Goal: Task Accomplishment & Management: Manage account settings

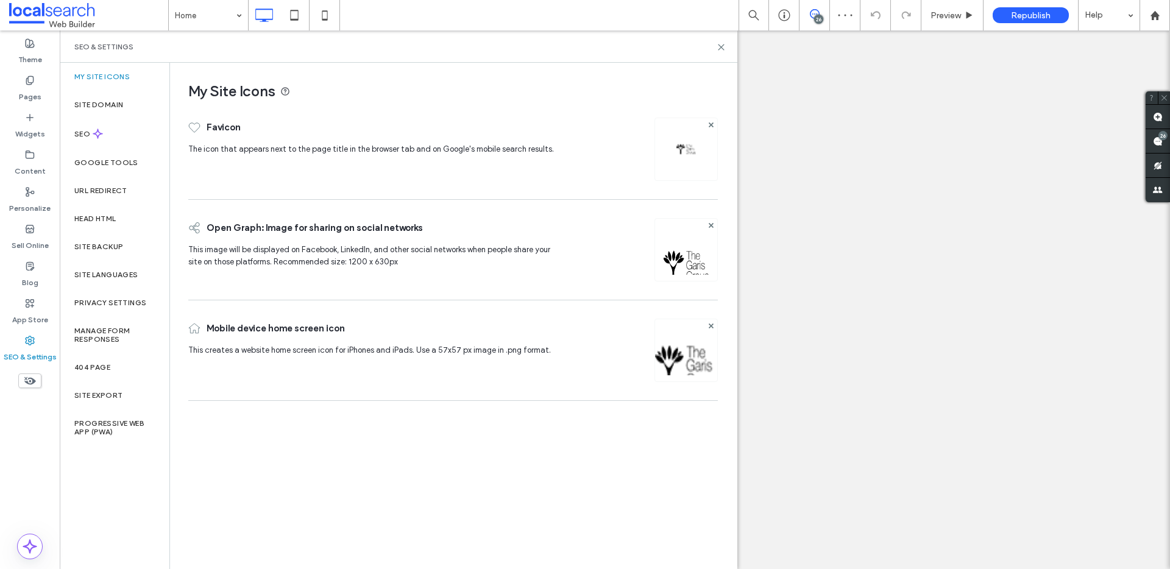
click at [118, 243] on label "Site Backup" at bounding box center [98, 247] width 49 height 9
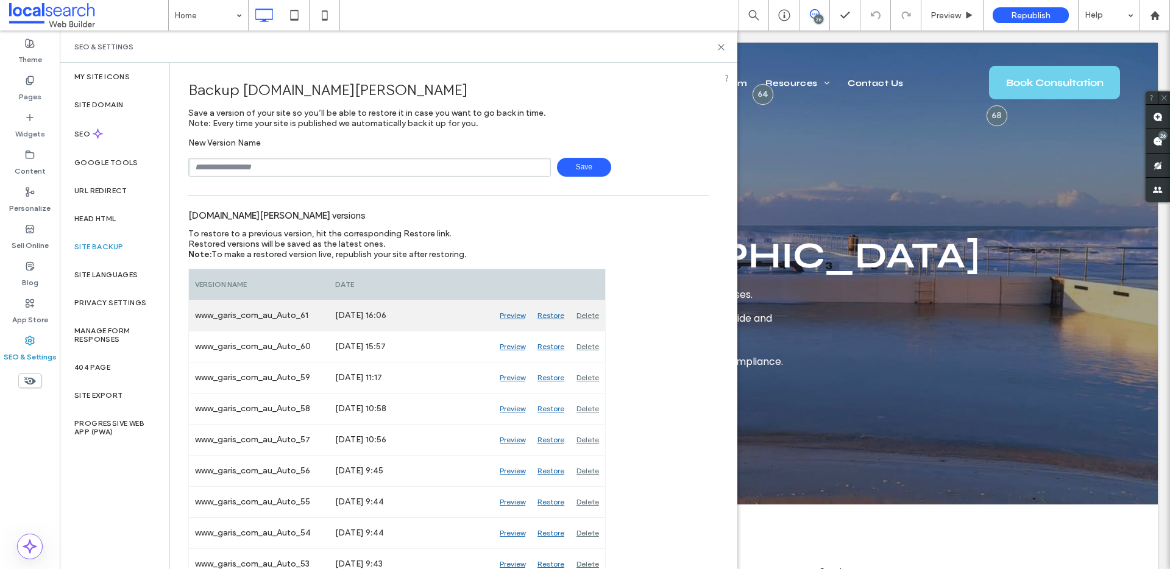
click at [515, 315] on div "Preview" at bounding box center [513, 315] width 38 height 30
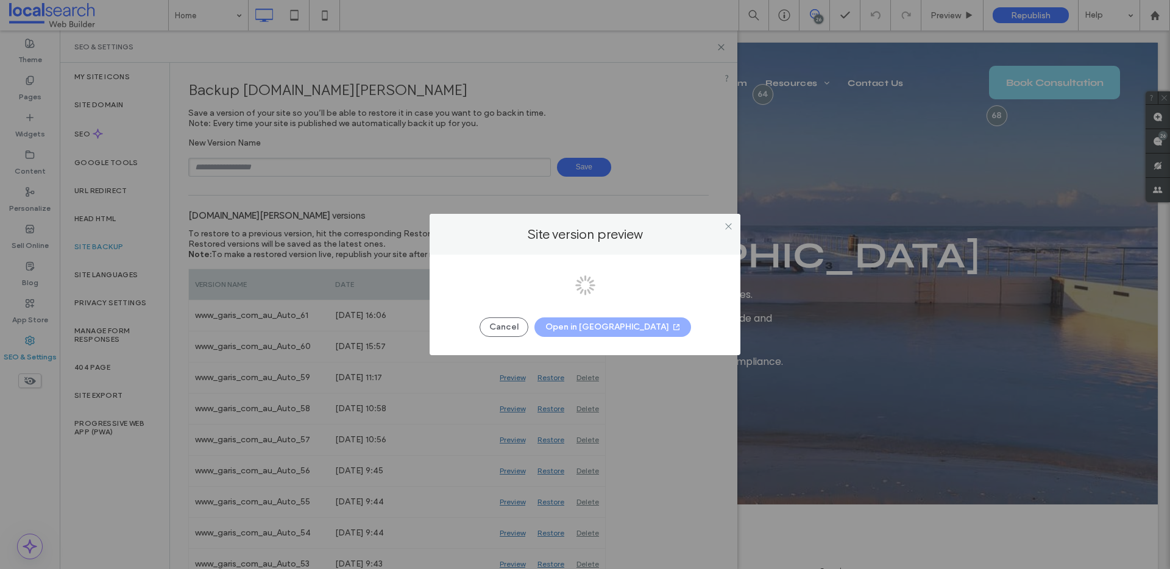
click at [606, 327] on div at bounding box center [585, 284] width 1170 height 569
click at [606, 327] on button "Open in New Tab" at bounding box center [613, 328] width 157 height 20
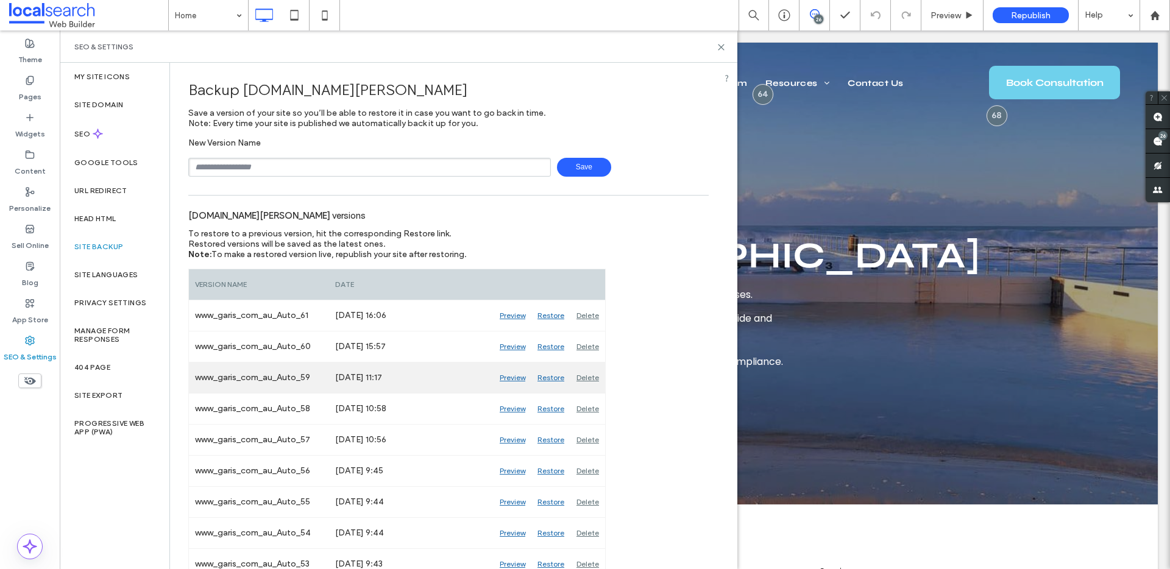
click at [522, 379] on div "Preview" at bounding box center [513, 378] width 38 height 30
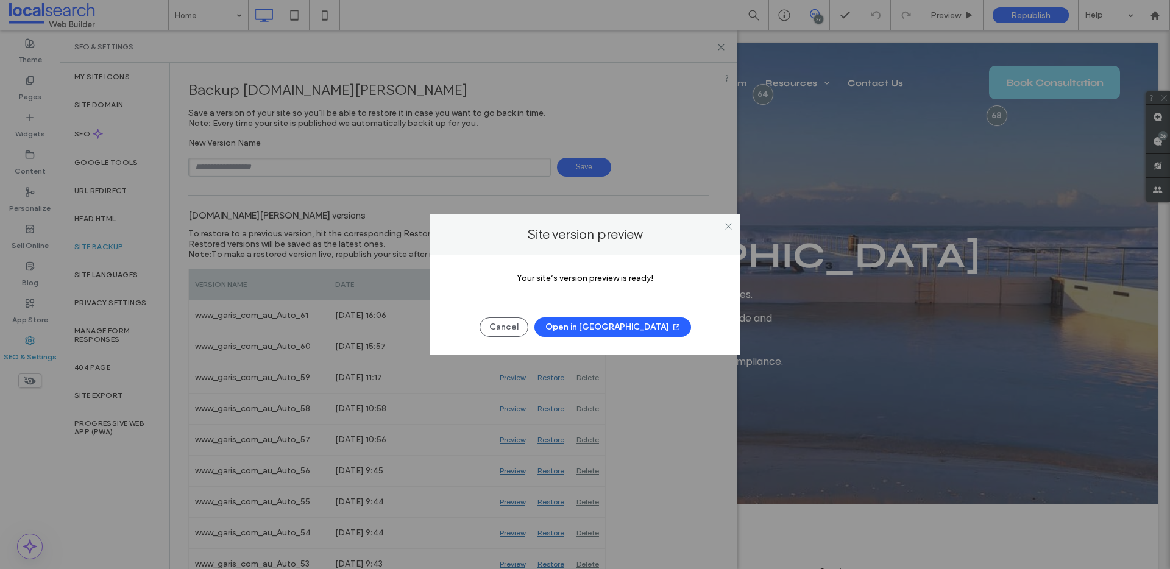
click at [619, 327] on button "Open in New Tab" at bounding box center [613, 328] width 157 height 20
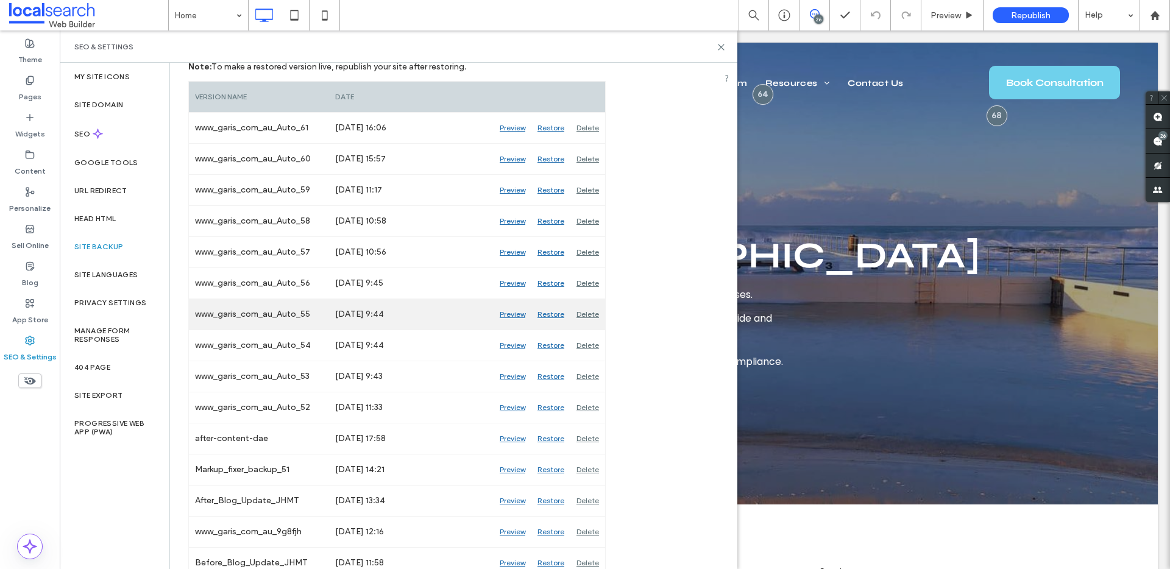
scroll to position [188, 0]
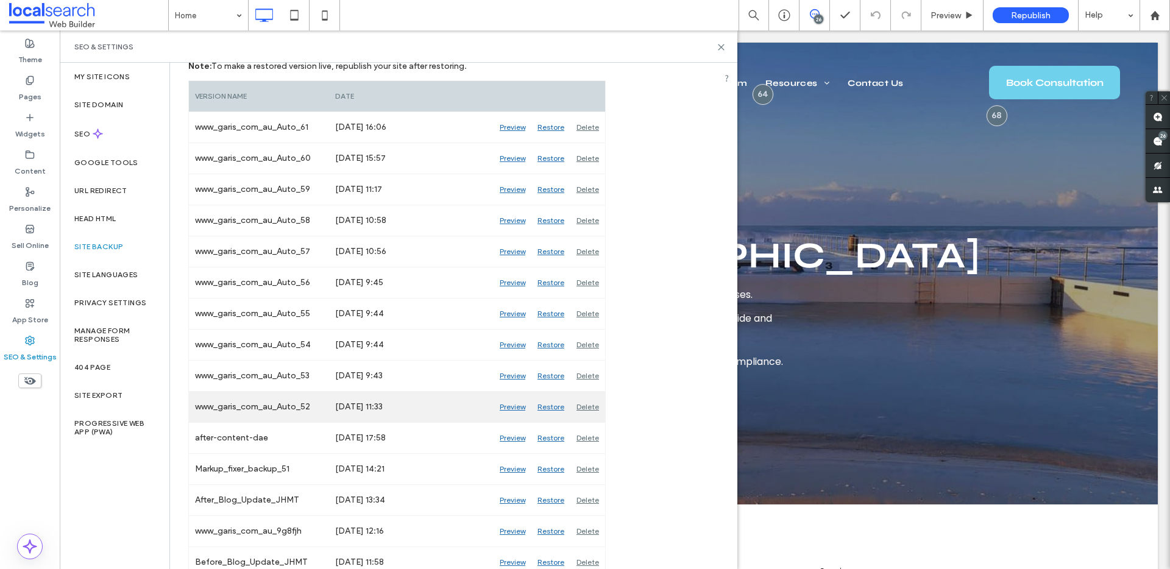
click at [509, 408] on div "Preview" at bounding box center [513, 407] width 38 height 30
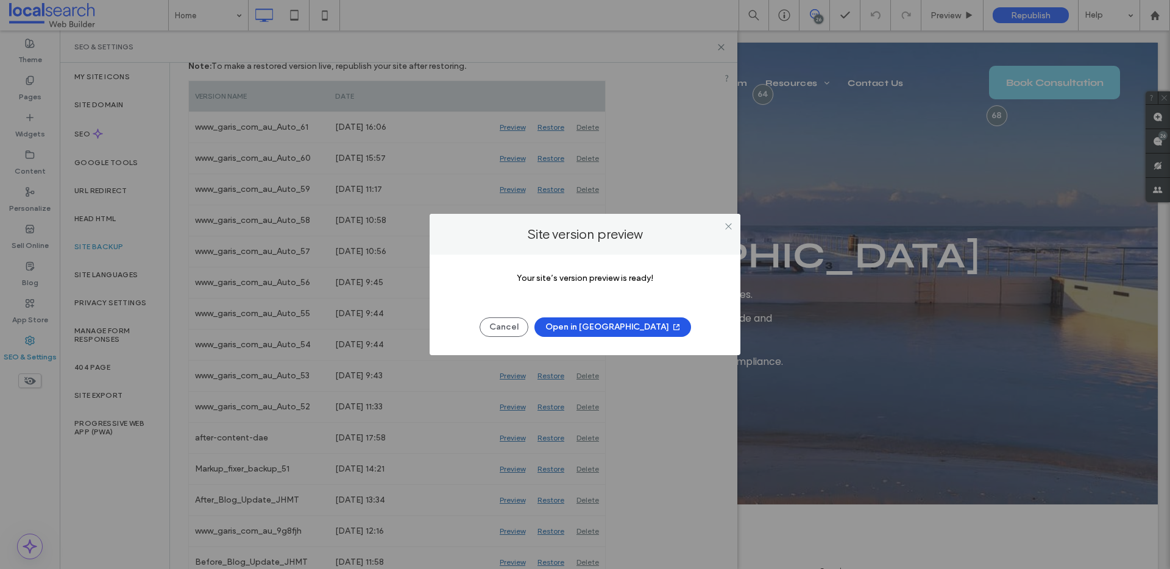
click at [617, 322] on button "Open in New Tab" at bounding box center [613, 328] width 157 height 20
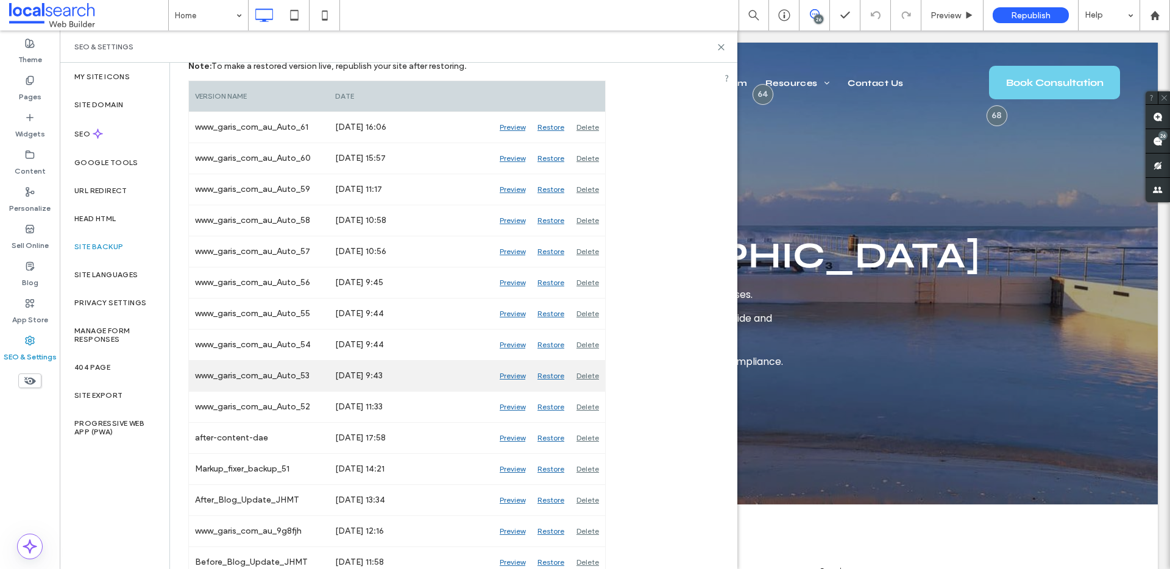
click at [522, 374] on div "Preview" at bounding box center [513, 376] width 38 height 30
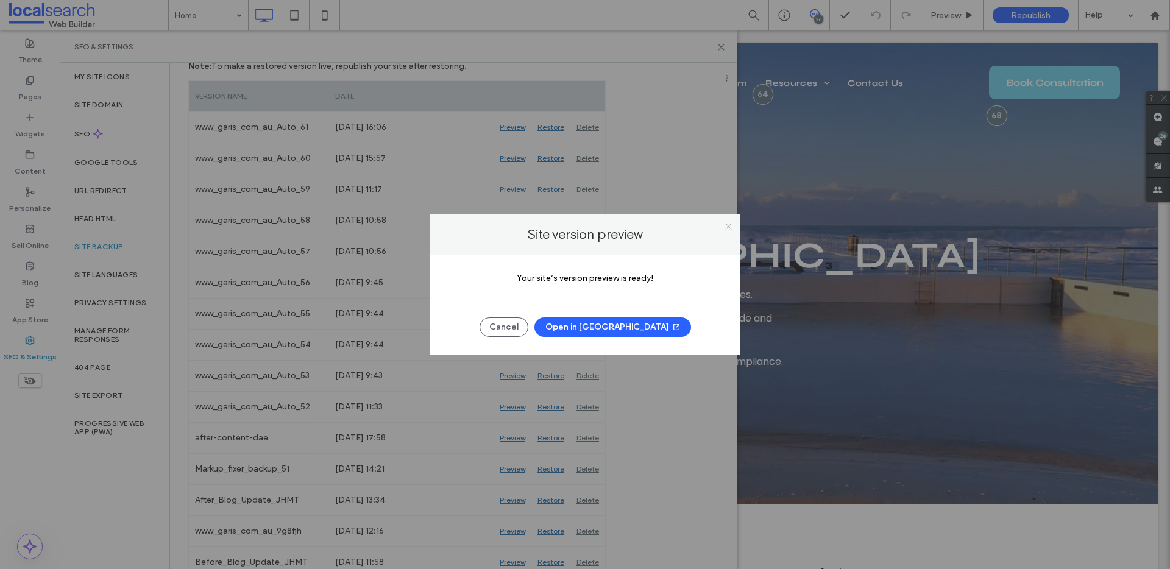
click at [727, 226] on icon at bounding box center [728, 226] width 9 height 9
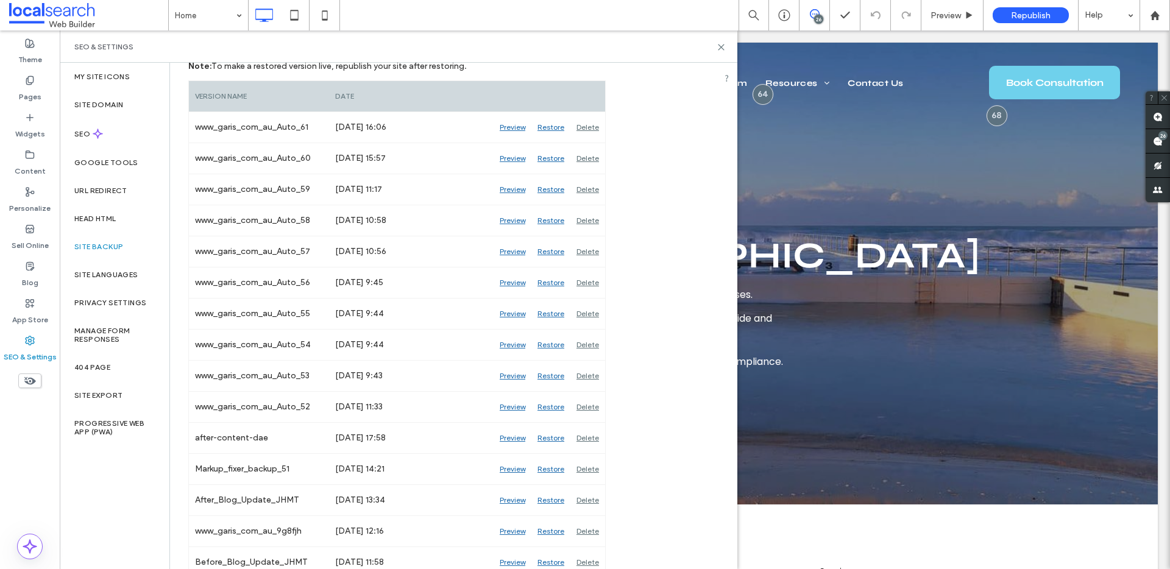
click at [722, 52] on div "SEO & Settings" at bounding box center [399, 46] width 678 height 32
click at [721, 50] on icon at bounding box center [721, 47] width 9 height 9
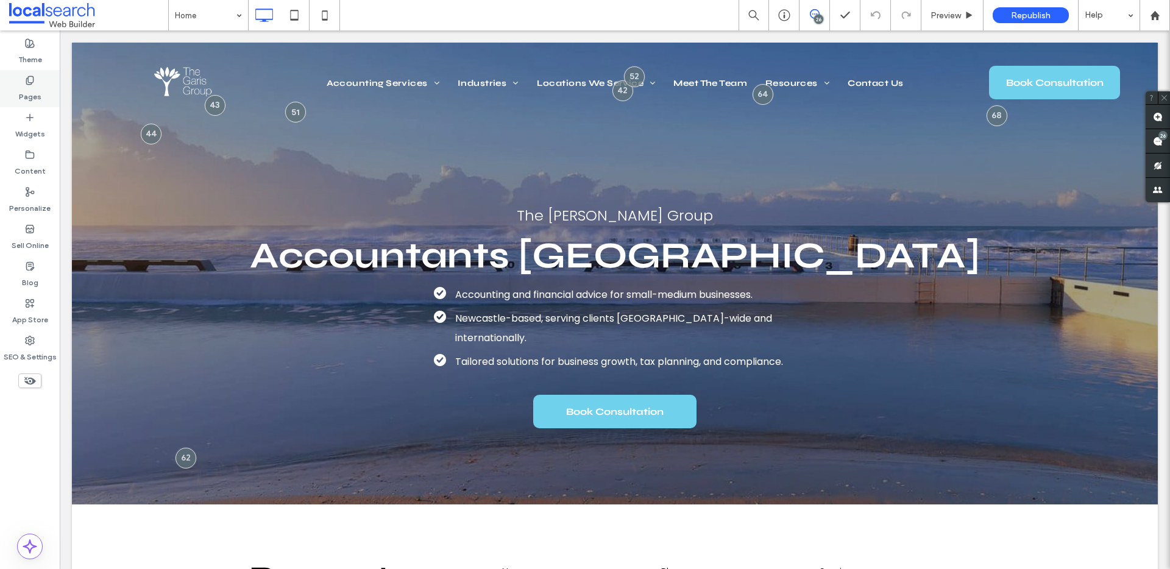
click at [29, 94] on label "Pages" at bounding box center [30, 93] width 23 height 17
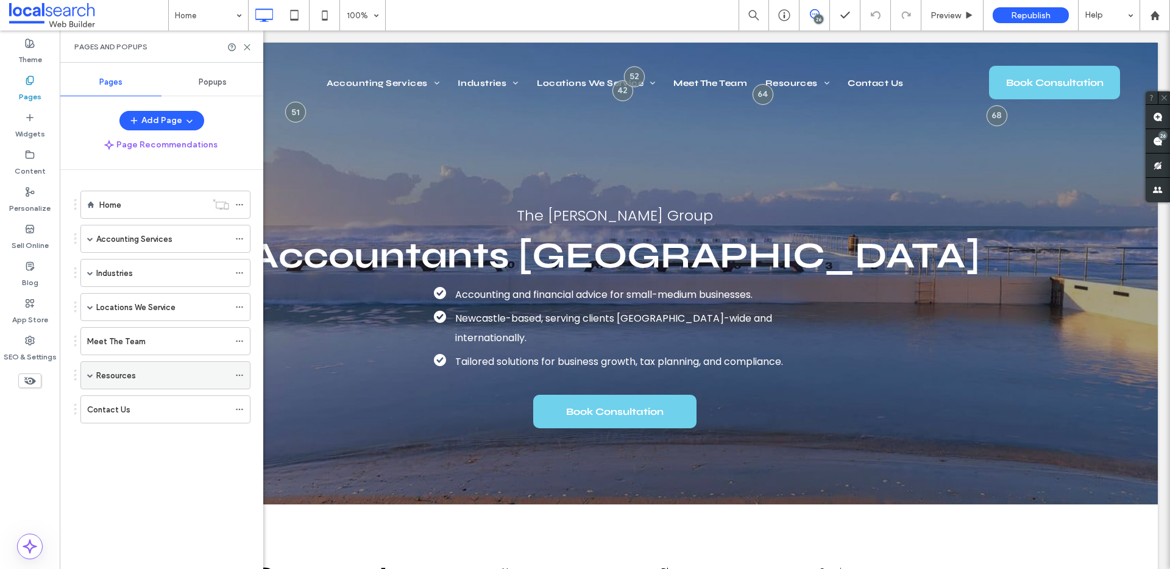
click at [88, 375] on span at bounding box center [90, 375] width 6 height 6
click at [89, 373] on span at bounding box center [90, 375] width 6 height 6
click at [245, 45] on use at bounding box center [246, 46] width 5 height 5
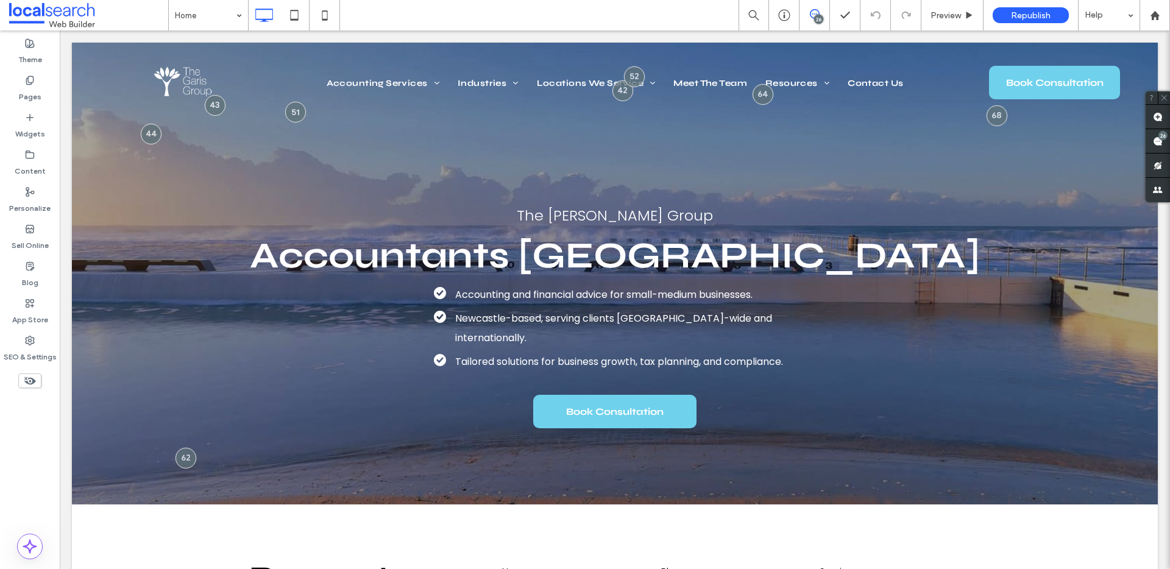
click at [722, 15] on div "Home 26 Preview Republish Help" at bounding box center [669, 15] width 1002 height 30
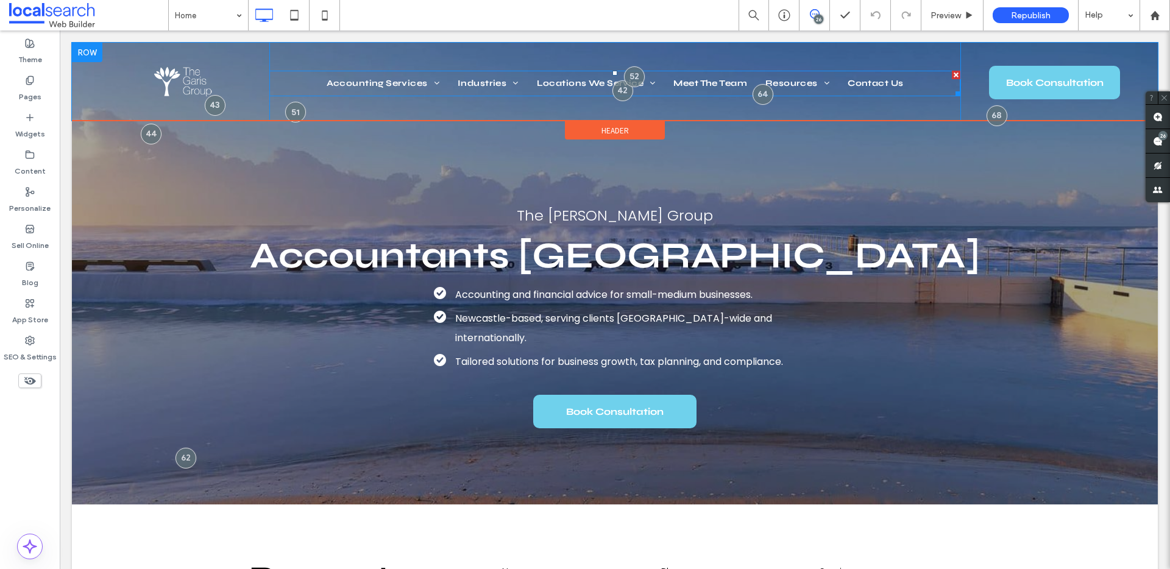
click at [920, 83] on nav "Accounting Services Small Business Accountants Bookkeeping Structure Advice Tax…" at bounding box center [615, 84] width 692 height 26
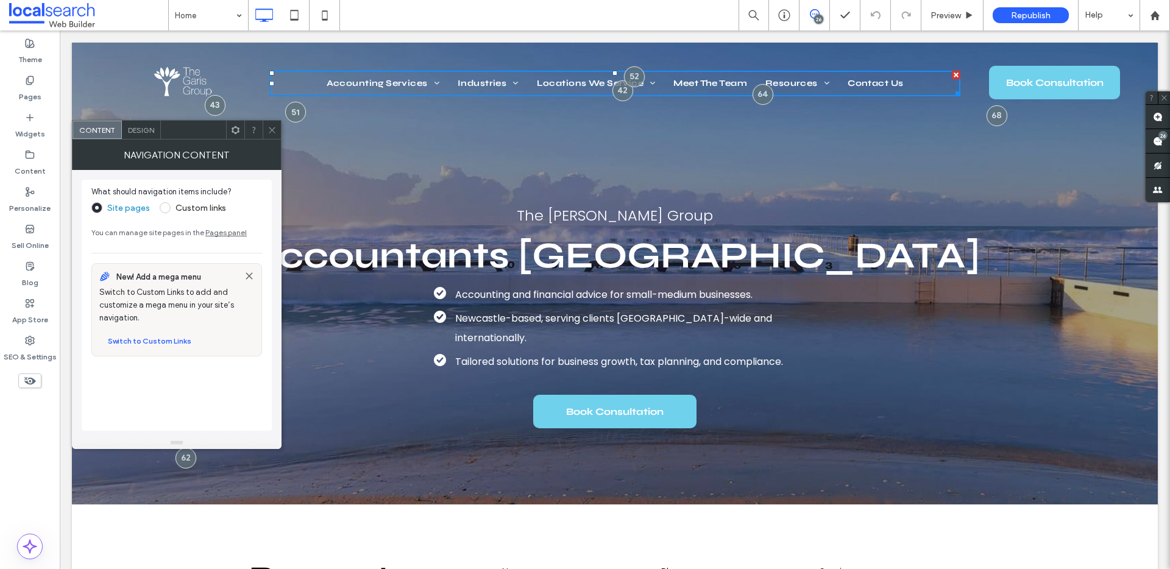
click at [134, 133] on span "Design" at bounding box center [141, 130] width 26 height 9
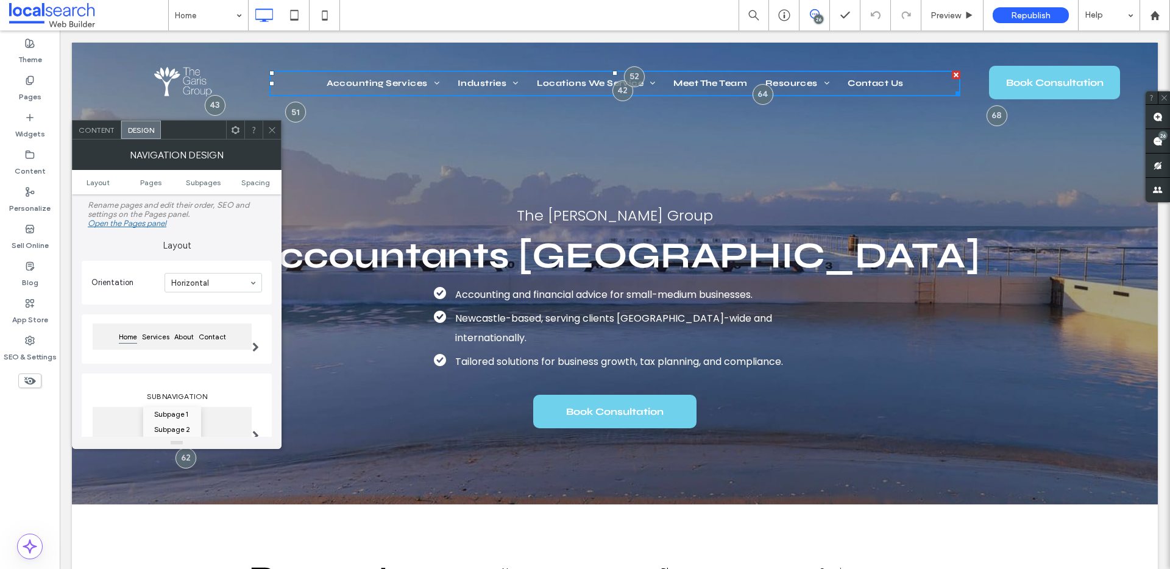
click at [86, 129] on span "Content" at bounding box center [97, 130] width 36 height 9
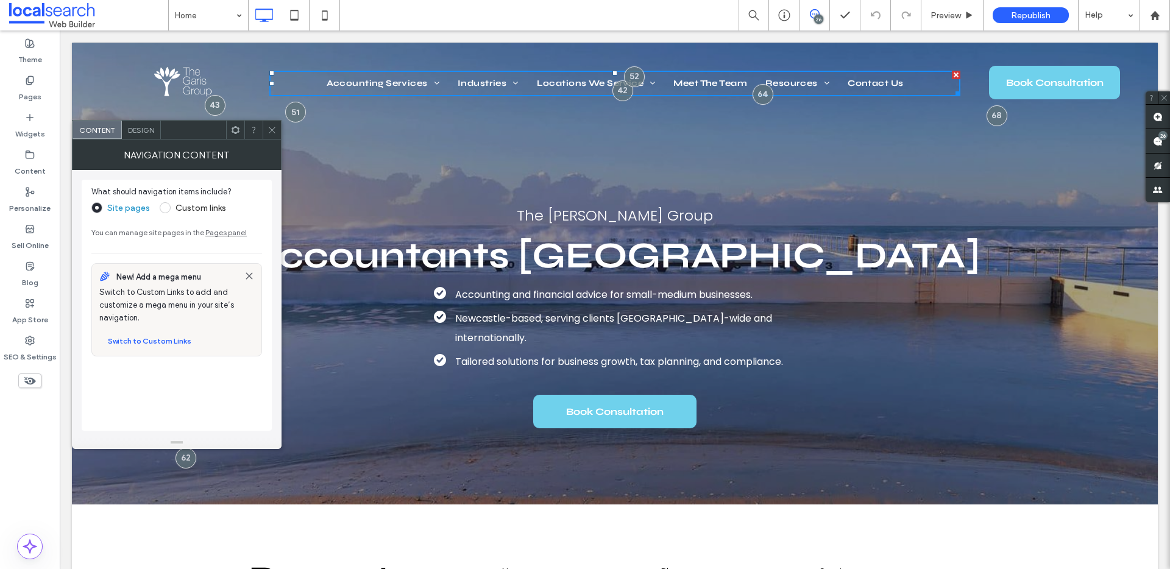
click at [275, 128] on icon at bounding box center [272, 130] width 9 height 9
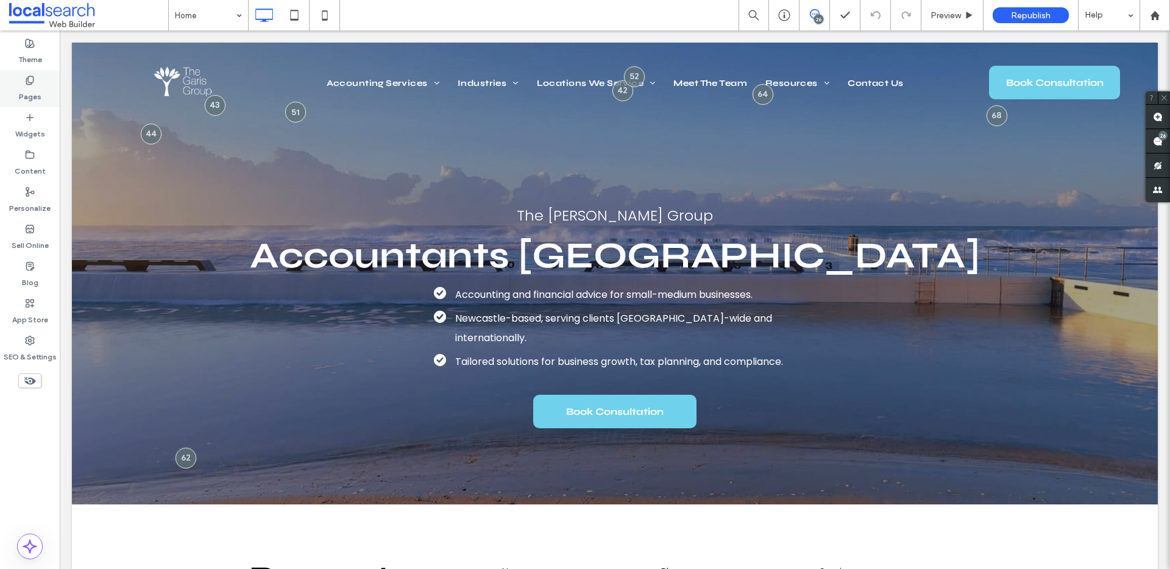
click at [33, 97] on label "Pages" at bounding box center [30, 93] width 23 height 17
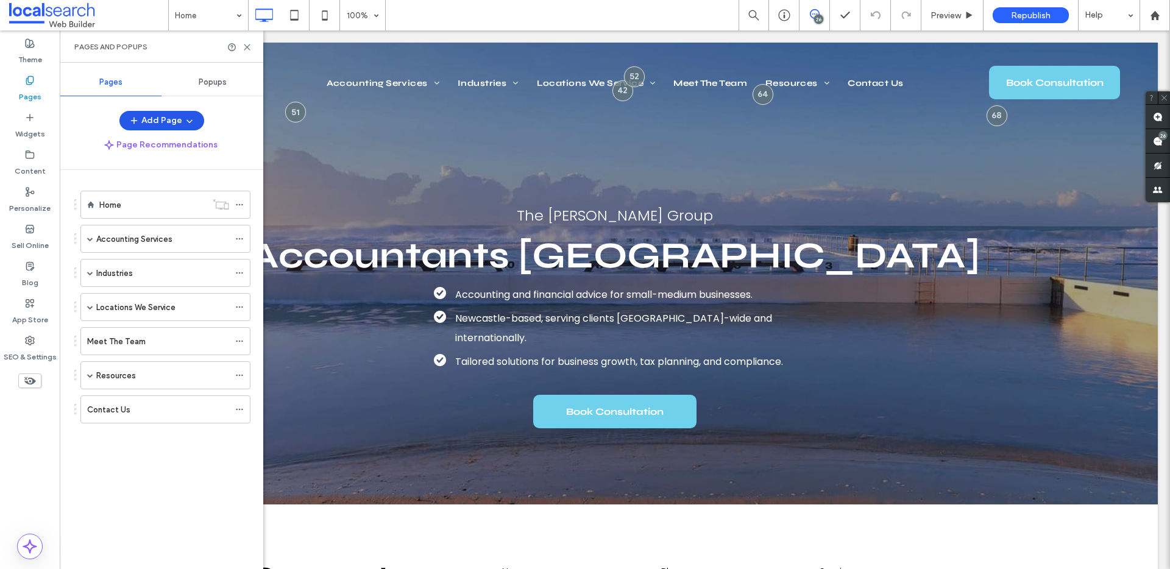
click at [162, 123] on button "Add Page" at bounding box center [161, 121] width 85 height 20
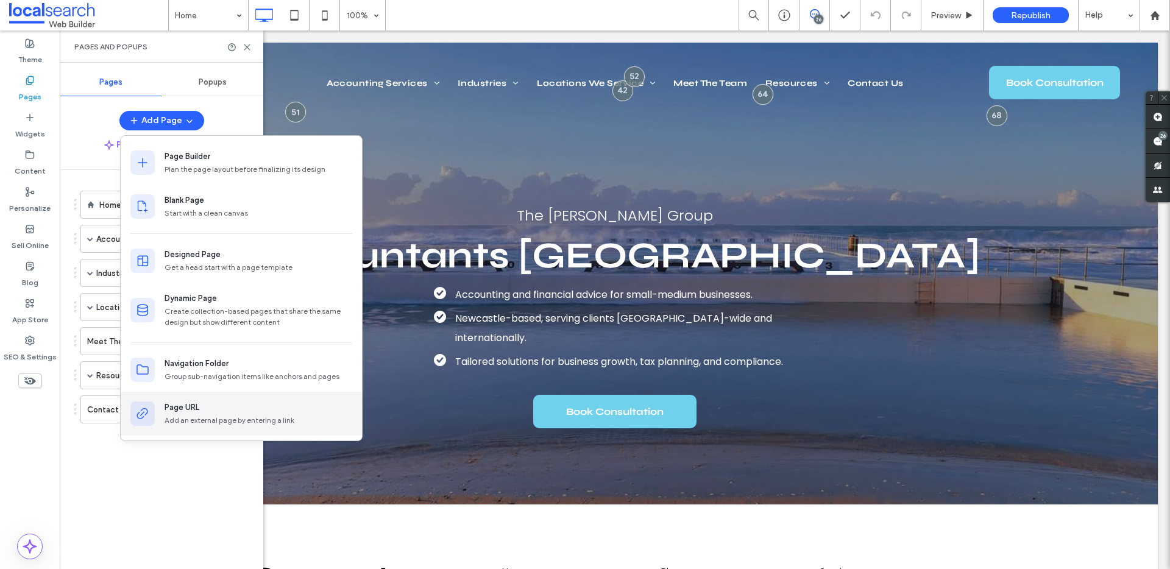
click at [210, 422] on div "Add an external page by entering a link" at bounding box center [259, 420] width 188 height 11
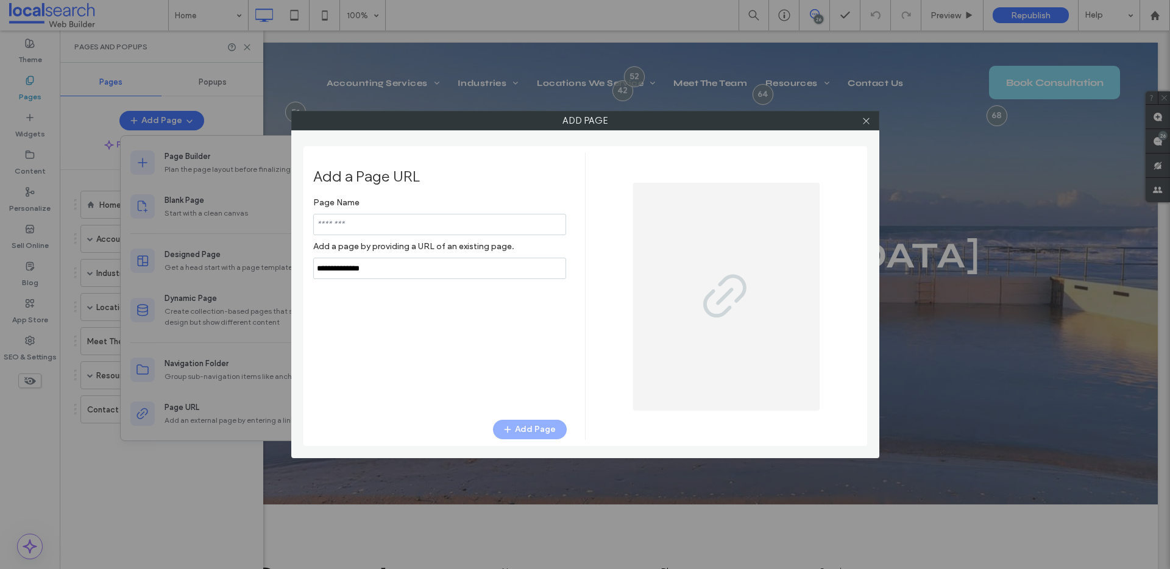
click at [371, 226] on input "notEmpty" at bounding box center [439, 224] width 253 height 21
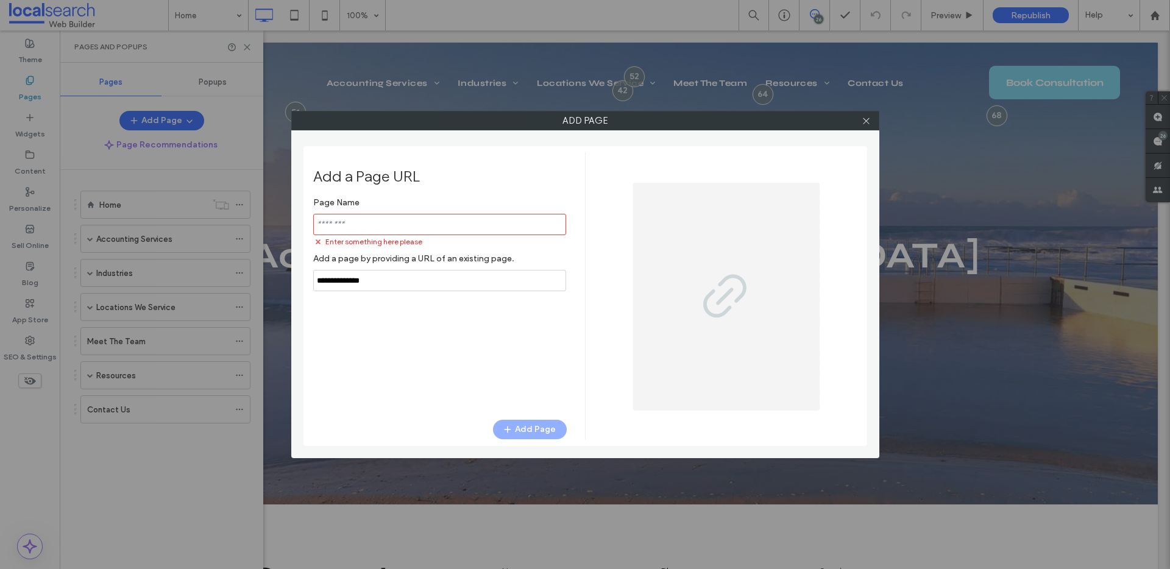
click at [386, 265] on div "Page Name Enter something here please Add a page by providing a URL of an exist…" at bounding box center [440, 241] width 254 height 100
click at [386, 265] on label "Add a page by providing a URL of an existing page." at bounding box center [440, 258] width 254 height 23
click at [390, 280] on input "notEmpty,url" at bounding box center [439, 280] width 253 height 21
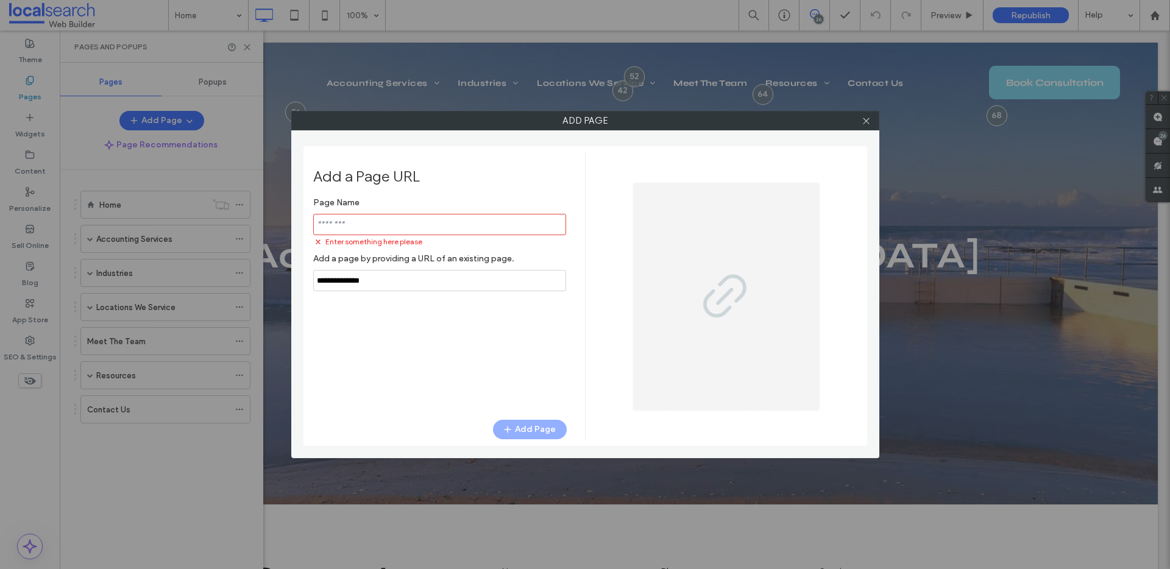
click at [390, 280] on input "notEmpty,url" at bounding box center [439, 280] width 253 height 21
paste input "**********"
type input "**********"
click at [480, 354] on div "Page Name Enter something here please Add a page by providing a URL of an exist…" at bounding box center [440, 299] width 254 height 216
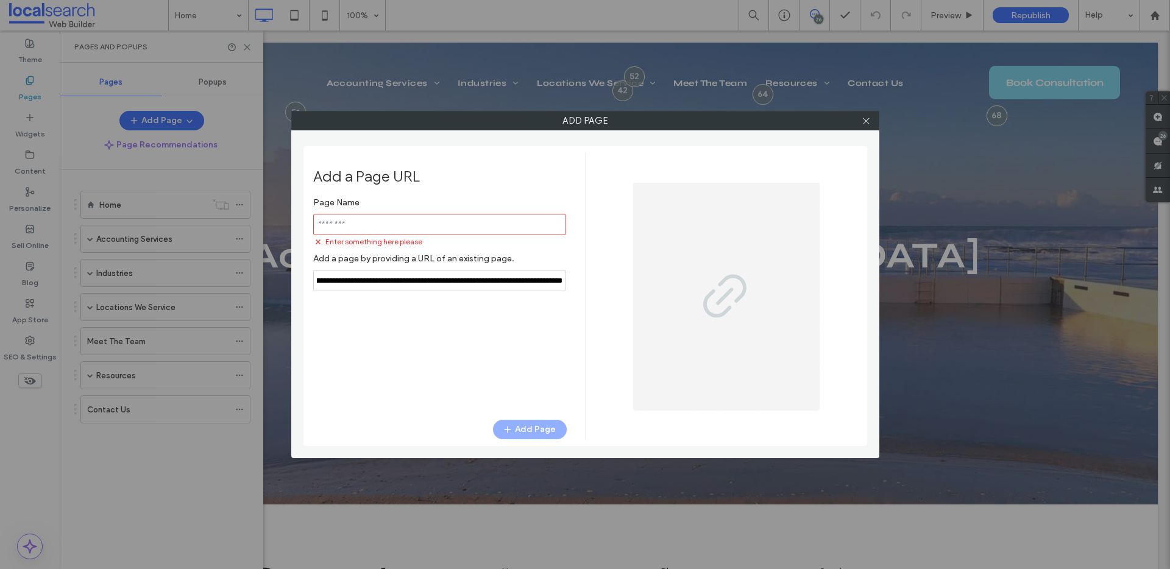
scroll to position [0, 0]
click at [363, 223] on input "notEmpty" at bounding box center [439, 224] width 253 height 21
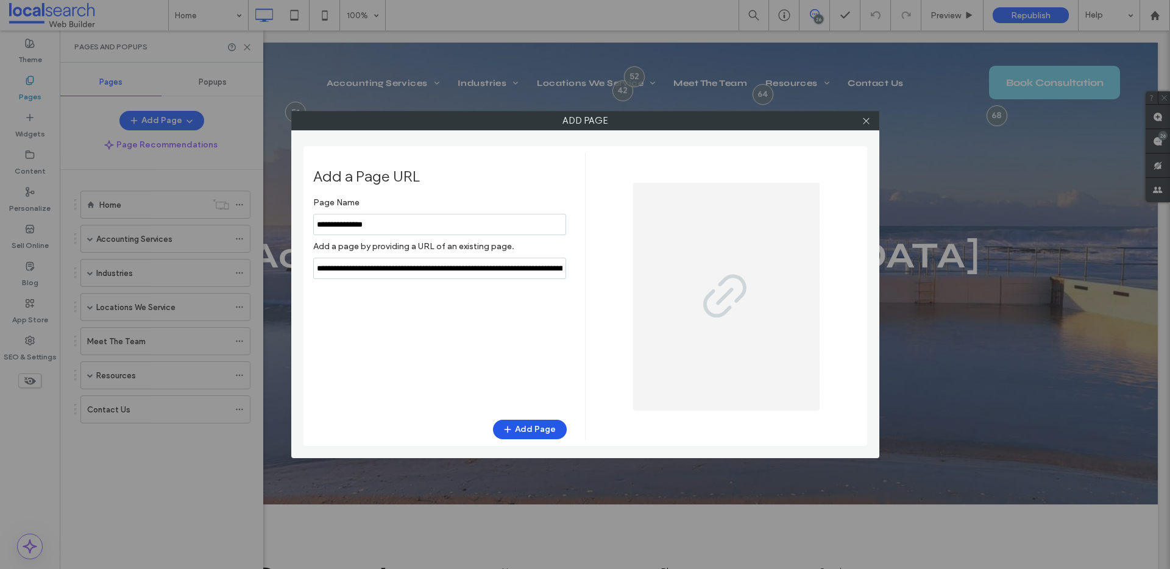
type input "**********"
click at [529, 426] on button "Add Page" at bounding box center [530, 430] width 74 height 20
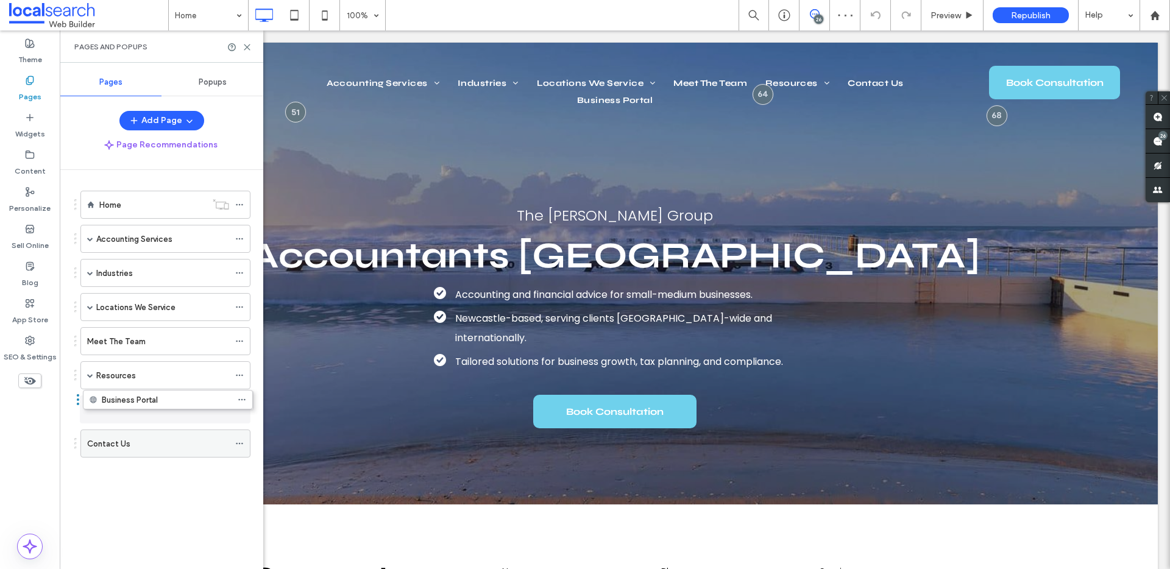
drag, startPoint x: 121, startPoint y: 444, endPoint x: 123, endPoint y: 407, distance: 37.2
click at [91, 374] on span at bounding box center [90, 375] width 6 height 6
click at [26, 346] on label "SEO & Settings" at bounding box center [30, 354] width 53 height 17
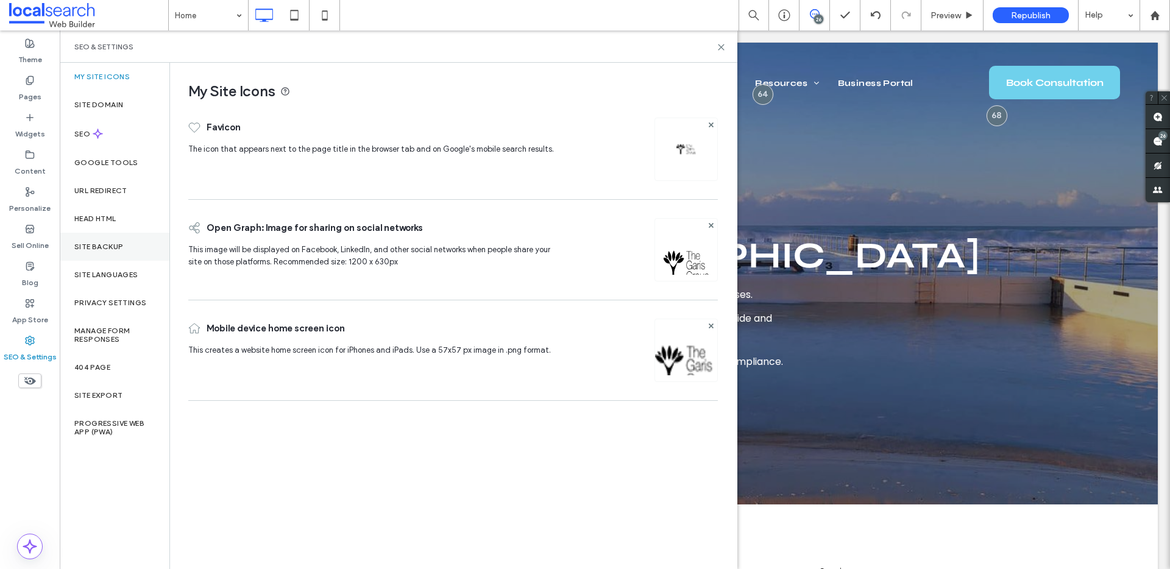
click at [100, 246] on label "Site Backup" at bounding box center [98, 247] width 49 height 9
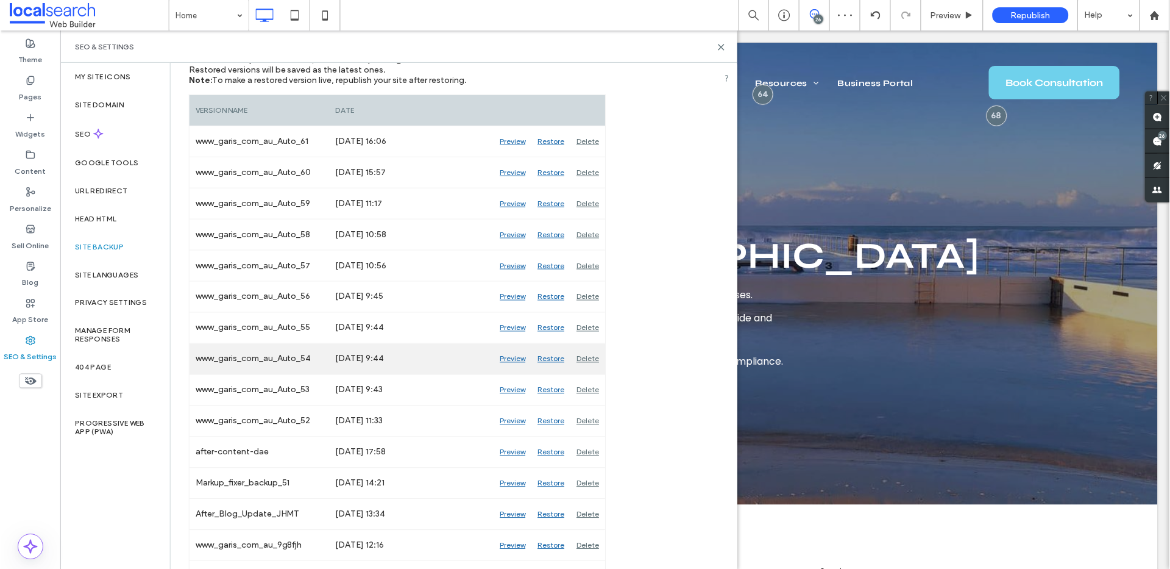
scroll to position [175, 0]
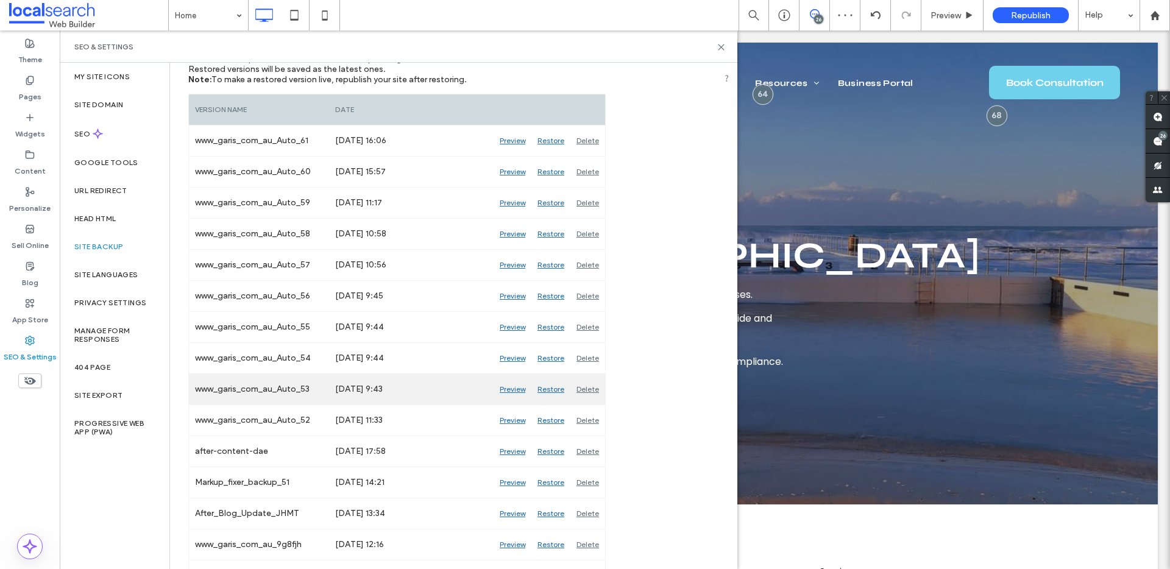
click at [516, 389] on div "Preview" at bounding box center [513, 389] width 38 height 30
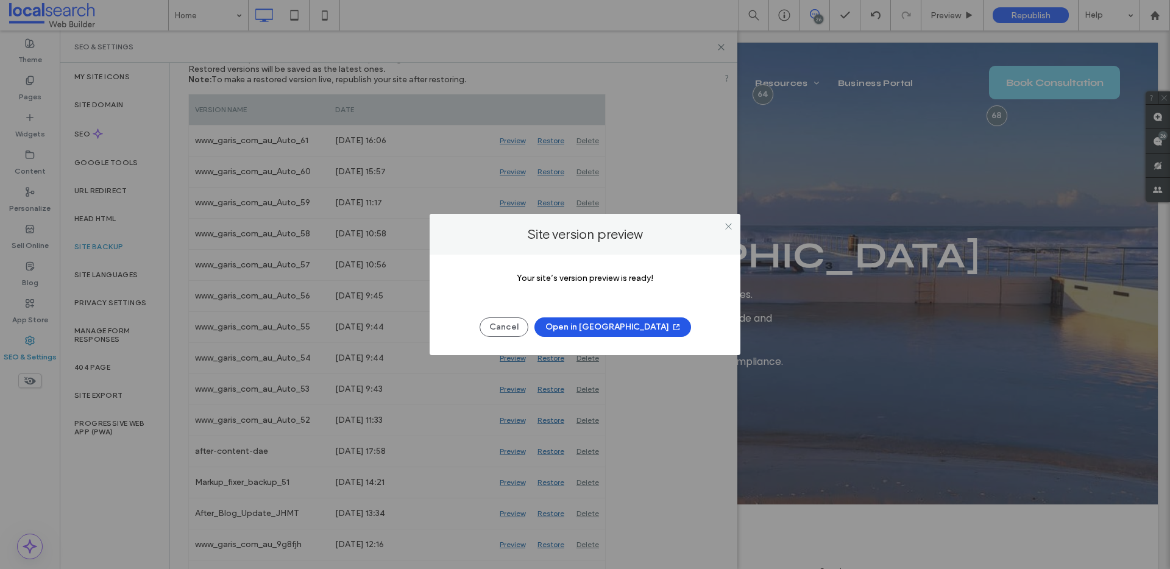
click at [629, 321] on button "Open in New Tab" at bounding box center [613, 328] width 157 height 20
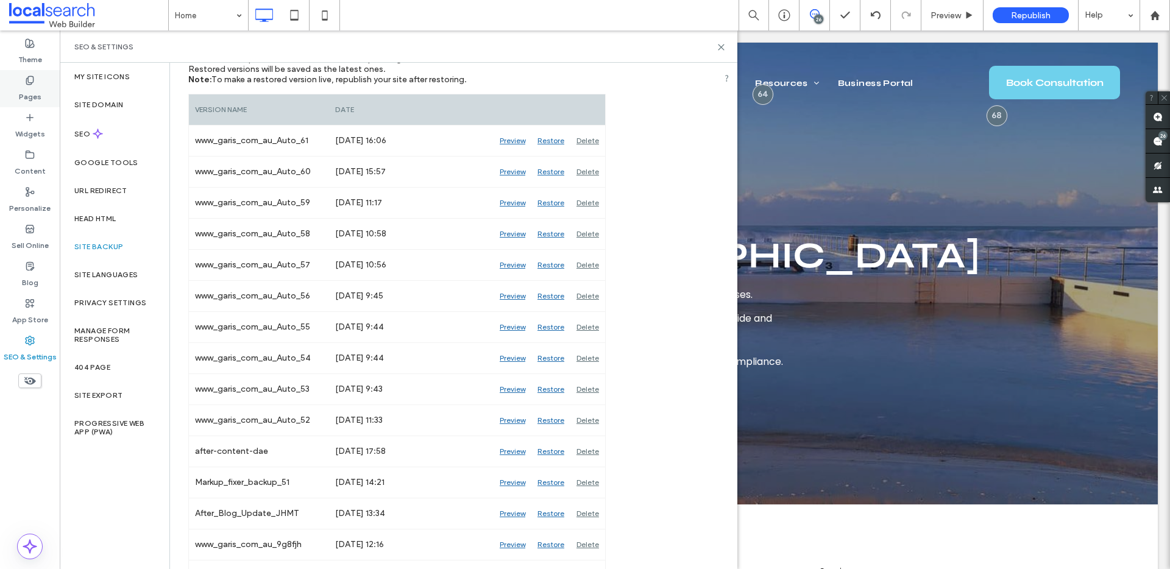
click at [34, 93] on label "Pages" at bounding box center [30, 93] width 23 height 17
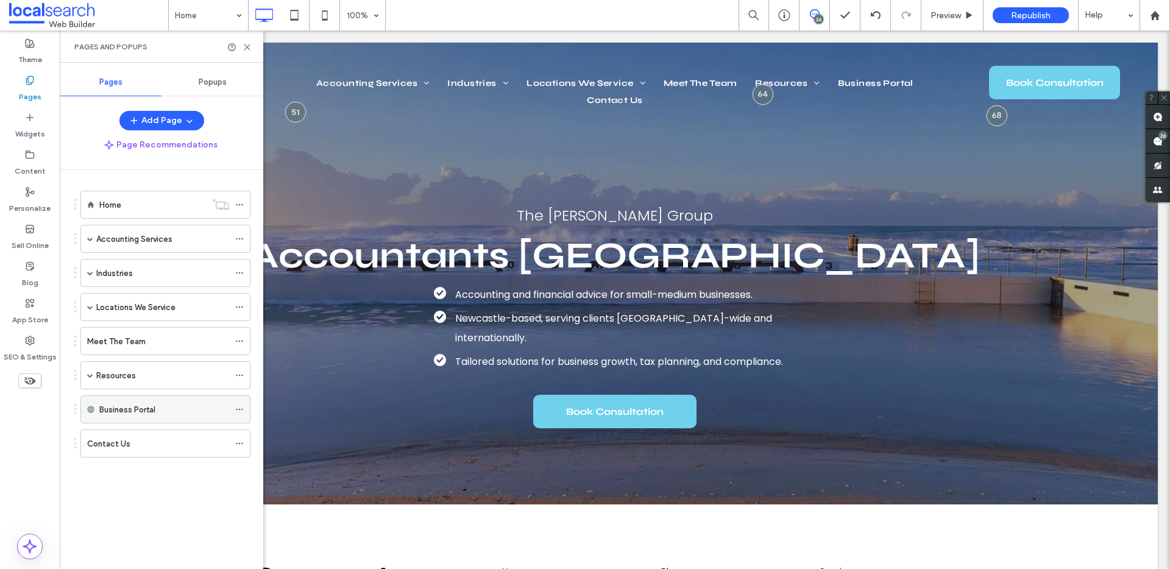
click at [142, 402] on div "Business Portal" at bounding box center [164, 409] width 130 height 27
click at [243, 407] on icon at bounding box center [239, 409] width 9 height 9
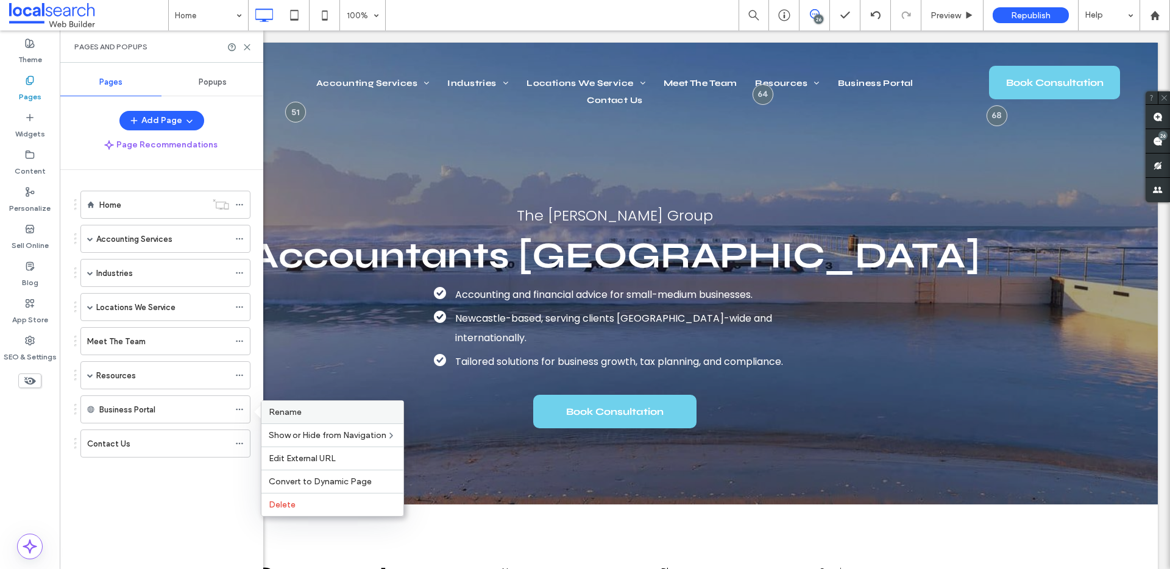
click at [294, 413] on span "Rename" at bounding box center [285, 412] width 33 height 10
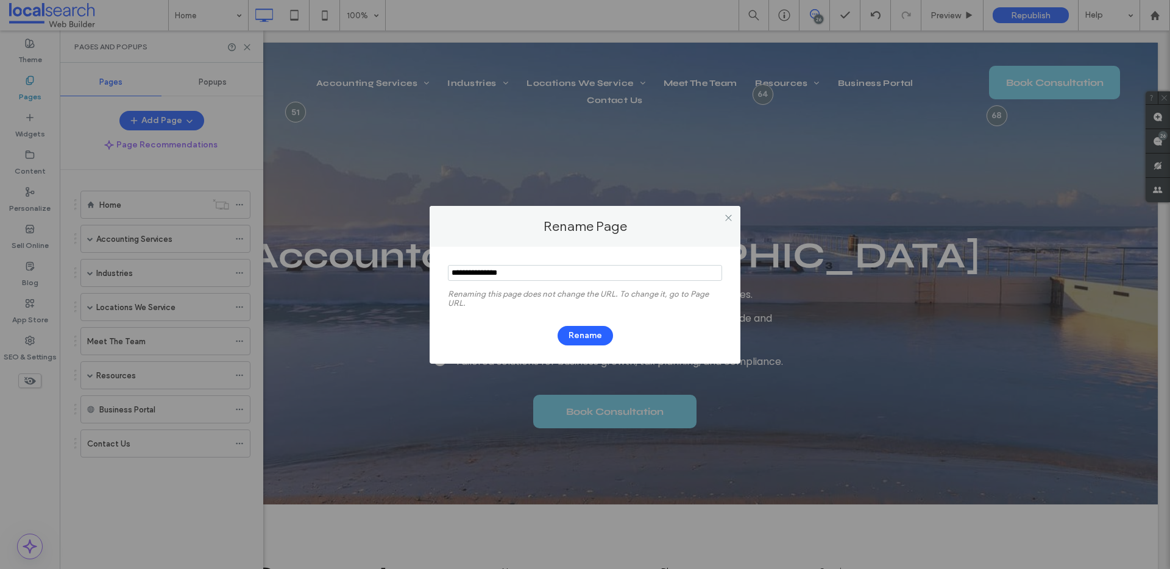
click at [535, 272] on input "notEmpty" at bounding box center [585, 273] width 274 height 16
type input "**********"
click at [576, 326] on button "Rename" at bounding box center [585, 336] width 55 height 20
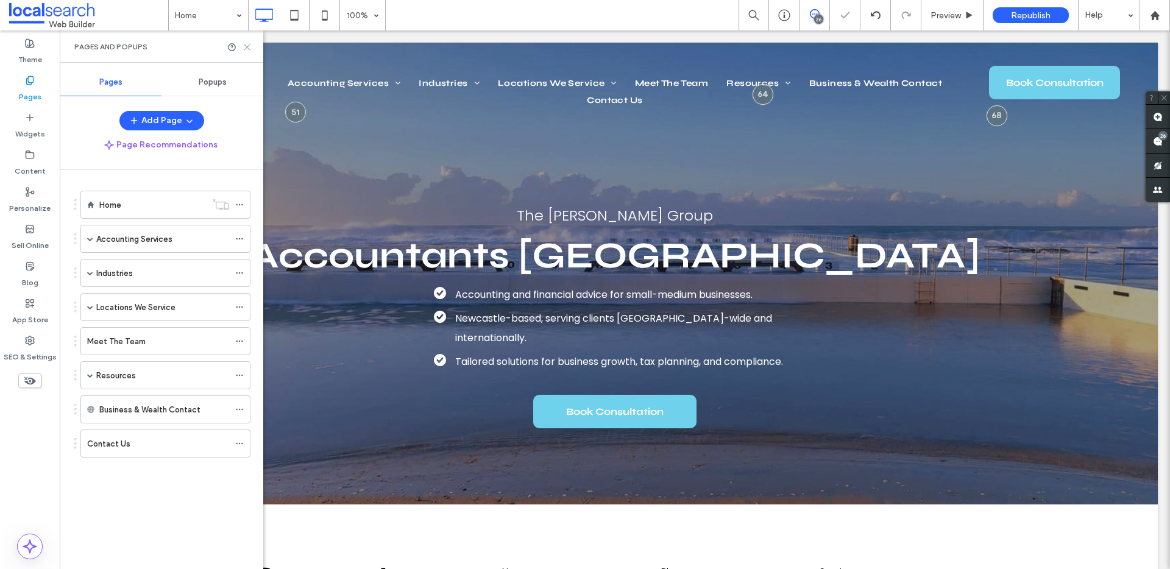
click at [244, 48] on icon at bounding box center [247, 47] width 9 height 9
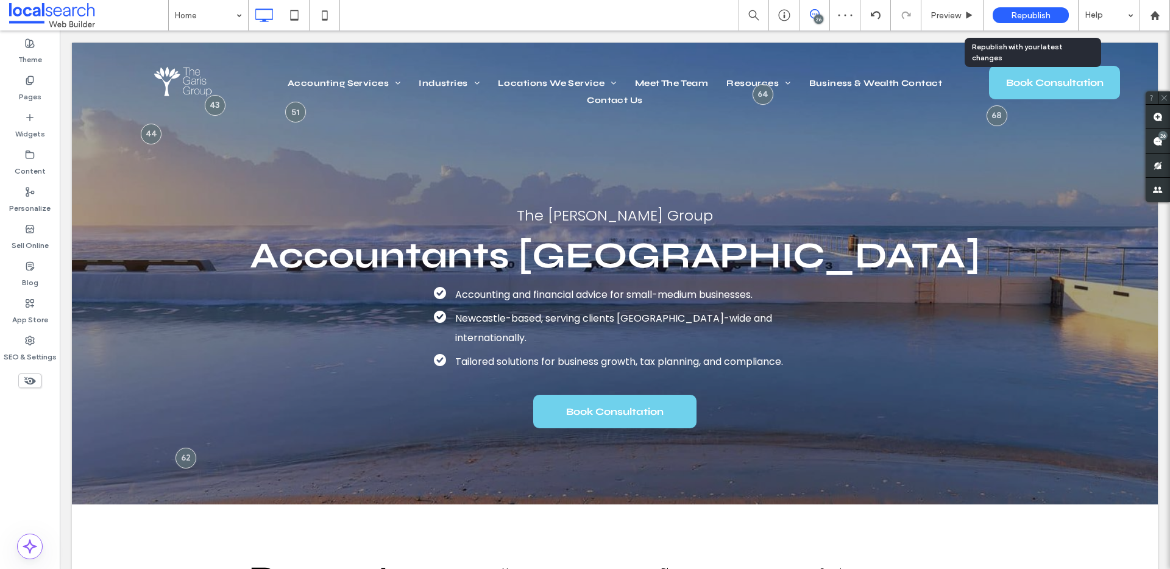
click at [1035, 12] on span "Republish" at bounding box center [1031, 15] width 40 height 10
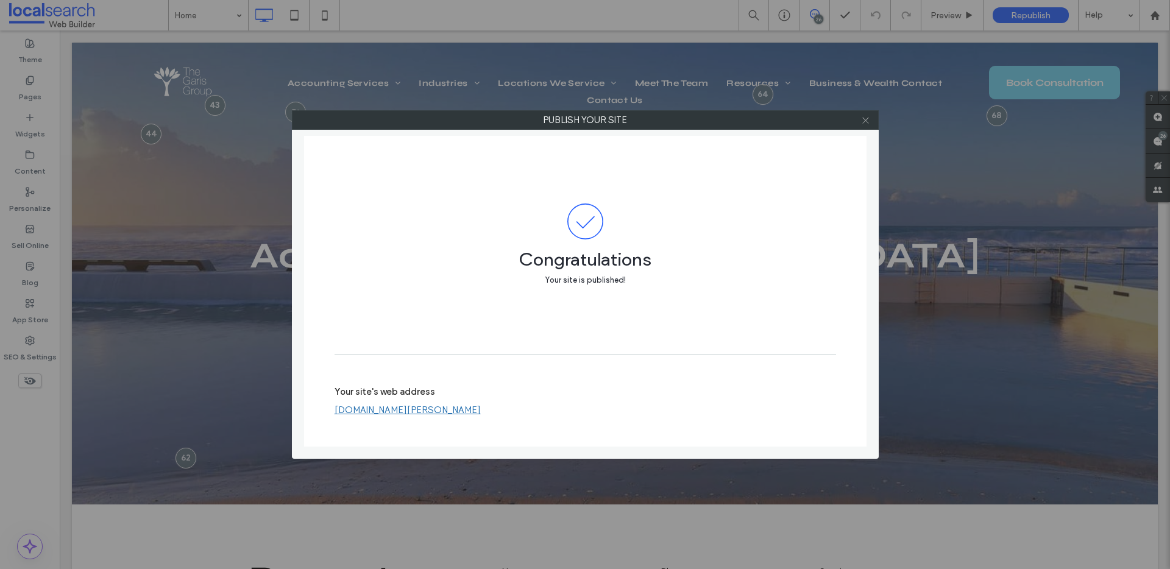
click at [867, 118] on use at bounding box center [865, 120] width 6 height 6
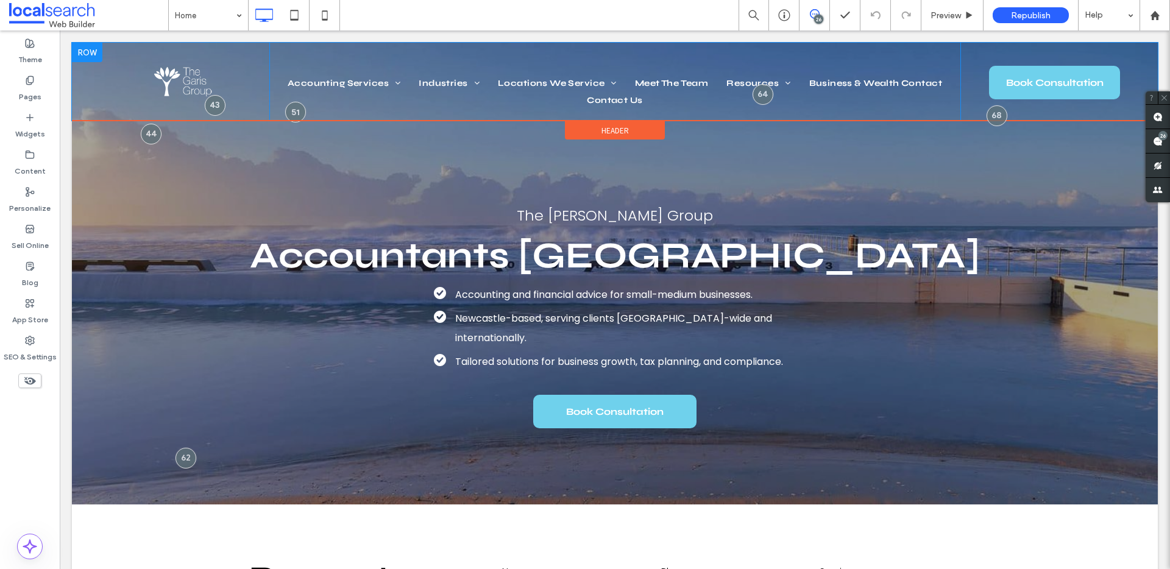
click at [822, 93] on ul "Accounting Services Small Business Accountants Bookkeeping Structure Advice Tax…" at bounding box center [616, 92] width 674 height 34
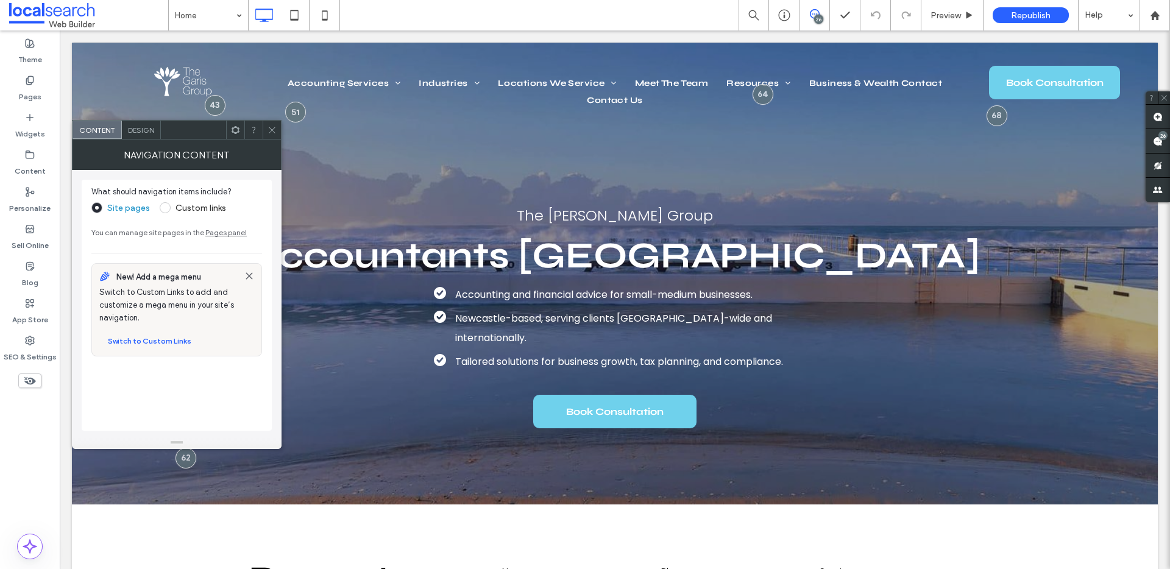
click at [277, 129] on div at bounding box center [272, 130] width 18 height 18
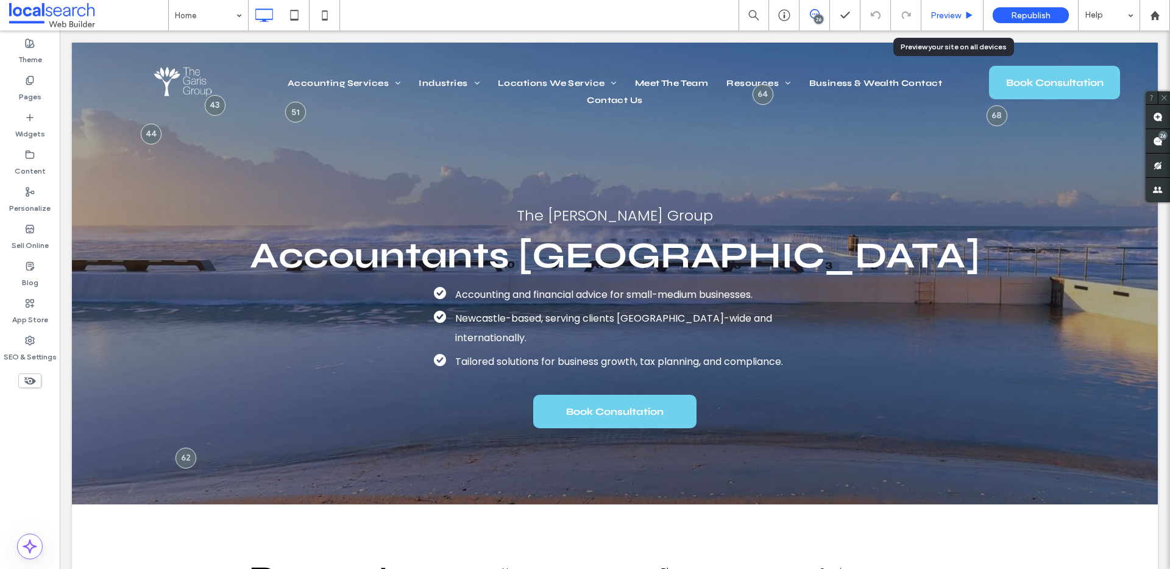
drag, startPoint x: 958, startPoint y: 16, endPoint x: 806, endPoint y: 33, distance: 152.7
click at [958, 16] on span "Preview" at bounding box center [946, 15] width 30 height 10
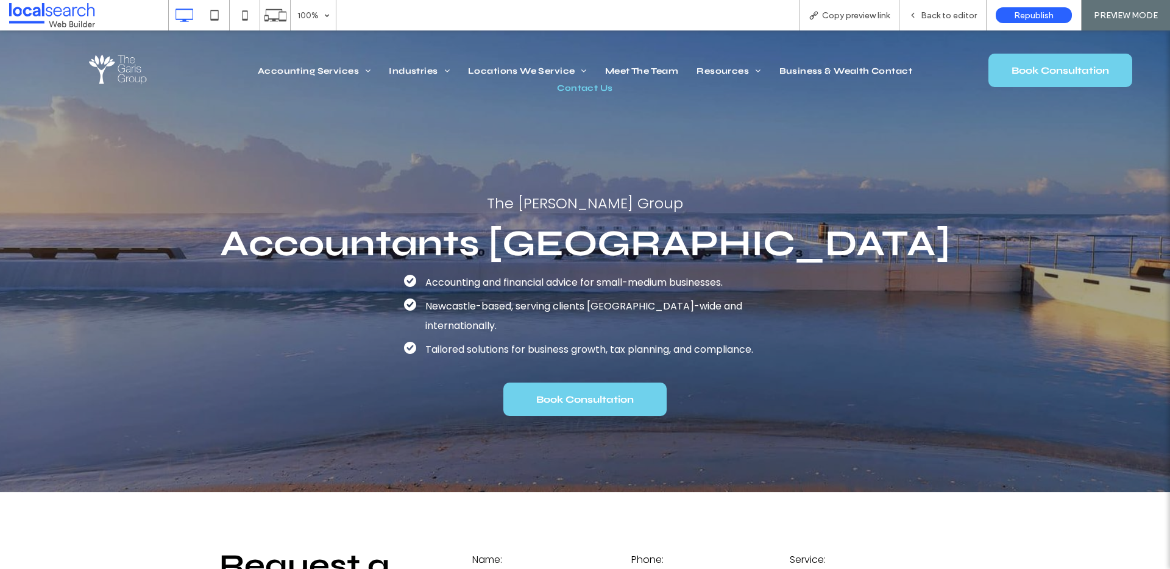
click at [589, 89] on span "Contact Us" at bounding box center [584, 88] width 55 height 17
click at [942, 13] on span "Back to editor" at bounding box center [949, 15] width 56 height 10
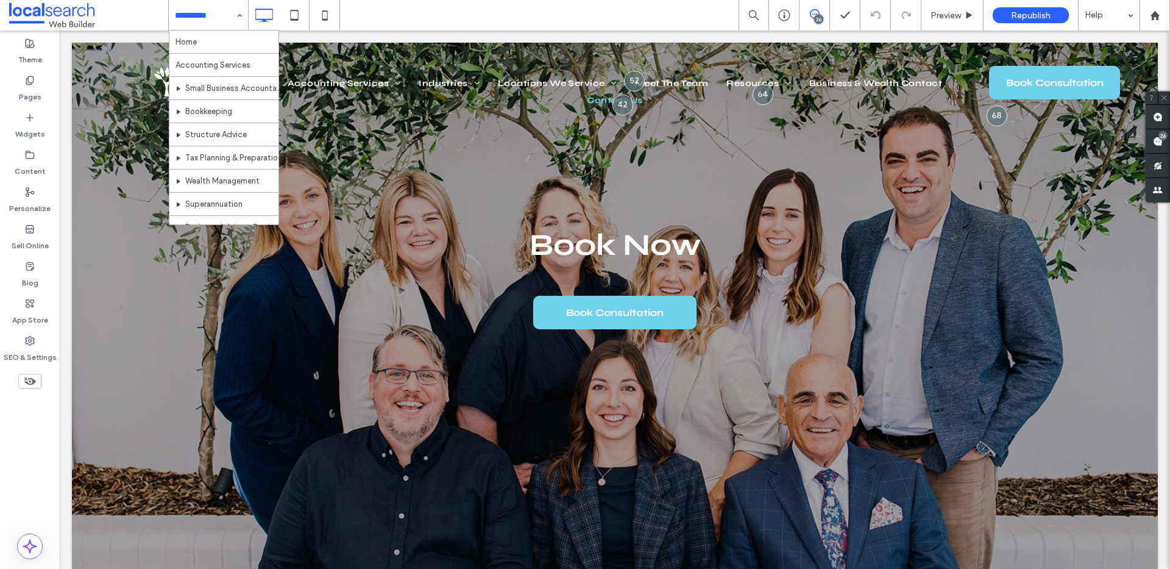
click at [436, 20] on div "Home Accounting Services Small Business Accountants Bookkeeping Structure Advic…" at bounding box center [669, 15] width 1002 height 30
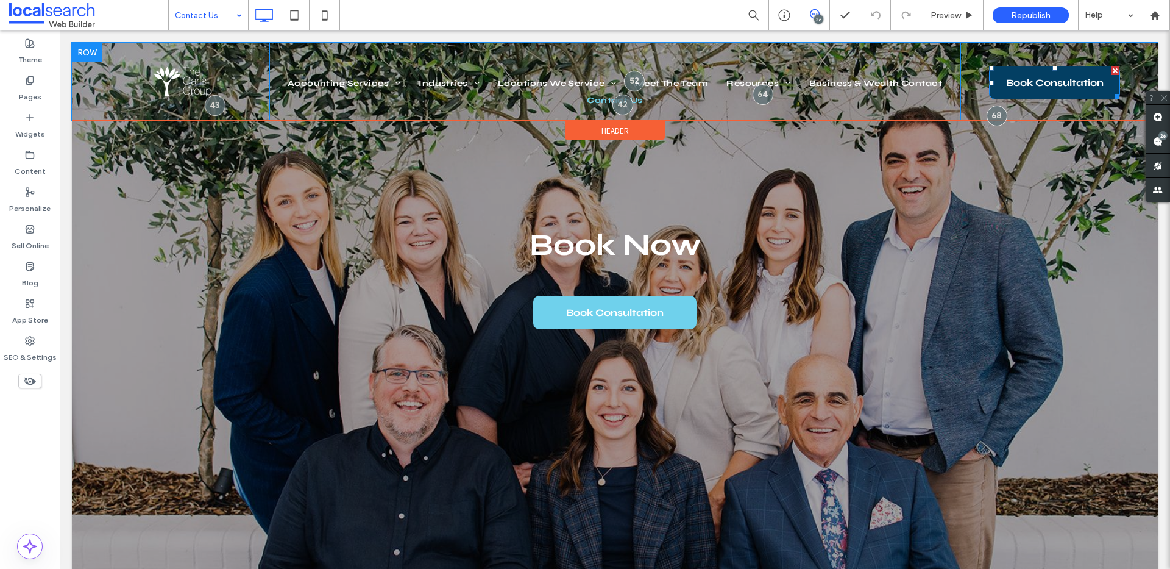
click at [1011, 79] on span "Book Consultation" at bounding box center [1055, 82] width 98 height 31
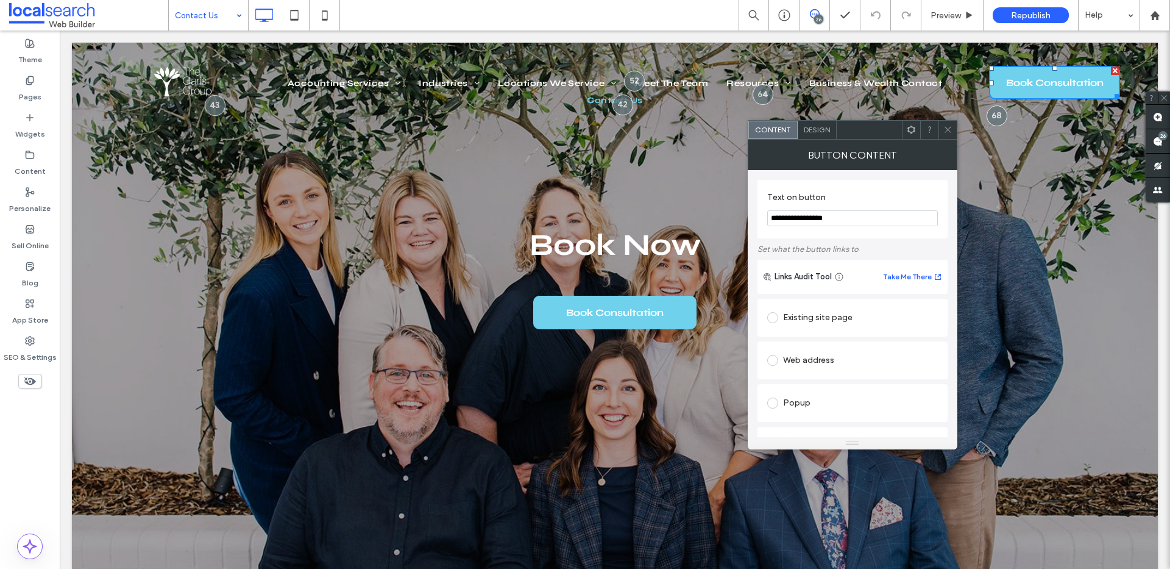
scroll to position [120, 0]
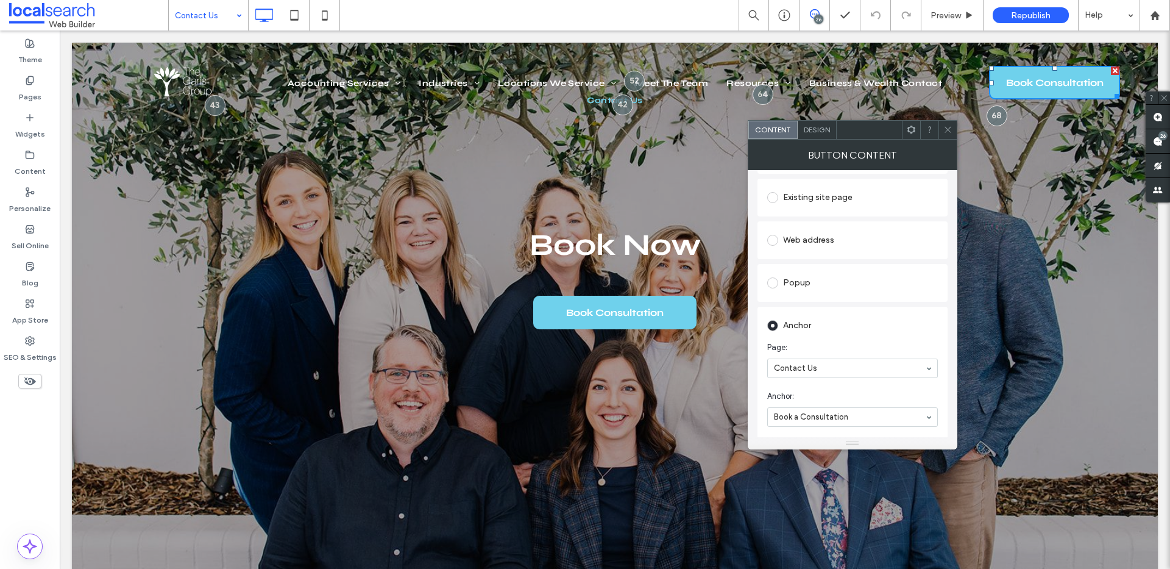
click at [944, 126] on icon at bounding box center [948, 129] width 9 height 9
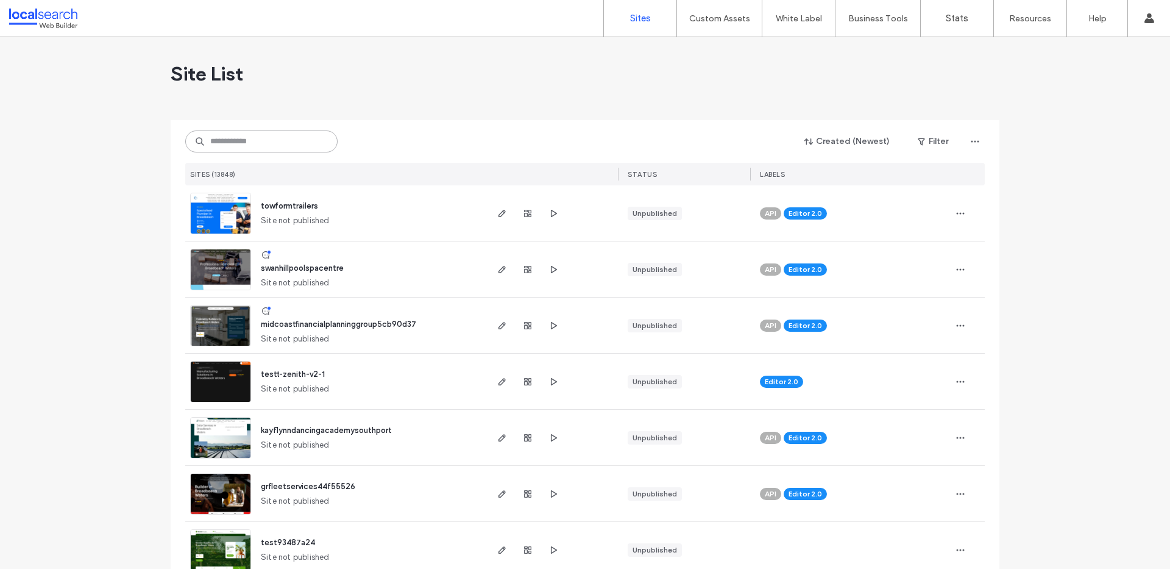
click at [237, 143] on input at bounding box center [261, 141] width 152 height 22
paste input "**********"
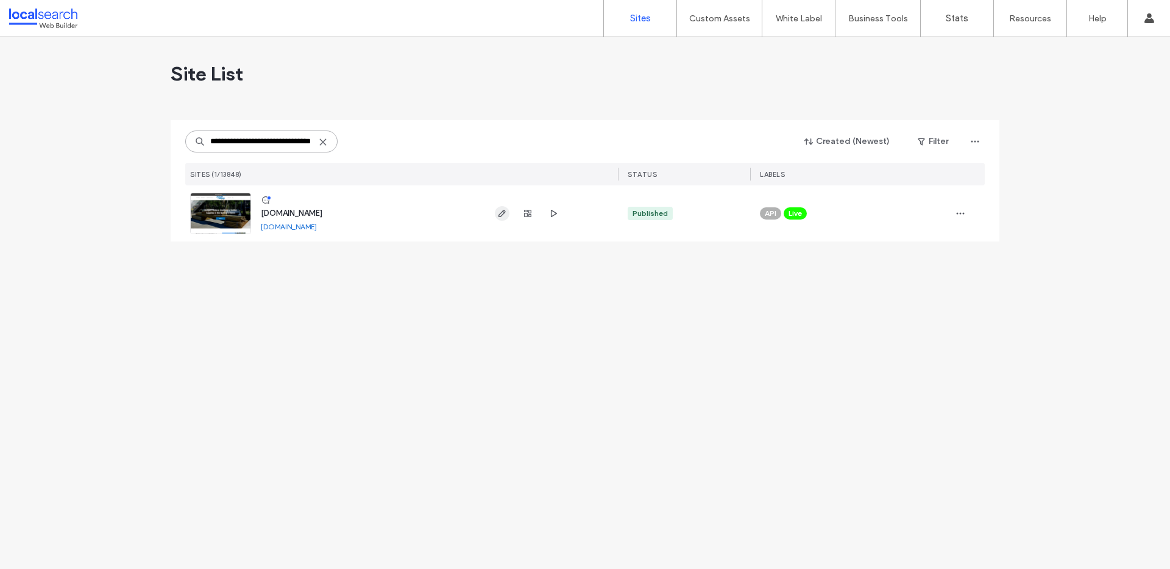
type input "**********"
click at [498, 214] on icon "button" at bounding box center [502, 213] width 10 height 10
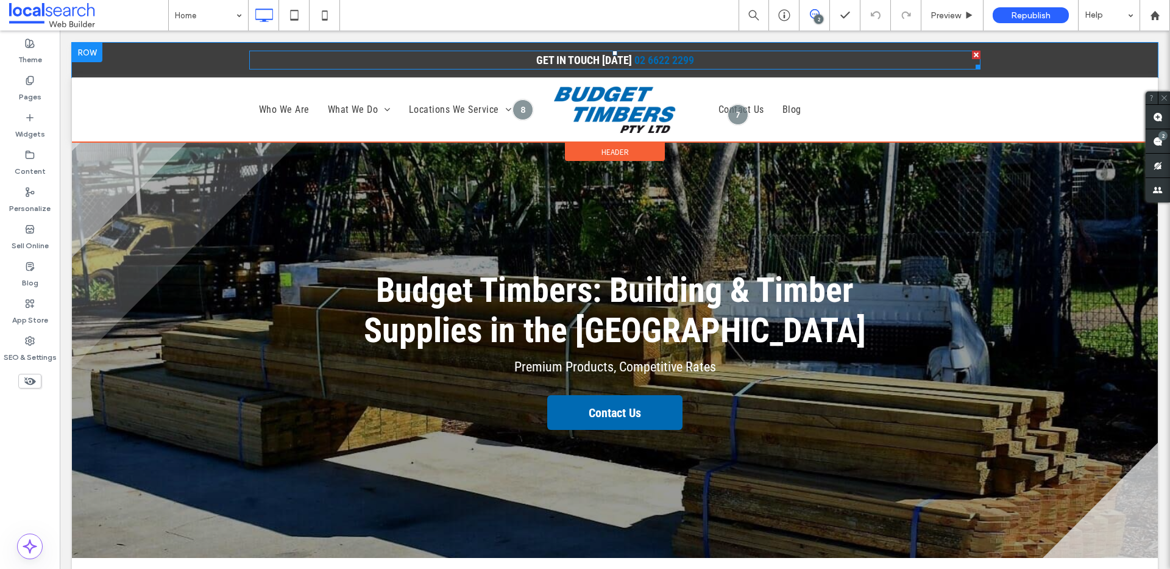
click at [707, 60] on p "Get In Touch Today 02 6622 2299" at bounding box center [614, 60] width 731 height 16
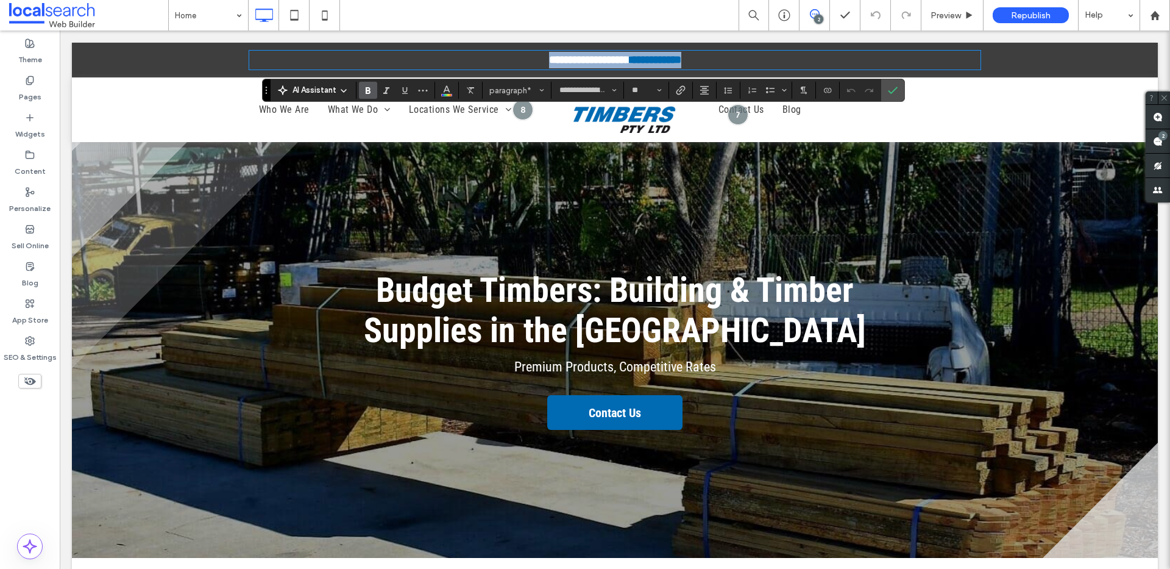
click at [699, 60] on p "**********" at bounding box center [614, 60] width 731 height 16
drag, startPoint x: 696, startPoint y: 61, endPoint x: 631, endPoint y: 60, distance: 64.6
click at [631, 60] on p "**********" at bounding box center [614, 60] width 731 height 16
click at [649, 65] on strong "**********" at bounding box center [655, 59] width 51 height 11
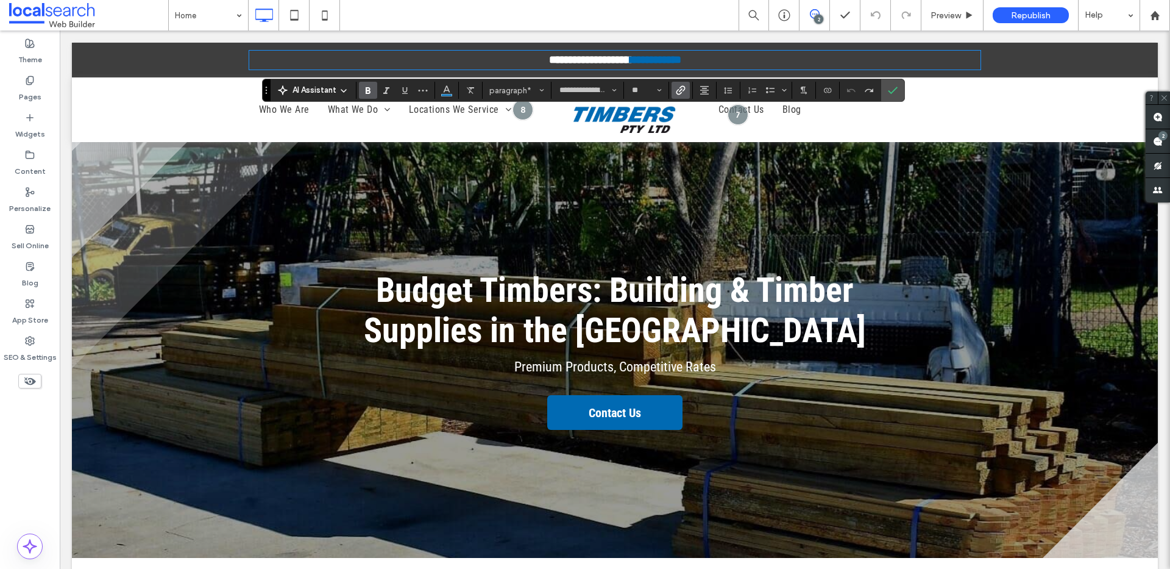
click at [694, 63] on p "**********" at bounding box center [614, 60] width 731 height 16
drag, startPoint x: 692, startPoint y: 60, endPoint x: 630, endPoint y: 58, distance: 61.6
click at [630, 58] on p "**********" at bounding box center [614, 60] width 731 height 16
click at [654, 59] on strong "**********" at bounding box center [655, 59] width 43 height 11
click at [672, 60] on strong "**********" at bounding box center [655, 59] width 47 height 11
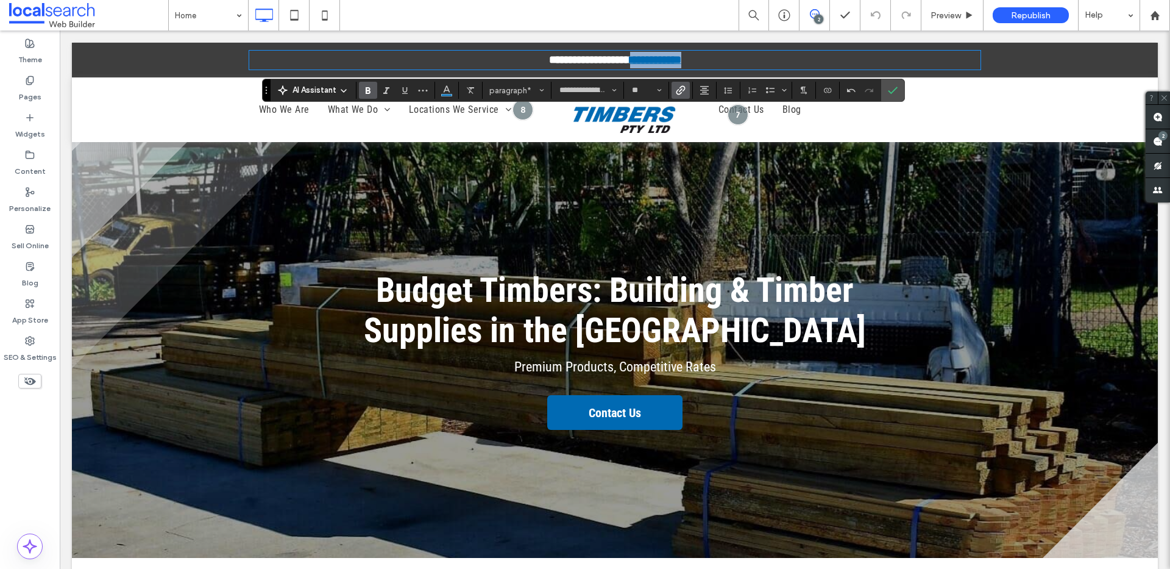
drag, startPoint x: 688, startPoint y: 60, endPoint x: 631, endPoint y: 62, distance: 57.3
click at [631, 62] on p "**********" at bounding box center [614, 60] width 731 height 16
click at [685, 92] on icon "Link" at bounding box center [681, 90] width 10 height 10
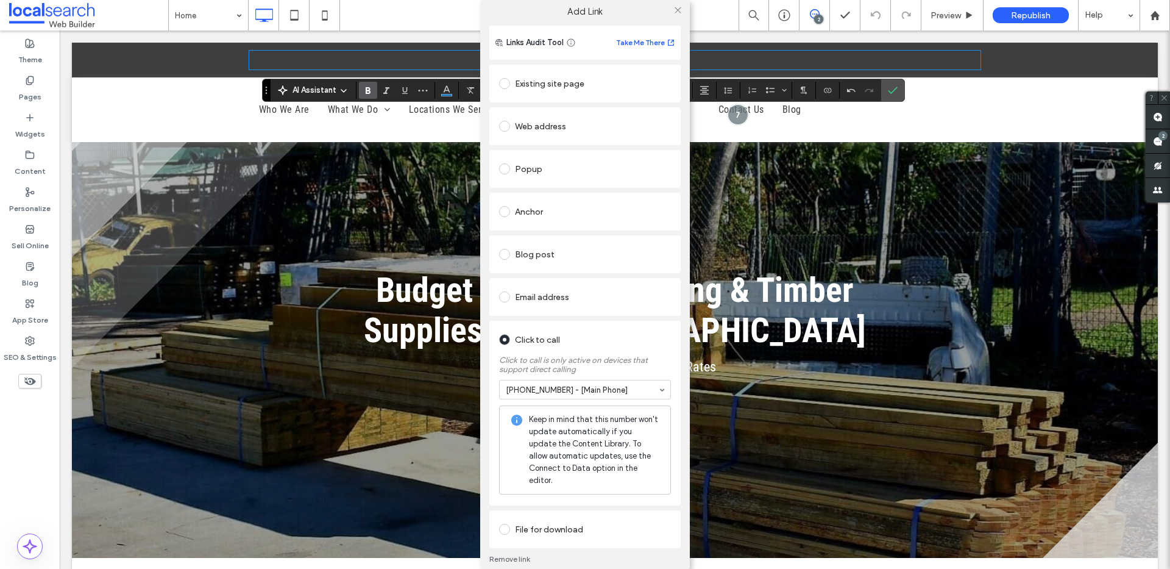
scroll to position [4, 0]
click at [592, 344] on div "Click to call" at bounding box center [585, 339] width 172 height 20
click at [584, 379] on div "02 6622 2299 - [Main Phone]" at bounding box center [585, 389] width 172 height 20
click at [545, 393] on input at bounding box center [582, 388] width 152 height 9
click at [549, 410] on div "Keep in mind that this number won't update automatically if you update the Cont…" at bounding box center [585, 448] width 172 height 89
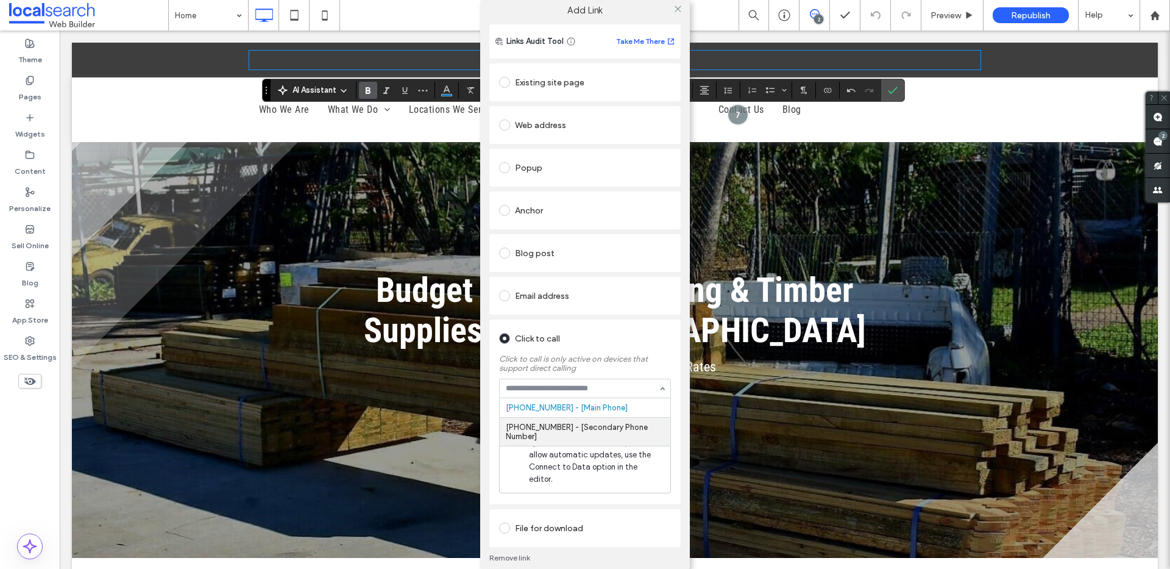
click at [591, 329] on div "Click to call" at bounding box center [585, 339] width 172 height 20
click at [608, 315] on div "Existing site page Web address Popup Anchor Blog post Email address Click to ca…" at bounding box center [584, 304] width 191 height 486
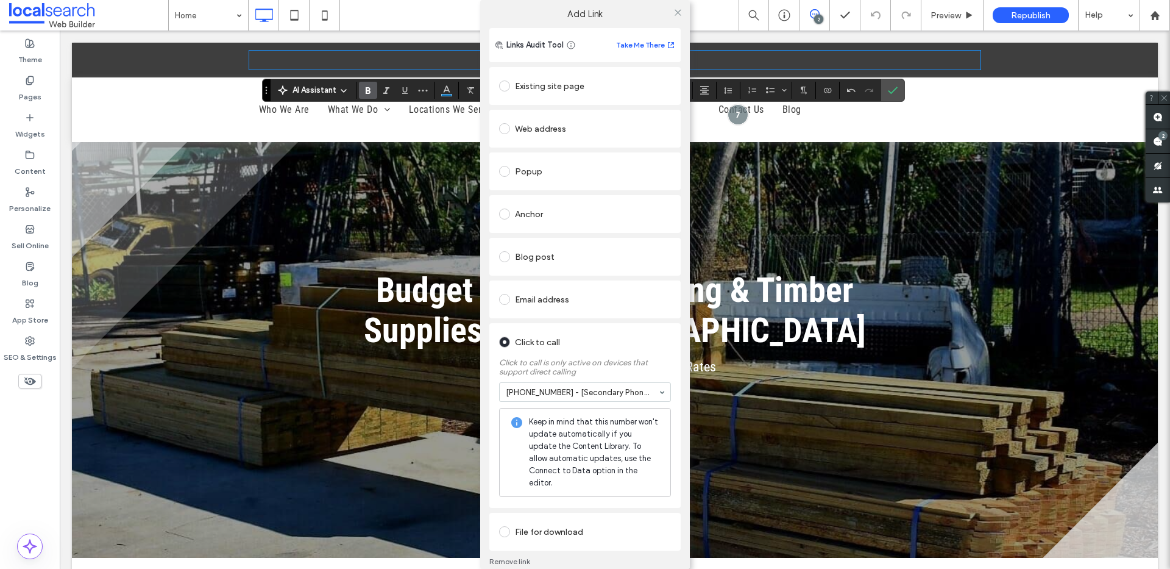
click at [678, 317] on div "Links Audit Tool Take Me There Existing site page Web address Popup Anchor Blog…" at bounding box center [585, 306] width 210 height 556
click at [676, 15] on icon at bounding box center [678, 12] width 9 height 9
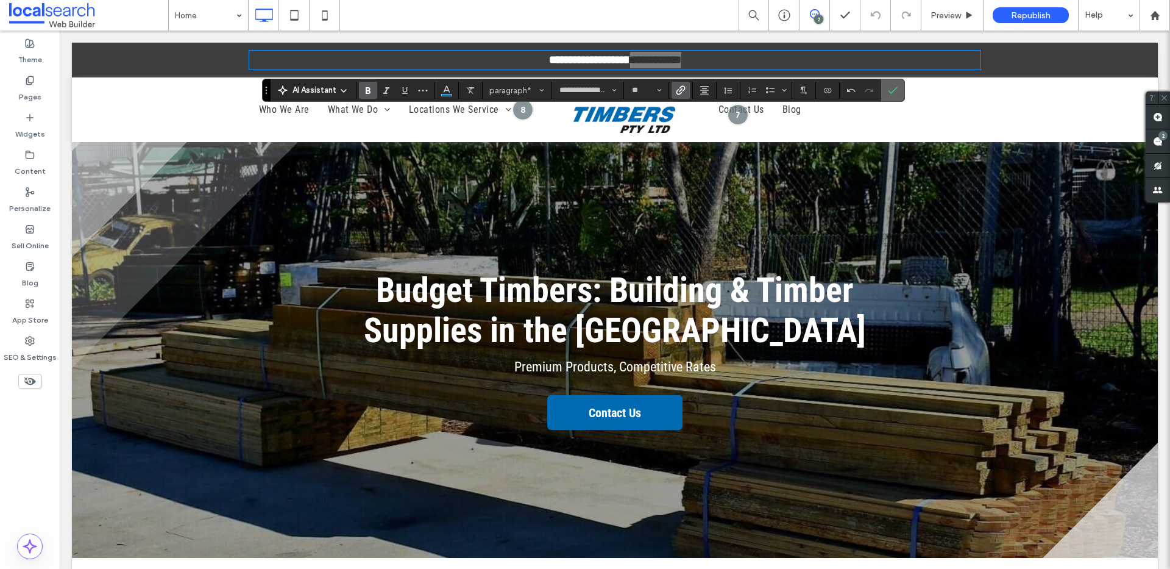
click at [884, 90] on label "Confirm" at bounding box center [893, 90] width 18 height 22
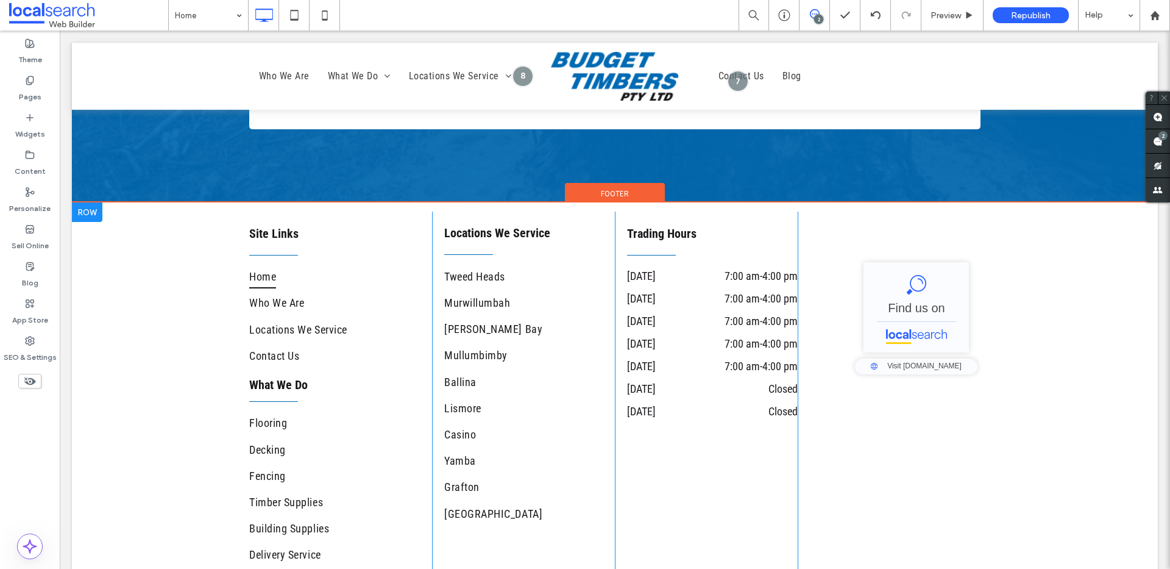
scroll to position [4082, 0]
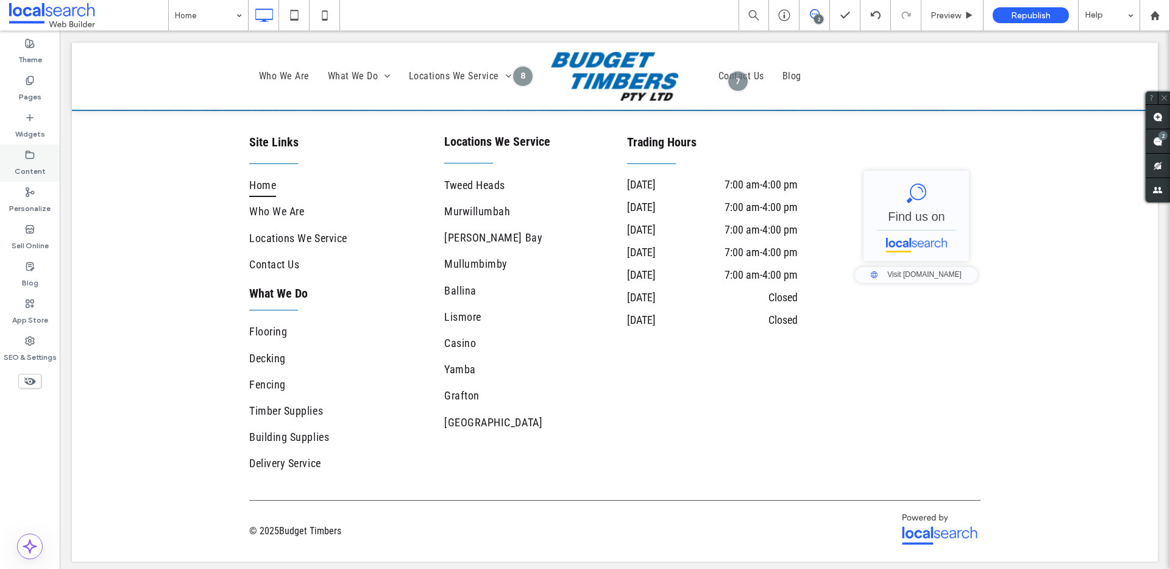
click at [37, 147] on div "Content" at bounding box center [30, 162] width 60 height 37
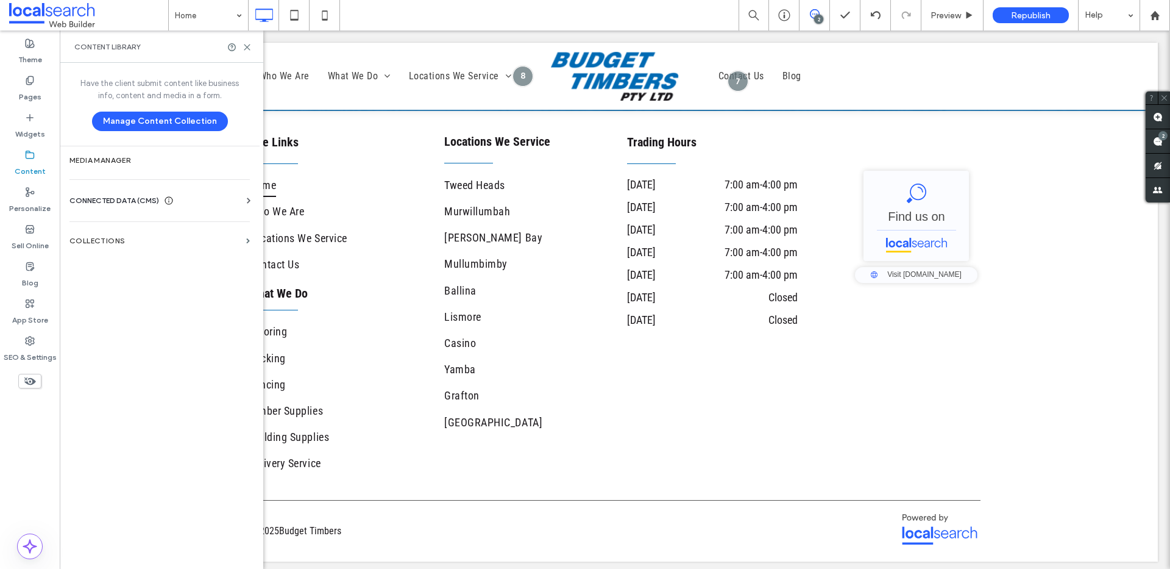
click at [115, 200] on span "CONNECTED DATA (CMS)" at bounding box center [114, 200] width 90 height 12
click at [121, 235] on section "Business Info" at bounding box center [161, 230] width 185 height 28
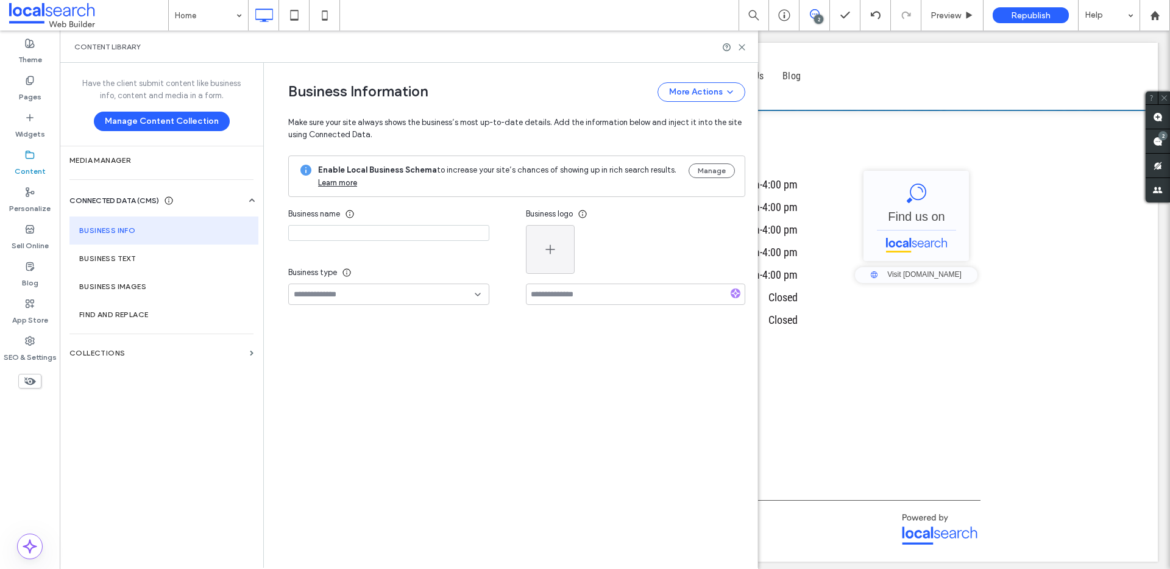
type input "**********"
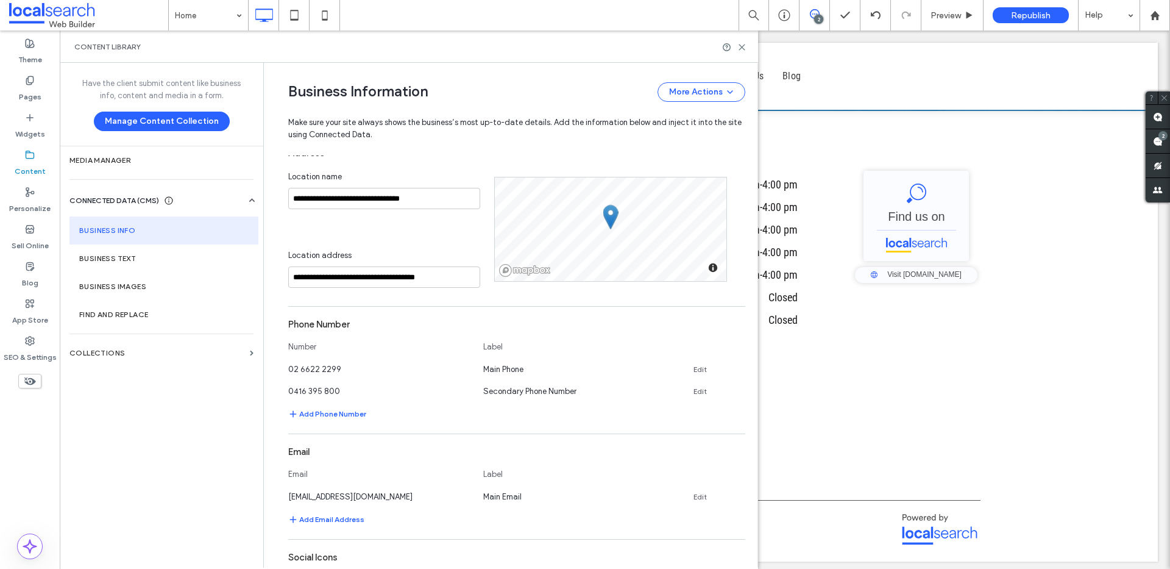
scroll to position [252, 0]
click at [736, 366] on icon at bounding box center [741, 367] width 10 height 10
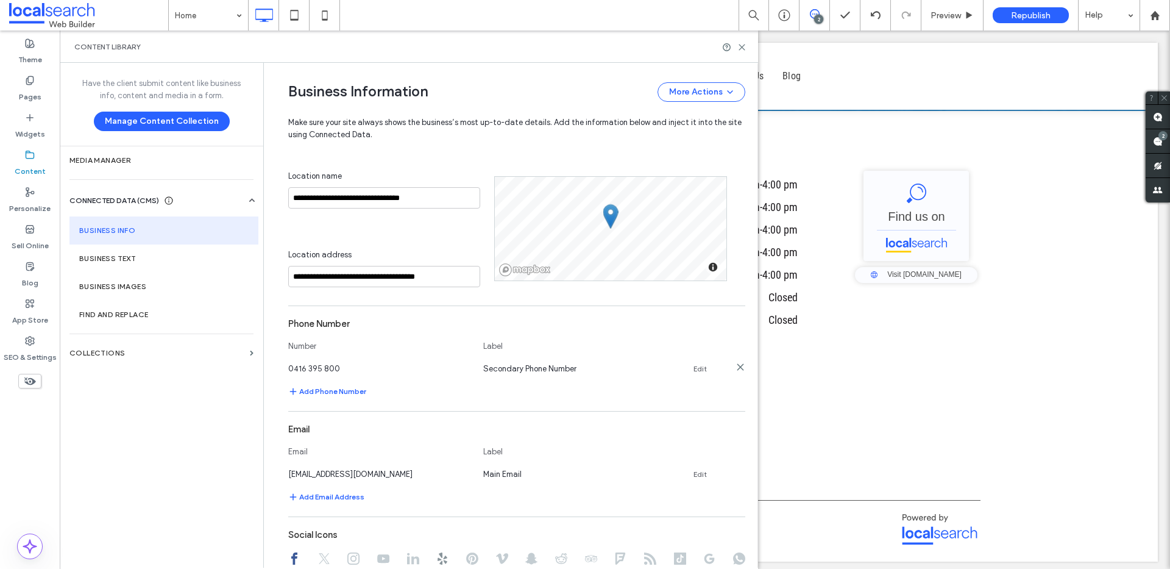
click at [558, 370] on span "Secondary Phone Number" at bounding box center [529, 368] width 93 height 9
click at [688, 368] on div "0416 395 800 Secondary Phone Number Edit" at bounding box center [505, 368] width 435 height 13
click at [696, 366] on link "Edit" at bounding box center [700, 369] width 13 height 10
click at [555, 371] on input "**********" at bounding box center [574, 367] width 183 height 21
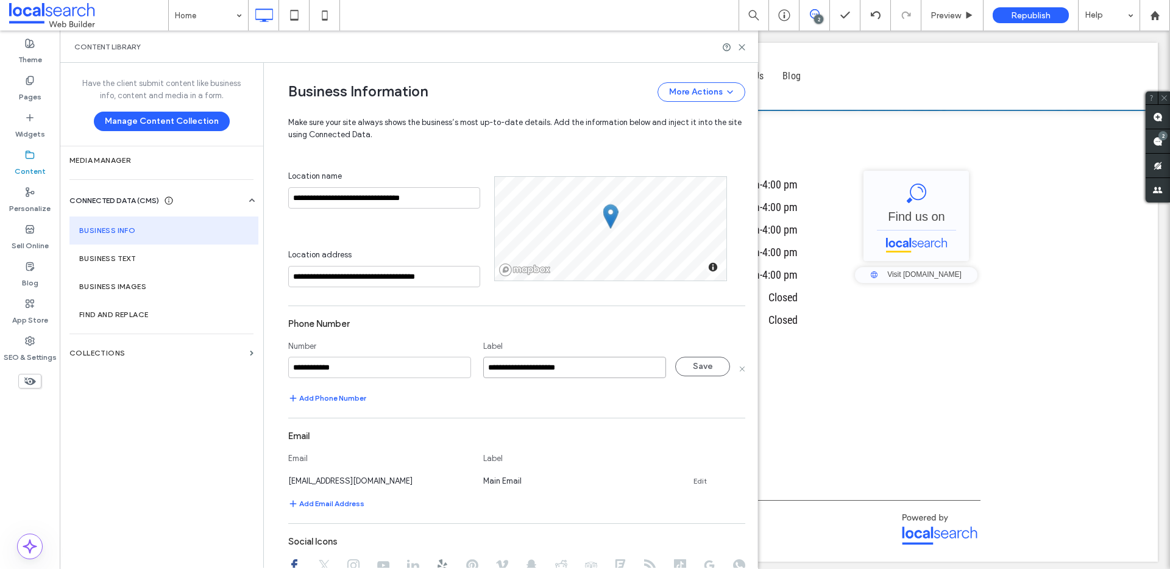
click at [555, 371] on input "**********" at bounding box center [574, 367] width 183 height 21
type input "**********"
click at [696, 357] on button "Save" at bounding box center [702, 367] width 55 height 20
click at [717, 85] on button "More Actions" at bounding box center [702, 92] width 88 height 20
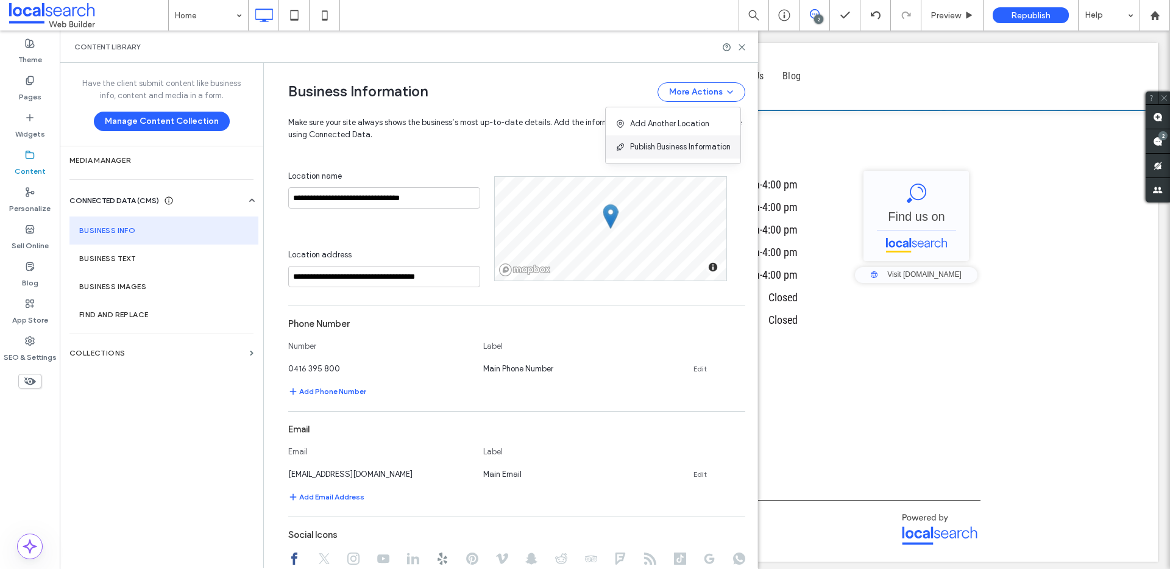
click at [695, 138] on div "Publish Business Information" at bounding box center [673, 146] width 135 height 23
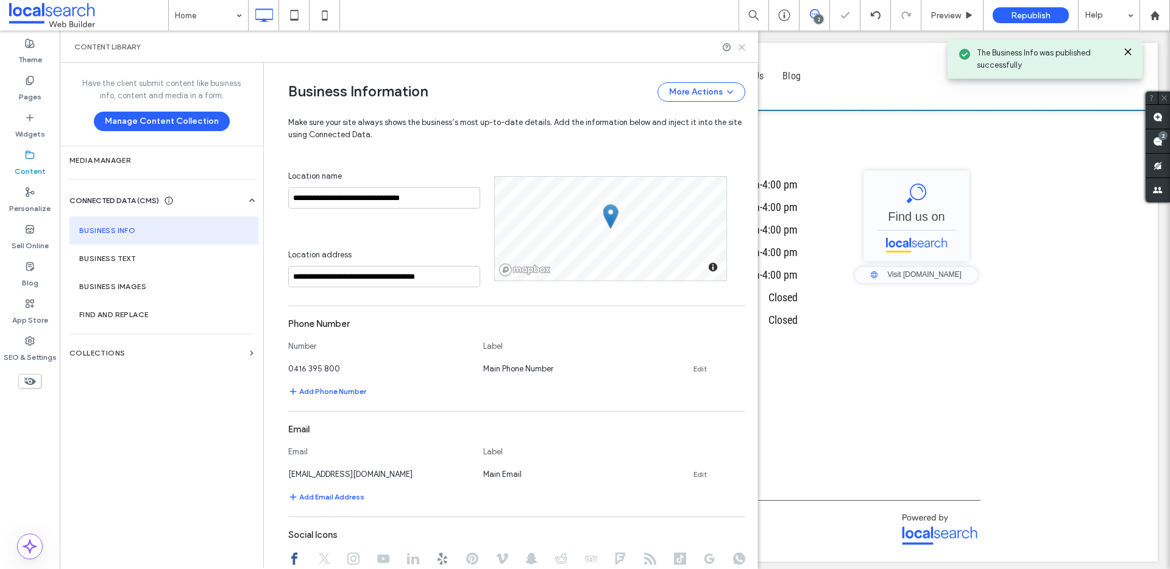
click at [743, 43] on icon at bounding box center [742, 47] width 9 height 9
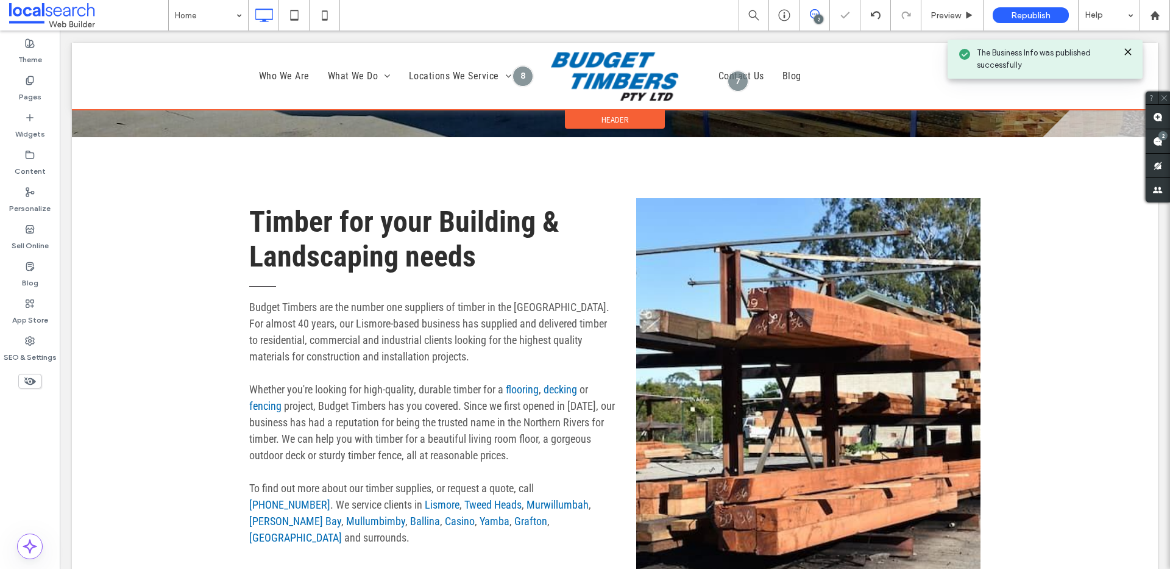
scroll to position [395, 0]
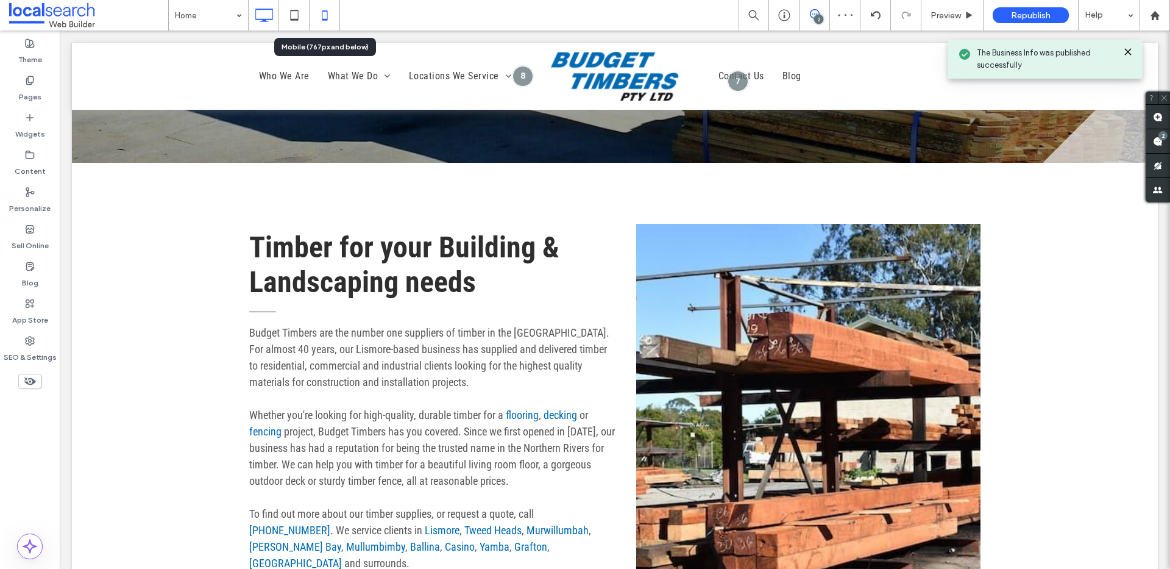
click at [329, 14] on icon at bounding box center [325, 15] width 24 height 24
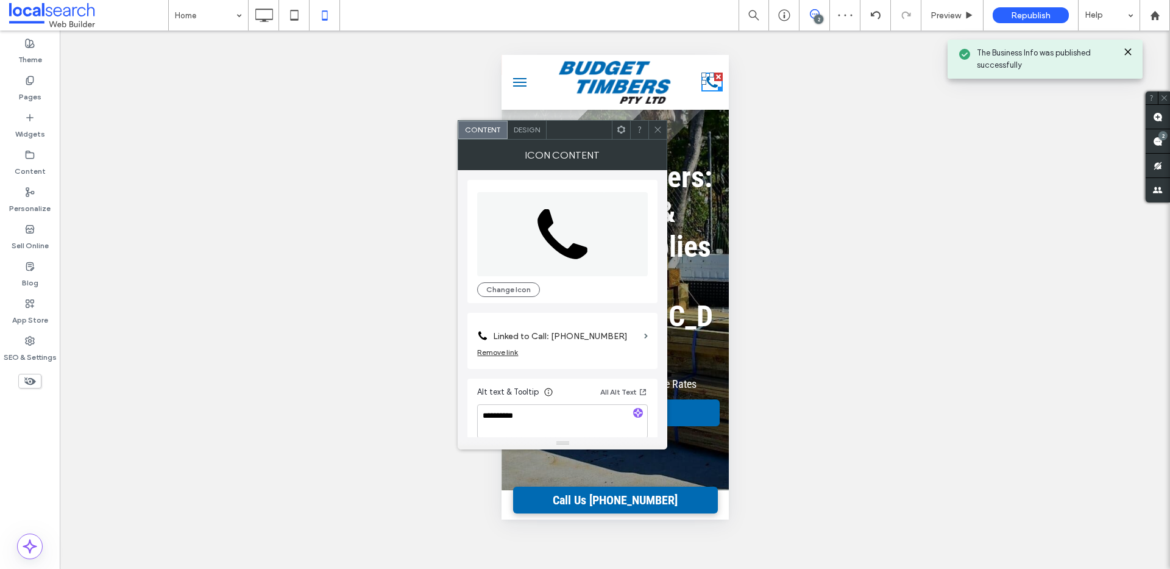
scroll to position [0, 0]
click at [575, 335] on label "Linked to Call: 0404 040 404" at bounding box center [566, 336] width 146 height 23
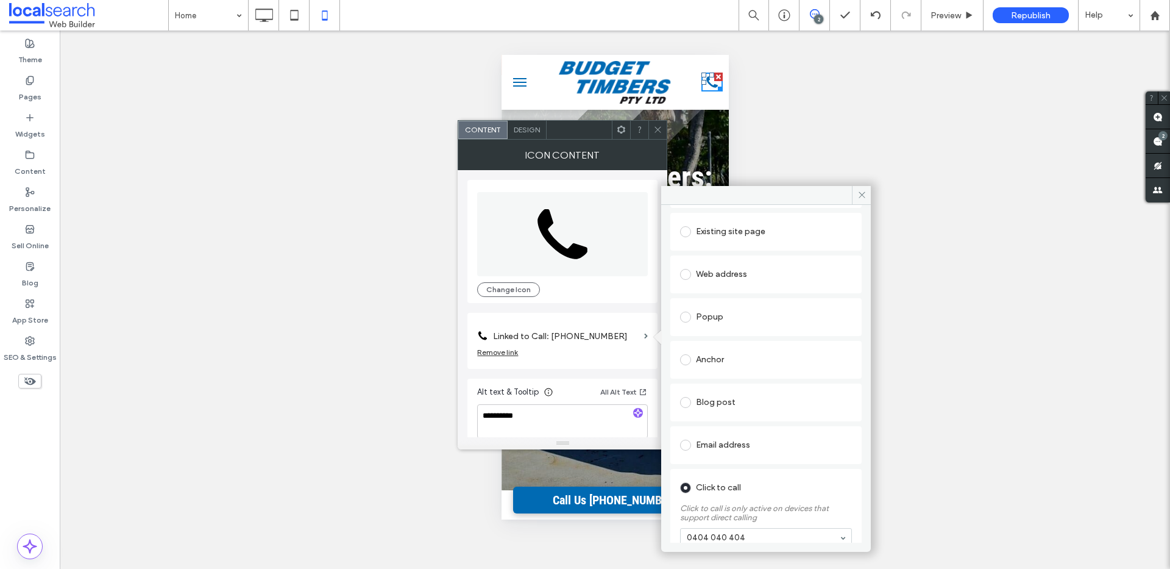
scroll to position [132, 0]
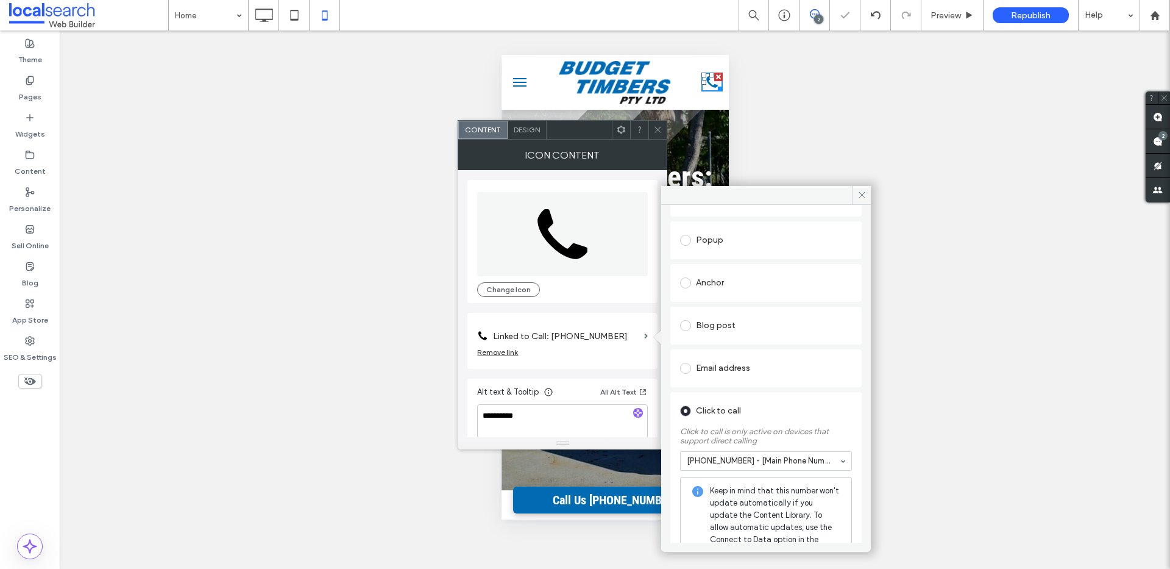
click at [855, 385] on div "Email address" at bounding box center [765, 368] width 191 height 38
click at [858, 195] on icon at bounding box center [862, 194] width 9 height 9
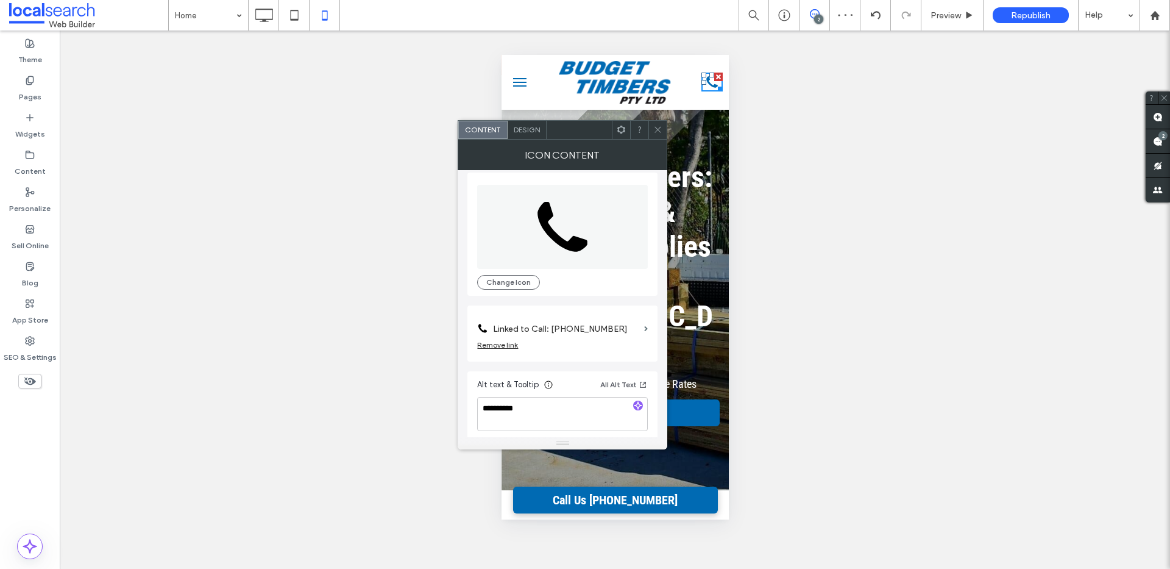
scroll to position [12, 0]
click at [655, 130] on icon at bounding box center [657, 129] width 9 height 9
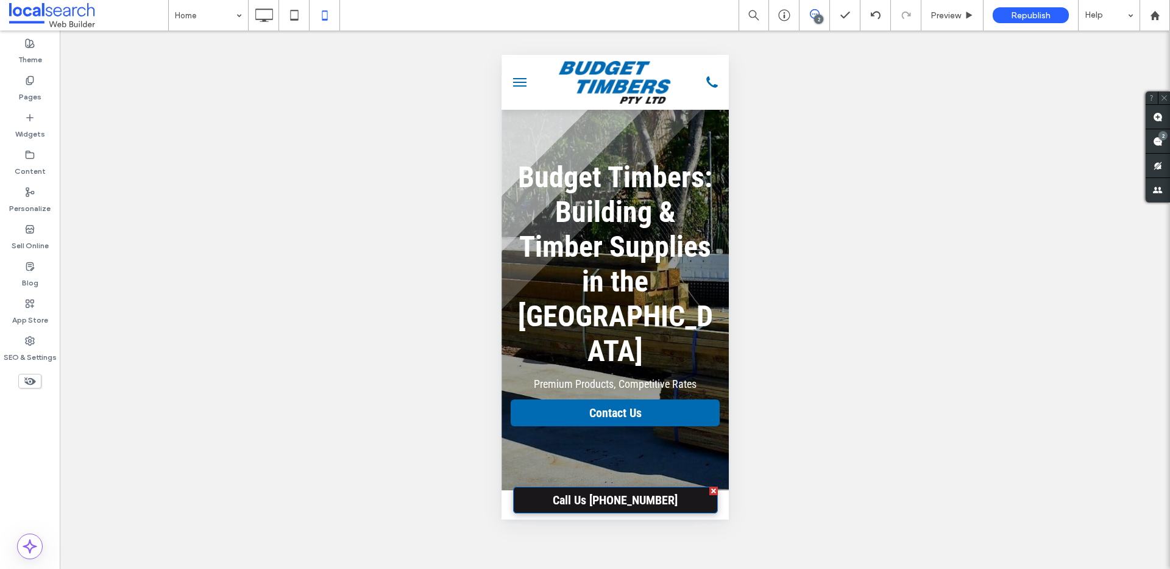
click at [662, 499] on span "Call Us 02 6622 2299" at bounding box center [614, 499] width 133 height 27
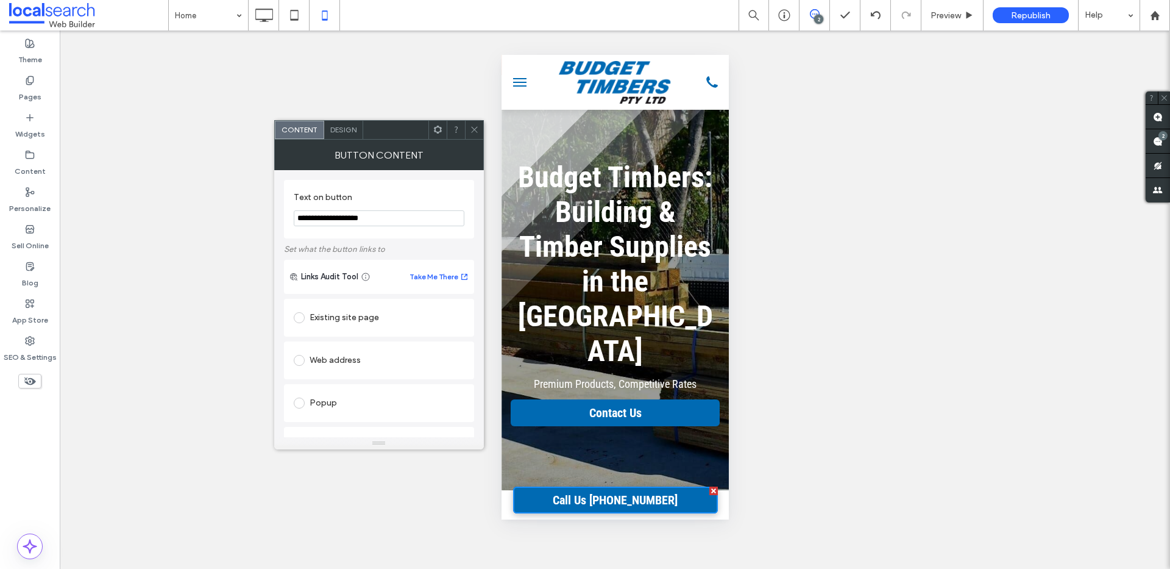
drag, startPoint x: 363, startPoint y: 222, endPoint x: 324, endPoint y: 216, distance: 38.8
click at [324, 216] on input "**********" at bounding box center [379, 218] width 171 height 16
paste input "Text on button"
click at [341, 216] on input "**********" at bounding box center [379, 218] width 171 height 16
click at [357, 219] on input "**********" at bounding box center [379, 218] width 171 height 16
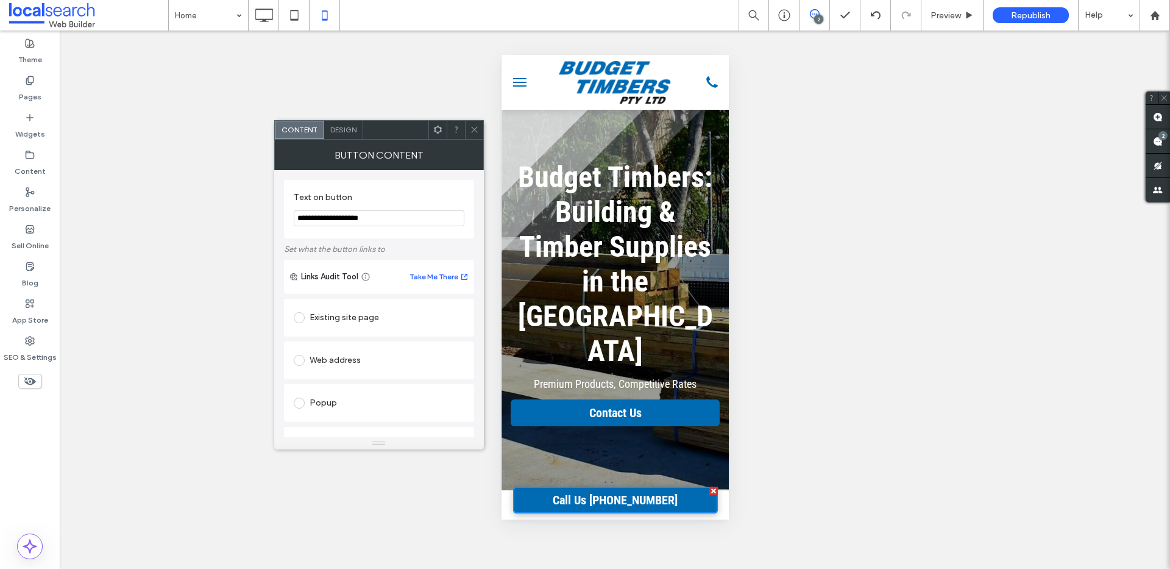
type input "**********"
click at [402, 202] on label "Text on button" at bounding box center [377, 198] width 166 height 13
click at [399, 176] on div "**********" at bounding box center [379, 429] width 190 height 518
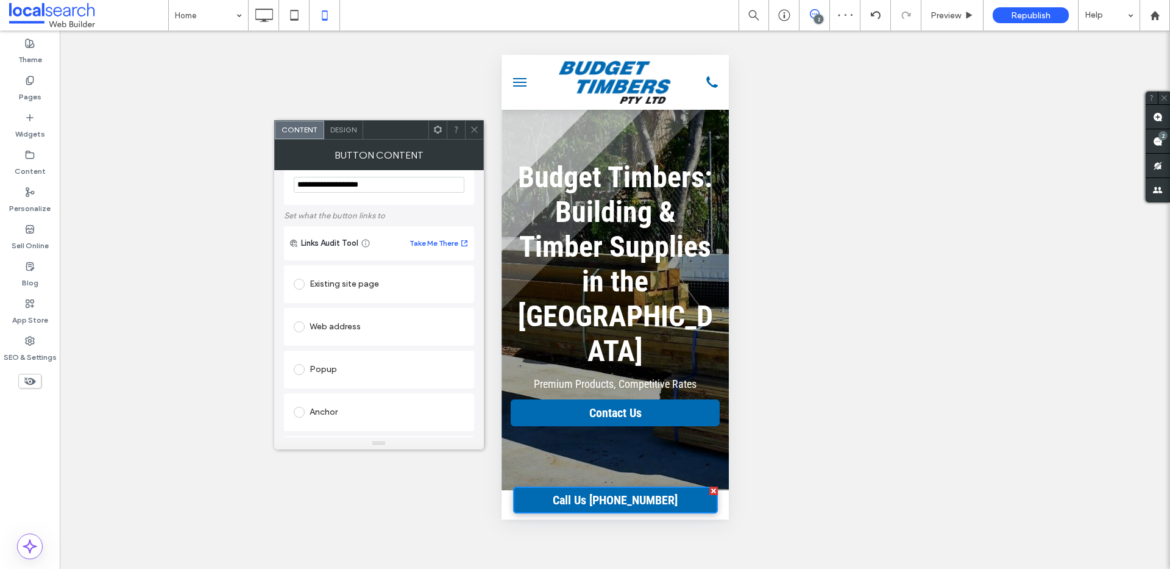
scroll to position [18, 0]
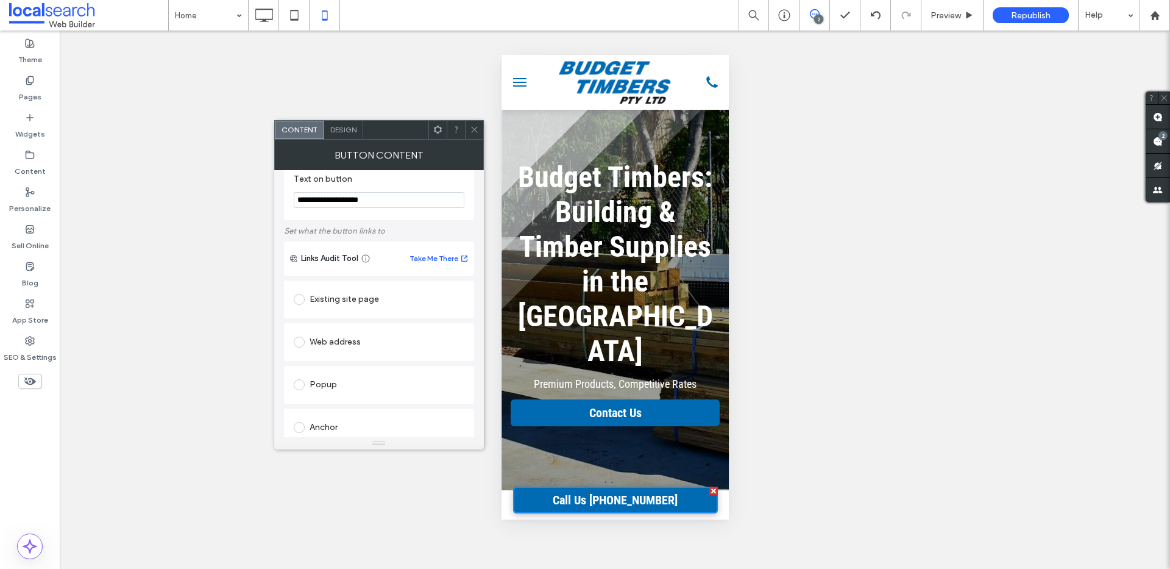
click at [476, 190] on div "**********" at bounding box center [379, 303] width 210 height 267
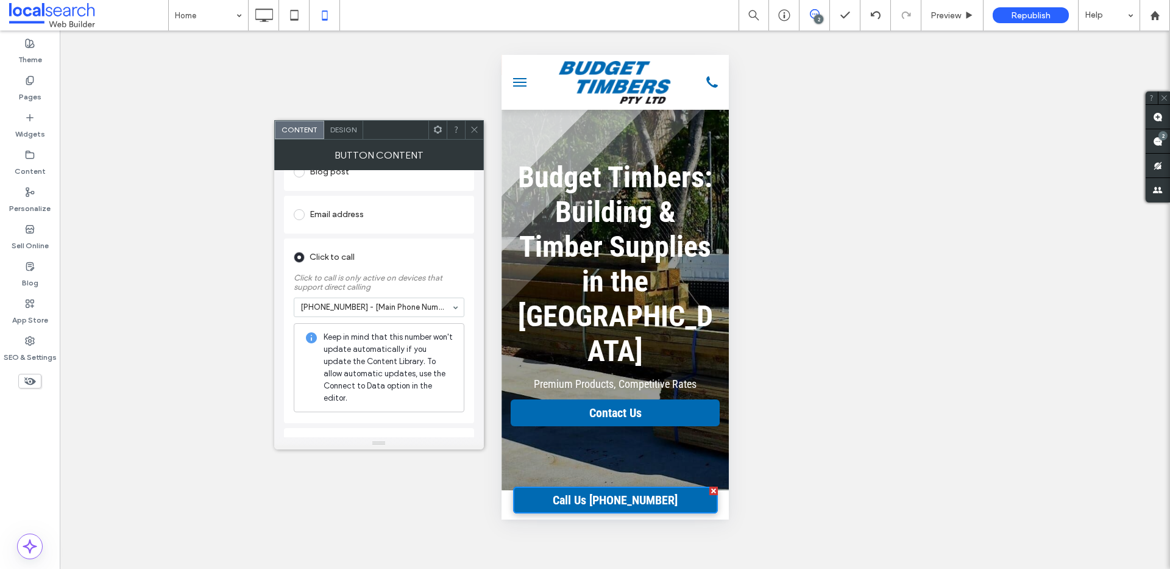
scroll to position [0, 0]
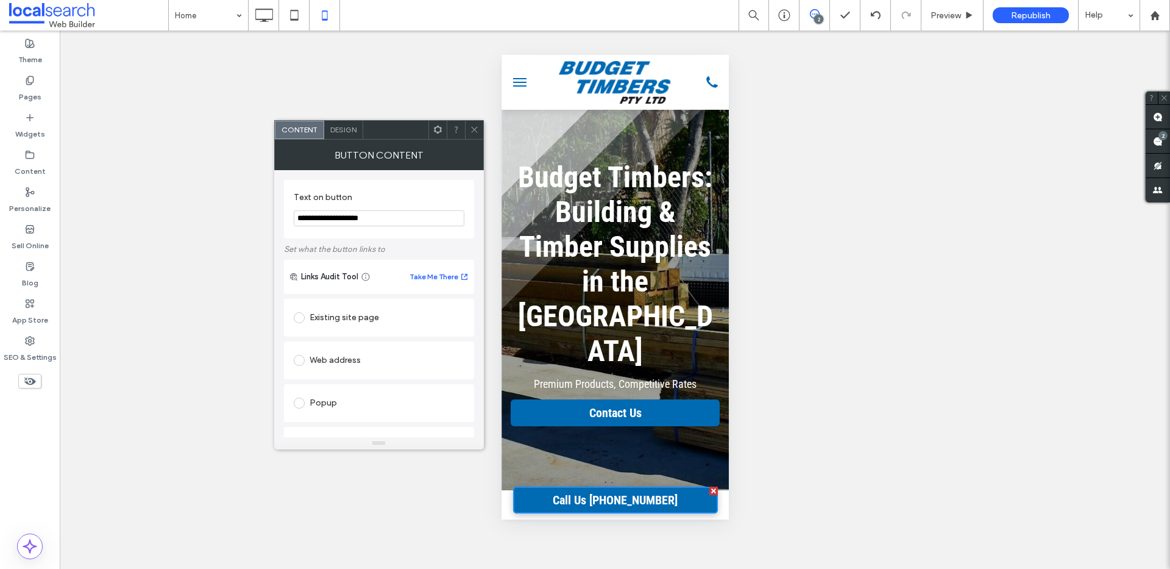
click at [471, 129] on icon at bounding box center [474, 129] width 9 height 9
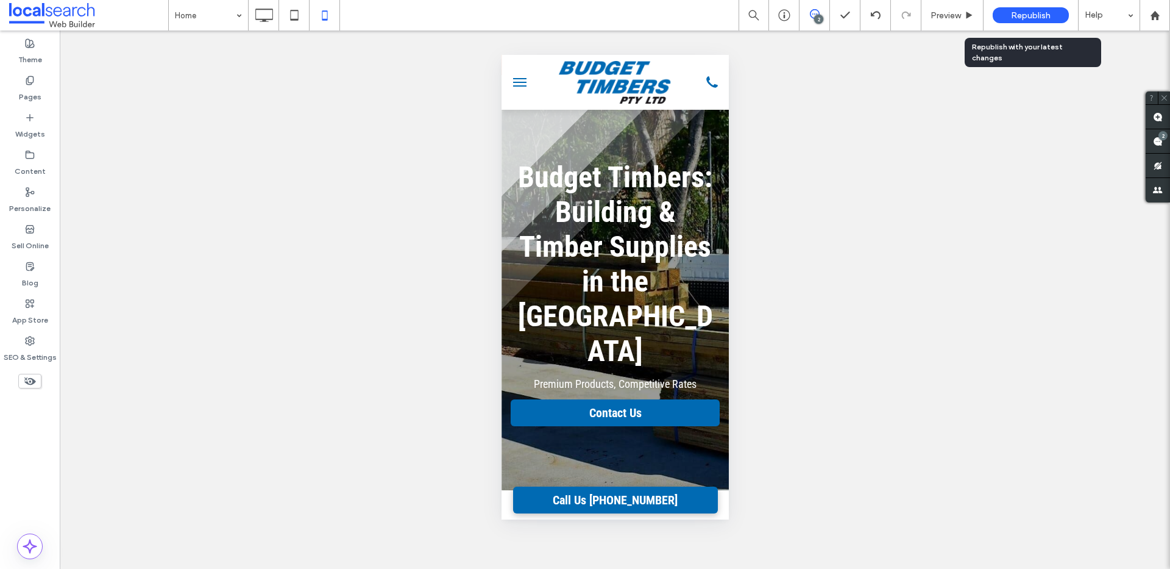
click at [1011, 13] on span "Republish" at bounding box center [1031, 15] width 40 height 10
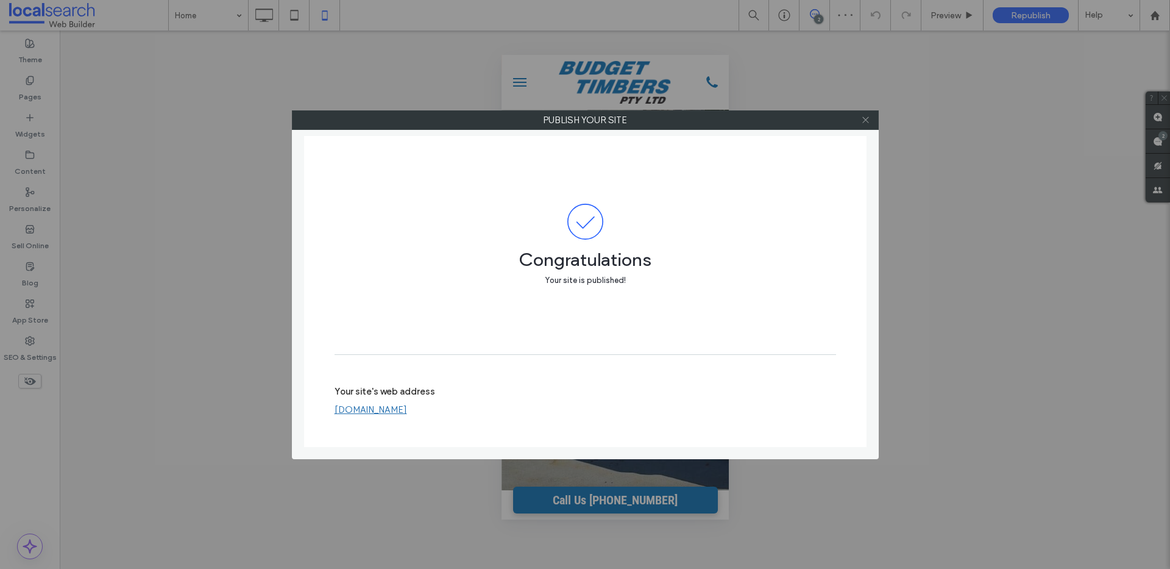
click at [868, 124] on icon at bounding box center [865, 119] width 9 height 9
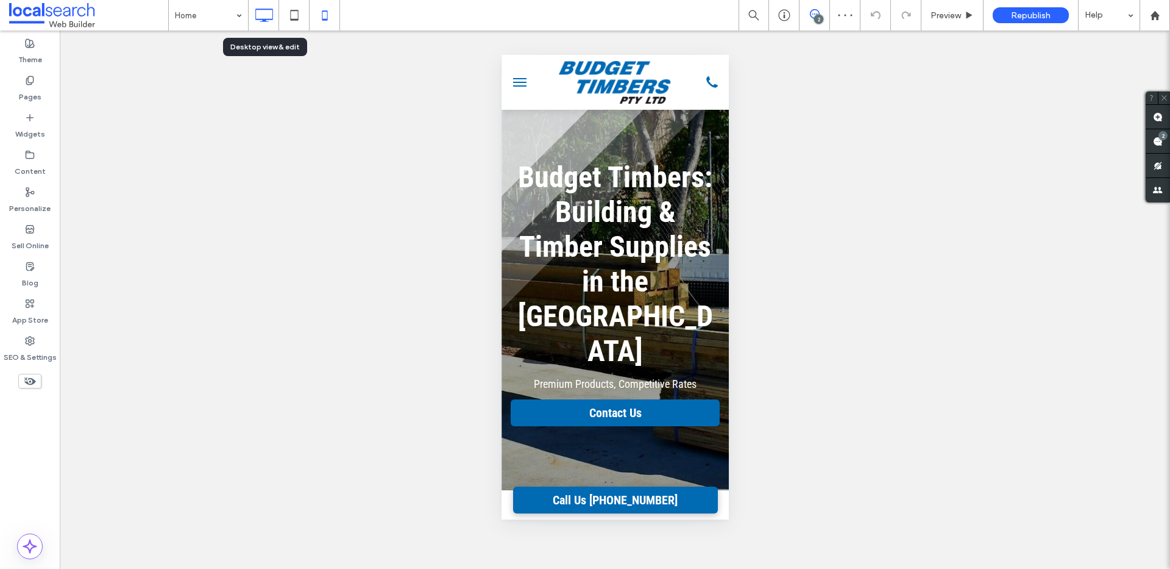
click at [268, 16] on icon at bounding box center [264, 15] width 24 height 24
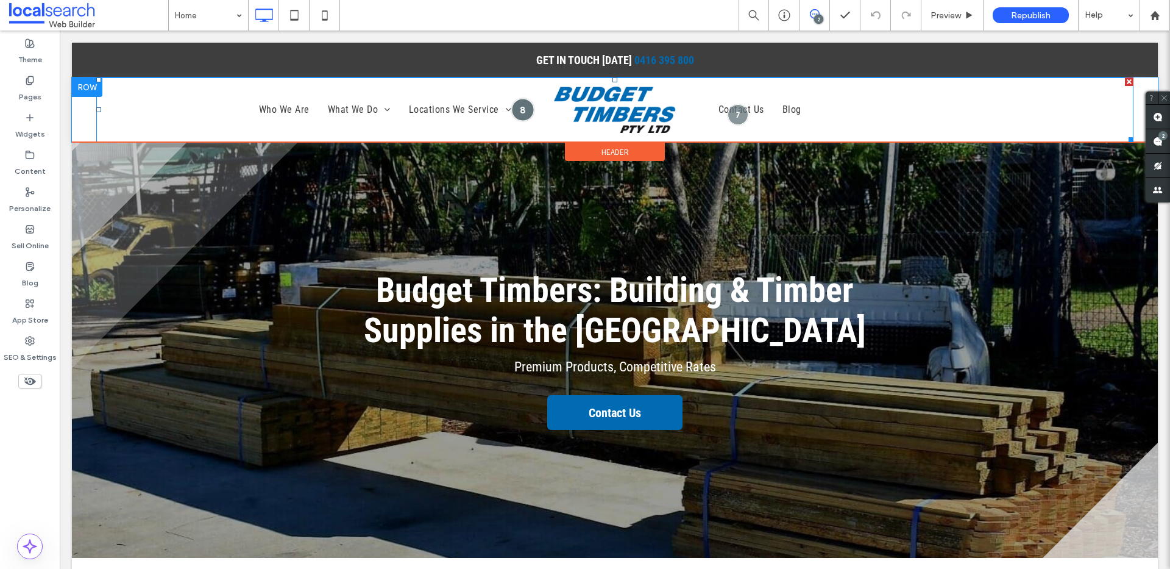
click at [515, 108] on div at bounding box center [522, 109] width 23 height 23
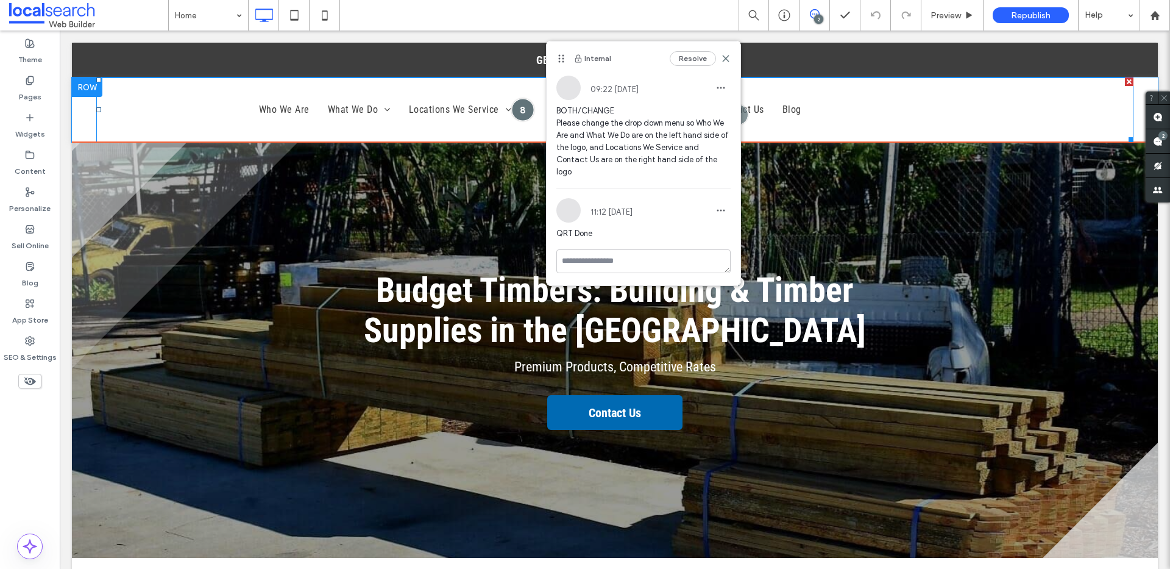
click at [517, 108] on div at bounding box center [522, 109] width 23 height 23
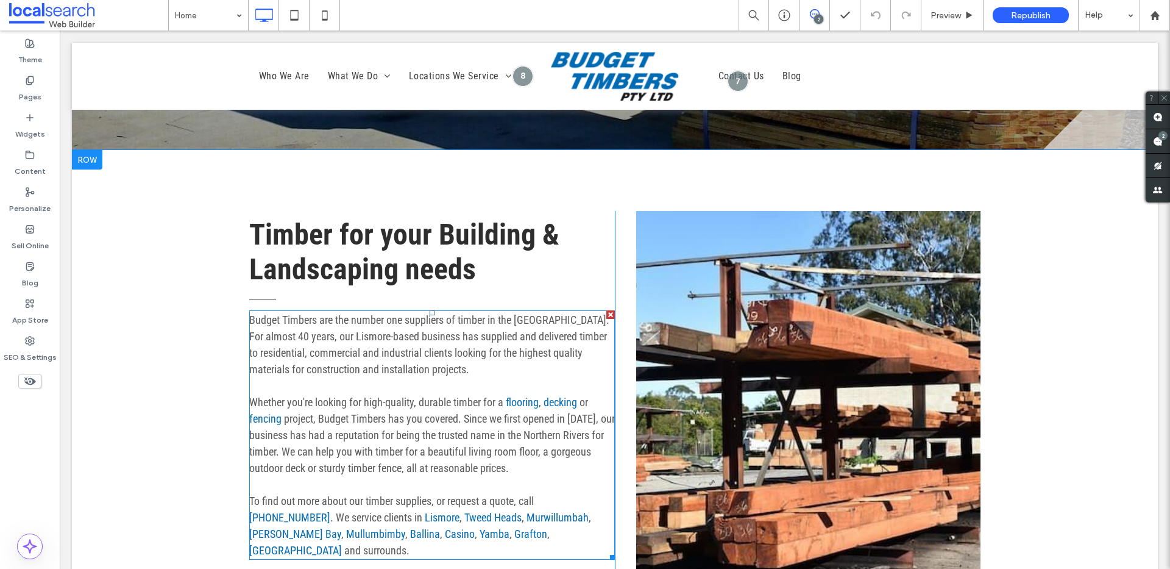
scroll to position [518, 0]
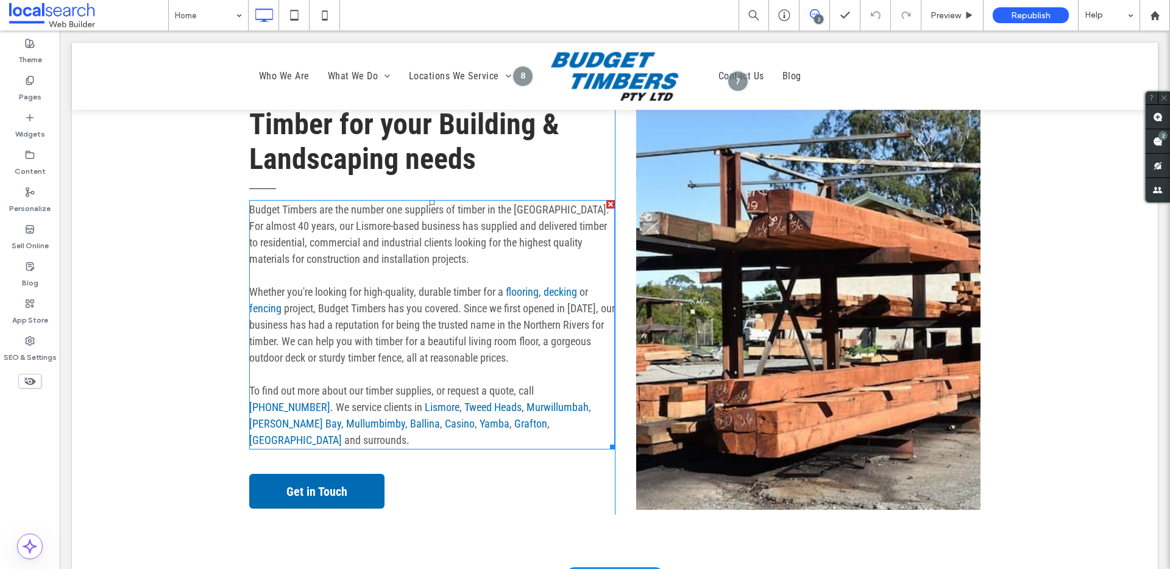
click at [494, 354] on span "project, Budget Timbers has you covered. Since we first opened in 1985, our bus…" at bounding box center [432, 333] width 366 height 62
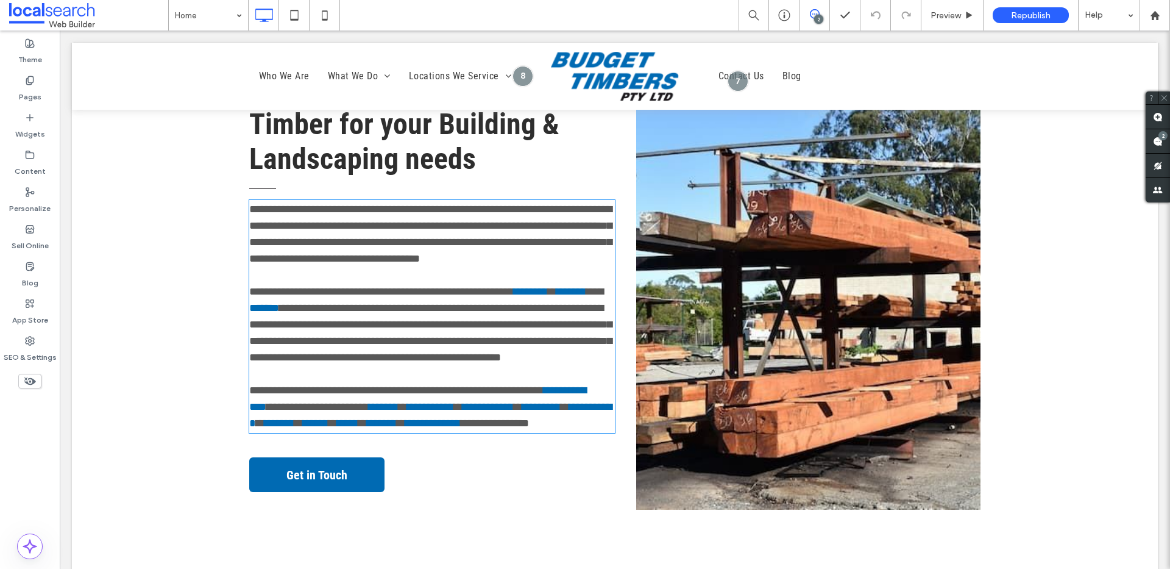
type input "**********"
type input "**"
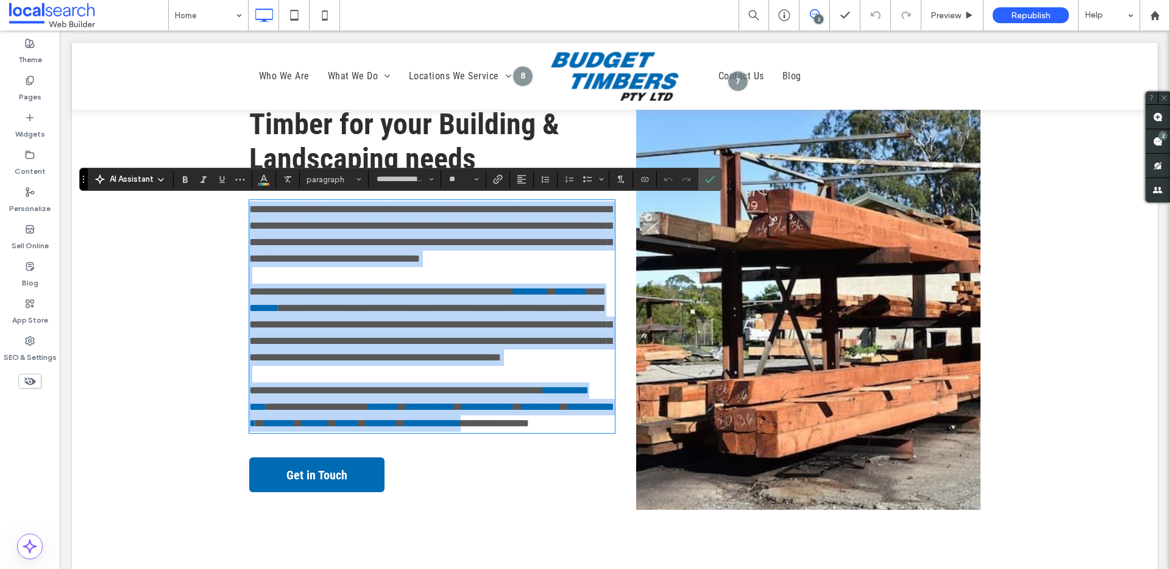
click at [568, 378] on p at bounding box center [432, 374] width 366 height 16
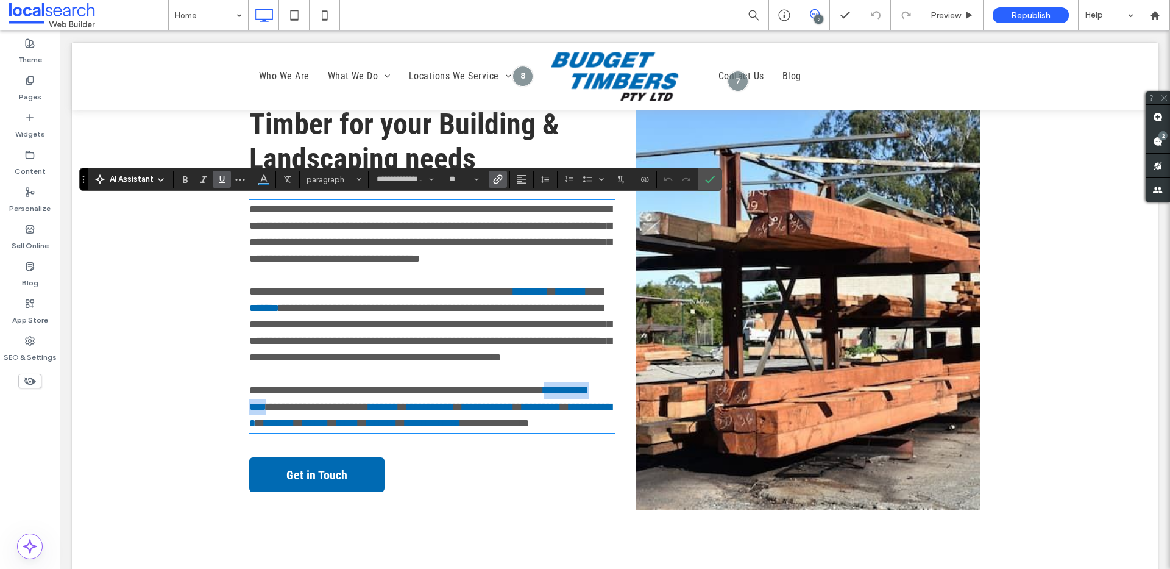
drag, startPoint x: 581, startPoint y: 393, endPoint x: 588, endPoint y: 405, distance: 14.4
click at [534, 391] on p "**********" at bounding box center [432, 406] width 366 height 49
click at [555, 391] on link "**********" at bounding box center [565, 390] width 43 height 11
click at [575, 389] on link "**********" at bounding box center [567, 390] width 47 height 11
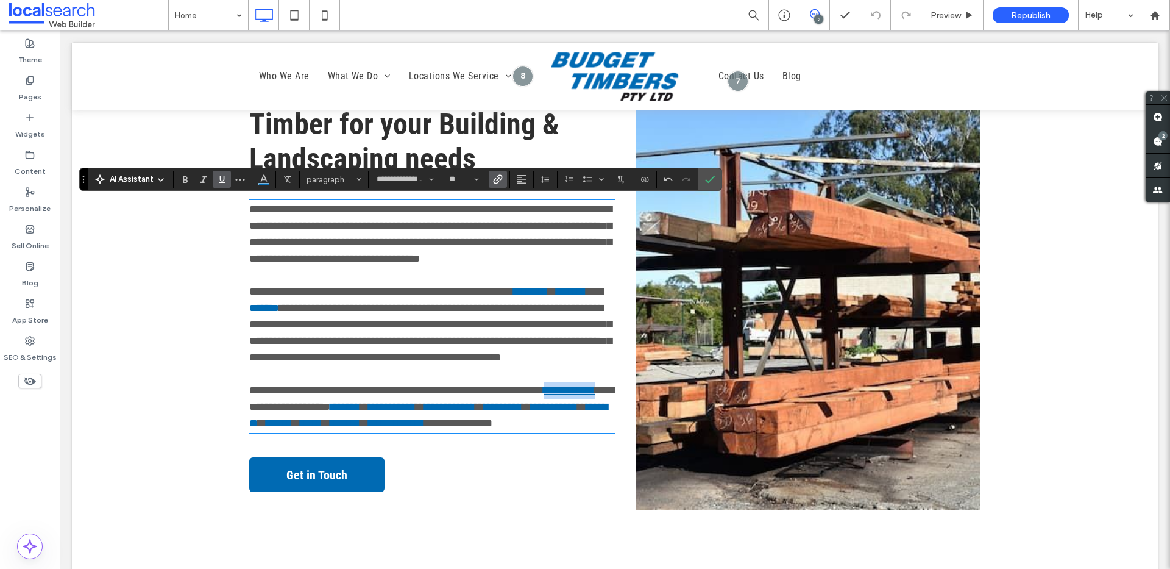
drag, startPoint x: 594, startPoint y: 389, endPoint x: 535, endPoint y: 391, distance: 59.7
click at [535, 391] on p "**********" at bounding box center [432, 406] width 366 height 49
click at [500, 180] on icon "Link" at bounding box center [498, 179] width 10 height 10
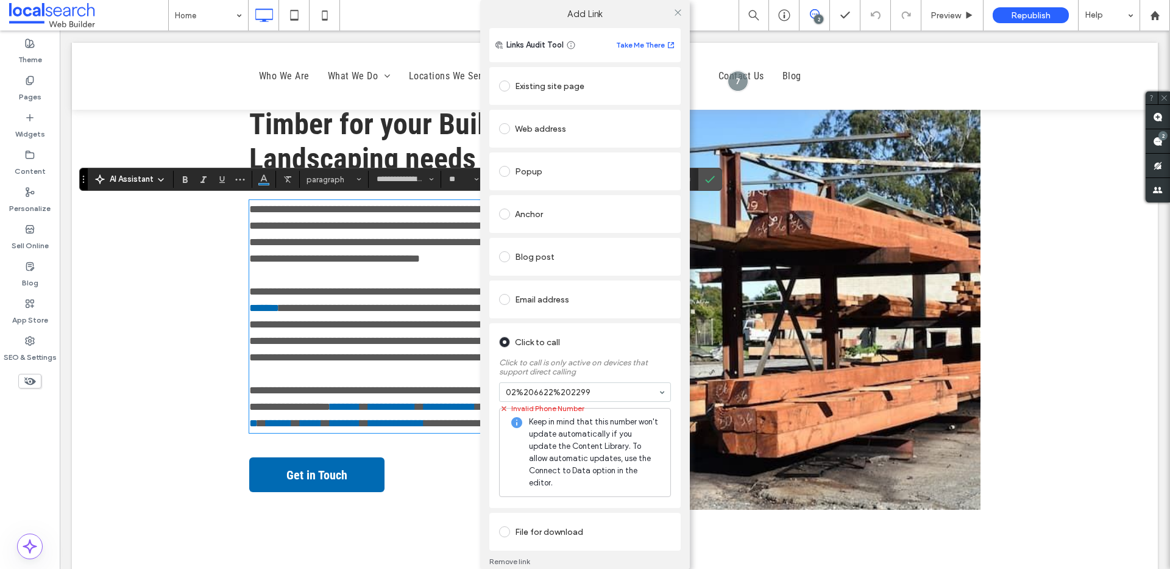
click at [678, 357] on div "Links Audit Tool Take Me There Existing site page Web address Popup Anchor Blog…" at bounding box center [585, 306] width 210 height 556
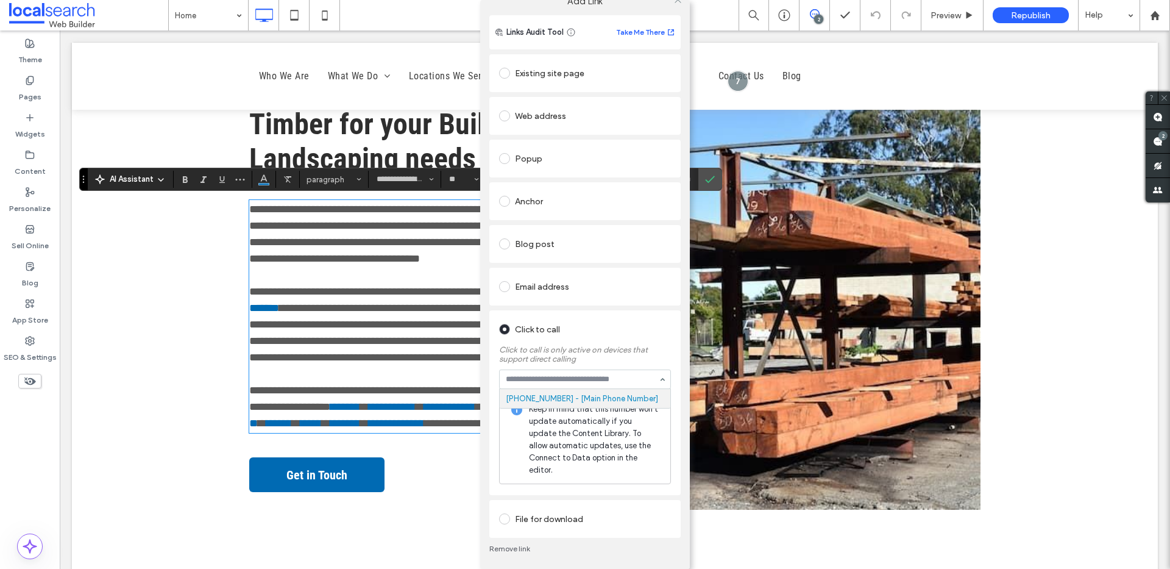
scroll to position [4, 0]
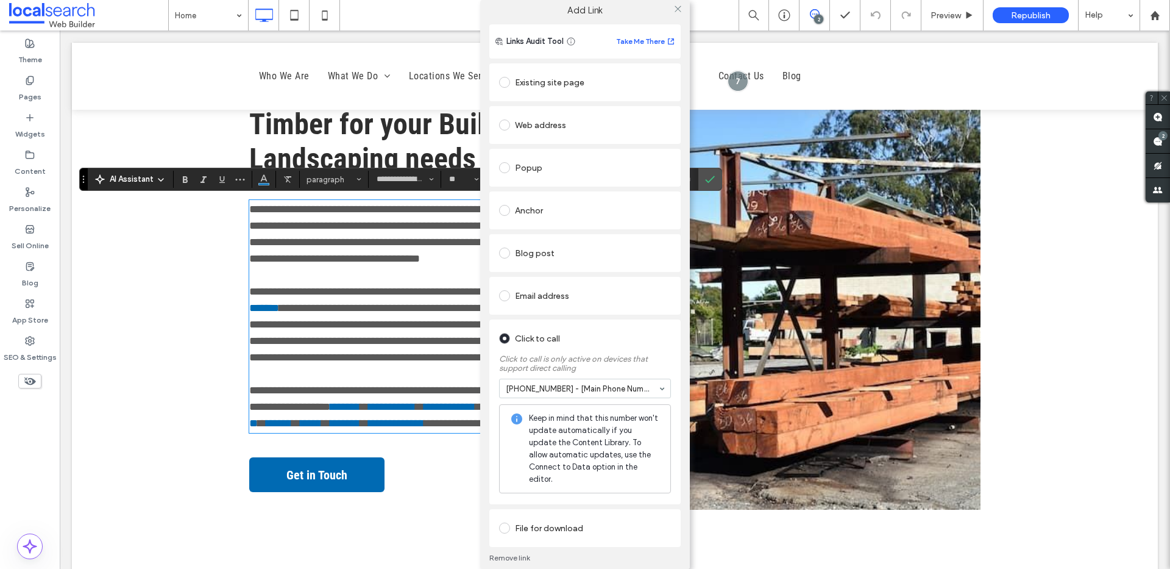
click at [665, 327] on div "Click to call" at bounding box center [585, 336] width 172 height 23
click at [674, 12] on icon at bounding box center [678, 8] width 9 height 9
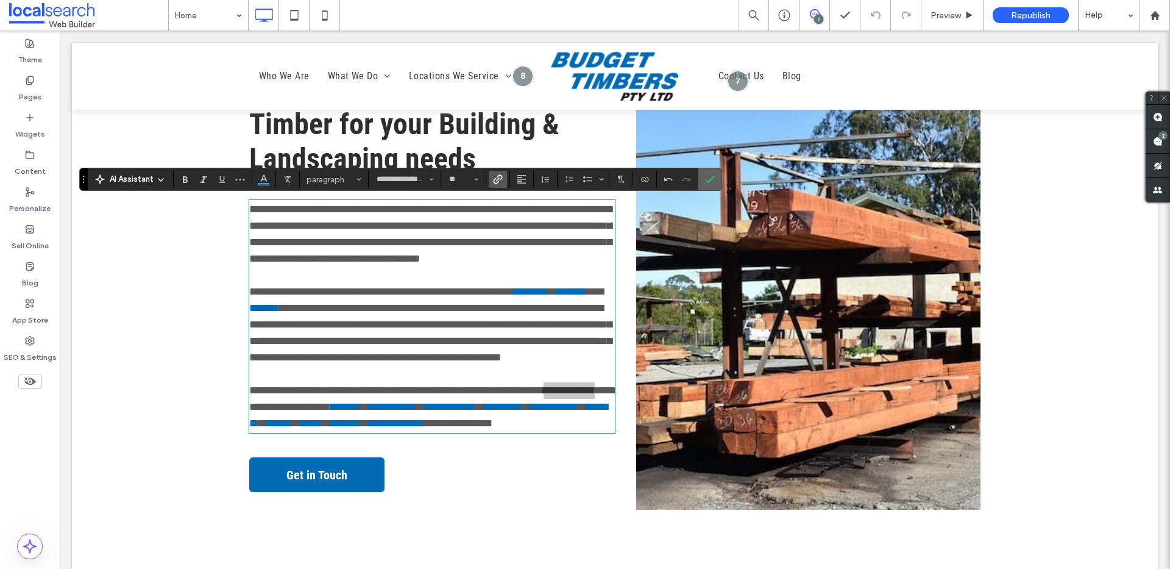
click at [709, 176] on icon "Confirm" at bounding box center [710, 179] width 10 height 10
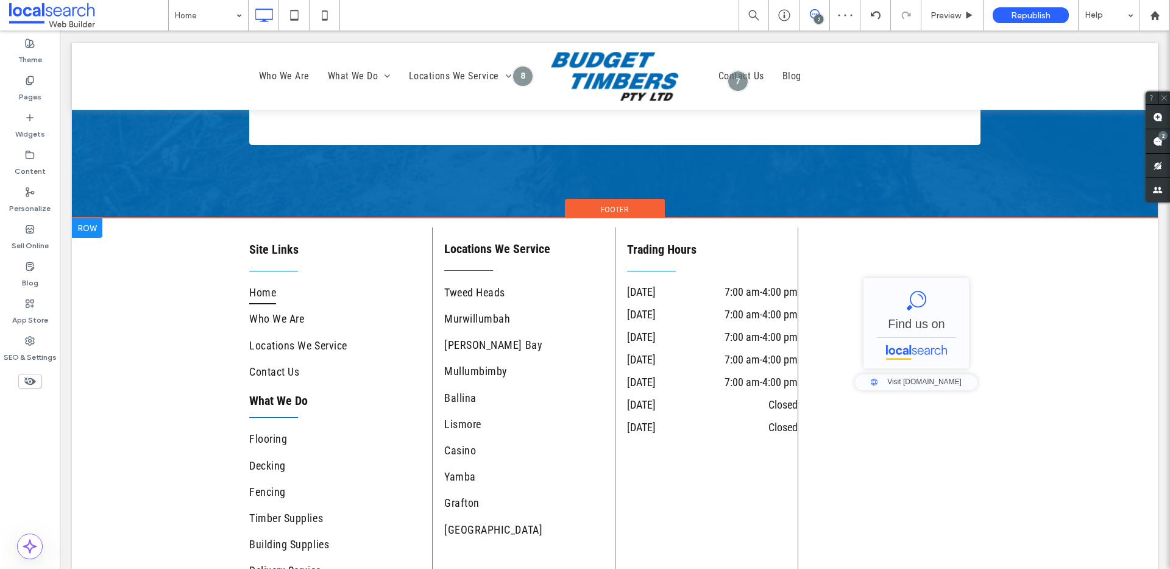
scroll to position [4082, 0]
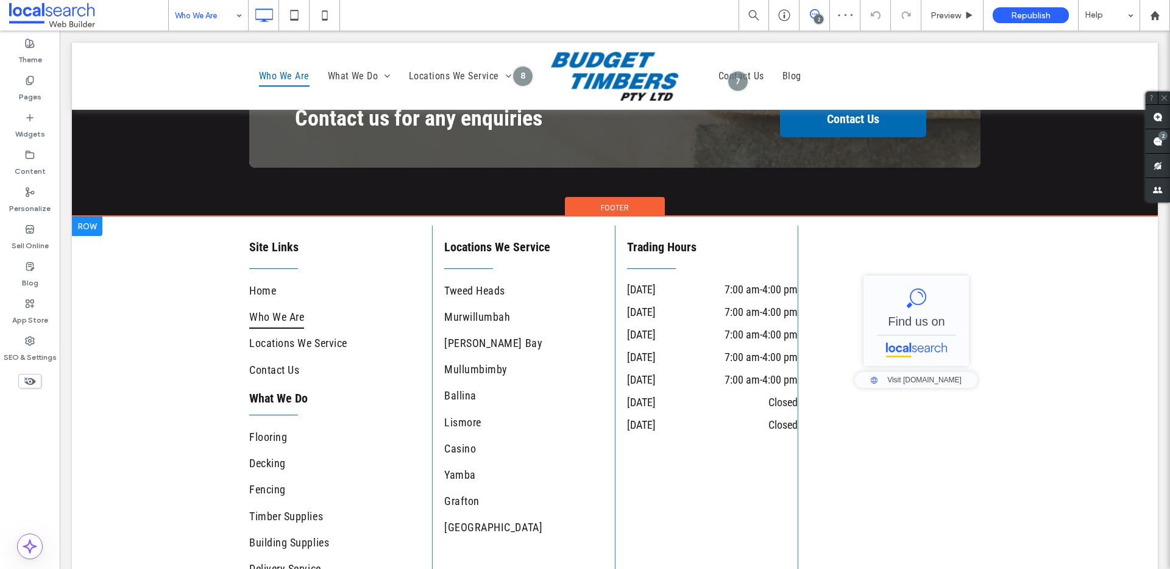
scroll to position [1307, 0]
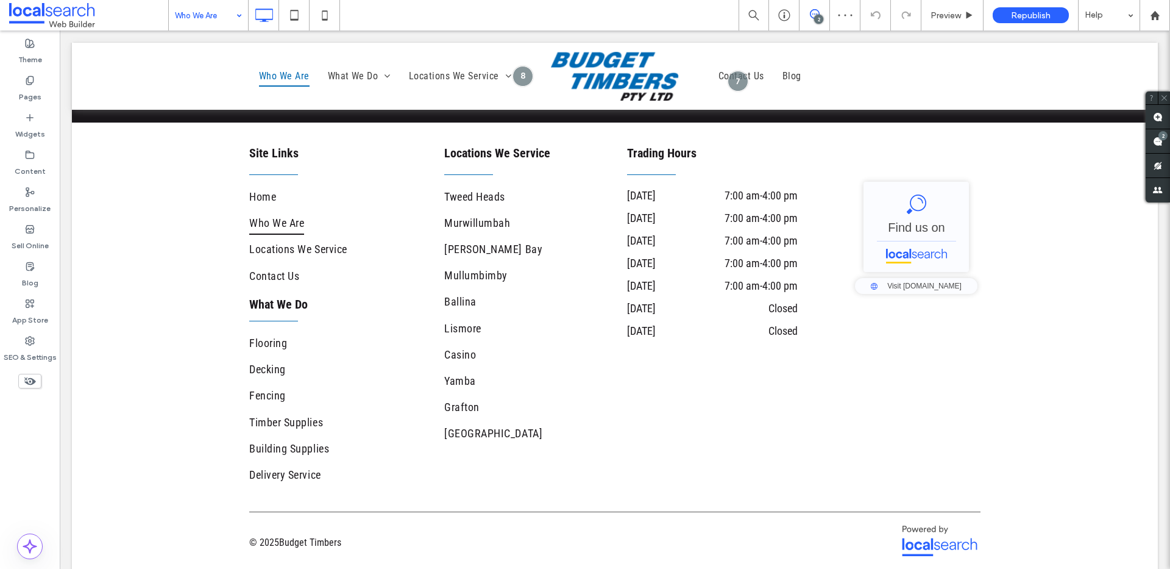
click at [202, 13] on input at bounding box center [205, 15] width 61 height 30
click at [205, 20] on input at bounding box center [205, 15] width 61 height 30
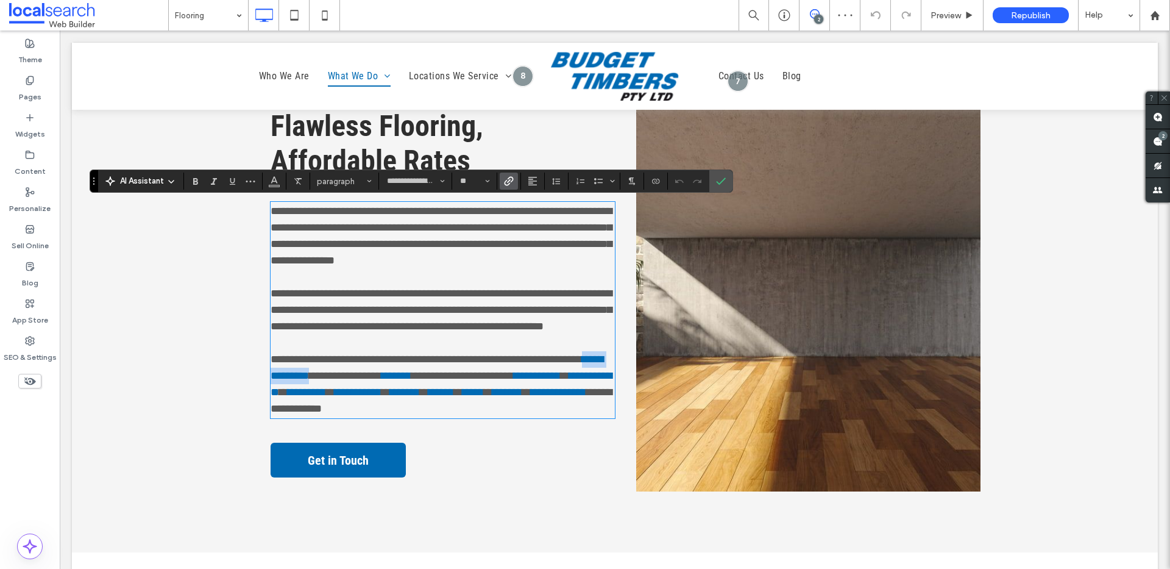
click at [313, 371] on p "**********" at bounding box center [443, 384] width 344 height 66
paste div
click at [288, 374] on link "**********" at bounding box center [437, 367] width 333 height 27
click at [282, 375] on link "**********" at bounding box center [437, 367] width 333 height 27
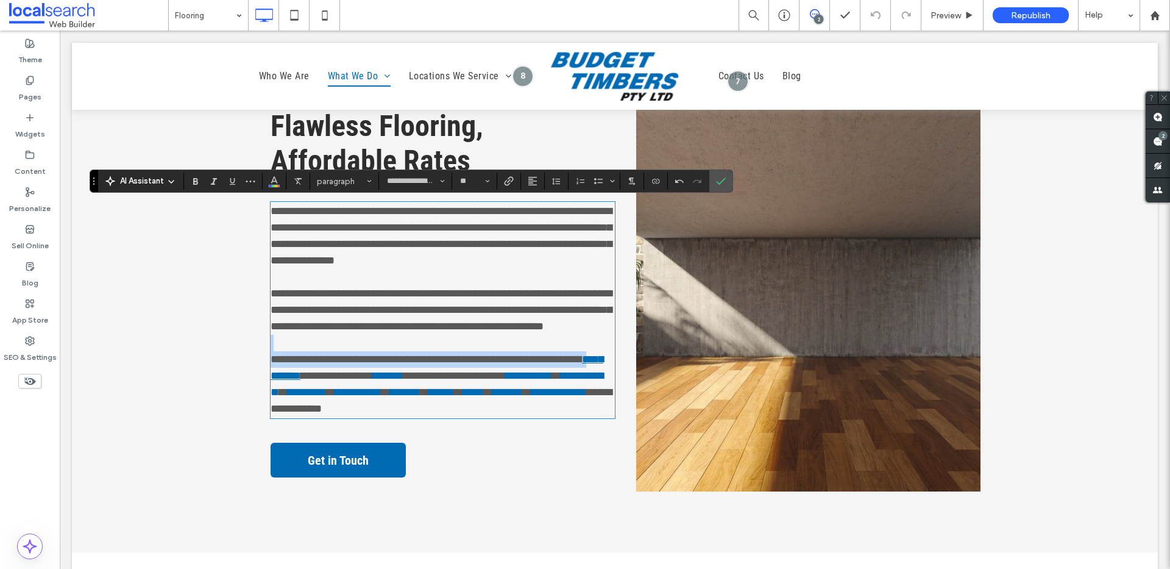
drag, startPoint x: 300, startPoint y: 376, endPoint x: 579, endPoint y: 358, distance: 279.7
click at [581, 359] on link "**********" at bounding box center [437, 367] width 333 height 27
click at [578, 358] on link "**********" at bounding box center [437, 367] width 333 height 27
drag, startPoint x: 586, startPoint y: 360, endPoint x: 300, endPoint y: 371, distance: 286.0
click at [300, 371] on p "**********" at bounding box center [443, 384] width 344 height 66
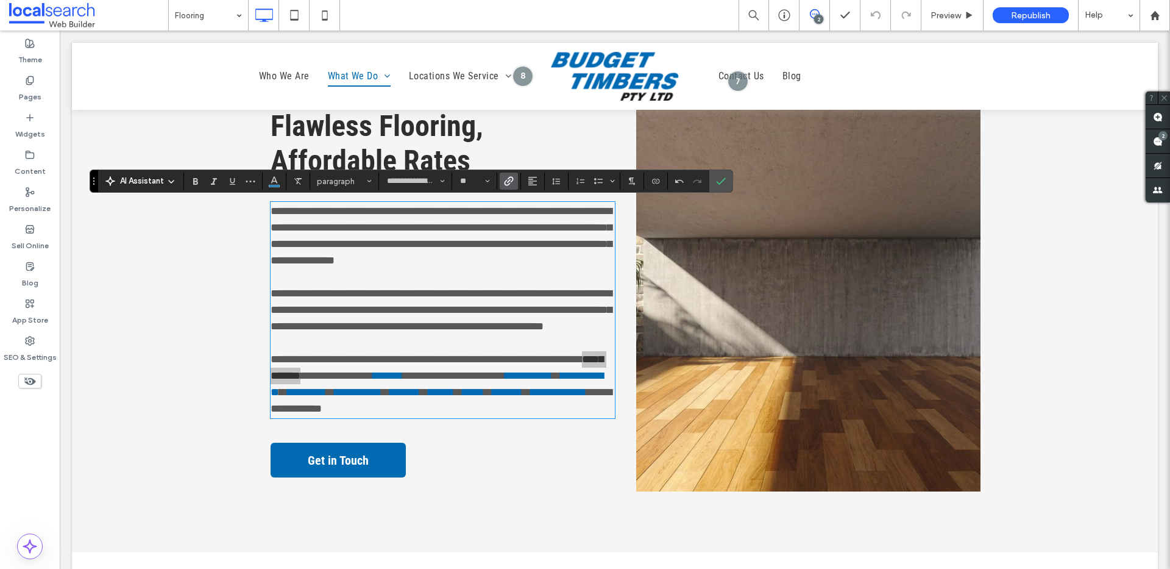
click at [511, 183] on icon "Link" at bounding box center [509, 181] width 10 height 10
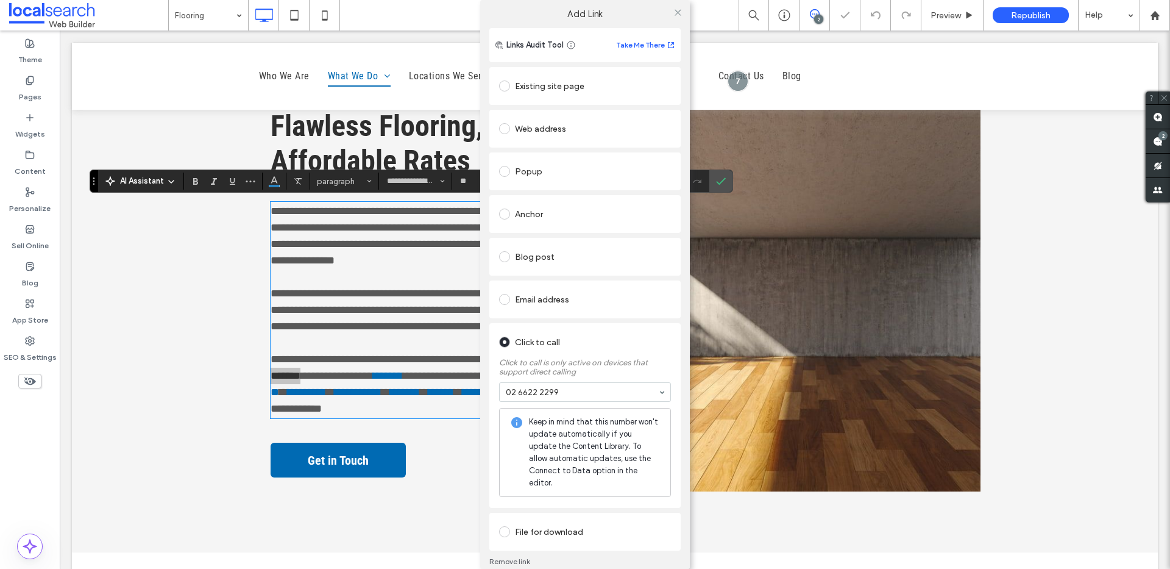
click at [683, 338] on div "Links Audit Tool Take Me There Existing site page Web address Popup Anchor Blog…" at bounding box center [585, 306] width 210 height 556
click at [645, 330] on div "Click to call" at bounding box center [585, 340] width 172 height 23
click at [553, 379] on section "02 6622 2299" at bounding box center [585, 392] width 172 height 32
click at [569, 358] on label "Click to call is only active on devices that support direct calling" at bounding box center [585, 364] width 172 height 24
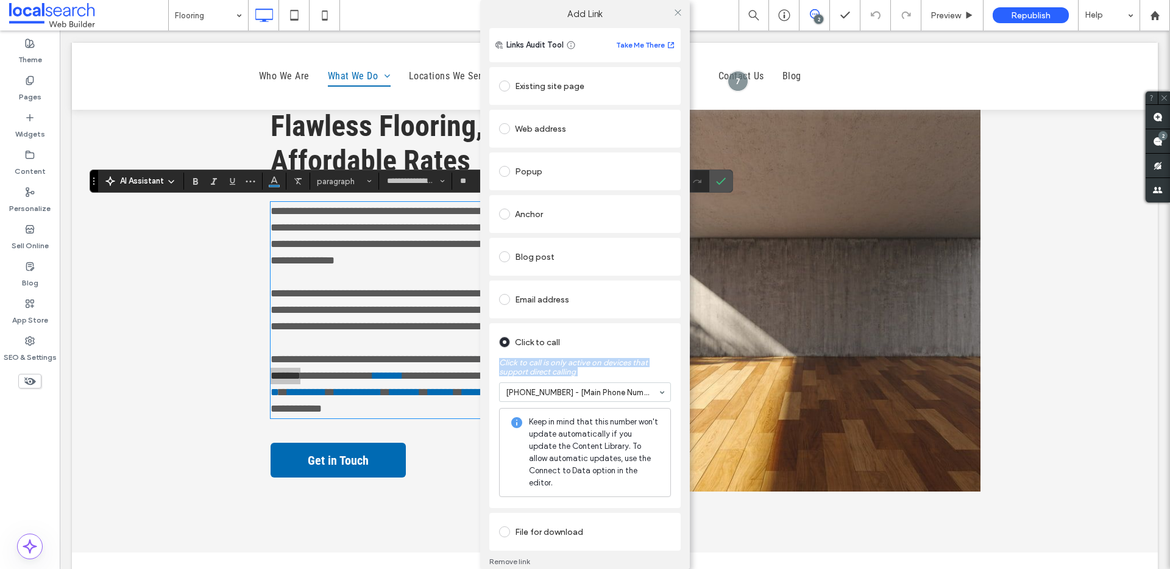
click at [569, 358] on label "Click to call is only active on devices that support direct calling" at bounding box center [585, 364] width 172 height 24
click at [602, 341] on div "Click to call" at bounding box center [585, 342] width 172 height 20
click at [645, 321] on div "Existing site page Web address Popup Anchor Blog post Email address Click to ca…" at bounding box center [584, 308] width 191 height 486
click at [674, 15] on icon at bounding box center [678, 12] width 9 height 9
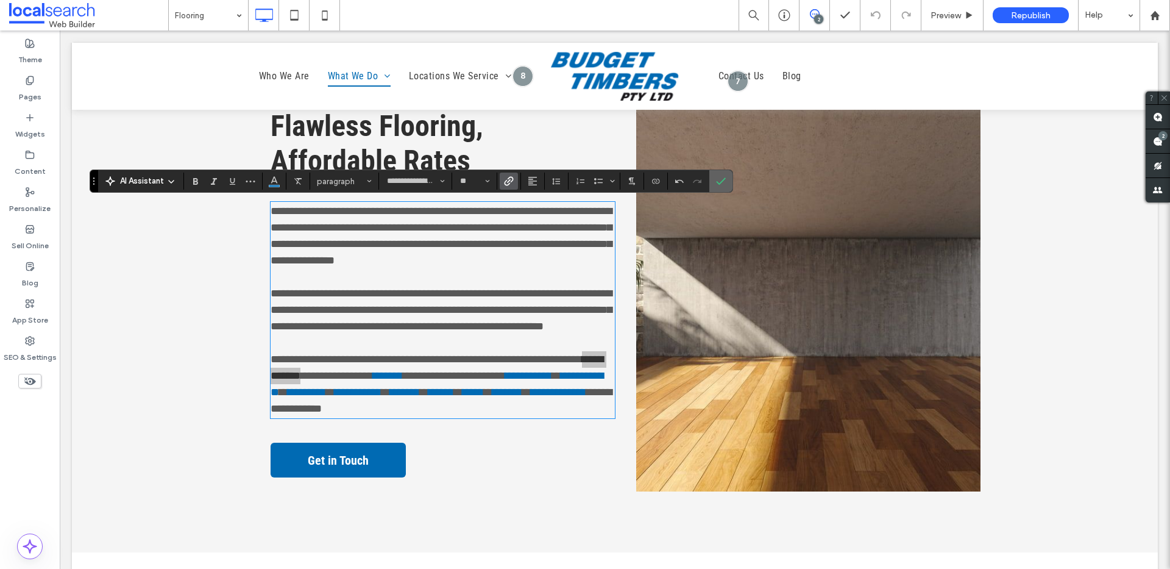
click at [725, 180] on icon "Confirm" at bounding box center [721, 181] width 10 height 10
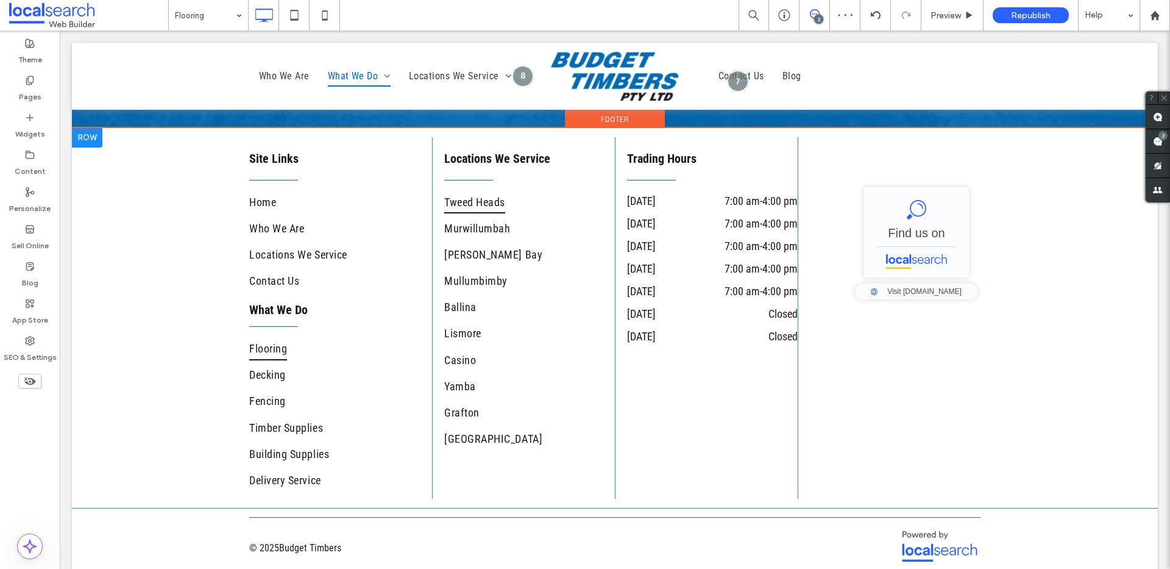
scroll to position [3185, 0]
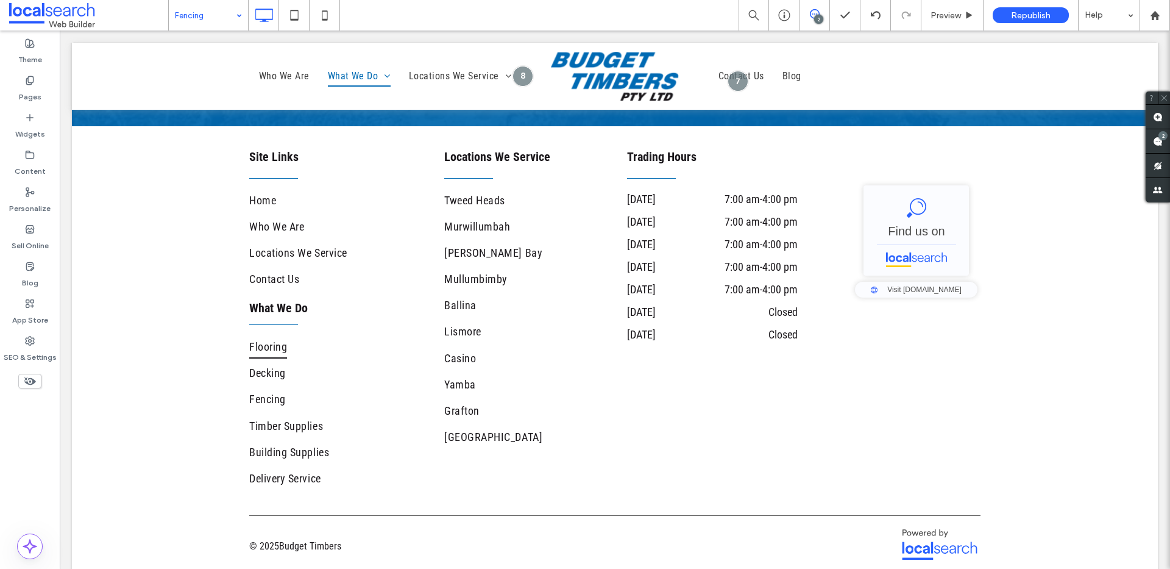
click at [208, 18] on input at bounding box center [205, 15] width 61 height 30
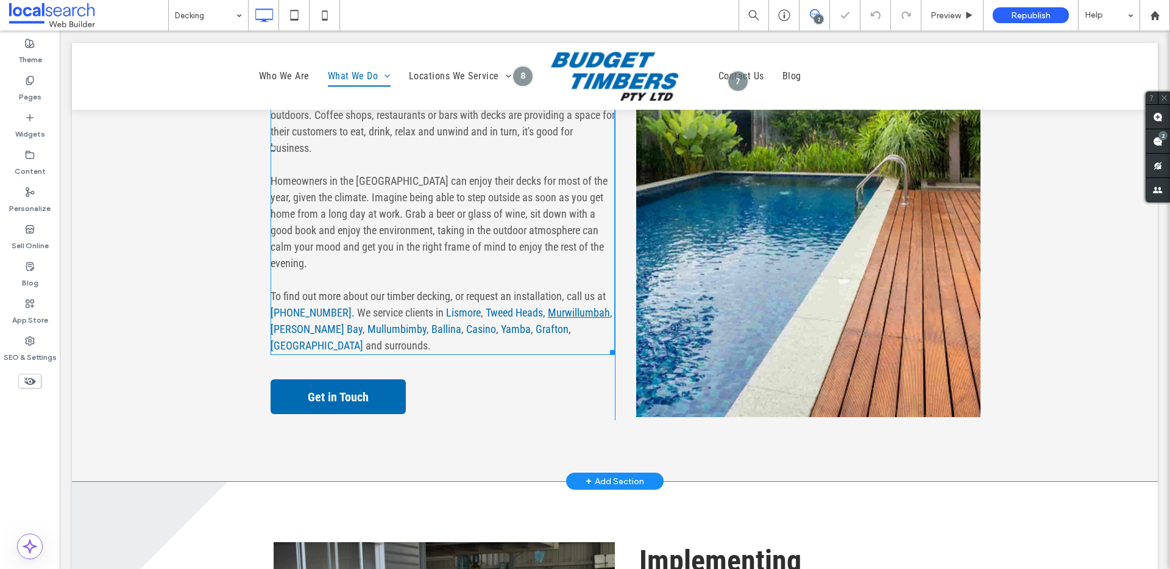
scroll to position [719, 0]
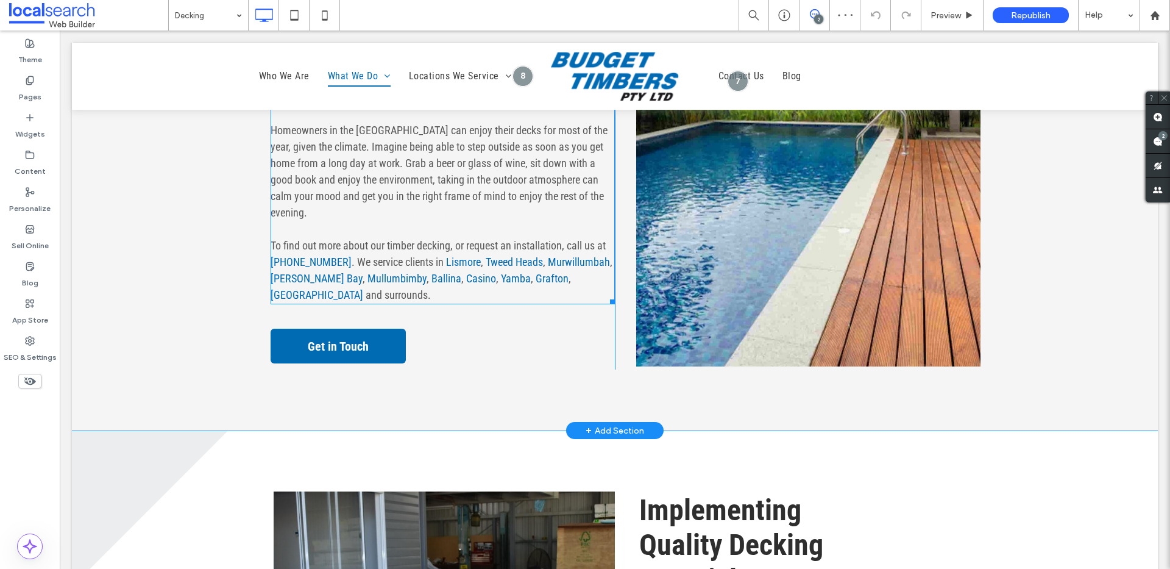
click at [355, 253] on p "To find out more about our timber decking, or request an installation, call us …" at bounding box center [443, 270] width 344 height 66
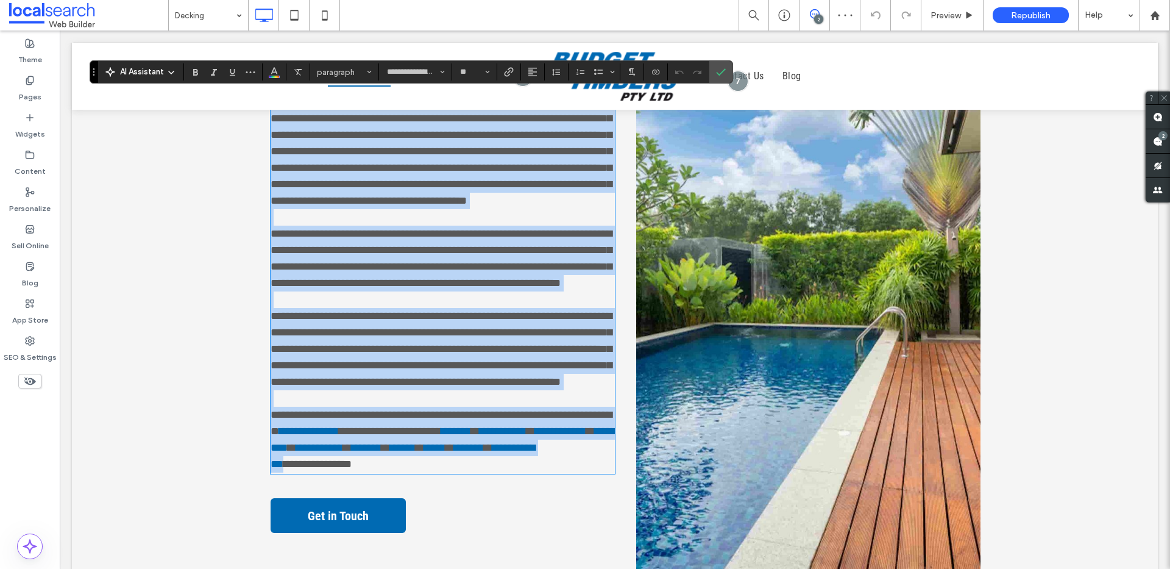
click at [336, 262] on span "**********" at bounding box center [441, 258] width 341 height 60
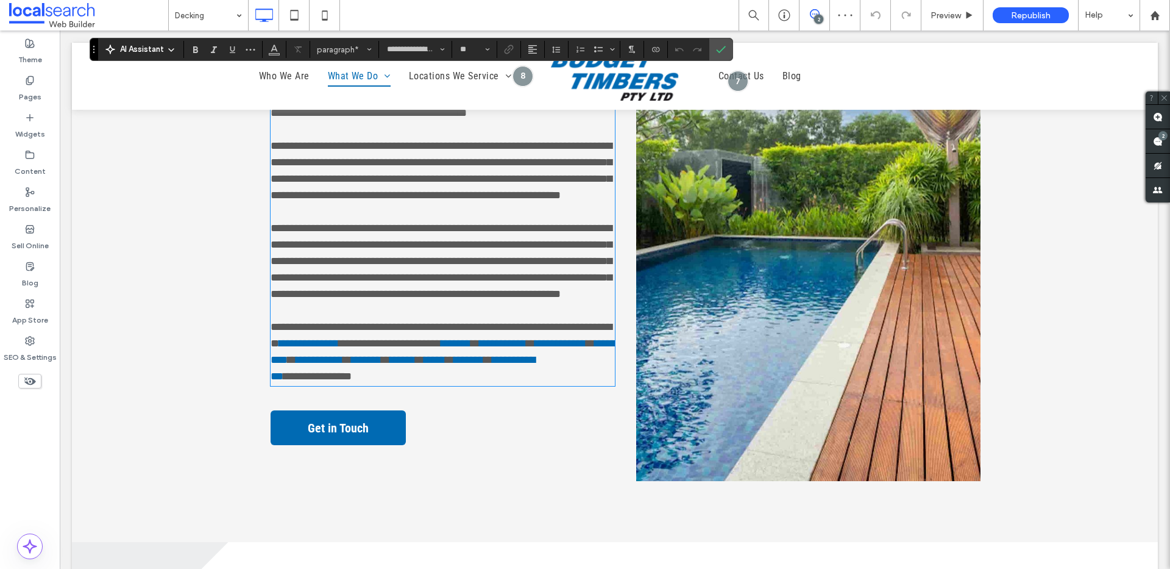
scroll to position [727, 0]
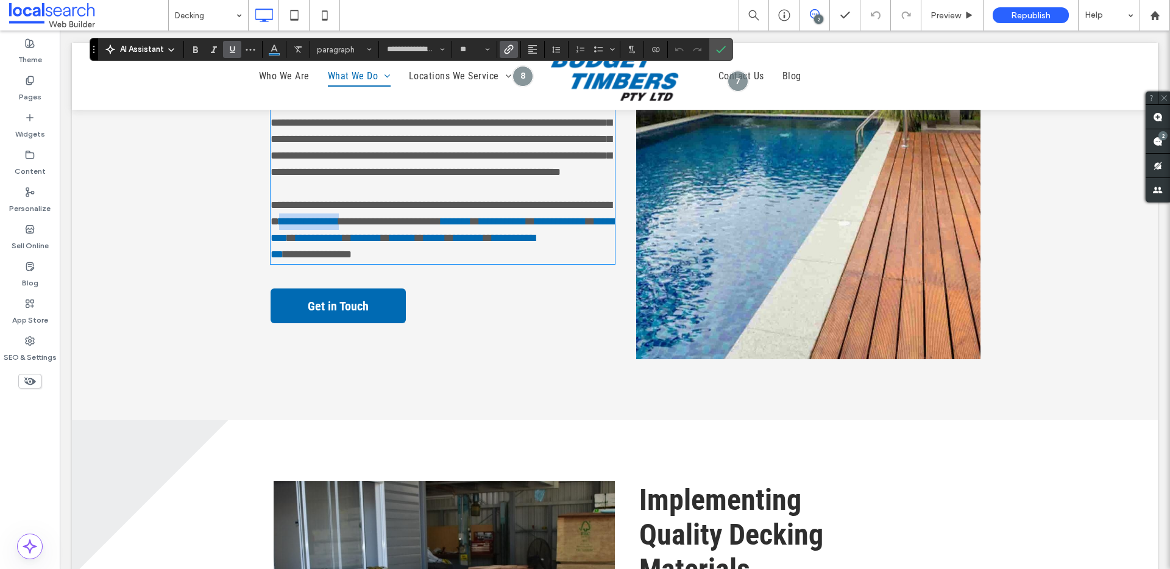
drag, startPoint x: 332, startPoint y: 252, endPoint x: 258, endPoint y: 255, distance: 73.2
click at [258, 255] on div "**********" at bounding box center [432, 74] width 366 height 570
click at [287, 227] on link "**********" at bounding box center [300, 221] width 43 height 11
click at [305, 227] on link "**********" at bounding box center [302, 221] width 47 height 11
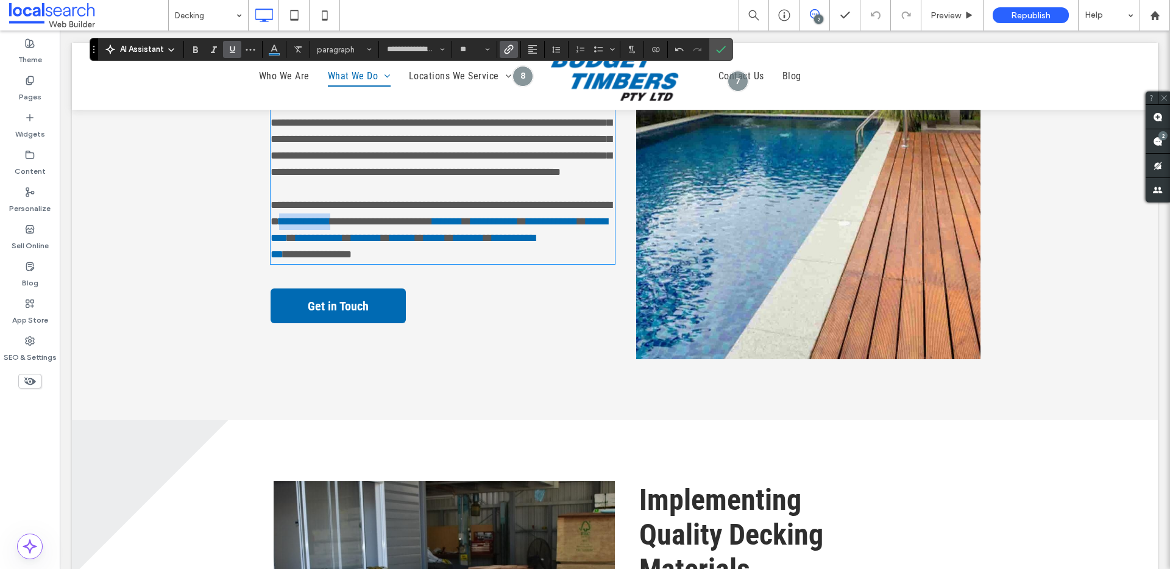
drag, startPoint x: 325, startPoint y: 255, endPoint x: 379, endPoint y: 198, distance: 77.6
click at [257, 258] on div "**********" at bounding box center [432, 74] width 366 height 570
click at [507, 47] on icon "Link" at bounding box center [509, 49] width 10 height 10
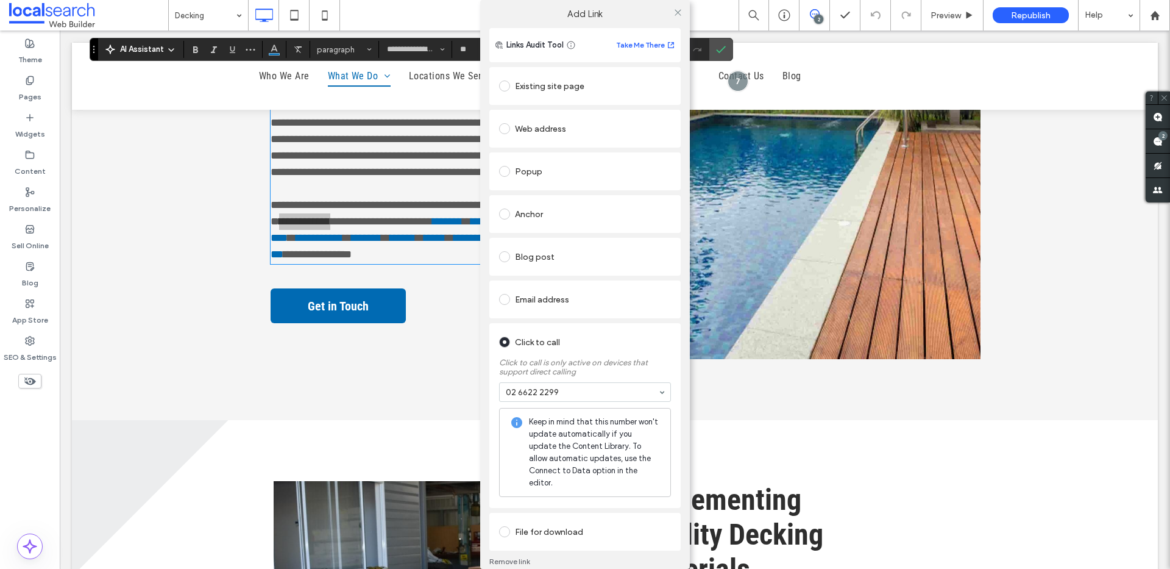
click at [582, 323] on div "Click to call Click to call is only active on devices that support direct calli…" at bounding box center [584, 415] width 191 height 185
drag, startPoint x: 672, startPoint y: 324, endPoint x: 676, endPoint y: 330, distance: 7.1
click at [672, 324] on div "Click to call Click to call is only active on devices that support direct calli…" at bounding box center [584, 415] width 191 height 185
click at [682, 341] on div "Links Audit Tool Take Me There Existing site page Web address Popup Anchor Blog…" at bounding box center [585, 306] width 210 height 556
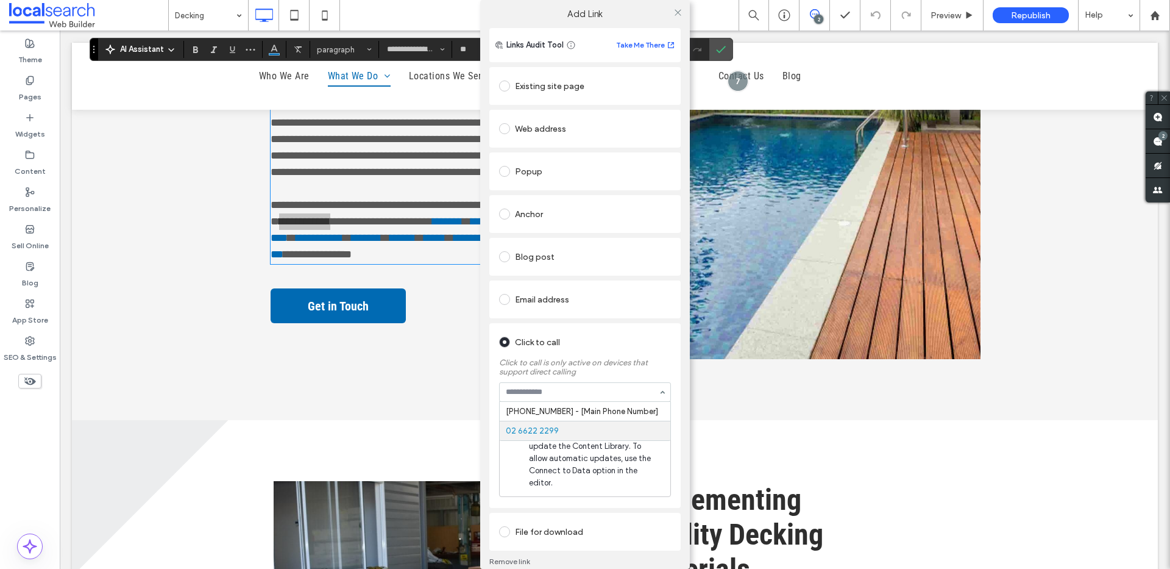
click at [557, 389] on input at bounding box center [582, 392] width 152 height 9
click at [565, 380] on section "02 6622 2299" at bounding box center [585, 392] width 172 height 32
click at [577, 371] on label "Click to call is only active on devices that support direct calling" at bounding box center [585, 364] width 172 height 24
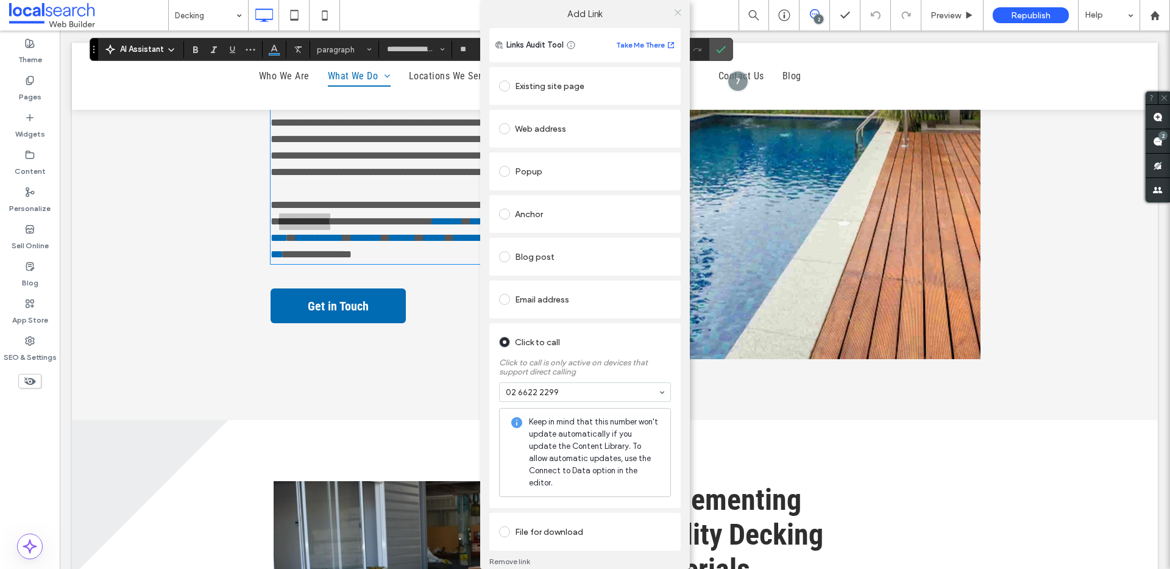
click at [674, 9] on icon at bounding box center [678, 12] width 9 height 9
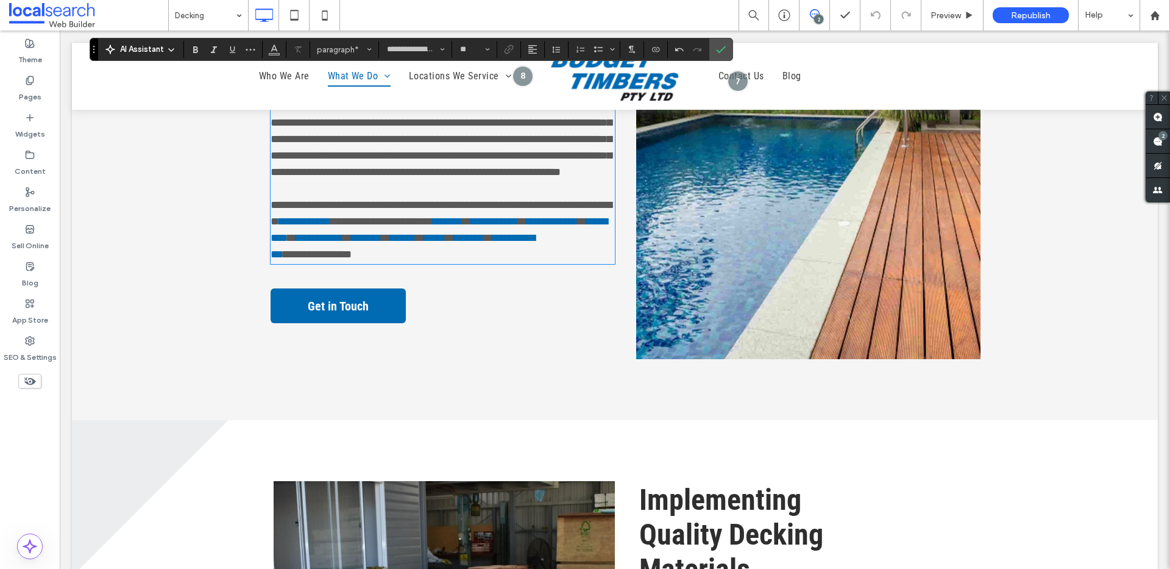
click at [306, 227] on span "**********" at bounding box center [441, 212] width 341 height 27
click at [331, 197] on p at bounding box center [443, 188] width 344 height 16
drag, startPoint x: 316, startPoint y: 257, endPoint x: 254, endPoint y: 255, distance: 61.6
click at [254, 255] on div "**********" at bounding box center [432, 74] width 366 height 570
click at [508, 48] on icon "Link" at bounding box center [509, 49] width 10 height 10
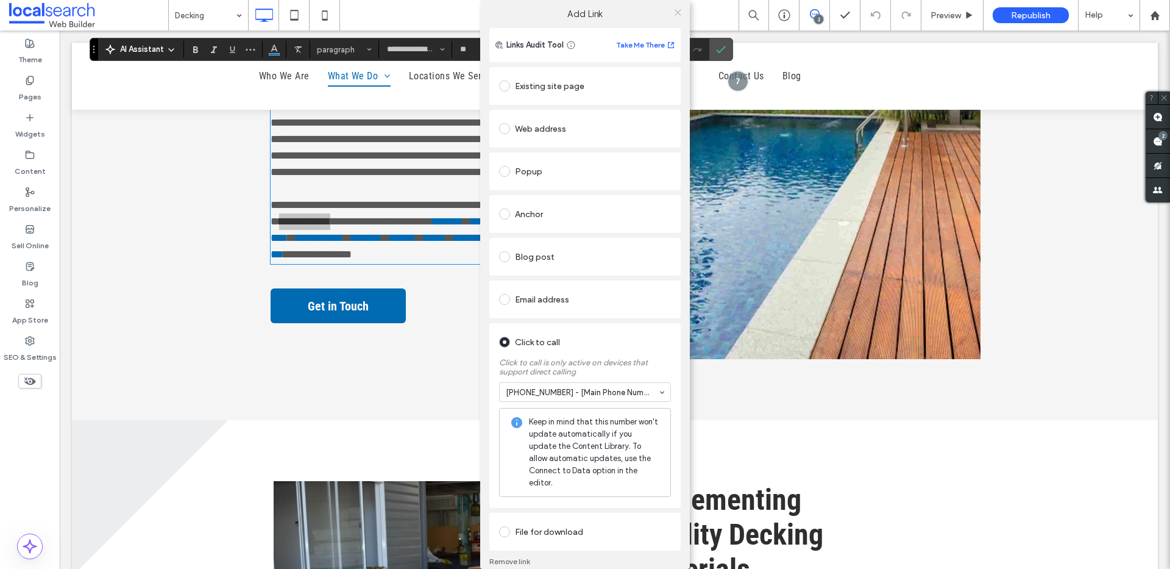
click at [677, 10] on use at bounding box center [678, 12] width 6 height 6
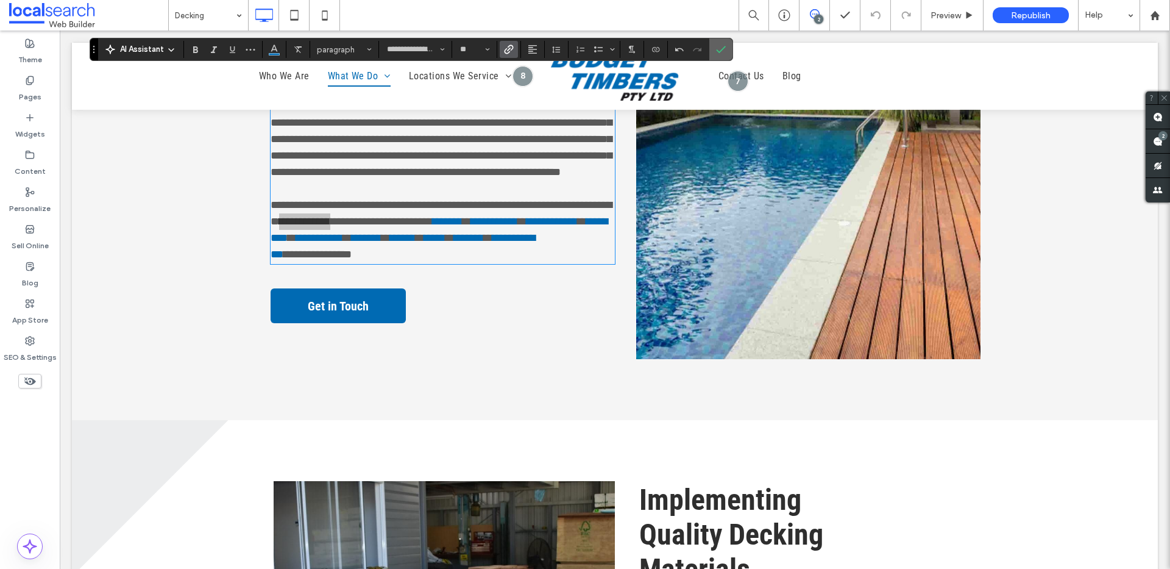
click at [719, 49] on icon "Confirm" at bounding box center [721, 49] width 10 height 10
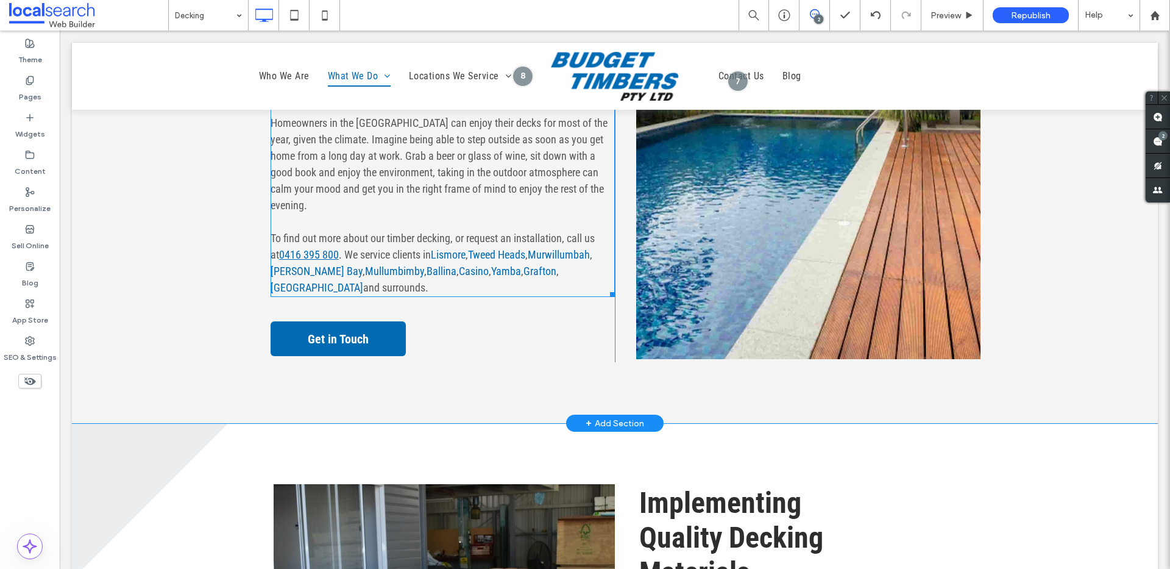
click at [311, 259] on link "0416 395 800" at bounding box center [309, 254] width 60 height 13
type input "**********"
type input "**"
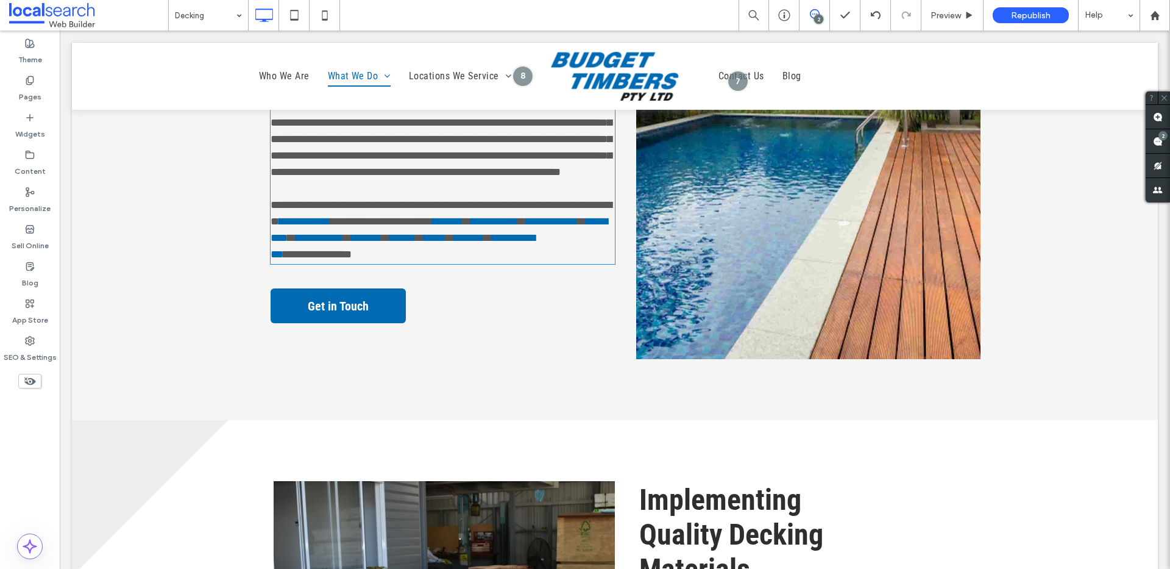
scroll to position [517, 0]
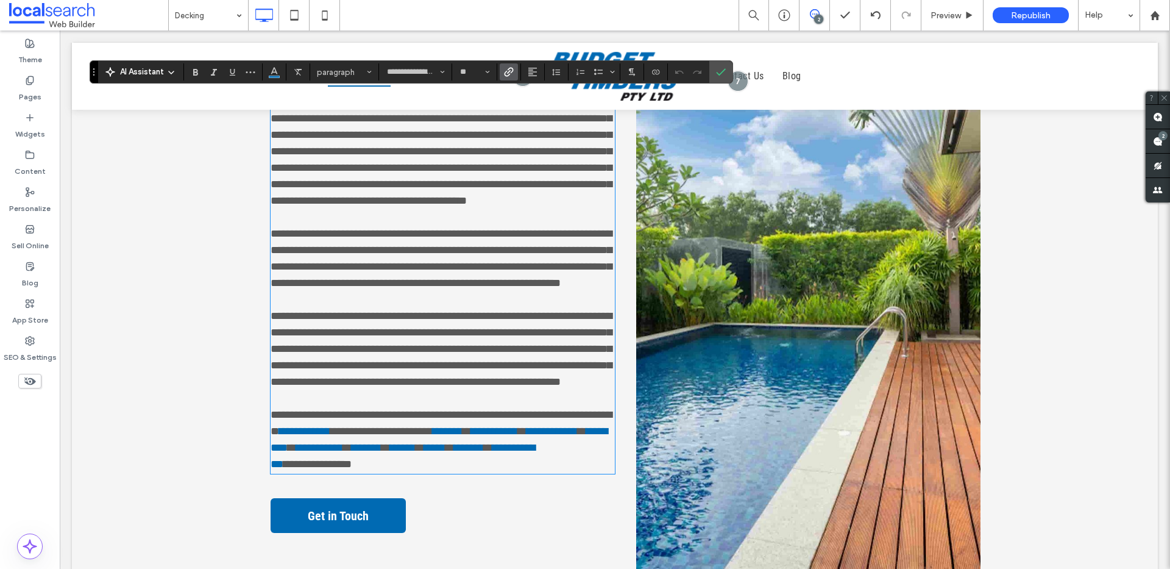
click at [508, 65] on span "Link" at bounding box center [506, 71] width 5 height 17
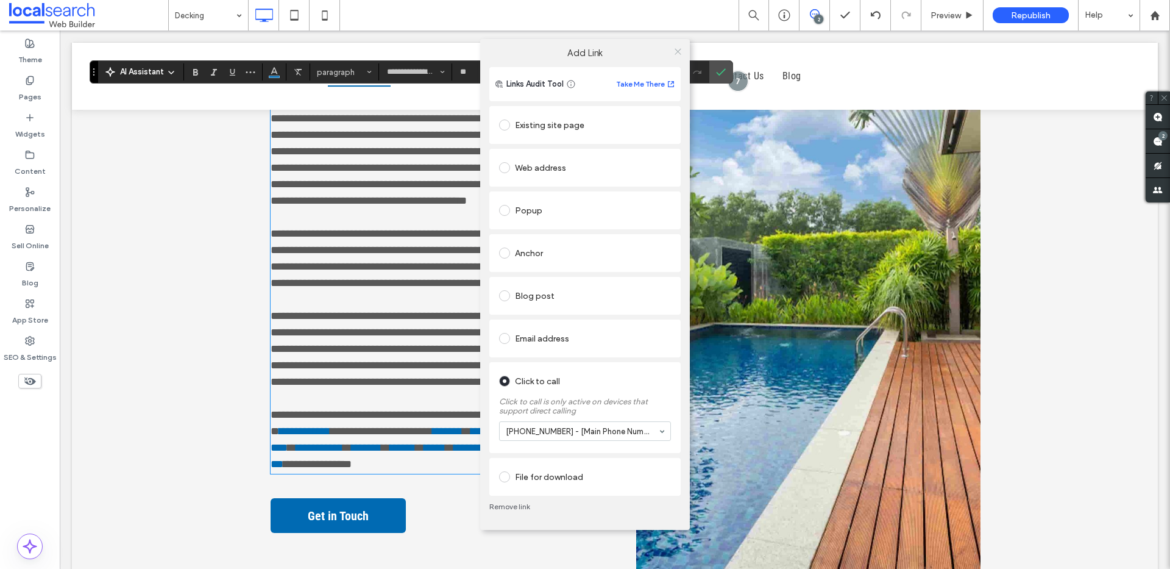
click at [677, 54] on icon at bounding box center [678, 51] width 9 height 9
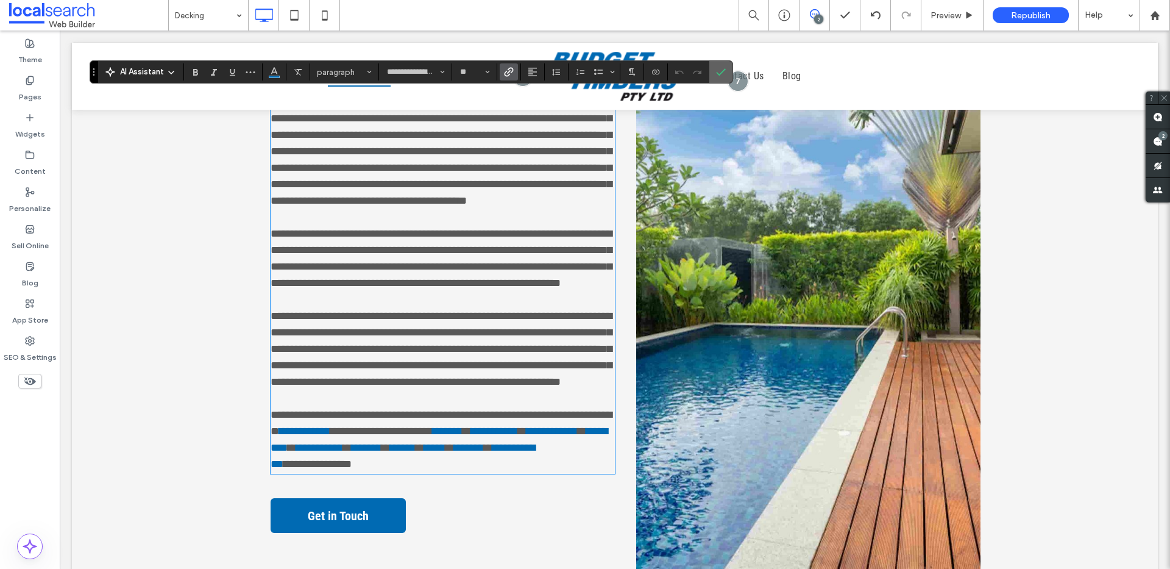
drag, startPoint x: 724, startPoint y: 72, endPoint x: 664, endPoint y: 41, distance: 67.3
click at [724, 72] on icon "Confirm" at bounding box center [721, 72] width 10 height 10
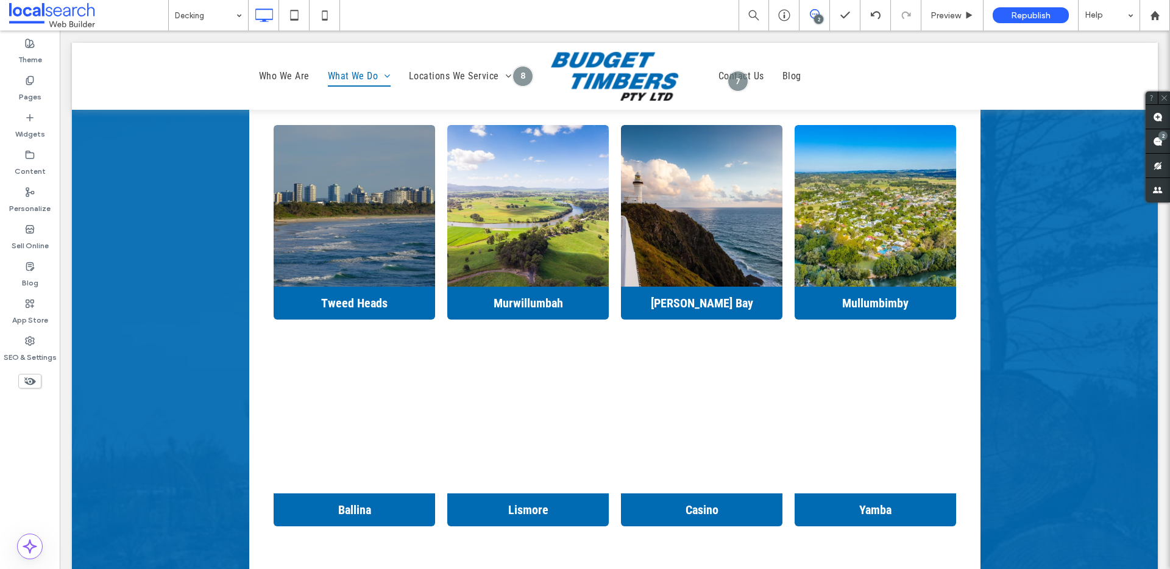
scroll to position [2212, 0]
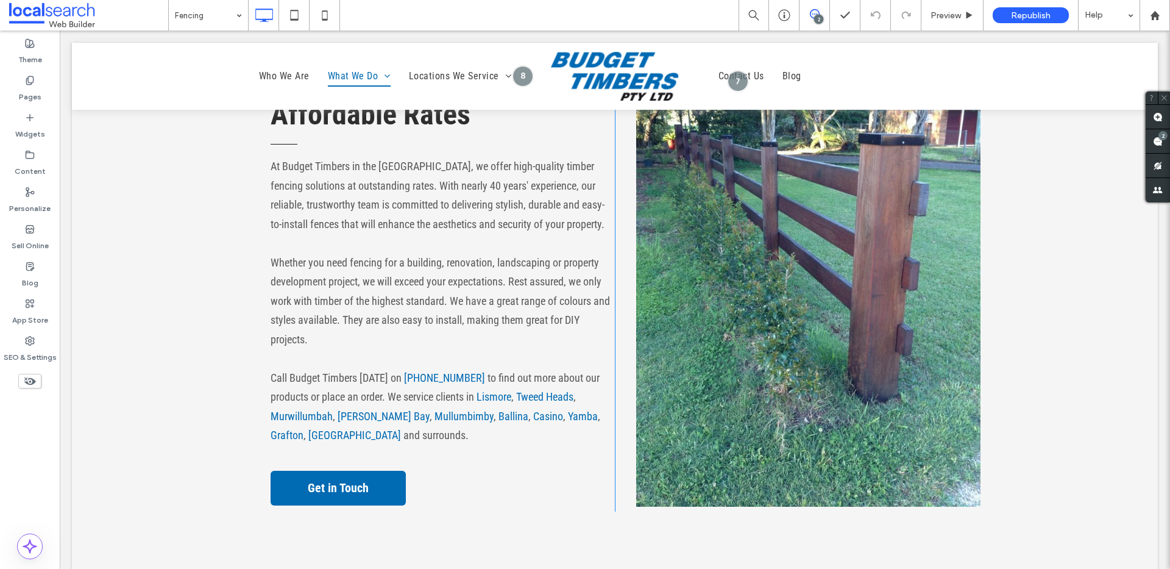
scroll to position [395, 0]
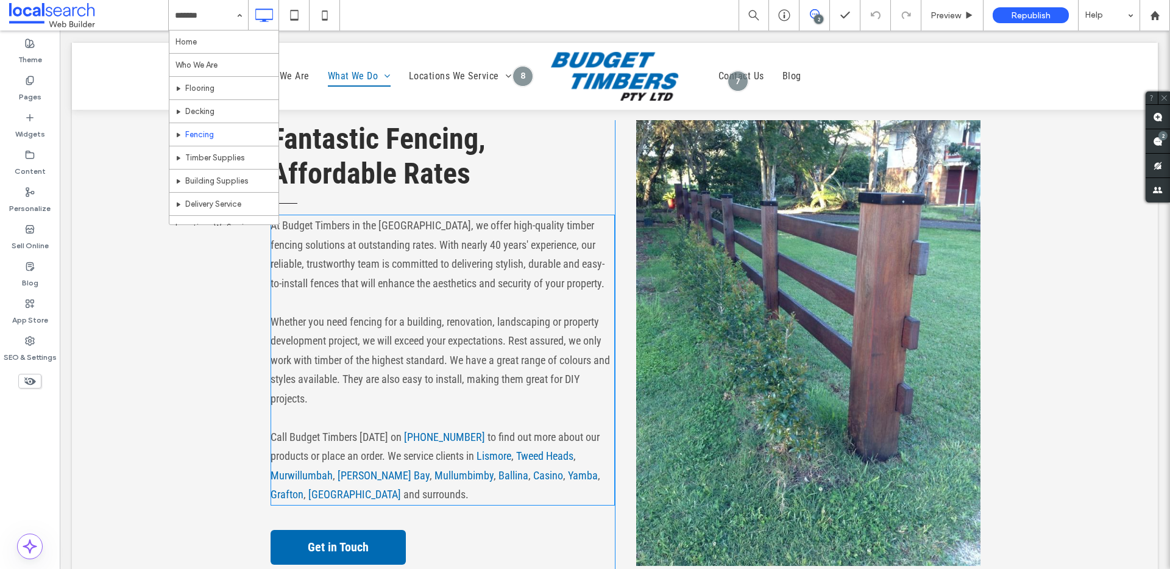
click at [464, 432] on span "to find out more about our products or place an order. We service clients in" at bounding box center [435, 446] width 329 height 32
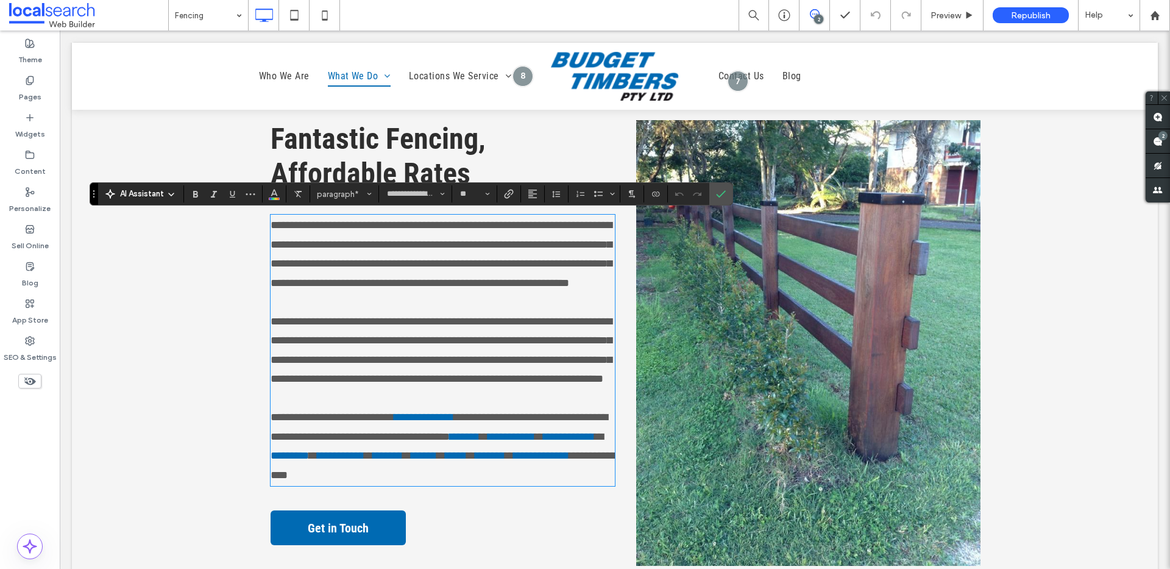
click at [463, 439] on span "**********" at bounding box center [439, 426] width 337 height 30
drag, startPoint x: 461, startPoint y: 437, endPoint x: 396, endPoint y: 439, distance: 64.7
click at [396, 439] on p "**********" at bounding box center [443, 446] width 344 height 77
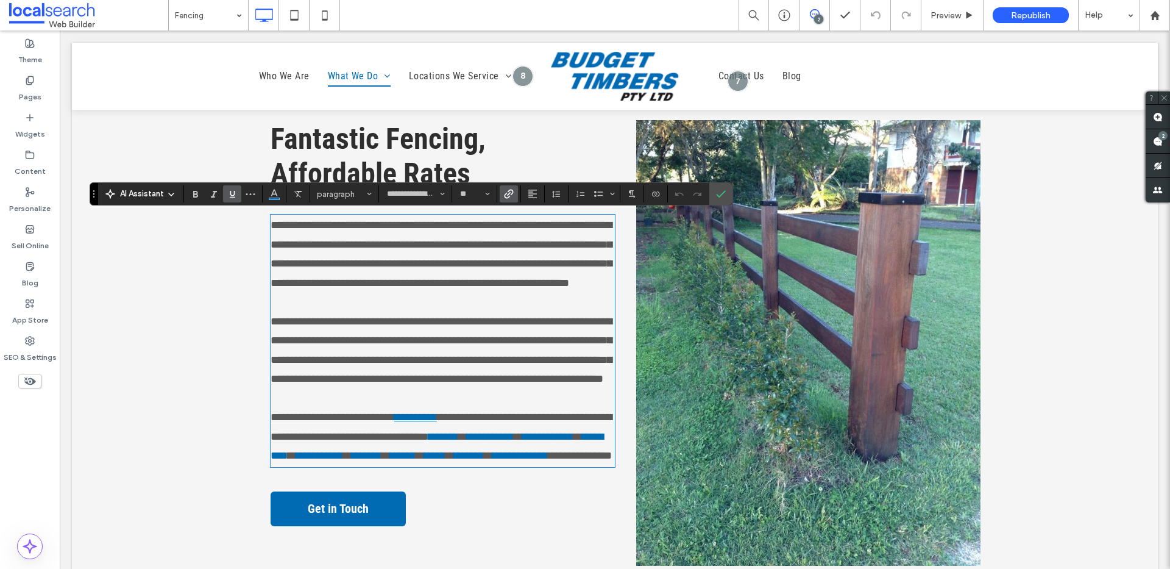
scroll to position [0, 0]
click at [418, 422] on link "**********" at bounding box center [415, 416] width 43 height 11
click at [437, 422] on link "**********" at bounding box center [417, 416] width 47 height 11
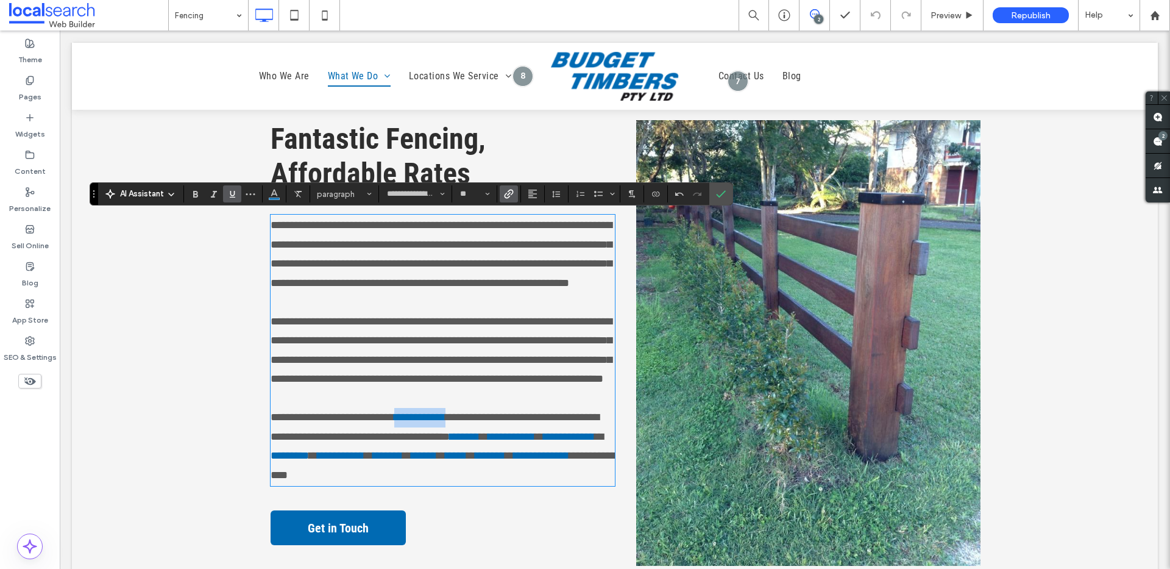
drag, startPoint x: 453, startPoint y: 438, endPoint x: 394, endPoint y: 433, distance: 58.7
click at [394, 433] on p "**********" at bounding box center [443, 446] width 344 height 77
click at [521, 189] on section at bounding box center [533, 193] width 24 height 17
click at [508, 193] on use "Link" at bounding box center [508, 193] width 9 height 9
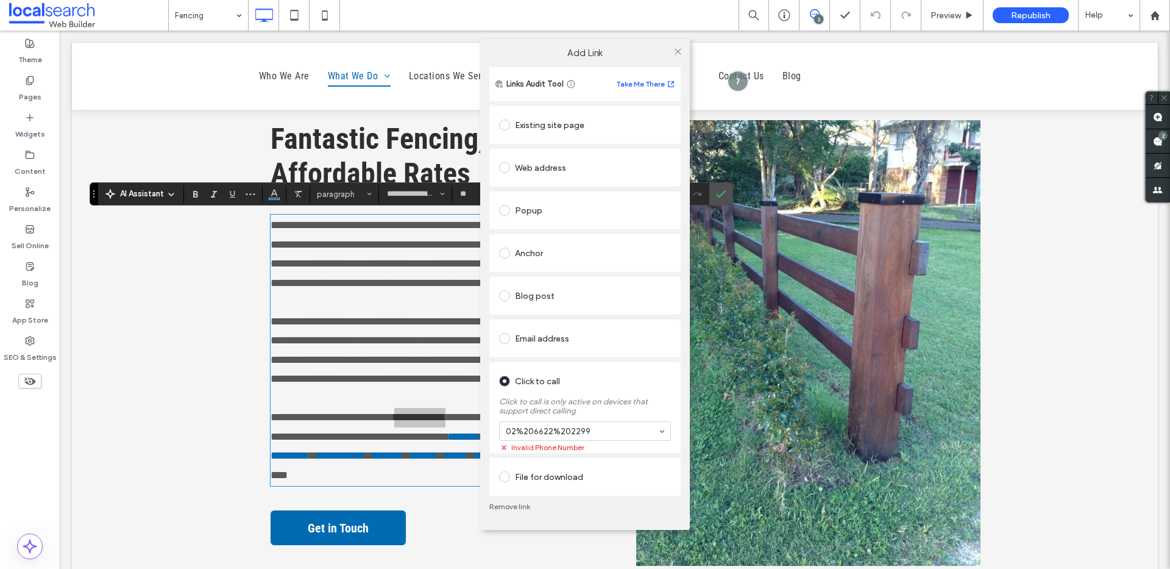
click at [520, 506] on link "Remove link" at bounding box center [584, 507] width 191 height 10
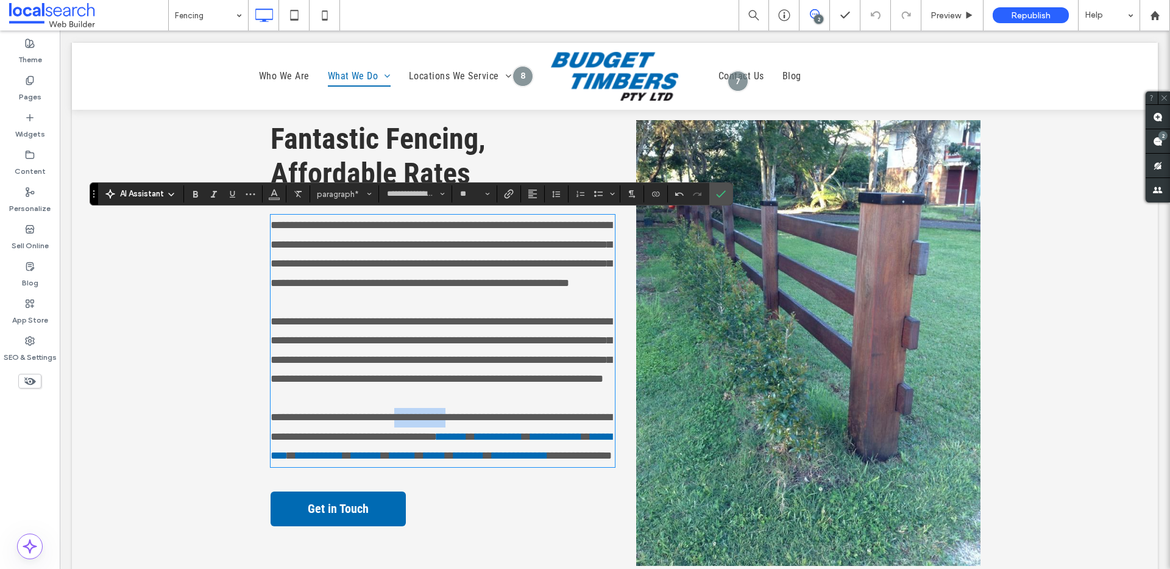
click at [425, 435] on span "**********" at bounding box center [441, 426] width 341 height 30
drag, startPoint x: 455, startPoint y: 435, endPoint x: 397, endPoint y: 433, distance: 57.9
click at [396, 435] on span "**********" at bounding box center [441, 426] width 341 height 30
click at [505, 191] on icon "Link" at bounding box center [509, 194] width 10 height 10
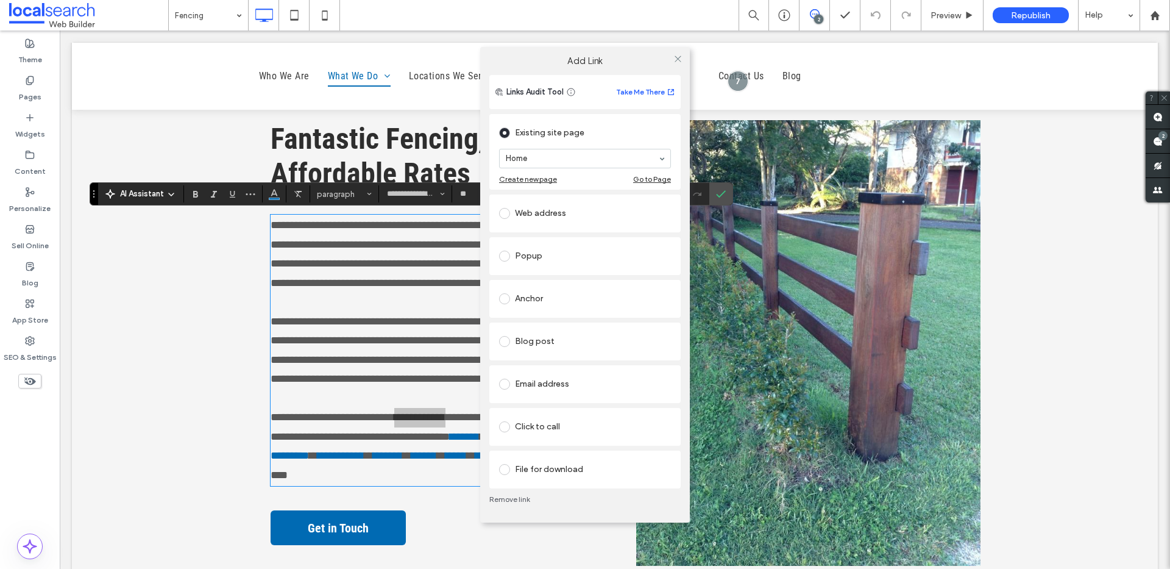
click at [542, 417] on div "Click to call" at bounding box center [585, 427] width 172 height 20
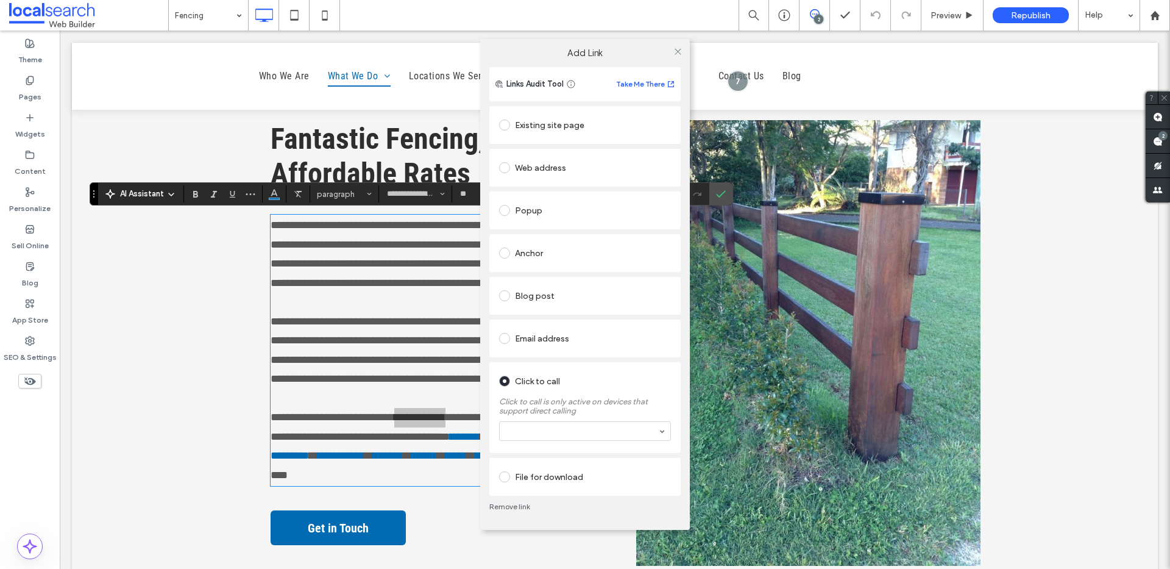
click at [553, 419] on section at bounding box center [585, 431] width 172 height 32
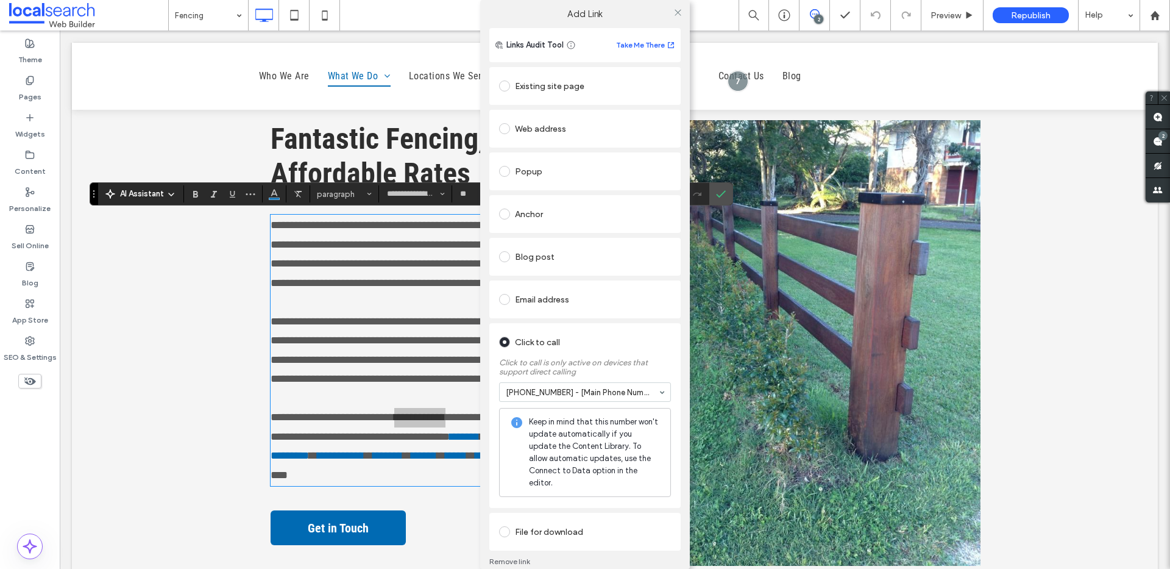
click at [677, 354] on div "Links Audit Tool Take Me There Existing site page Home Create new page Go to Pa…" at bounding box center [585, 306] width 210 height 556
click at [674, 16] on span at bounding box center [678, 12] width 9 height 18
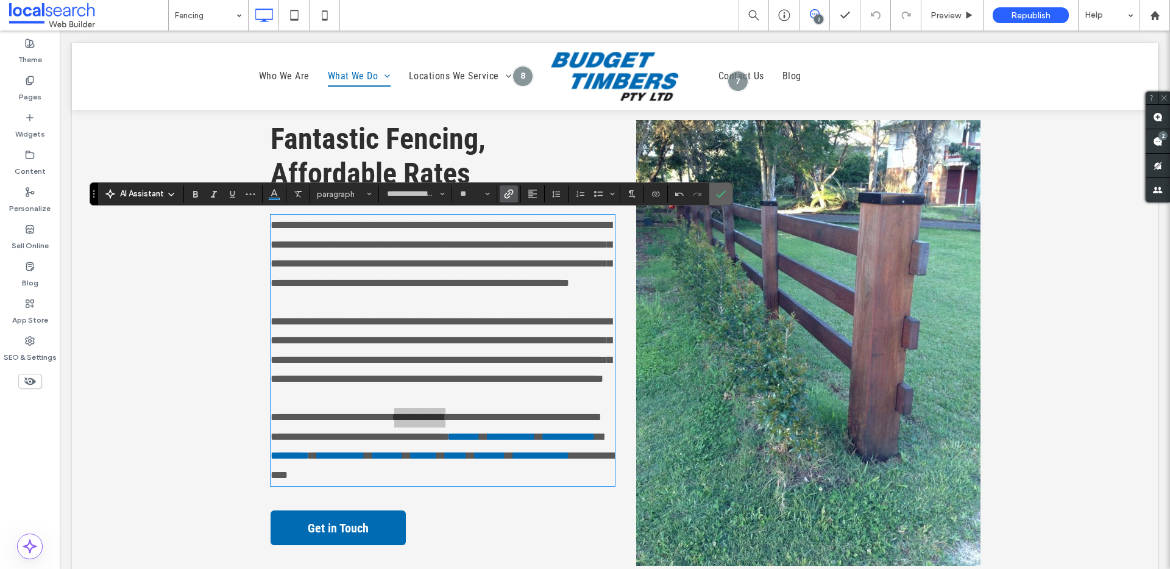
click at [716, 196] on icon "Confirm" at bounding box center [721, 194] width 10 height 10
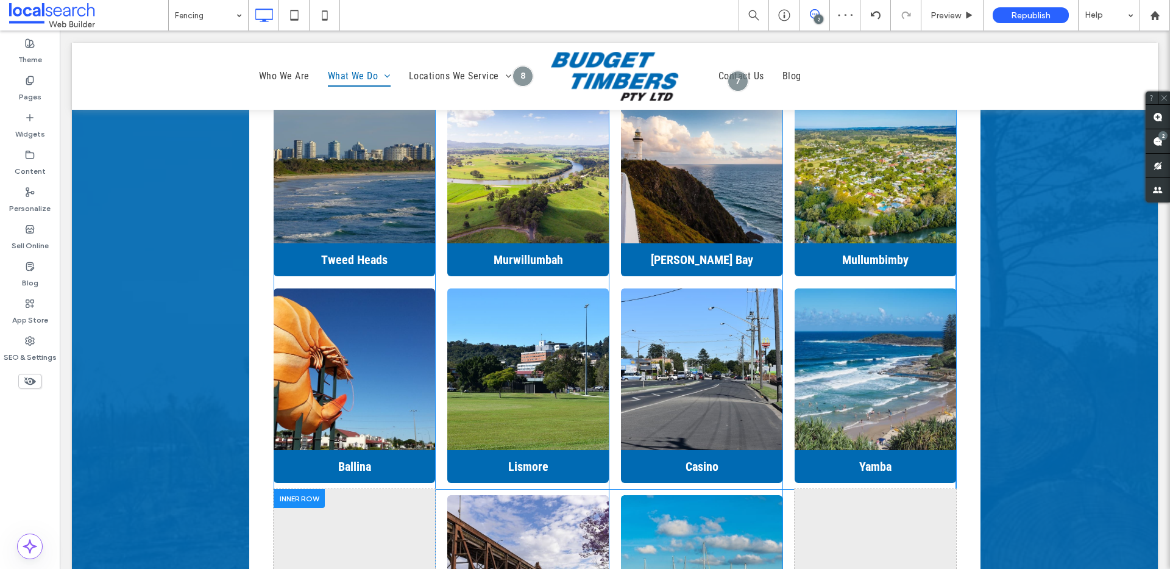
scroll to position [2159, 0]
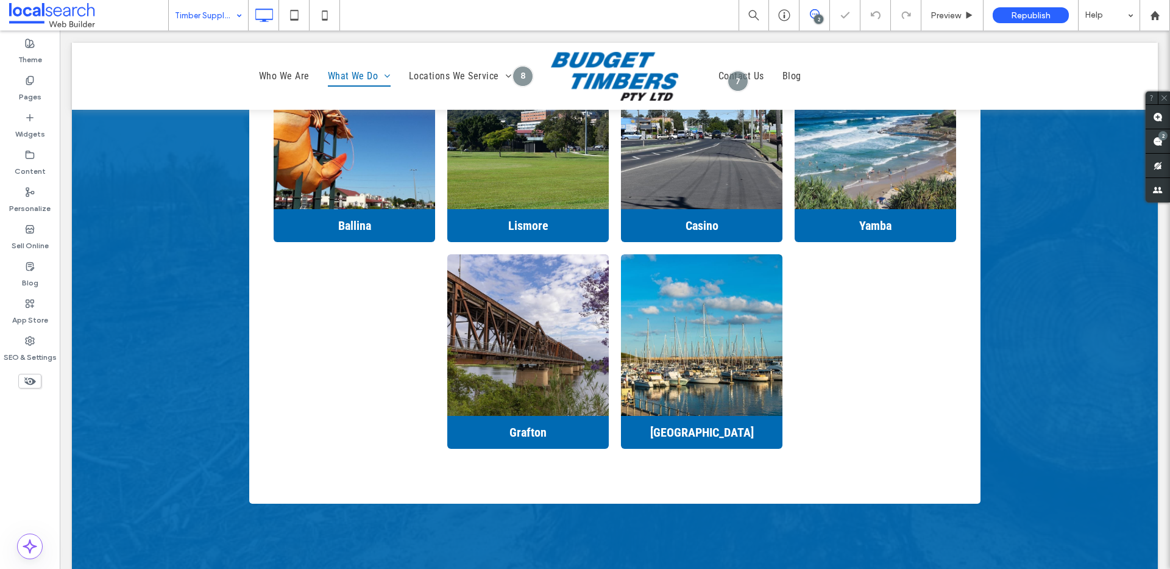
type input "**********"
type input "**"
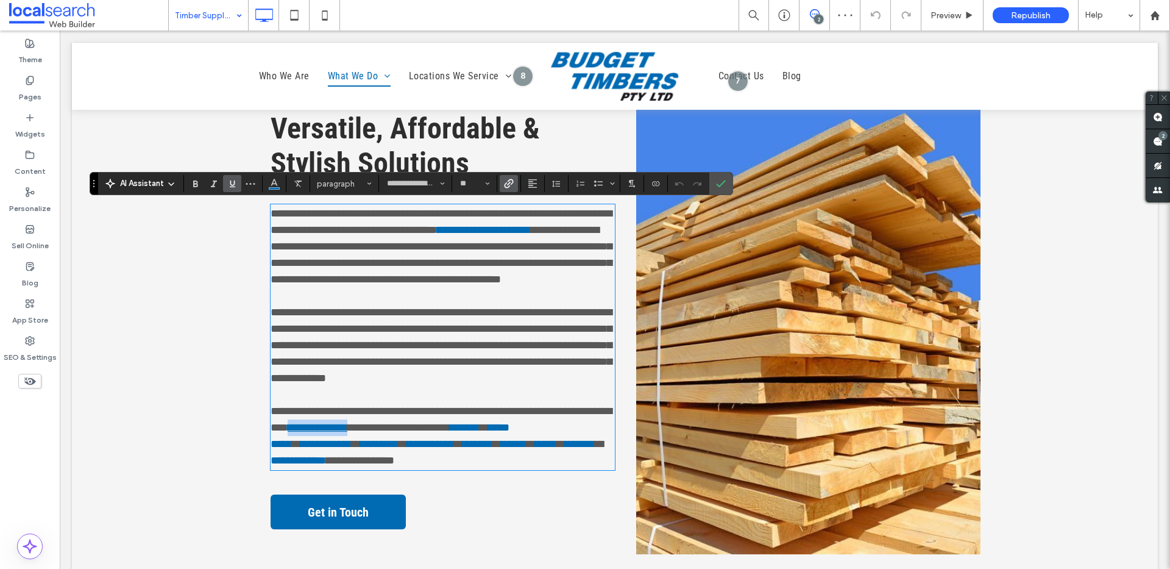
drag, startPoint x: 349, startPoint y: 425, endPoint x: 283, endPoint y: 425, distance: 65.2
click at [288, 425] on link "**********" at bounding box center [318, 427] width 60 height 11
click at [305, 427] on link "**********" at bounding box center [309, 427] width 43 height 11
click at [324, 428] on link "**********" at bounding box center [311, 427] width 47 height 11
drag, startPoint x: 342, startPoint y: 426, endPoint x: 288, endPoint y: 425, distance: 54.3
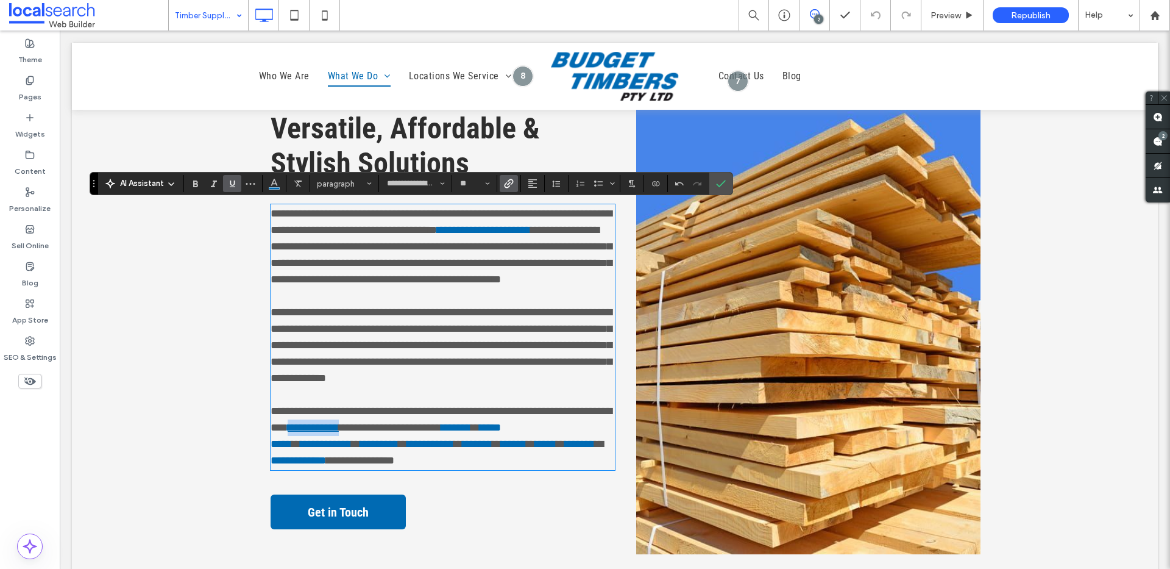
click at [288, 428] on link "**********" at bounding box center [313, 427] width 51 height 11
click at [507, 183] on use "Link" at bounding box center [508, 183] width 9 height 9
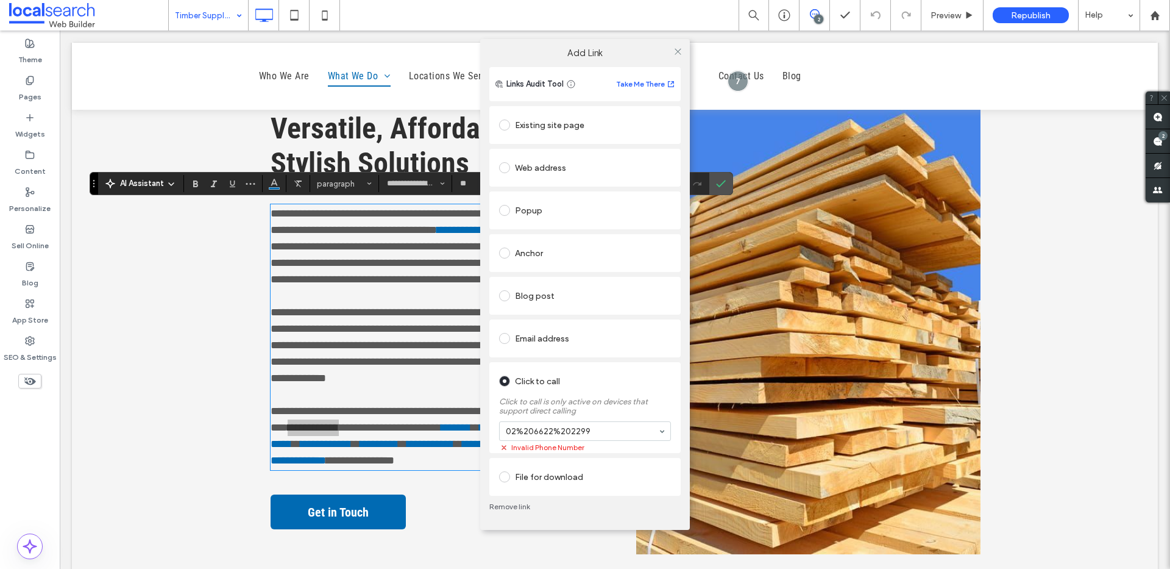
click at [546, 338] on div "Email address" at bounding box center [585, 339] width 172 height 20
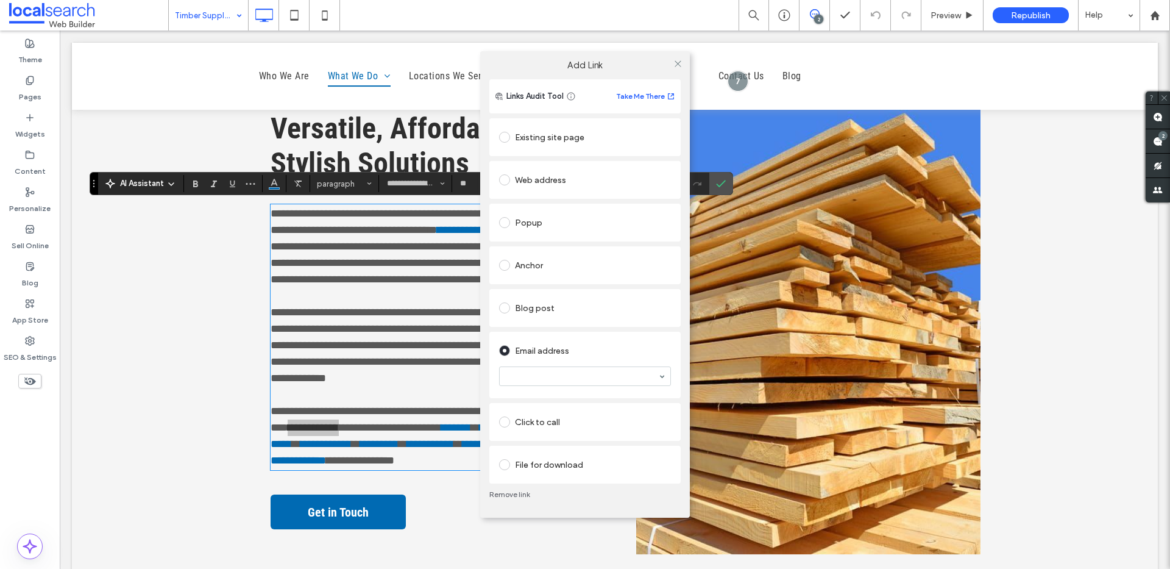
drag, startPoint x: 535, startPoint y: 423, endPoint x: 545, endPoint y: 426, distance: 10.8
click at [535, 423] on div "Click to call" at bounding box center [585, 422] width 172 height 20
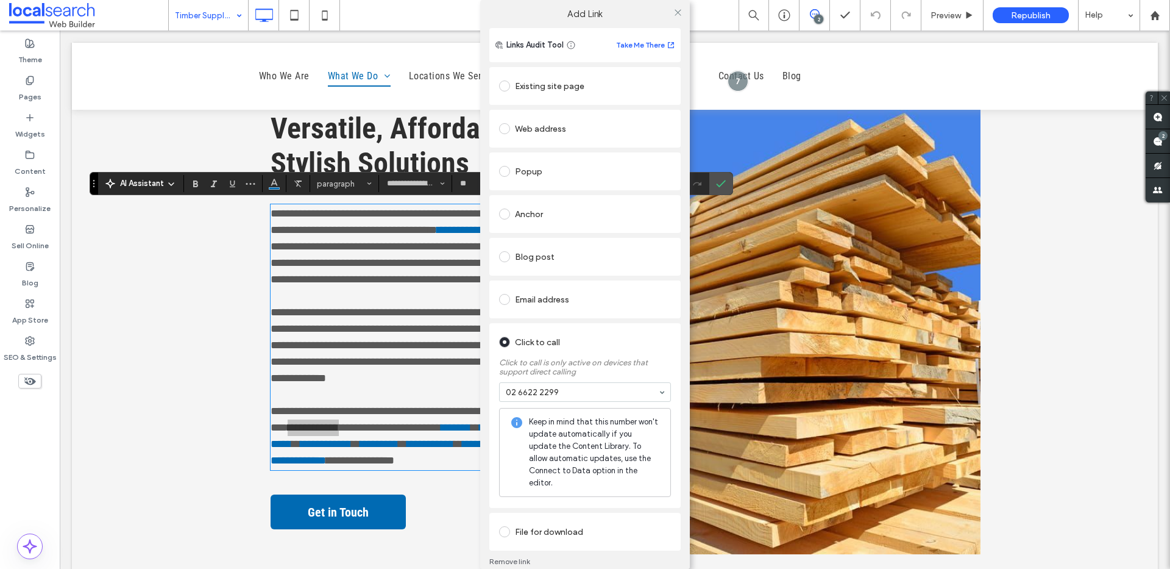
click at [514, 556] on link "Remove link" at bounding box center [584, 561] width 191 height 10
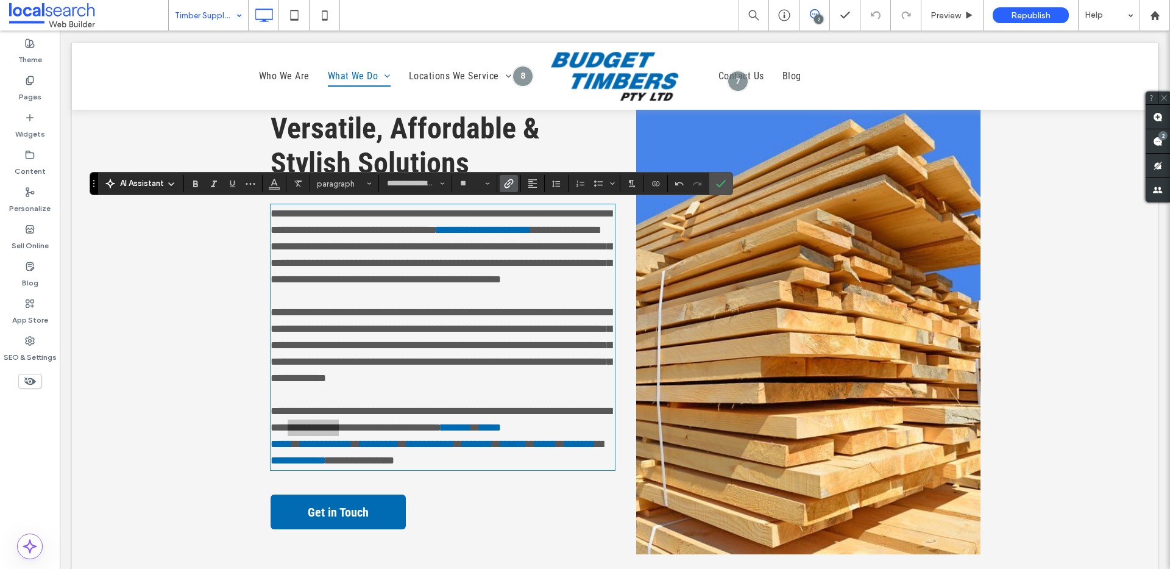
click at [509, 182] on icon "Link" at bounding box center [509, 184] width 10 height 10
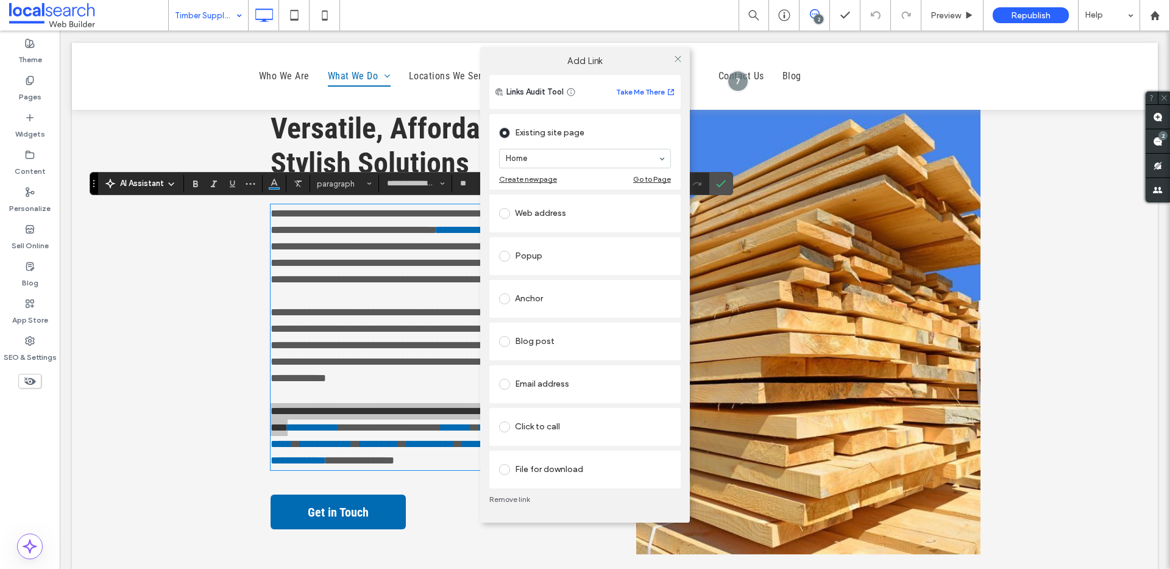
click at [546, 416] on div "Click to call" at bounding box center [585, 427] width 172 height 26
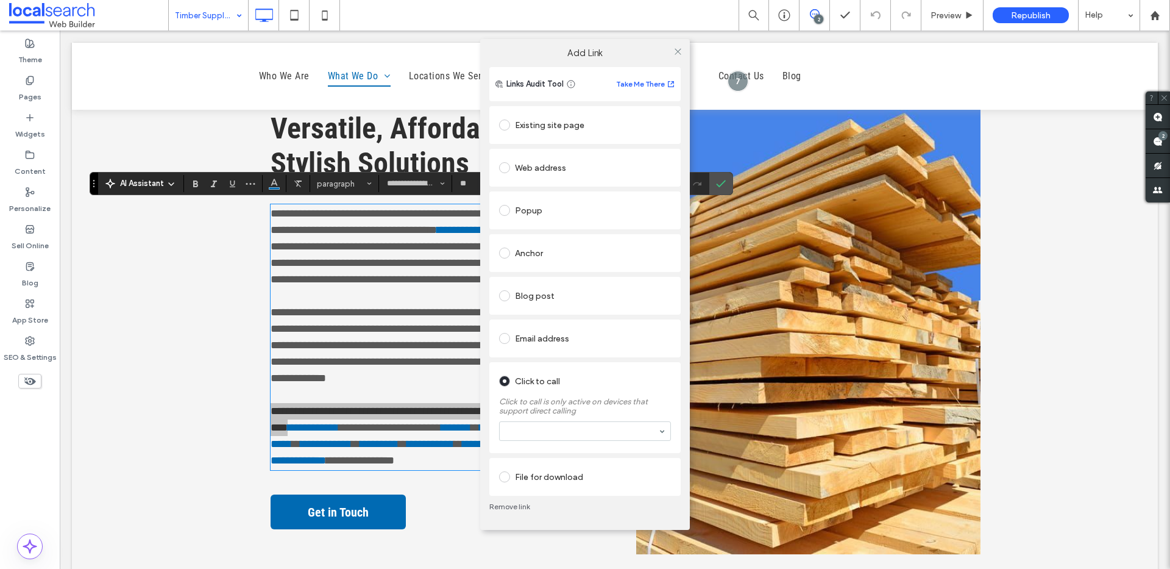
click at [550, 420] on section at bounding box center [585, 431] width 172 height 32
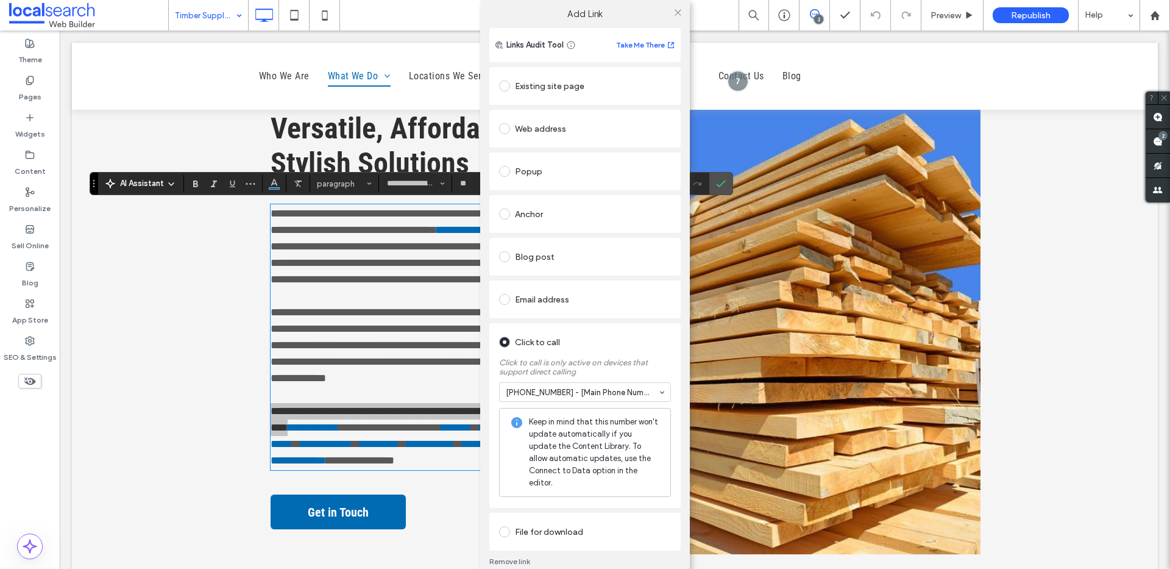
click at [678, 320] on div "Links Audit Tool Take Me There Existing site page Home Create new page Go to Pa…" at bounding box center [585, 306] width 210 height 556
click at [675, 13] on icon at bounding box center [678, 12] width 9 height 9
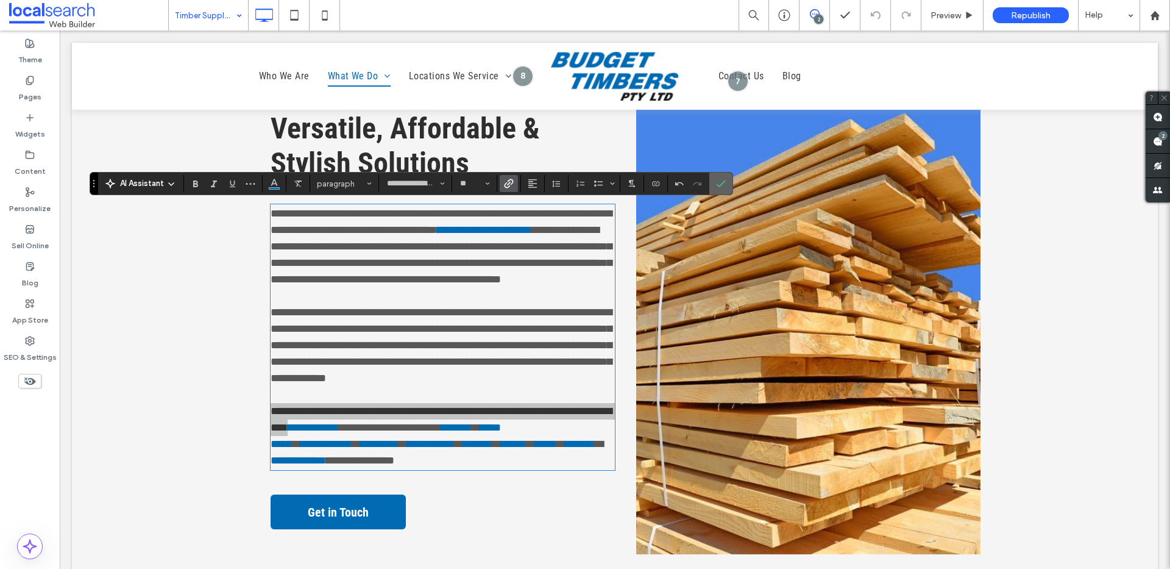
drag, startPoint x: 726, startPoint y: 180, endPoint x: 661, endPoint y: 157, distance: 69.0
click at [726, 180] on label "Confirm" at bounding box center [721, 183] width 18 height 22
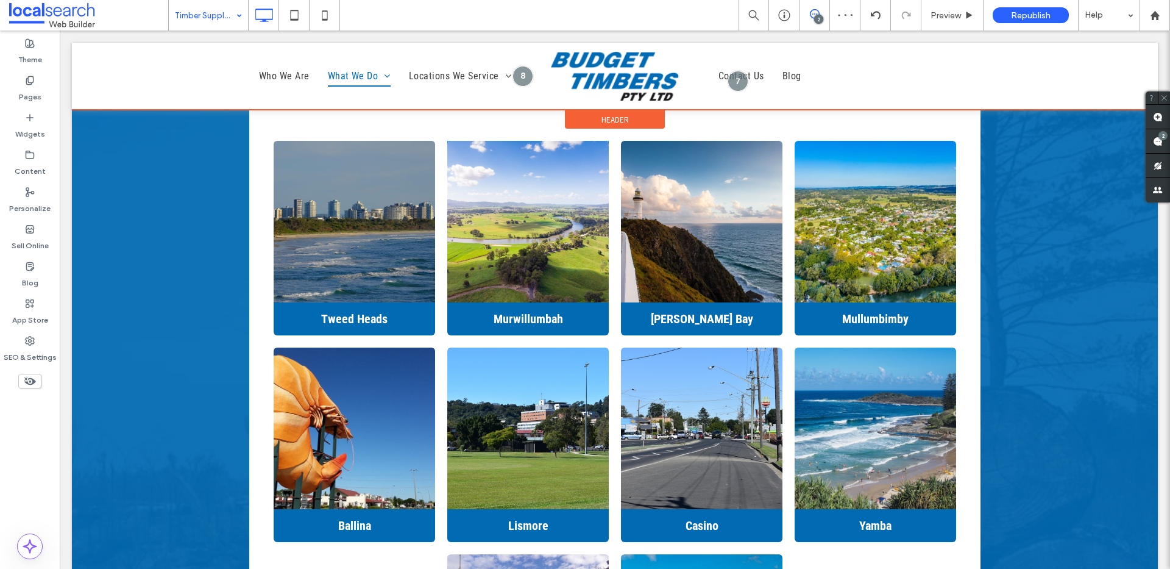
scroll to position [2141, 0]
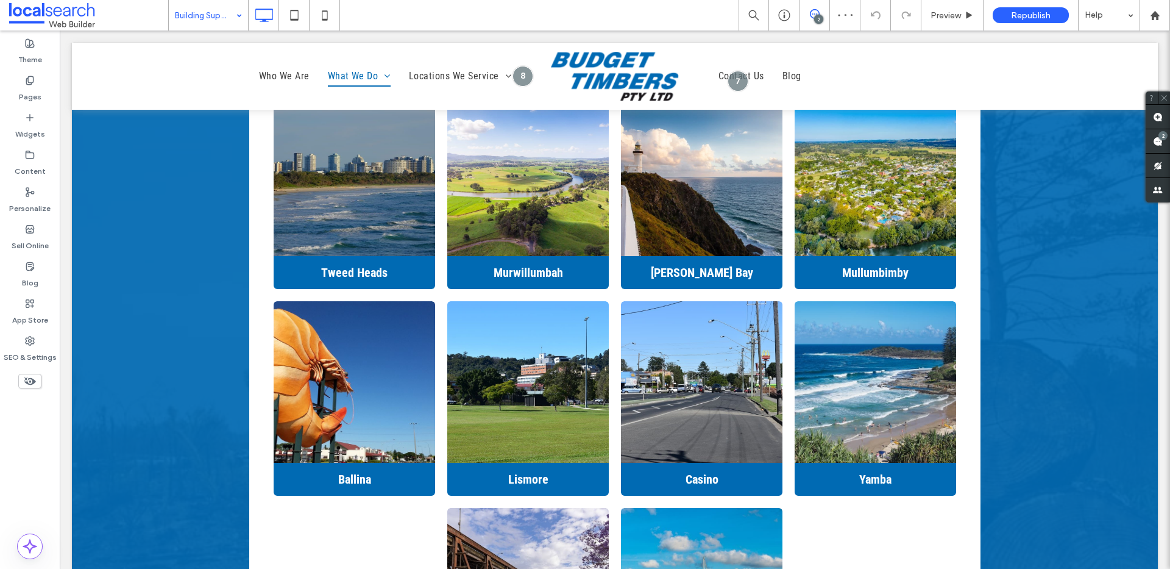
type input "**********"
type input "**"
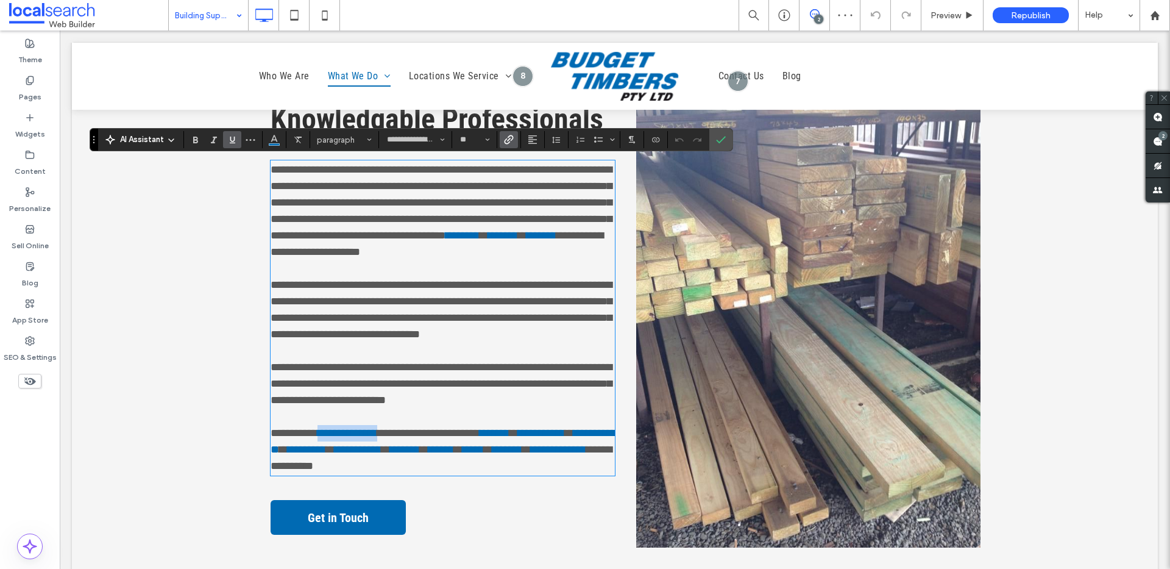
click at [311, 430] on p "**********" at bounding box center [443, 449] width 344 height 49
click at [333, 433] on link "**********" at bounding box center [339, 432] width 43 height 11
click at [353, 432] on link "**********" at bounding box center [341, 432] width 47 height 11
drag, startPoint x: 369, startPoint y: 433, endPoint x: 313, endPoint y: 431, distance: 56.7
click at [318, 431] on link "**********" at bounding box center [343, 432] width 51 height 11
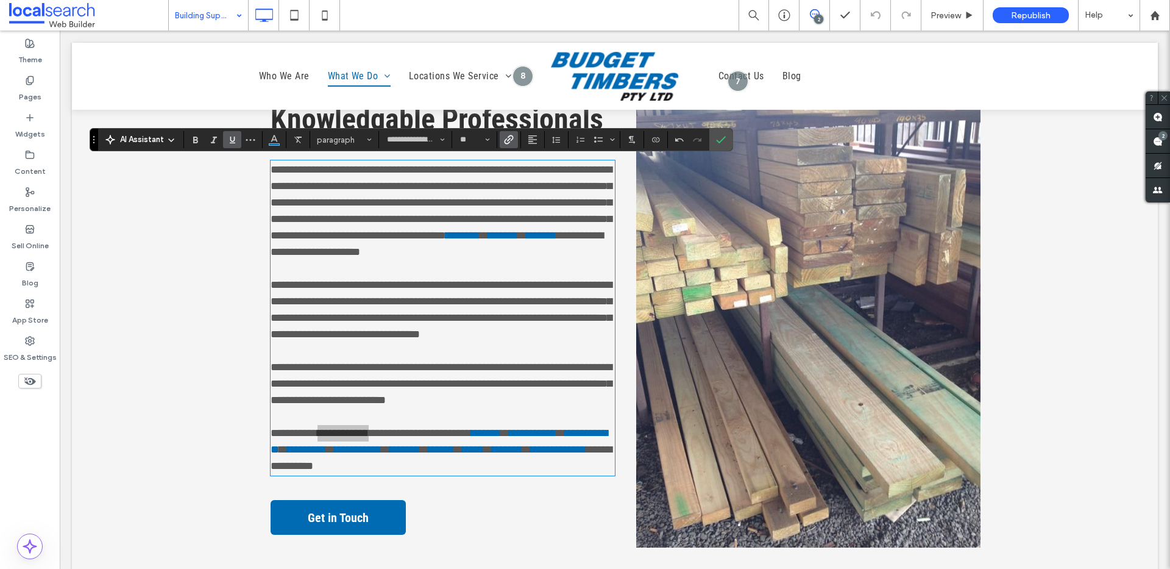
click at [507, 138] on use "Link" at bounding box center [508, 139] width 9 height 9
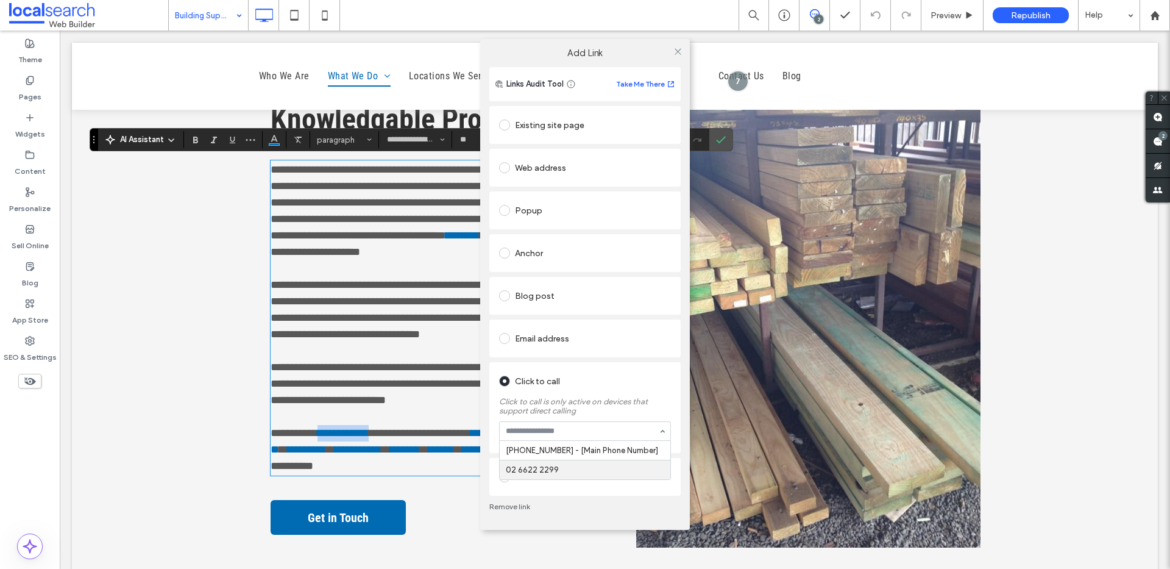
click at [517, 502] on div "Existing site page Web address Popup Anchor Blog post Email address Click to ca…" at bounding box center [584, 311] width 191 height 414
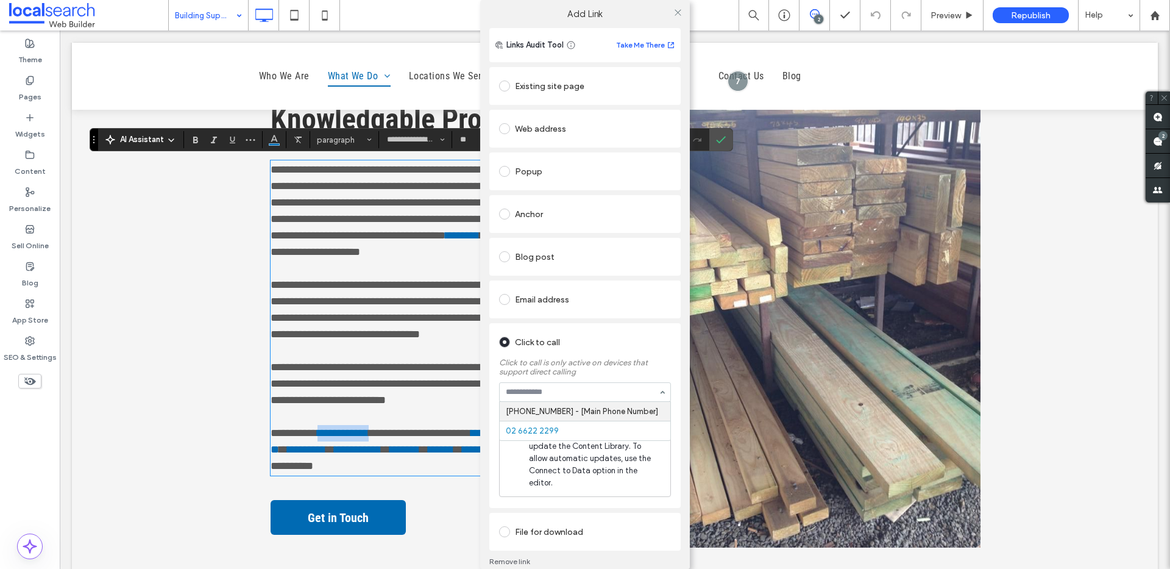
click at [599, 353] on label "Click to call is only active on devices that support direct calling" at bounding box center [585, 364] width 172 height 24
click at [517, 556] on link "Remove link" at bounding box center [584, 561] width 191 height 10
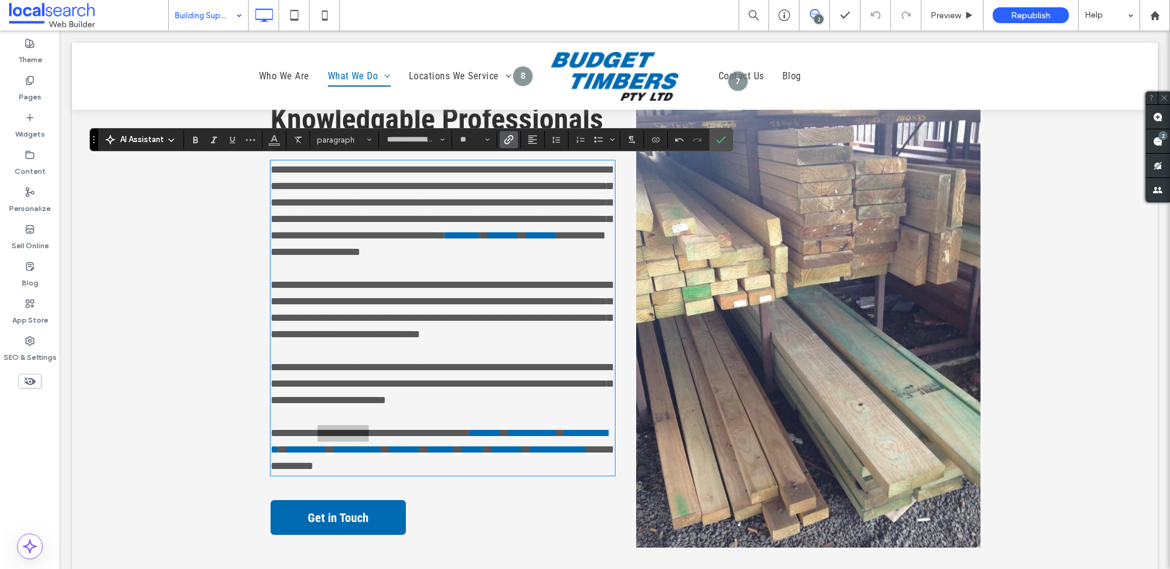
click at [511, 137] on icon "Link" at bounding box center [509, 140] width 10 height 10
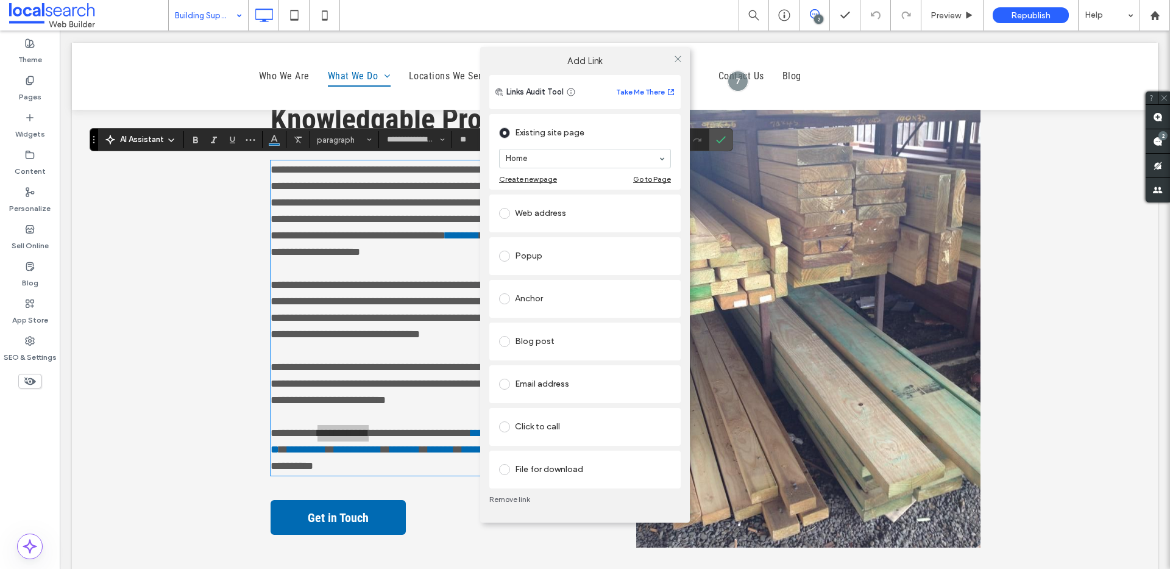
click at [557, 421] on div "Click to call" at bounding box center [585, 427] width 172 height 20
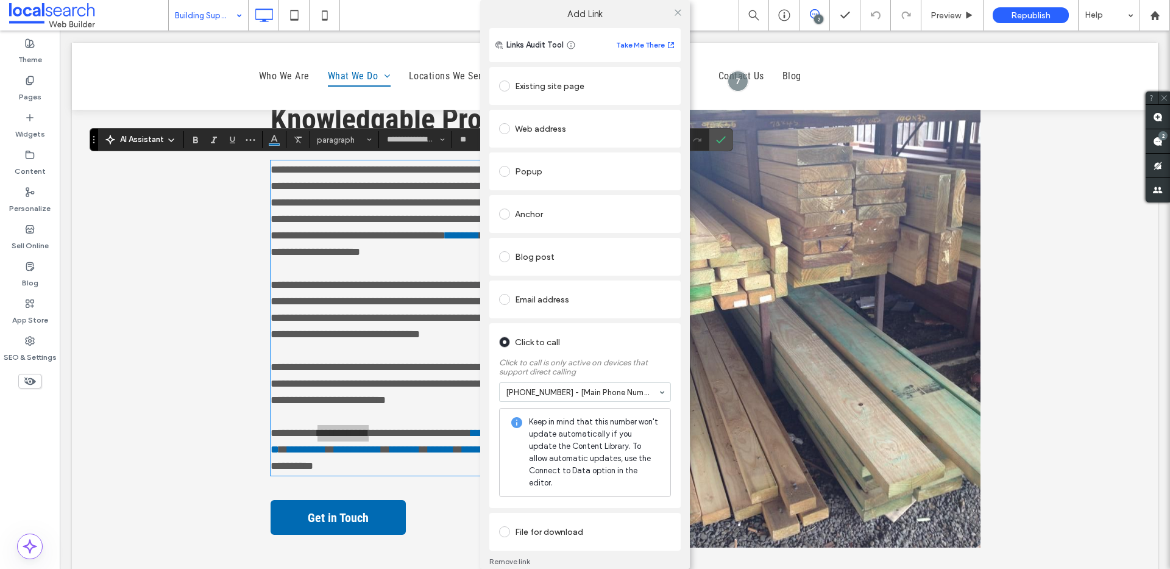
click at [680, 13] on div at bounding box center [678, 12] width 18 height 18
click at [677, 13] on icon at bounding box center [678, 12] width 9 height 9
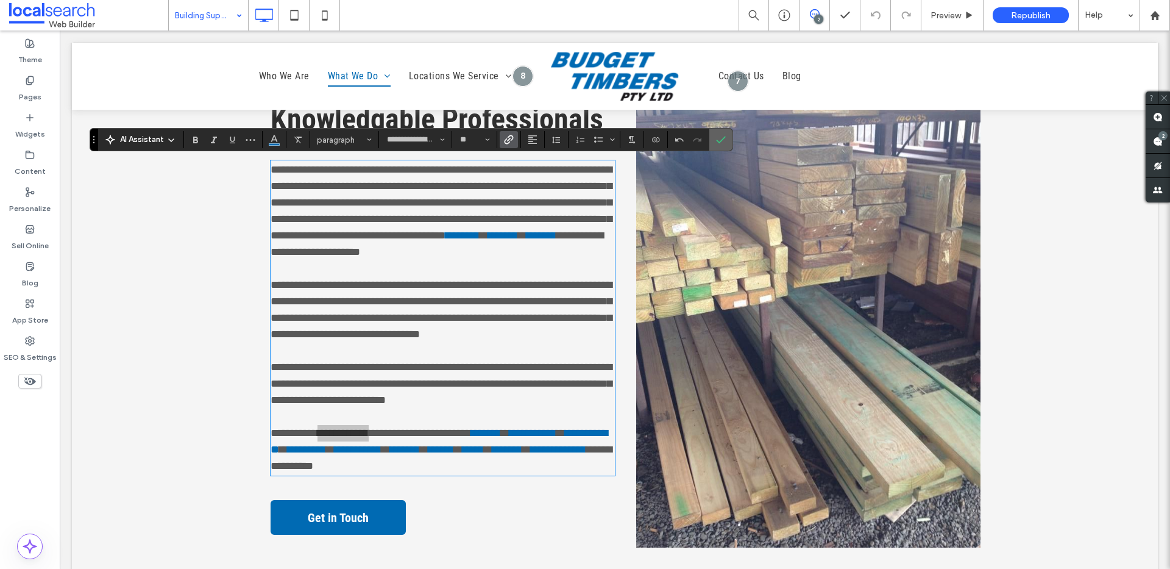
click at [722, 137] on icon "Confirm" at bounding box center [721, 140] width 10 height 10
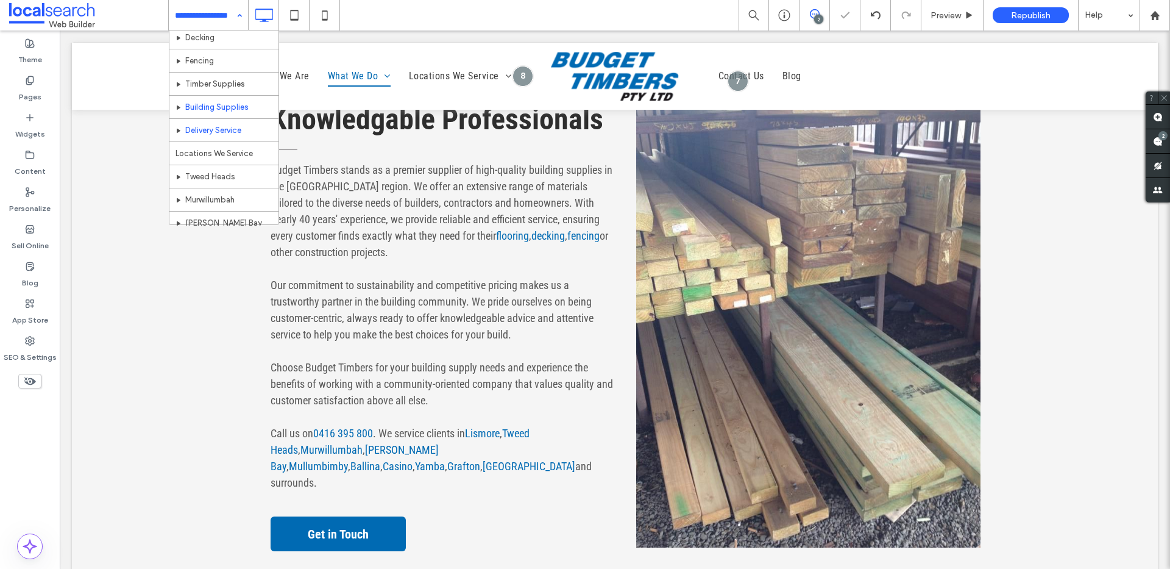
scroll to position [74, 0]
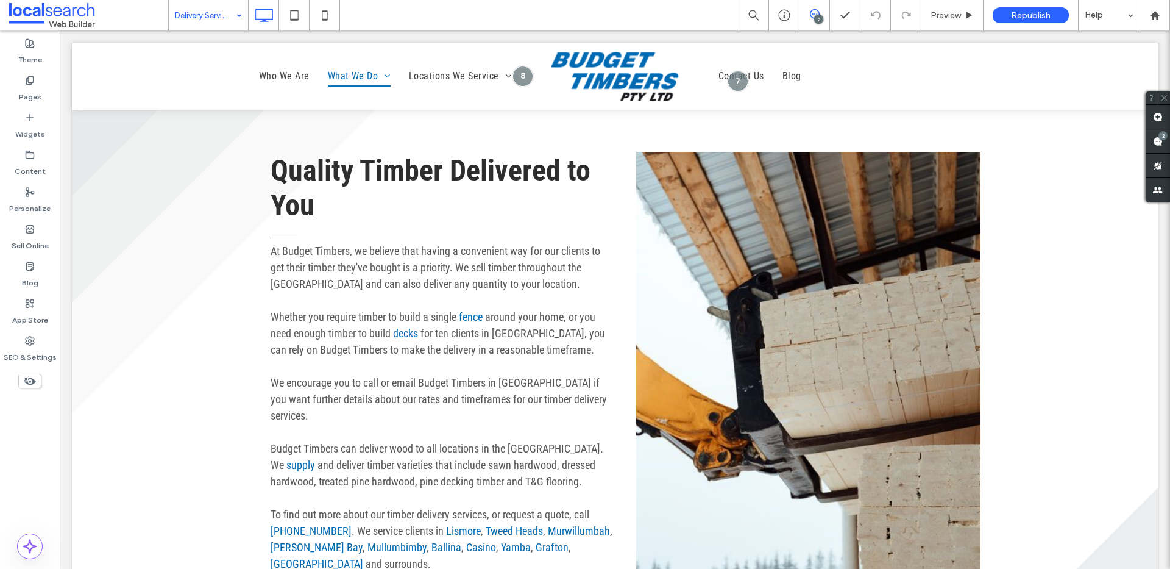
scroll to position [832, 0]
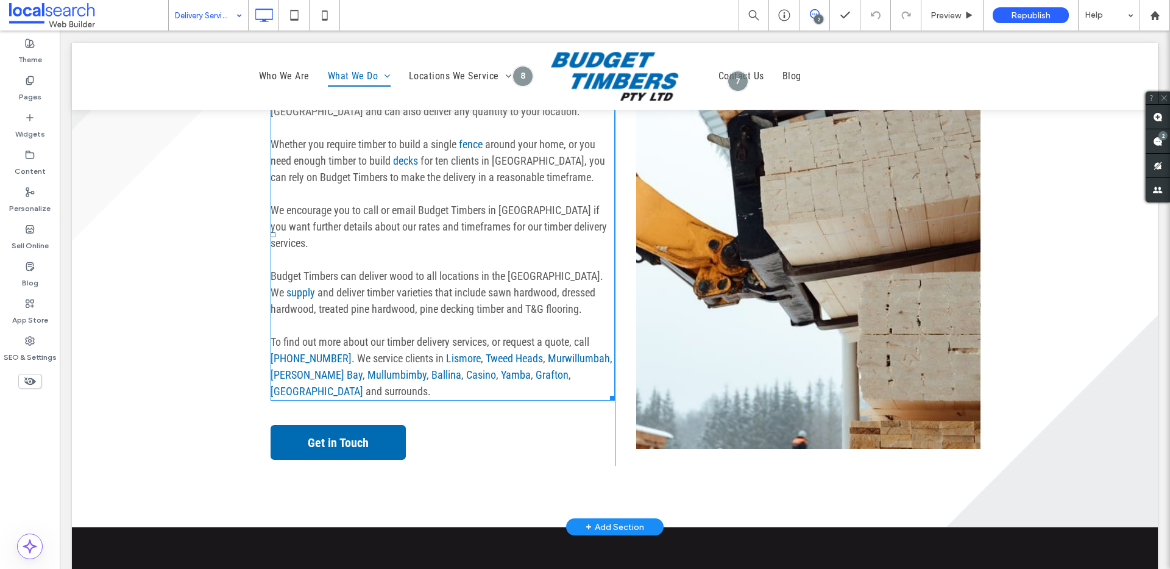
click at [517, 317] on p at bounding box center [443, 325] width 344 height 16
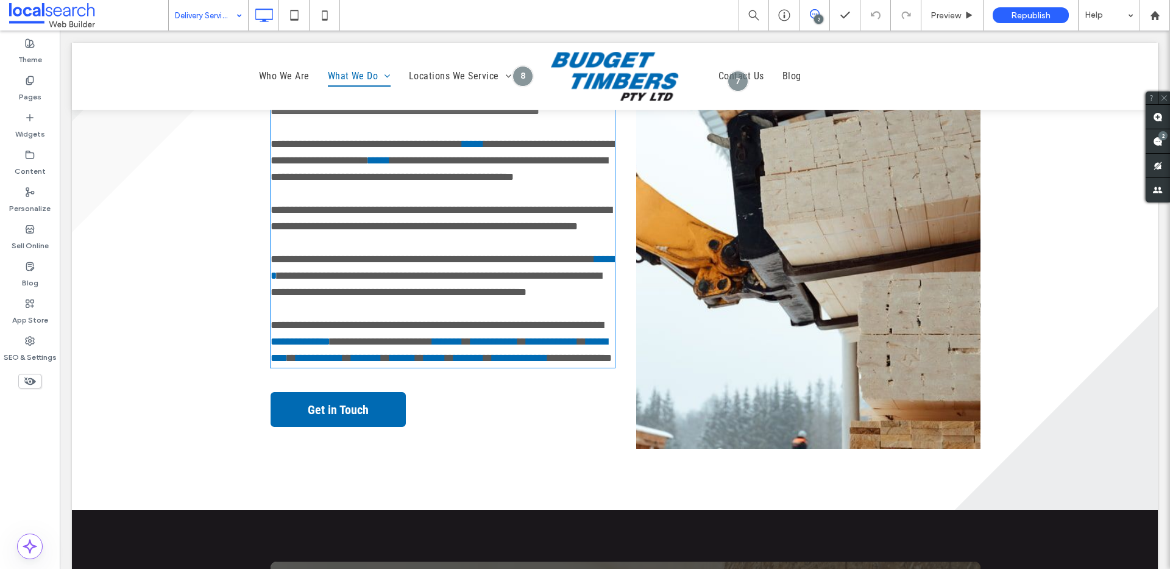
type input "**********"
type input "**"
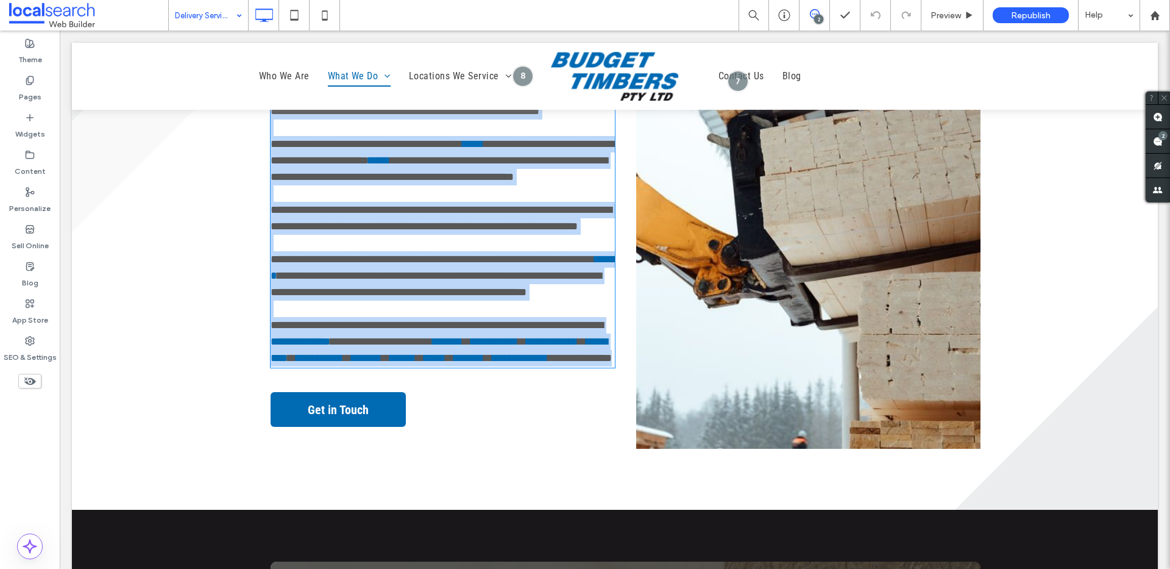
click at [553, 324] on span "**********" at bounding box center [437, 324] width 333 height 11
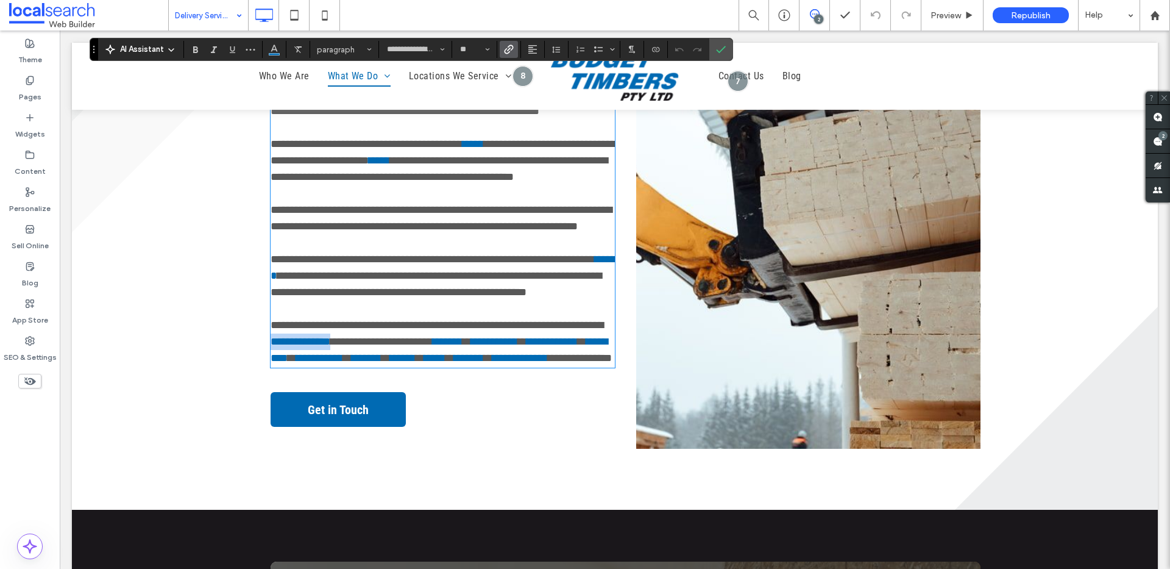
drag, startPoint x: 592, startPoint y: 325, endPoint x: 327, endPoint y: 344, distance: 265.2
click at [310, 343] on link "**********" at bounding box center [301, 341] width 60 height 11
click at [286, 338] on link "**********" at bounding box center [292, 341] width 43 height 11
click at [305, 341] on link "**********" at bounding box center [294, 341] width 47 height 11
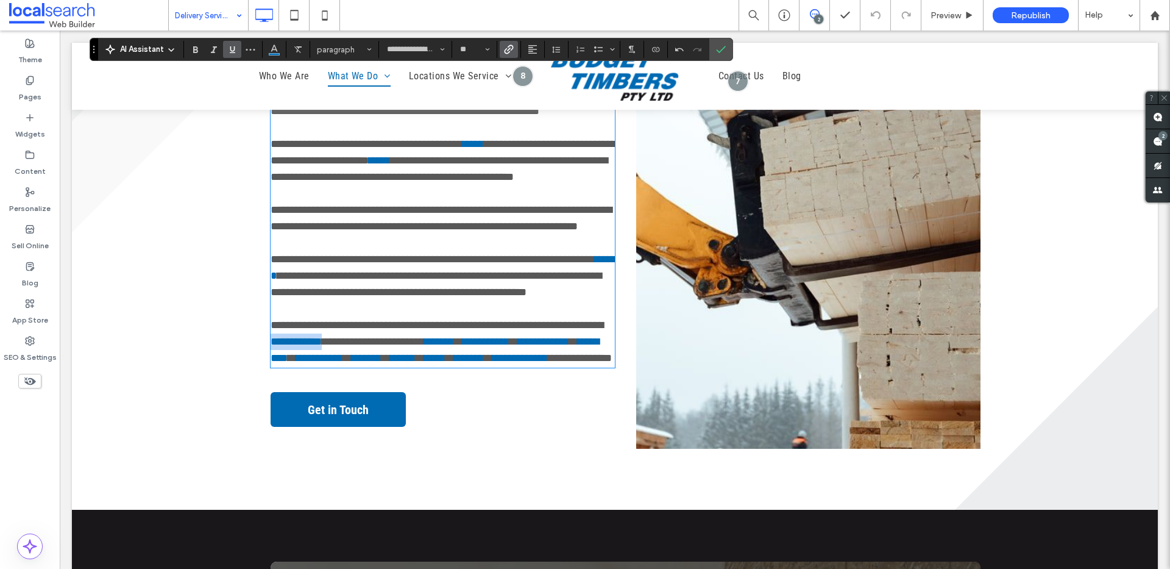
drag, startPoint x: 324, startPoint y: 343, endPoint x: 259, endPoint y: 344, distance: 65.2
click at [259, 344] on div "**********" at bounding box center [432, 213] width 366 height 469
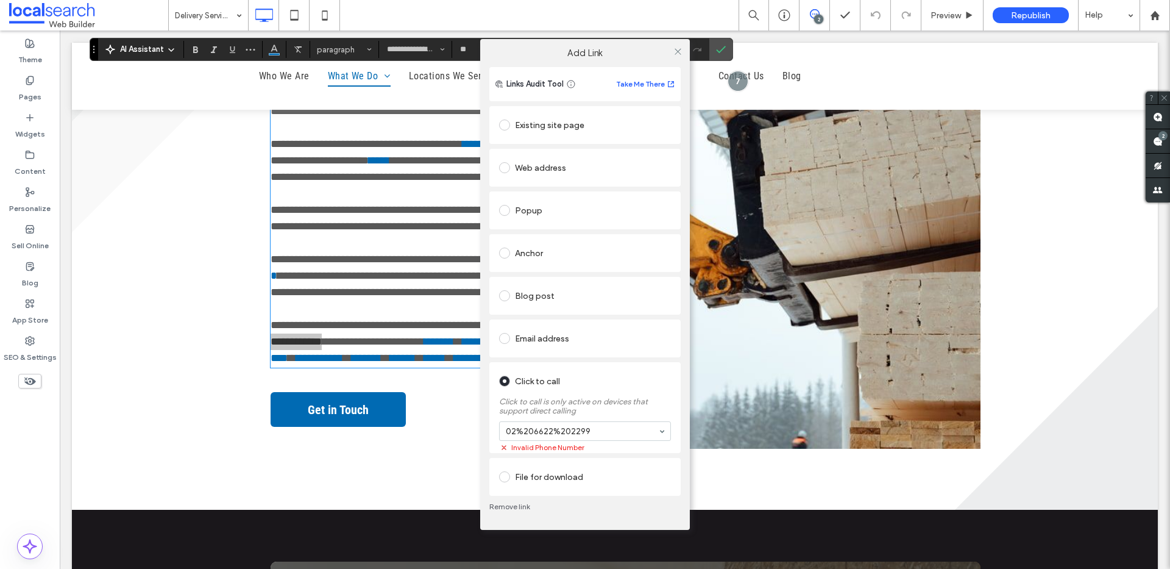
click at [514, 507] on link "Remove link" at bounding box center [584, 507] width 191 height 10
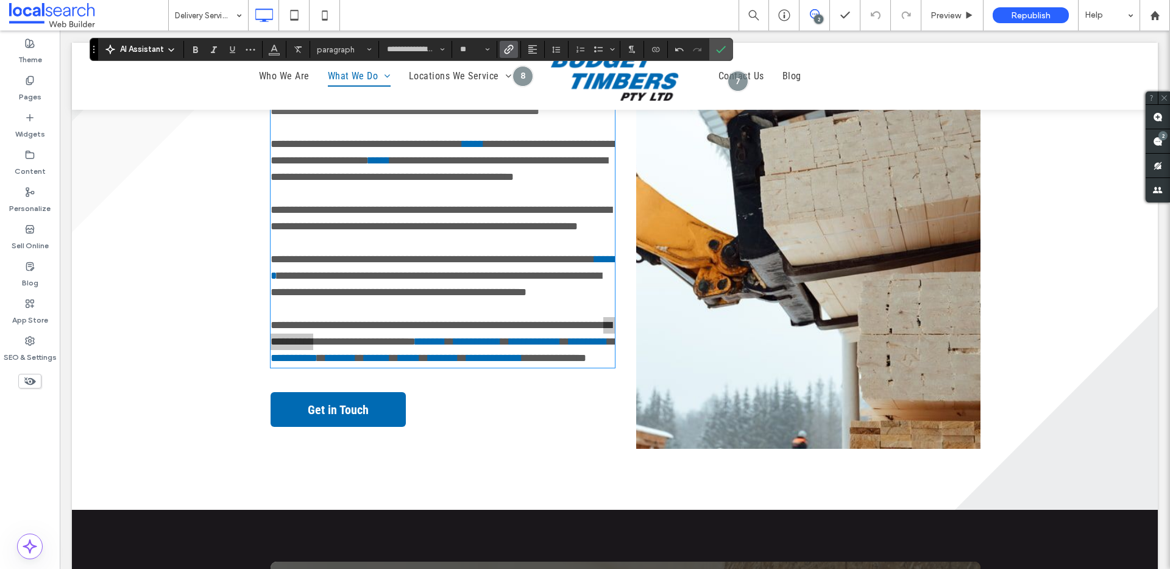
click at [508, 48] on icon "Link" at bounding box center [509, 49] width 10 height 10
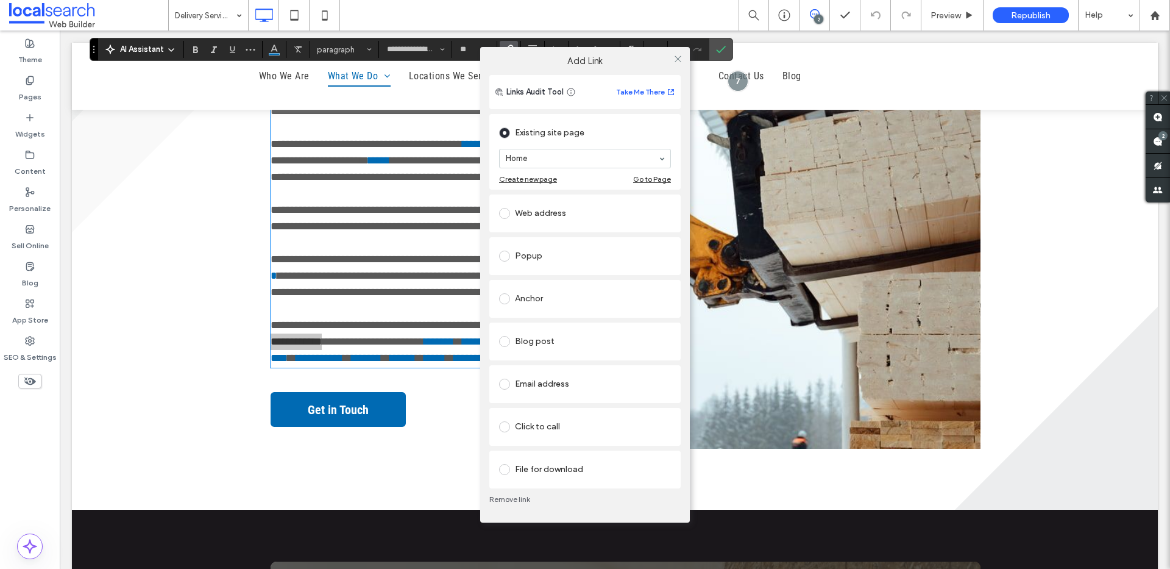
click at [544, 419] on div "Click to call" at bounding box center [585, 427] width 172 height 20
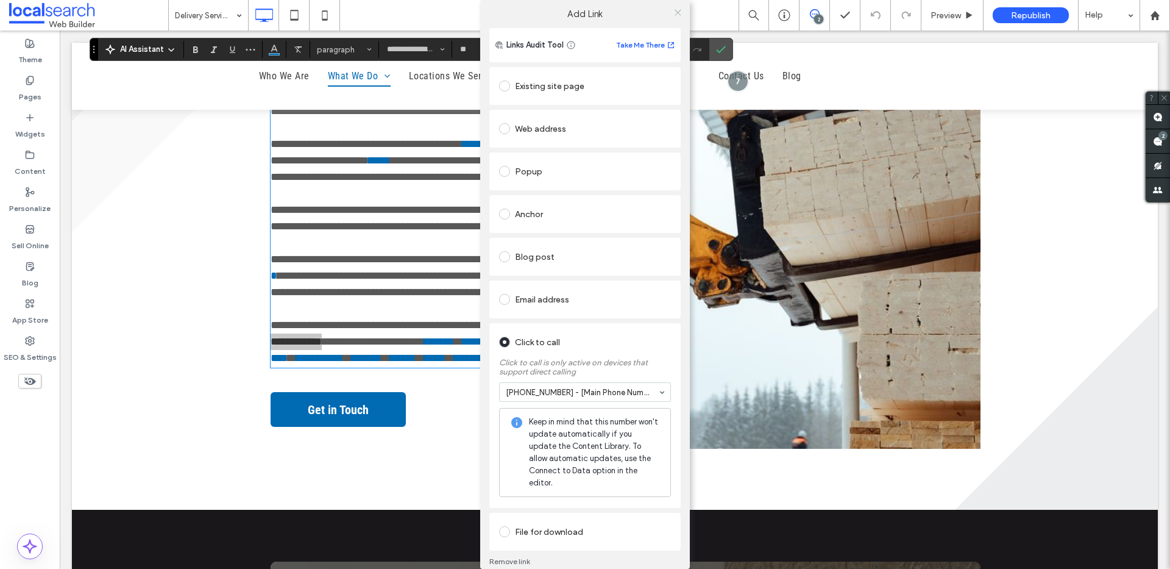
click at [674, 8] on icon at bounding box center [678, 12] width 9 height 9
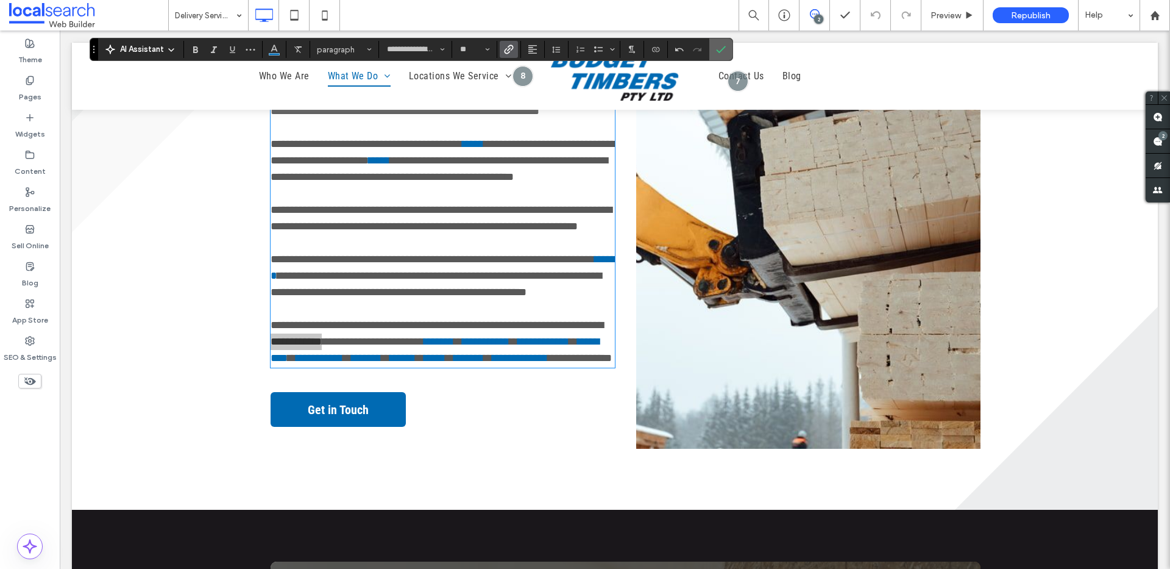
drag, startPoint x: 724, startPoint y: 52, endPoint x: 664, endPoint y: 22, distance: 67.6
click at [724, 52] on icon "Confirm" at bounding box center [721, 49] width 10 height 10
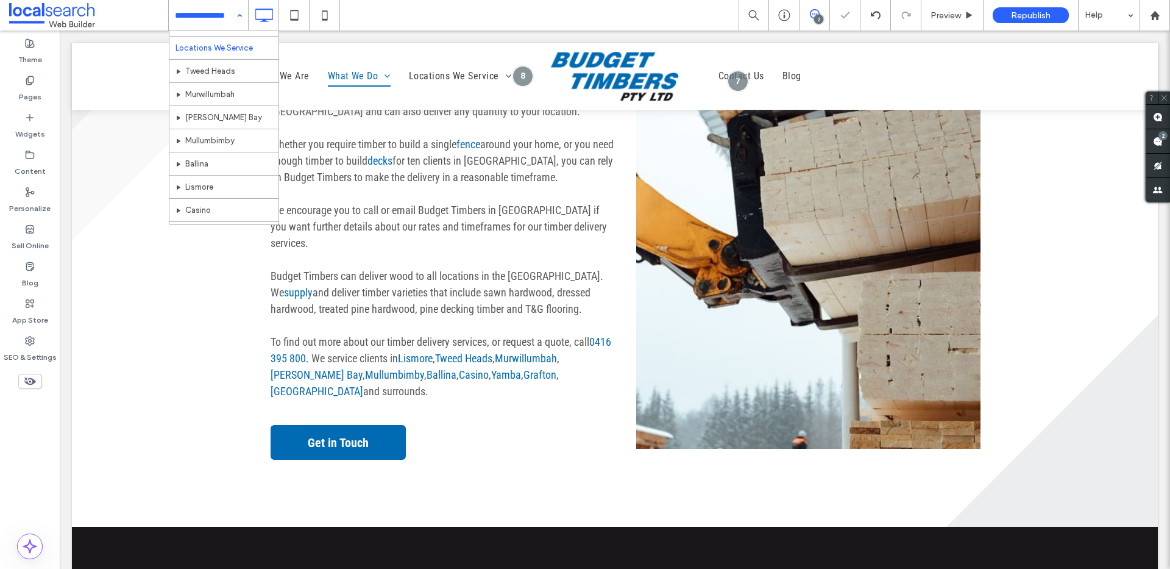
scroll to position [143, 0]
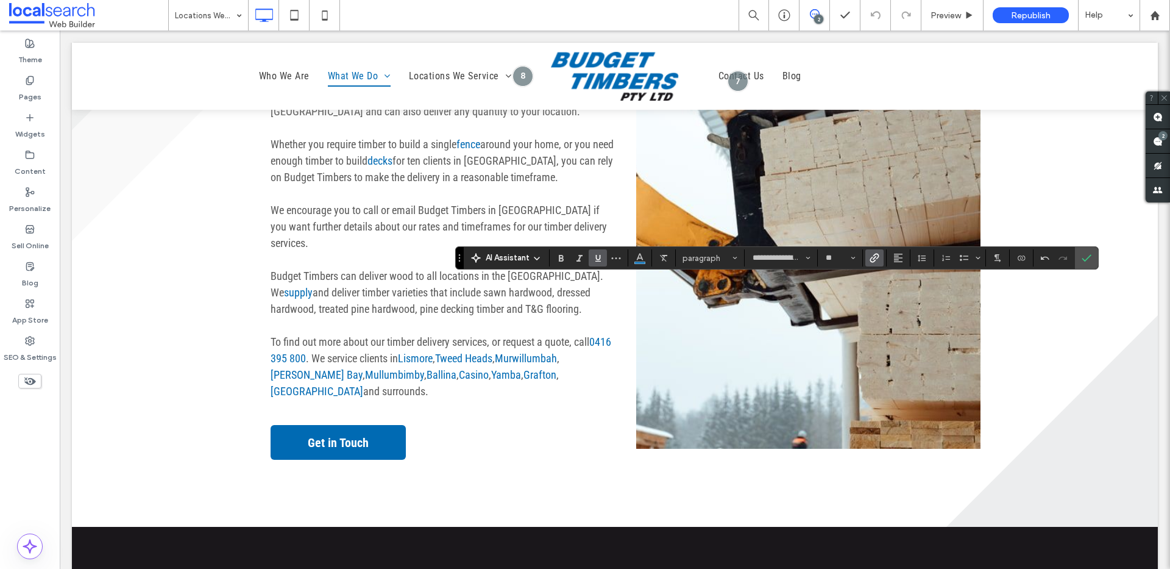
click at [873, 255] on use "Link" at bounding box center [874, 257] width 9 height 9
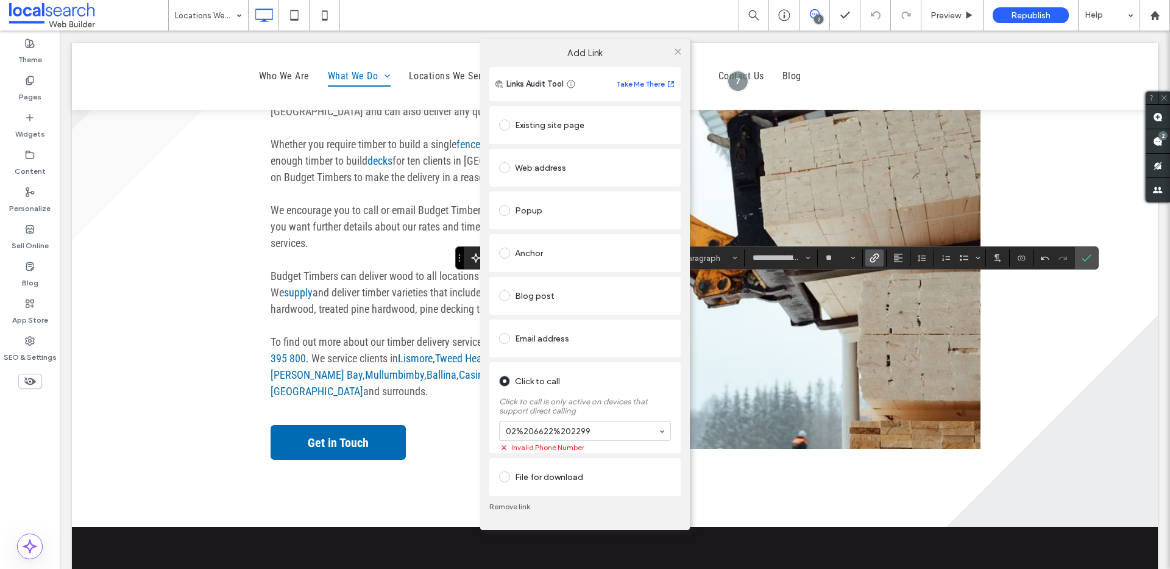
click at [506, 511] on link "Remove link" at bounding box center [584, 507] width 191 height 10
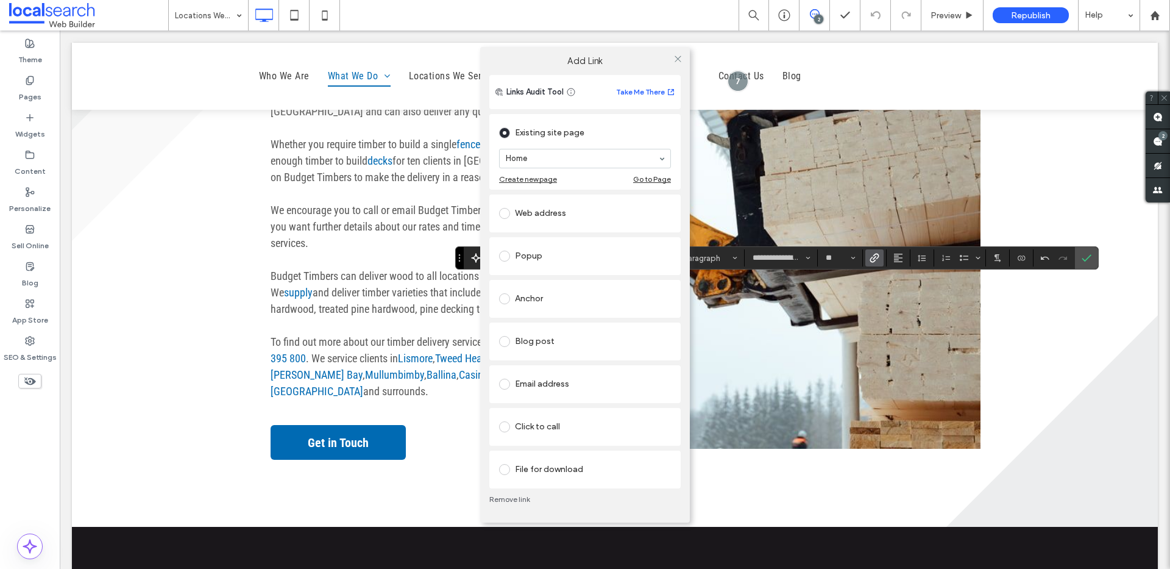
click at [567, 416] on div "Click to call" at bounding box center [585, 427] width 172 height 26
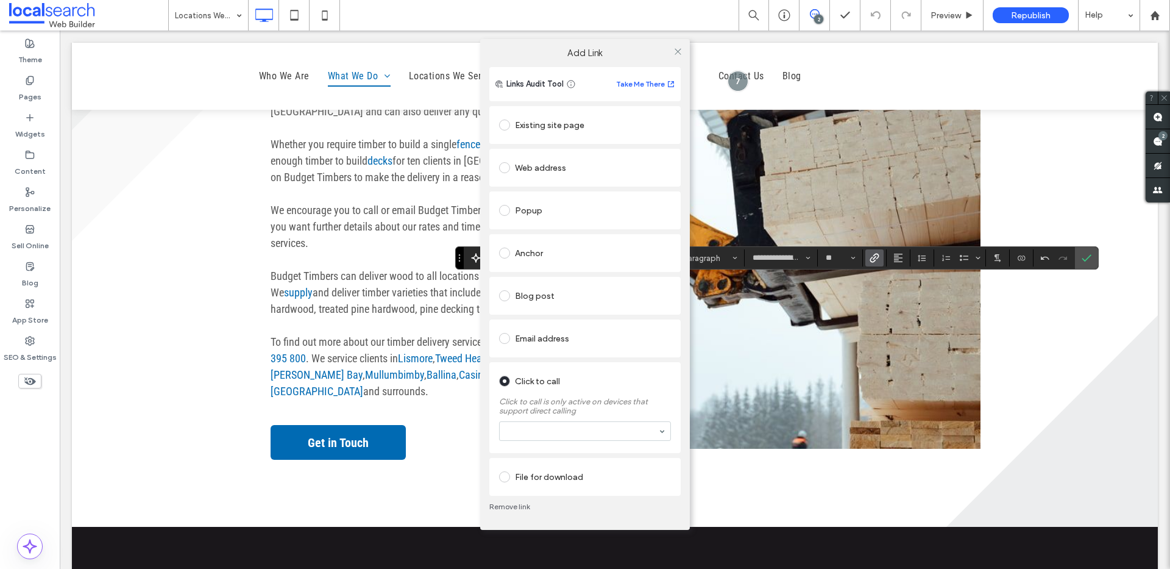
click at [574, 441] on section at bounding box center [585, 431] width 172 height 32
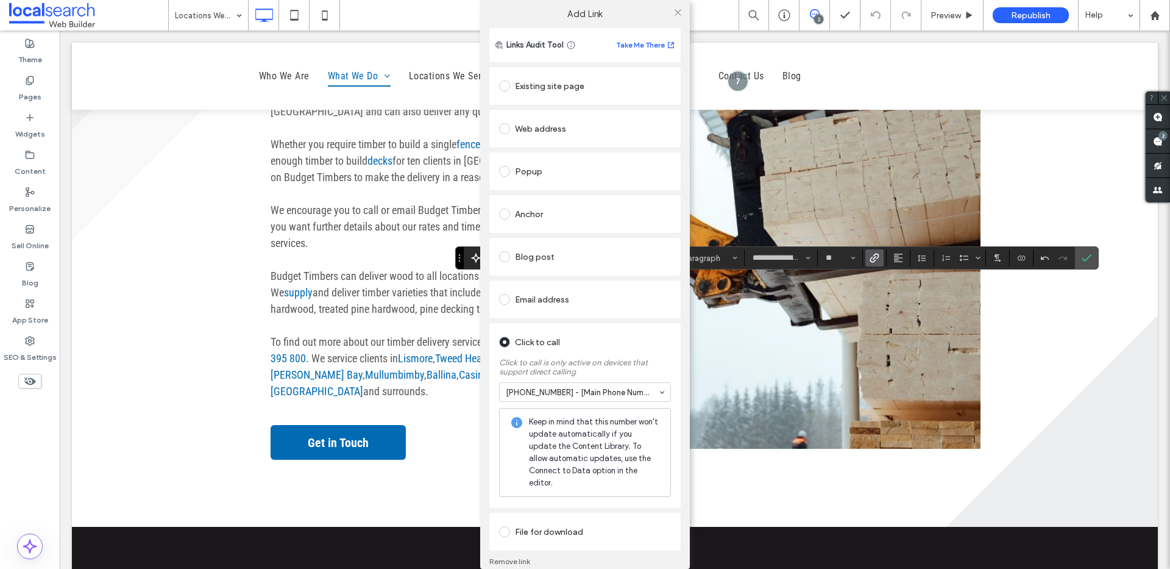
click at [671, 1] on div "Add Link" at bounding box center [585, 14] width 210 height 28
click at [674, 12] on icon at bounding box center [678, 12] width 9 height 9
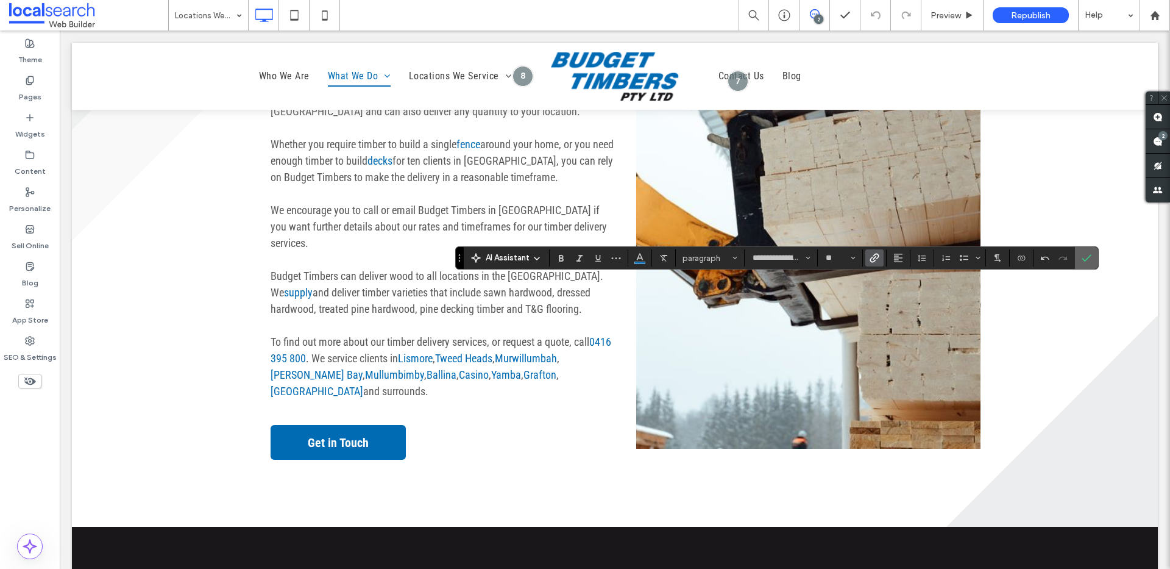
click at [1082, 254] on icon "Confirm" at bounding box center [1087, 258] width 10 height 10
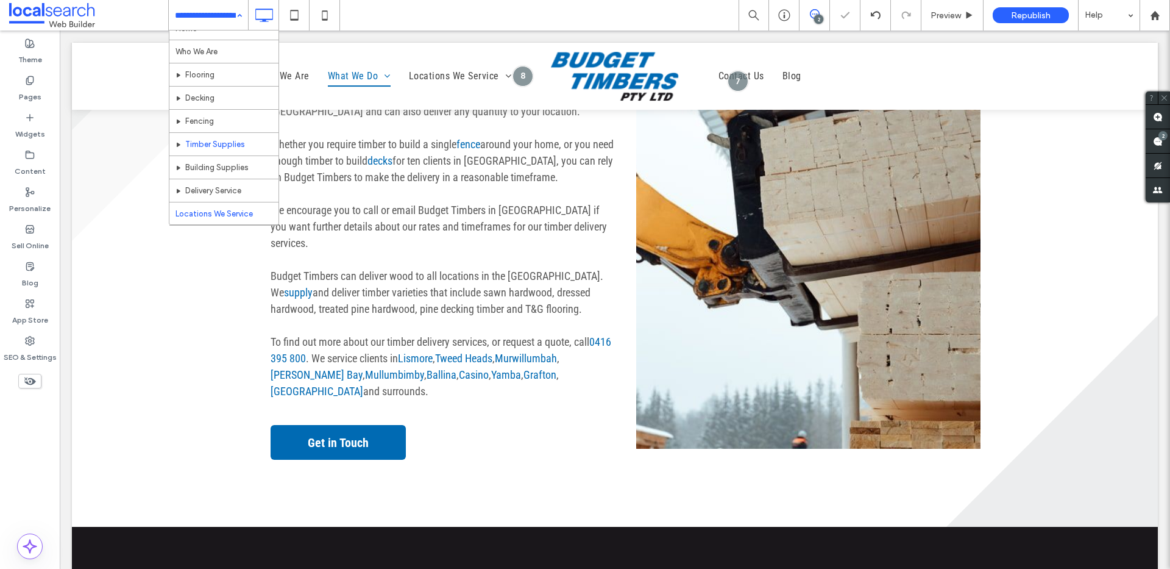
scroll to position [141, 0]
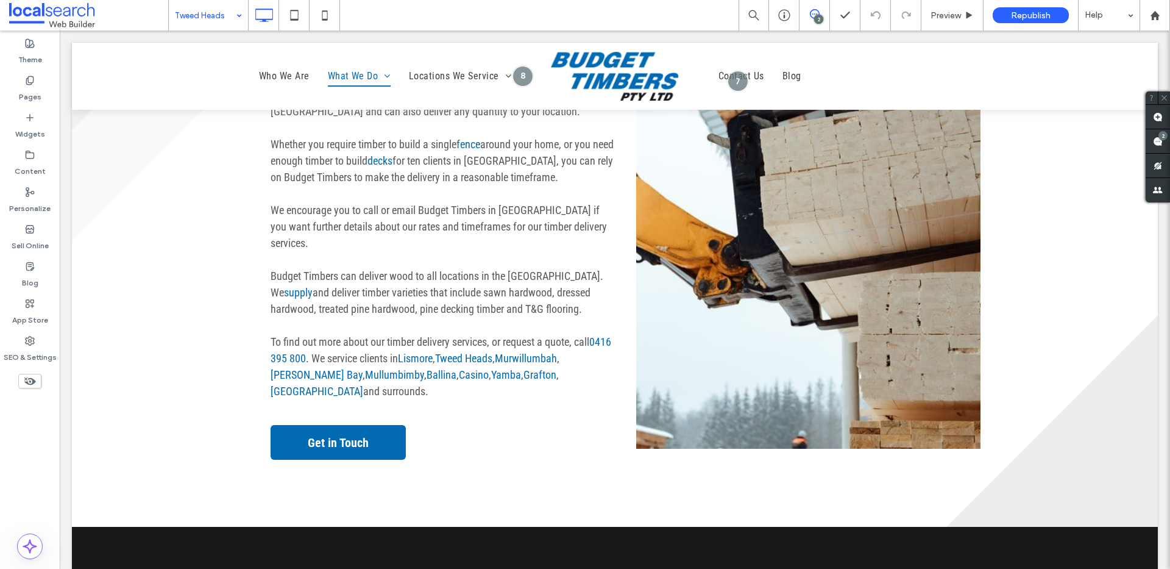
type input "**********"
type input "**"
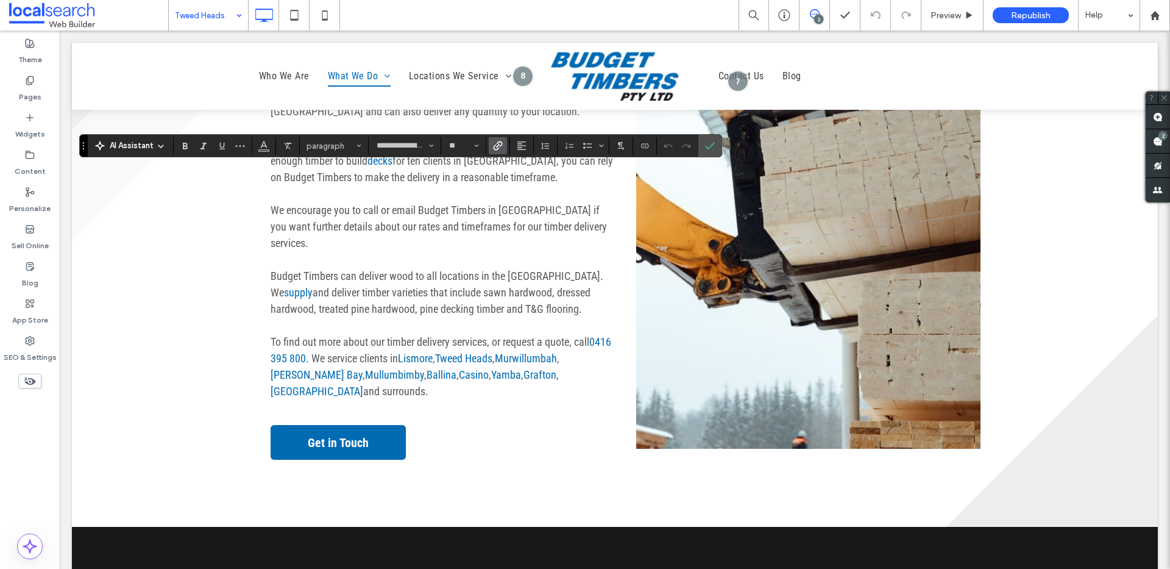
type input "*"
type input "**********"
type input "**"
click at [503, 143] on label "Link" at bounding box center [498, 145] width 18 height 17
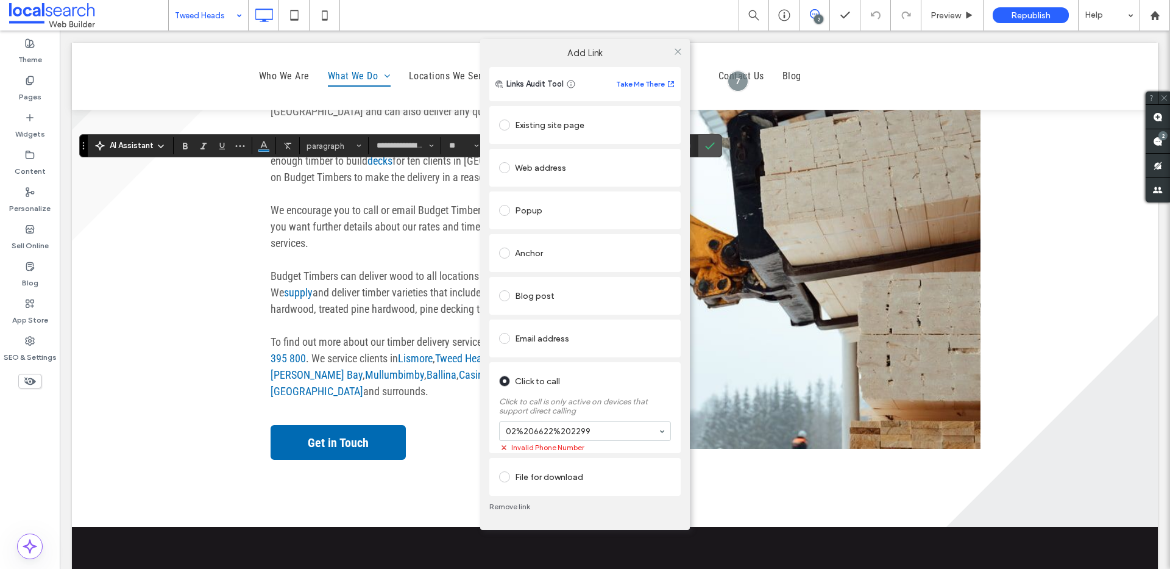
click at [511, 506] on link "Remove link" at bounding box center [584, 507] width 191 height 10
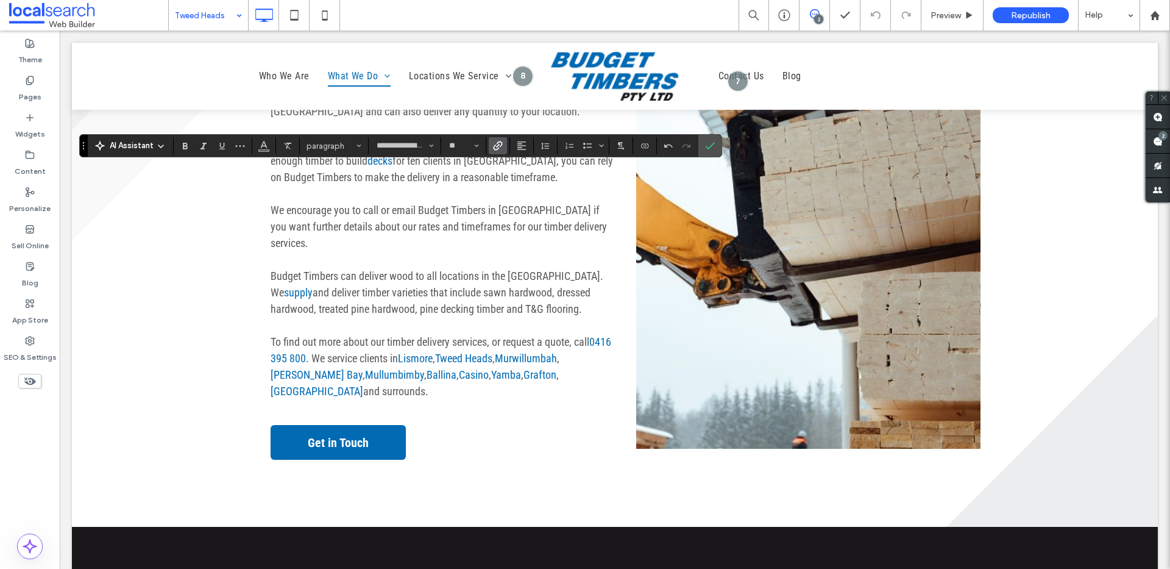
click at [502, 144] on use "Link" at bounding box center [498, 145] width 9 height 9
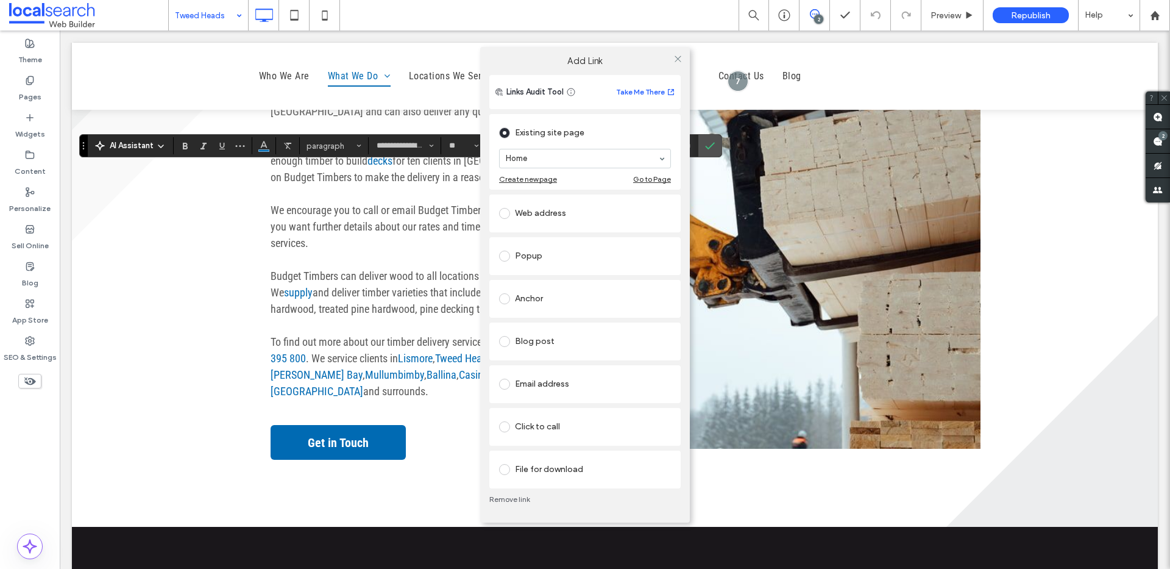
click at [547, 426] on div "Click to call" at bounding box center [585, 427] width 172 height 20
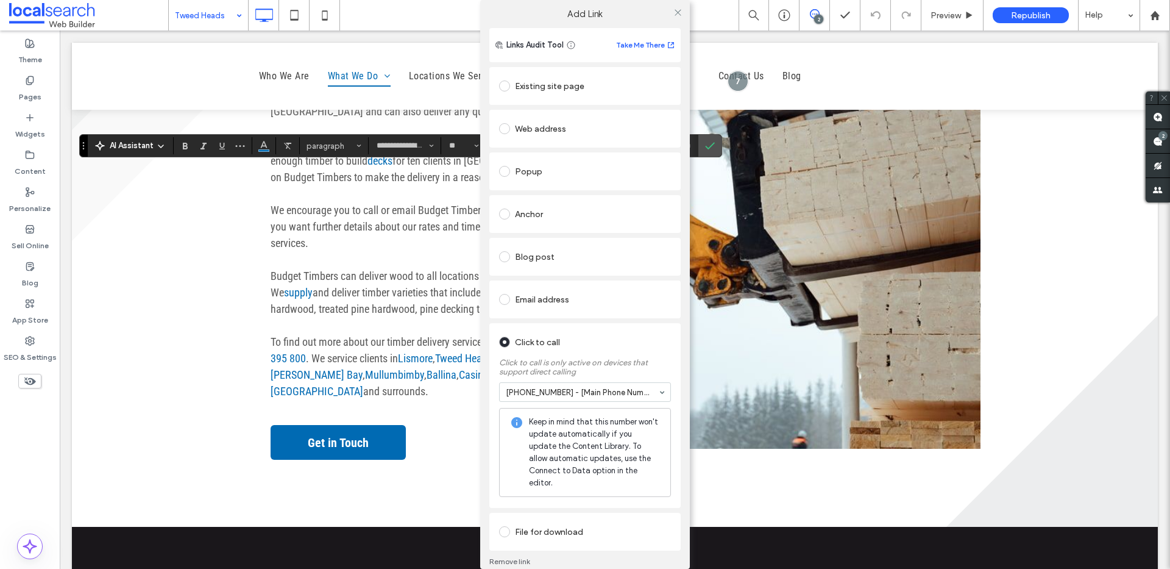
drag, startPoint x: 674, startPoint y: 14, endPoint x: 681, endPoint y: 50, distance: 36.7
click at [674, 13] on icon at bounding box center [678, 12] width 9 height 9
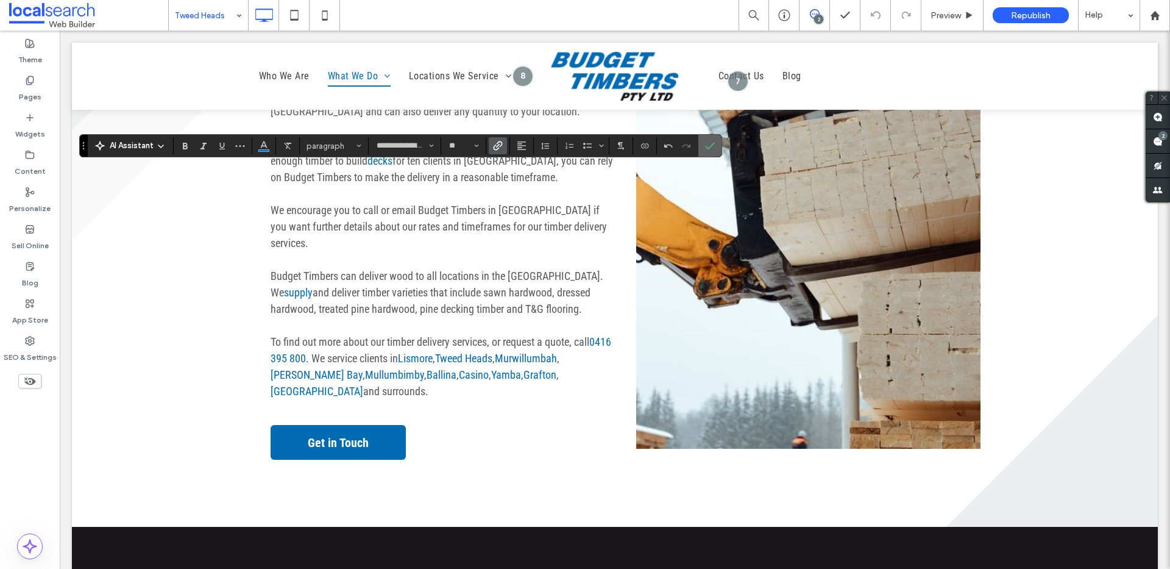
click at [712, 146] on icon "Confirm" at bounding box center [710, 146] width 10 height 10
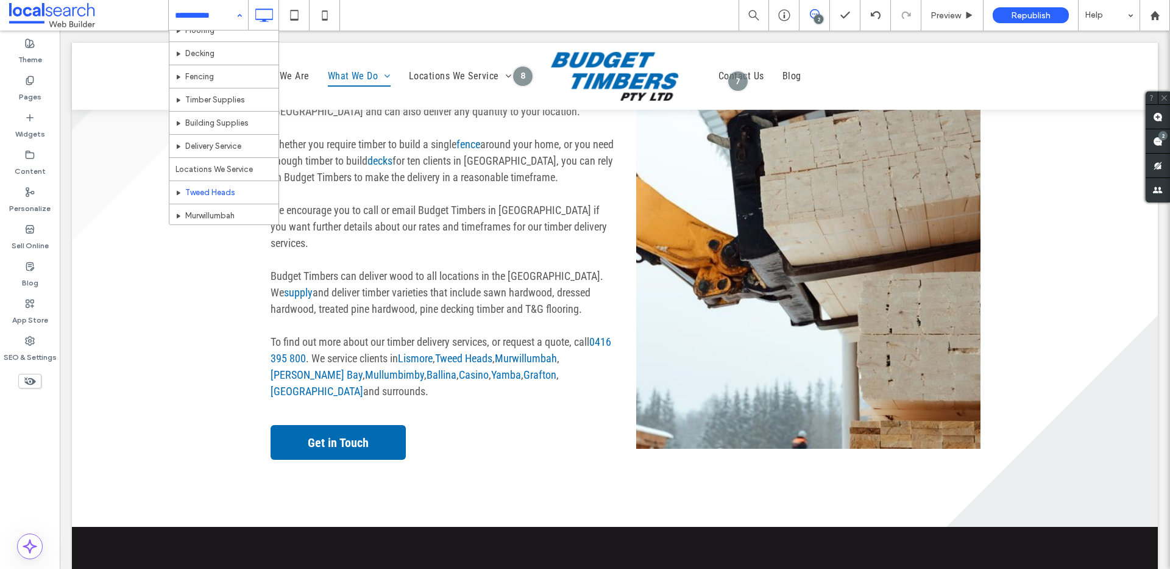
scroll to position [207, 0]
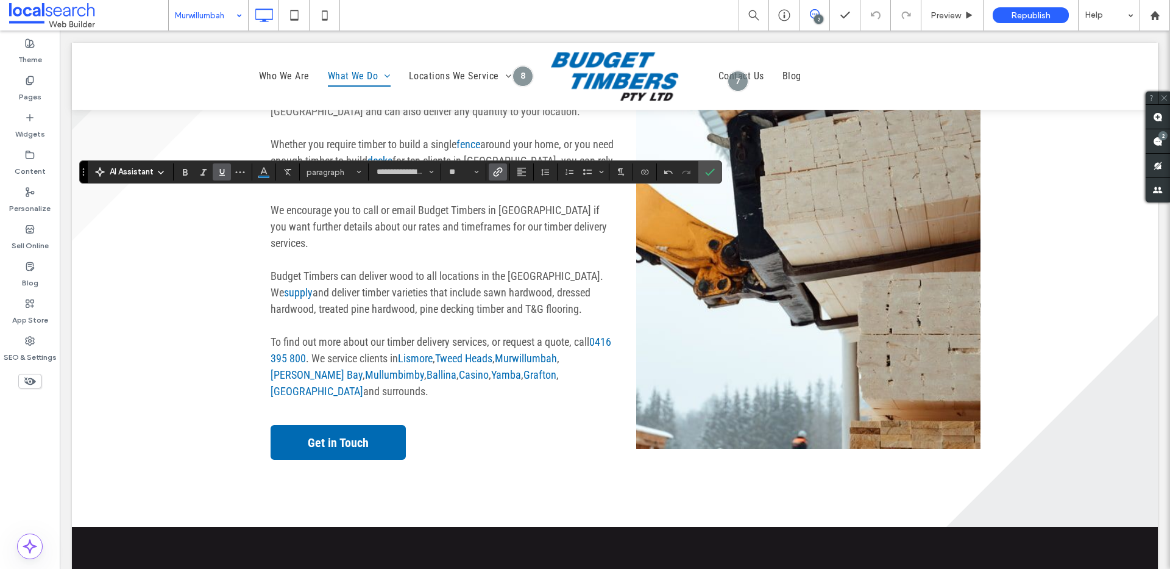
click at [497, 172] on use "Link" at bounding box center [498, 171] width 9 height 9
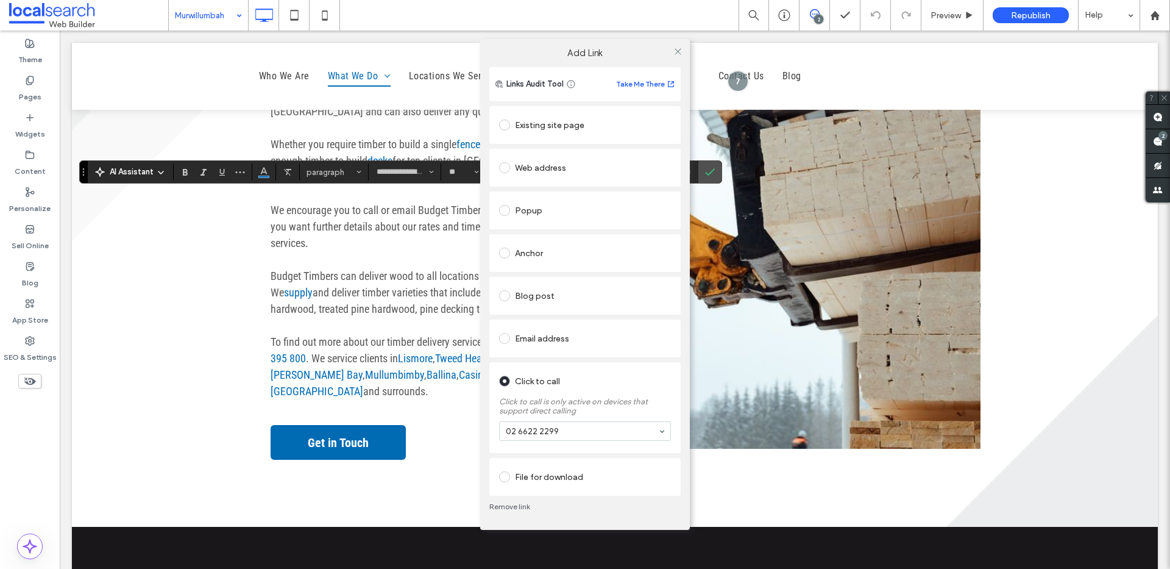
click at [517, 505] on link "Remove link" at bounding box center [584, 507] width 191 height 10
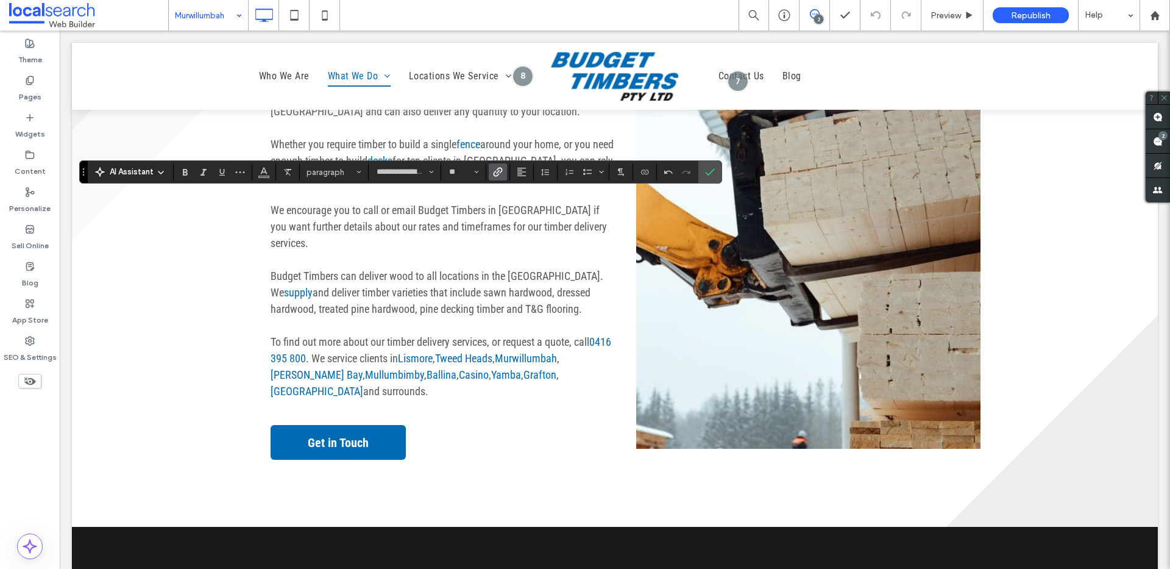
click at [497, 176] on icon "Link" at bounding box center [498, 172] width 10 height 10
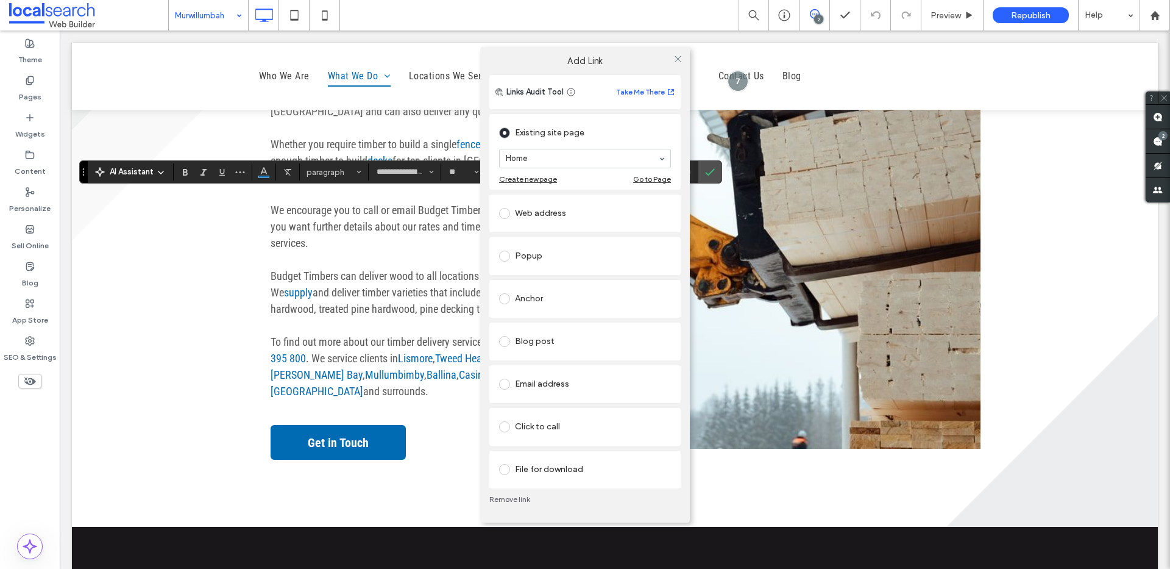
click at [542, 423] on div "Click to call" at bounding box center [585, 427] width 172 height 20
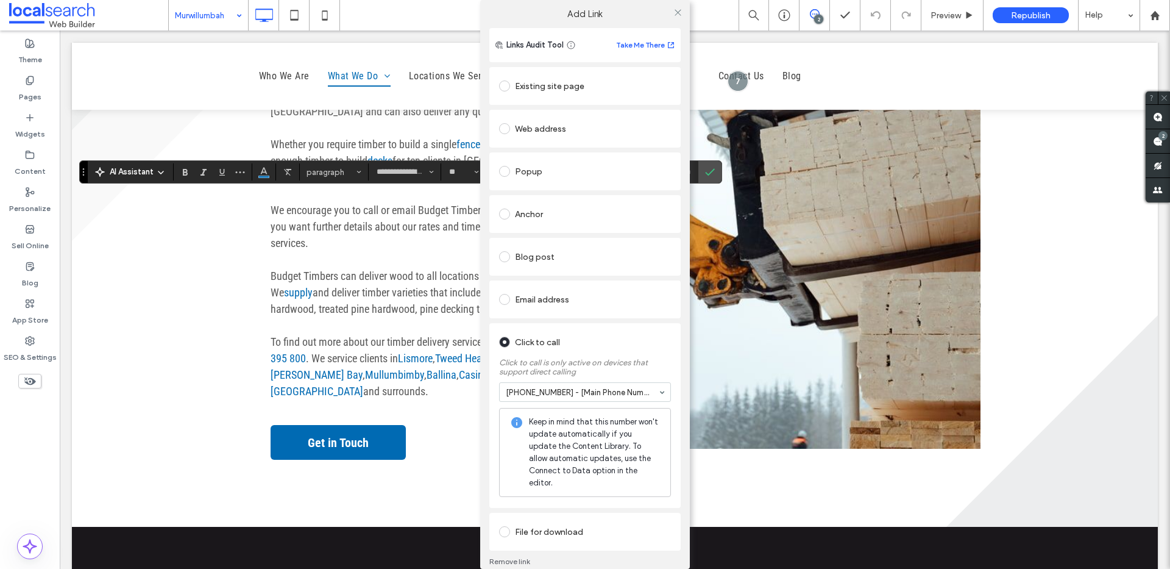
click at [679, 9] on div at bounding box center [678, 12] width 18 height 18
click at [676, 12] on icon at bounding box center [678, 12] width 9 height 9
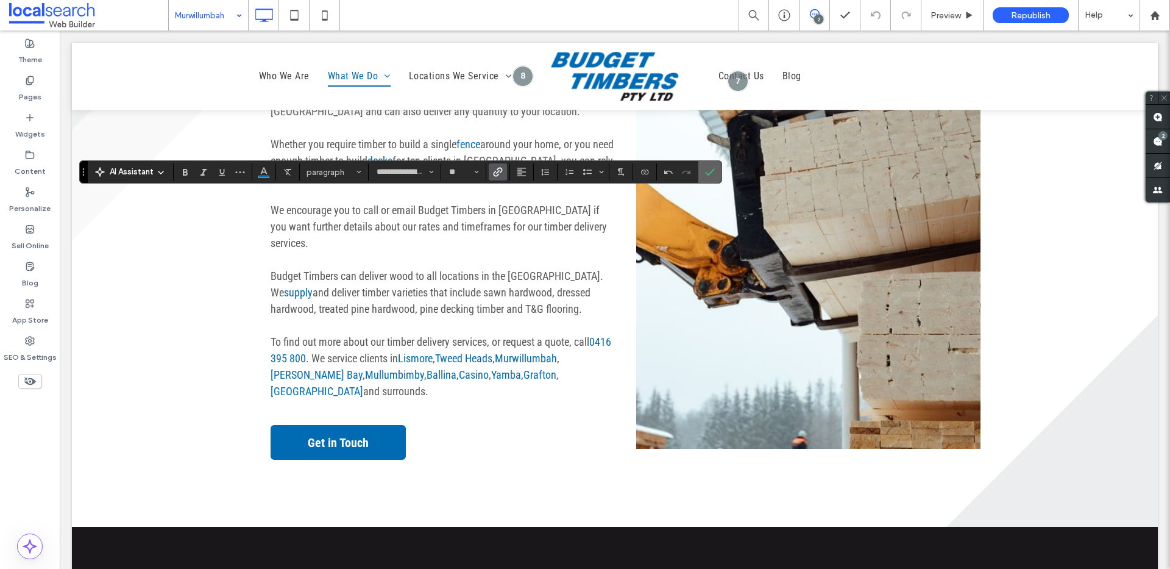
click at [706, 170] on icon "Confirm" at bounding box center [710, 172] width 10 height 10
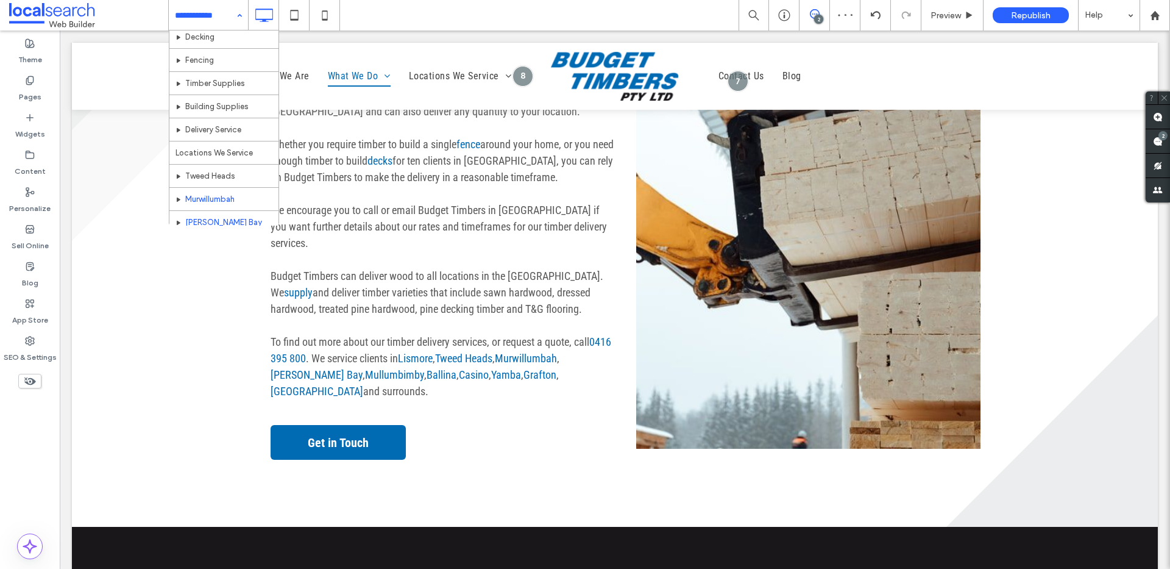
scroll to position [188, 0]
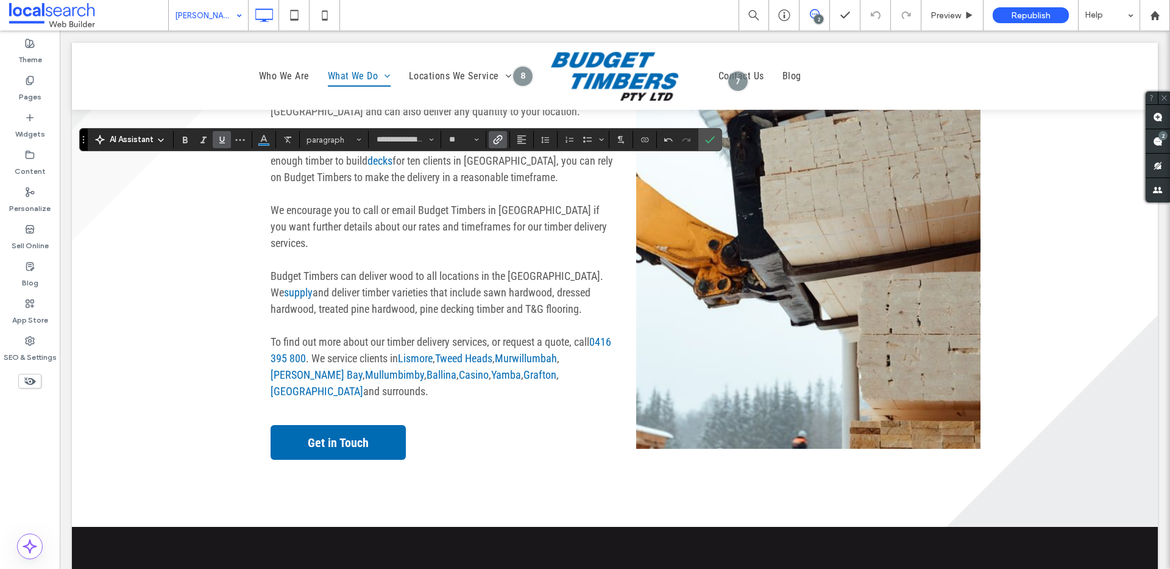
click at [499, 130] on div "**********" at bounding box center [400, 139] width 643 height 23
click at [500, 140] on use "Link" at bounding box center [498, 139] width 9 height 9
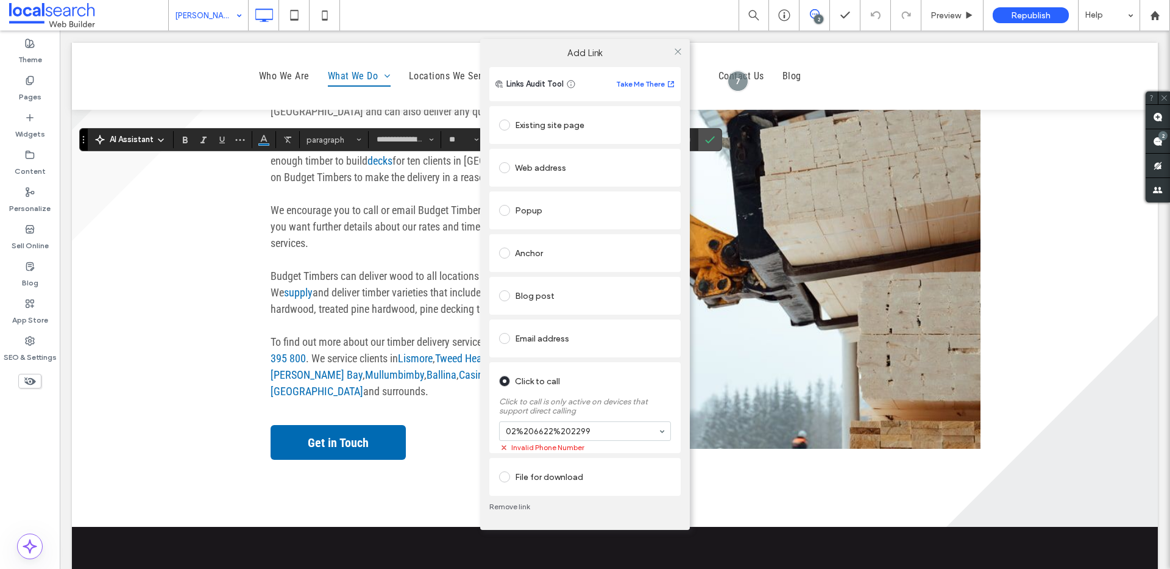
click at [526, 497] on div "Remove link" at bounding box center [584, 507] width 191 height 22
click at [522, 506] on link "Remove link" at bounding box center [584, 507] width 191 height 10
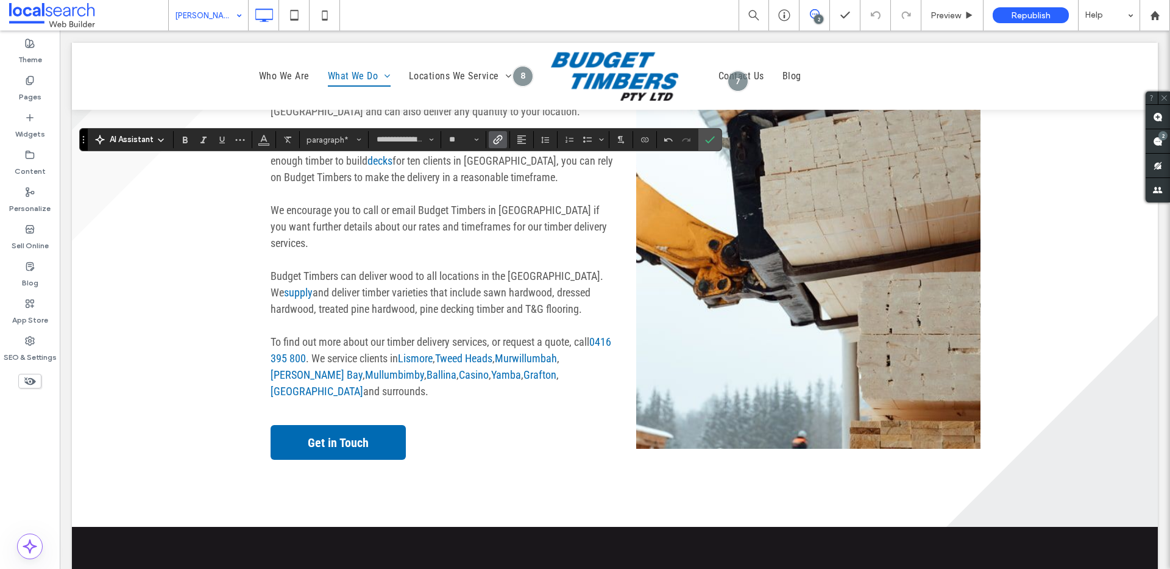
click at [495, 140] on icon "Link" at bounding box center [498, 140] width 10 height 10
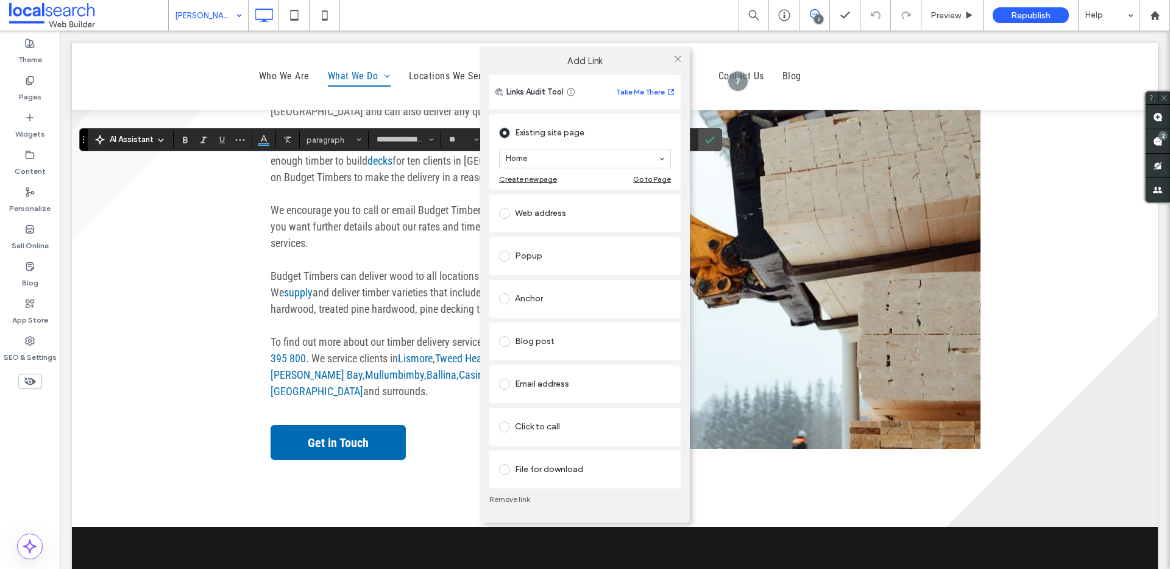
click at [539, 422] on div "Click to call" at bounding box center [585, 427] width 172 height 20
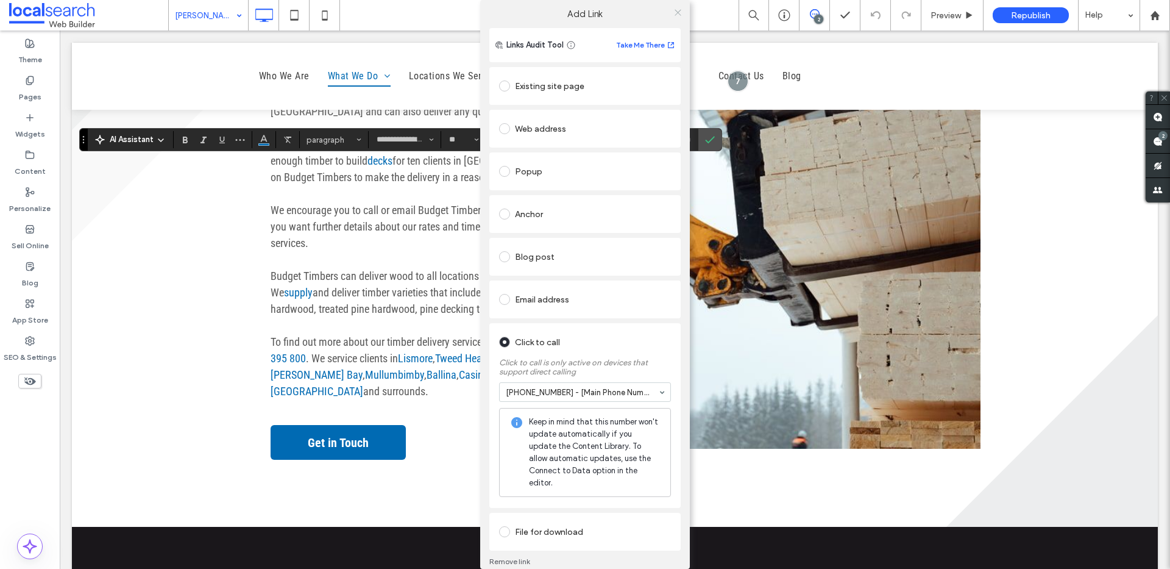
click at [674, 12] on icon at bounding box center [678, 12] width 9 height 9
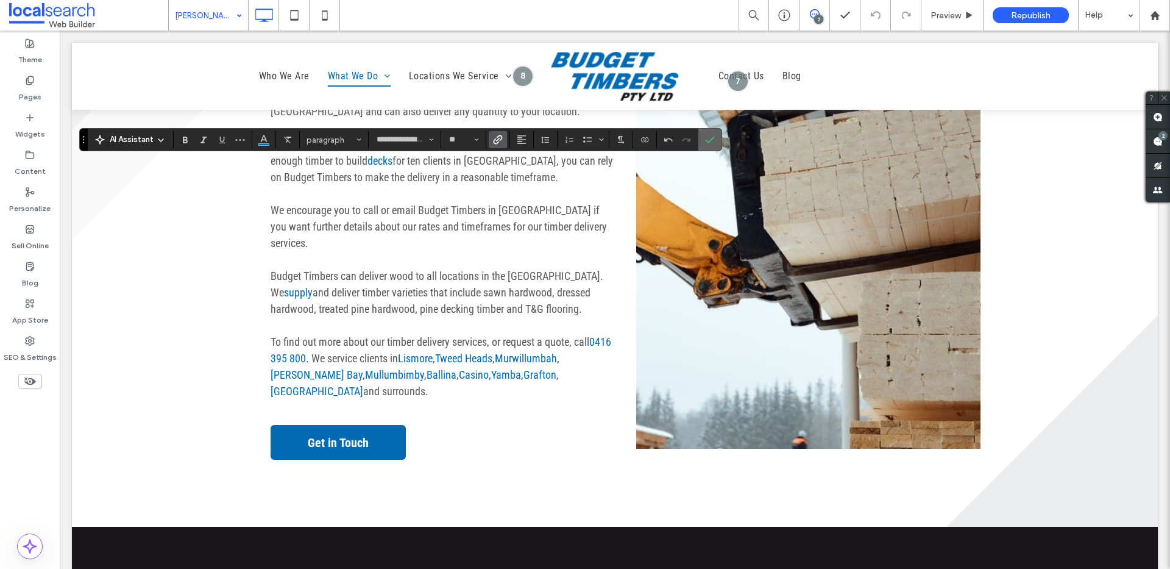
click at [713, 144] on span "Confirm" at bounding box center [710, 139] width 10 height 21
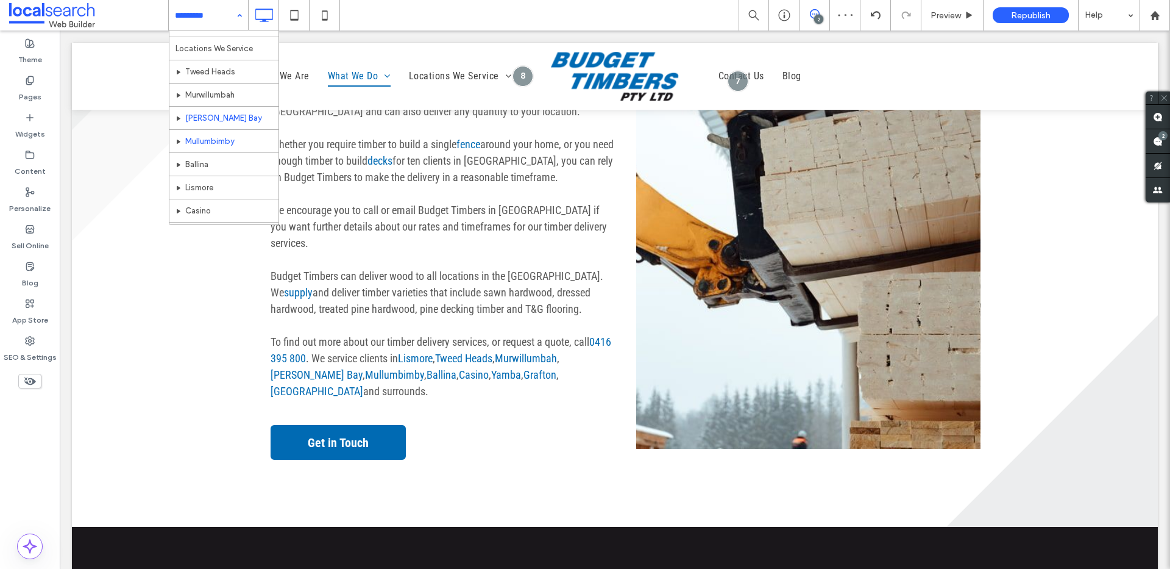
scroll to position [180, 0]
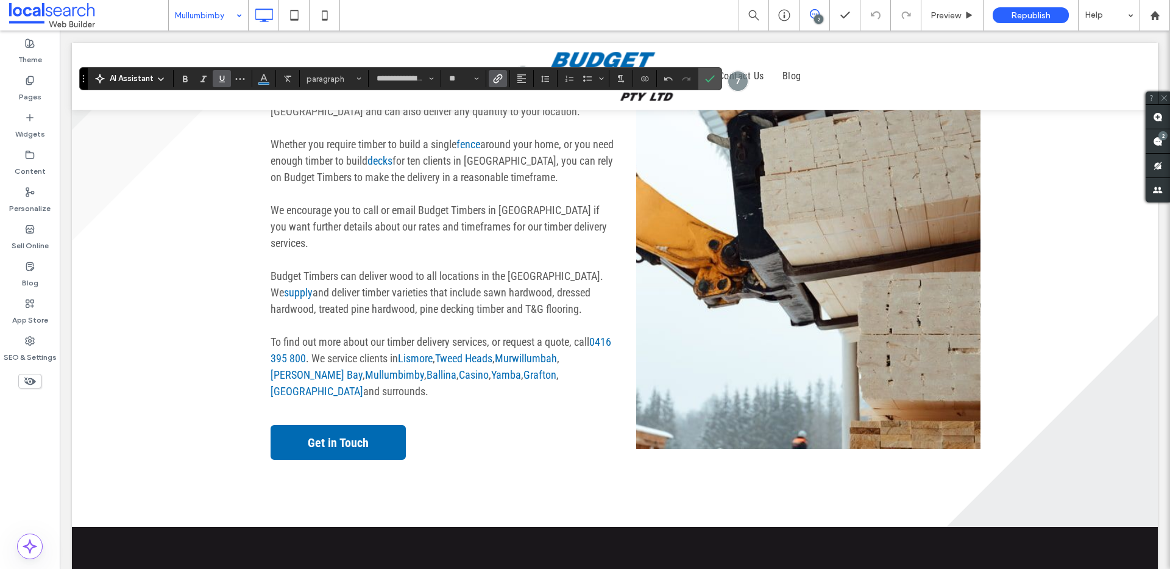
click at [493, 77] on icon "Link" at bounding box center [498, 79] width 10 height 10
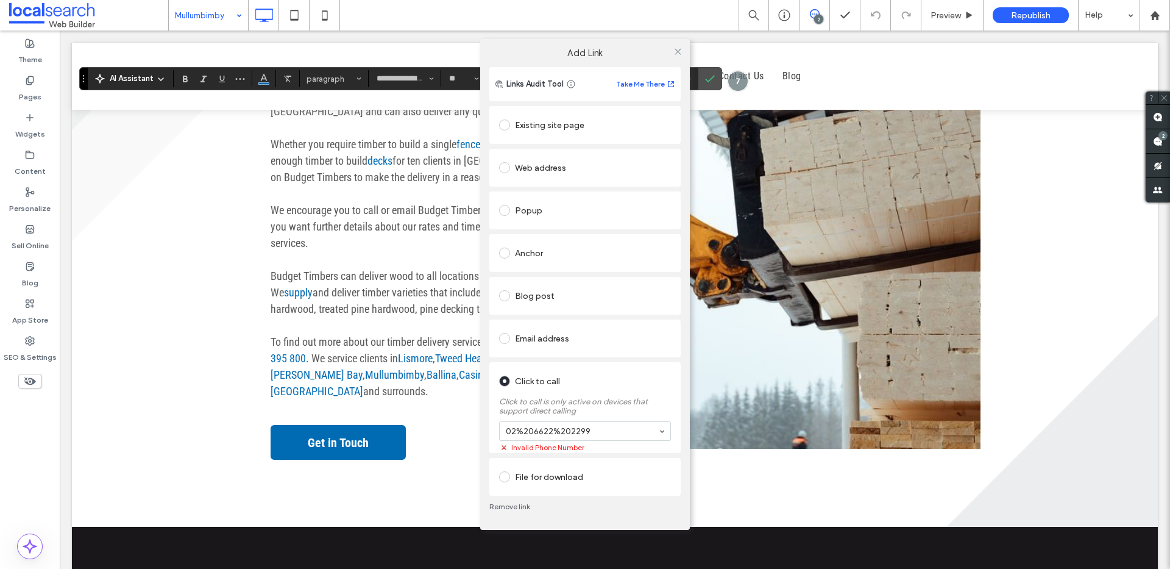
click at [517, 506] on link "Remove link" at bounding box center [584, 507] width 191 height 10
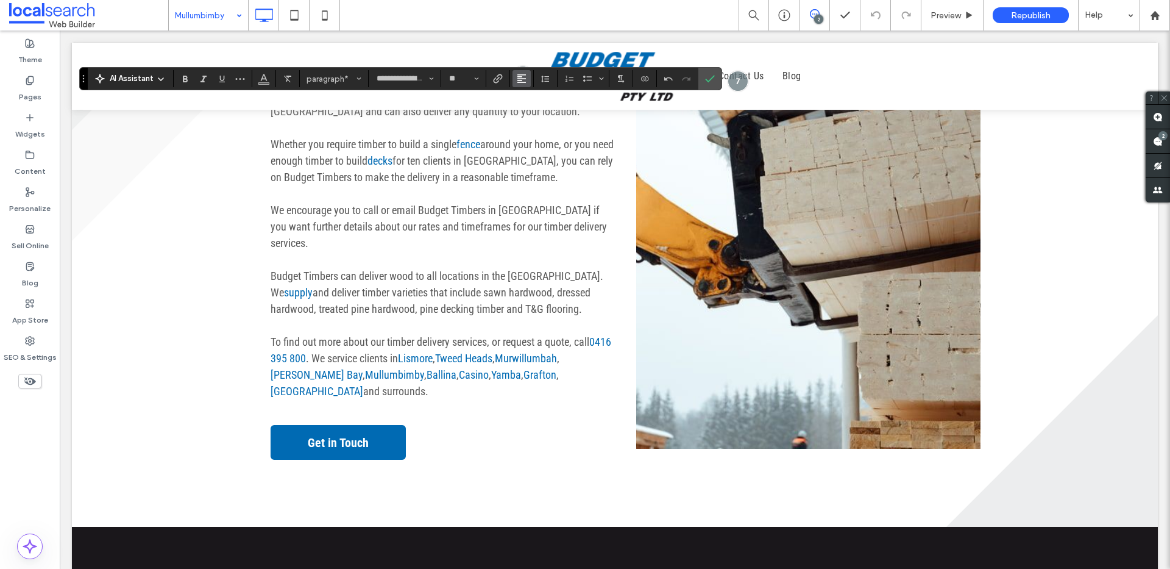
click at [517, 78] on icon "Alignment" at bounding box center [522, 79] width 10 height 10
click at [502, 77] on label "Link" at bounding box center [498, 78] width 18 height 17
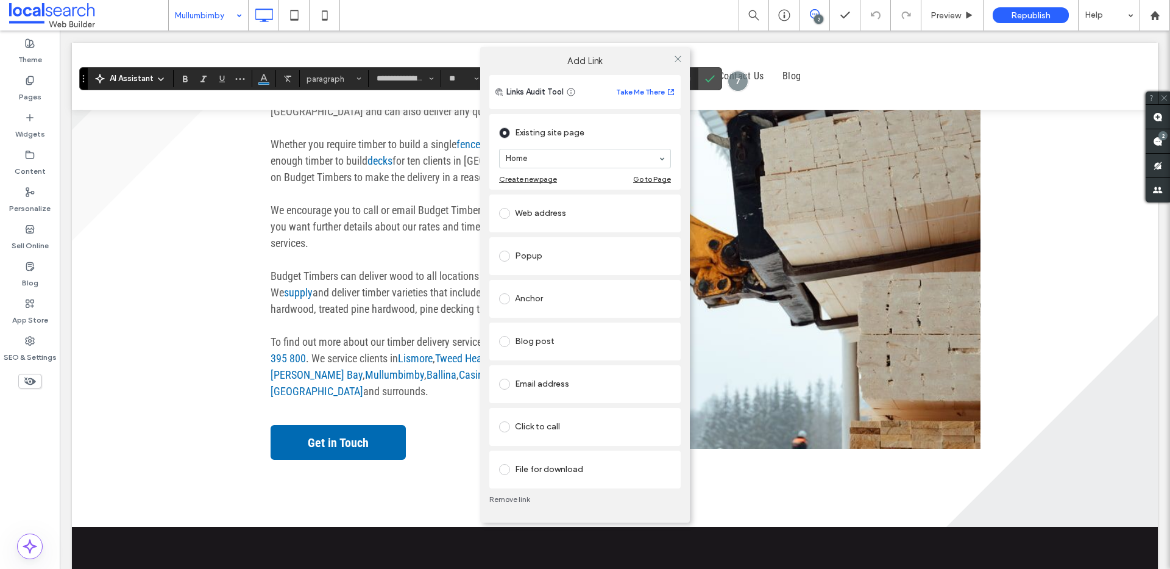
click at [537, 420] on div "Click to call" at bounding box center [585, 427] width 172 height 20
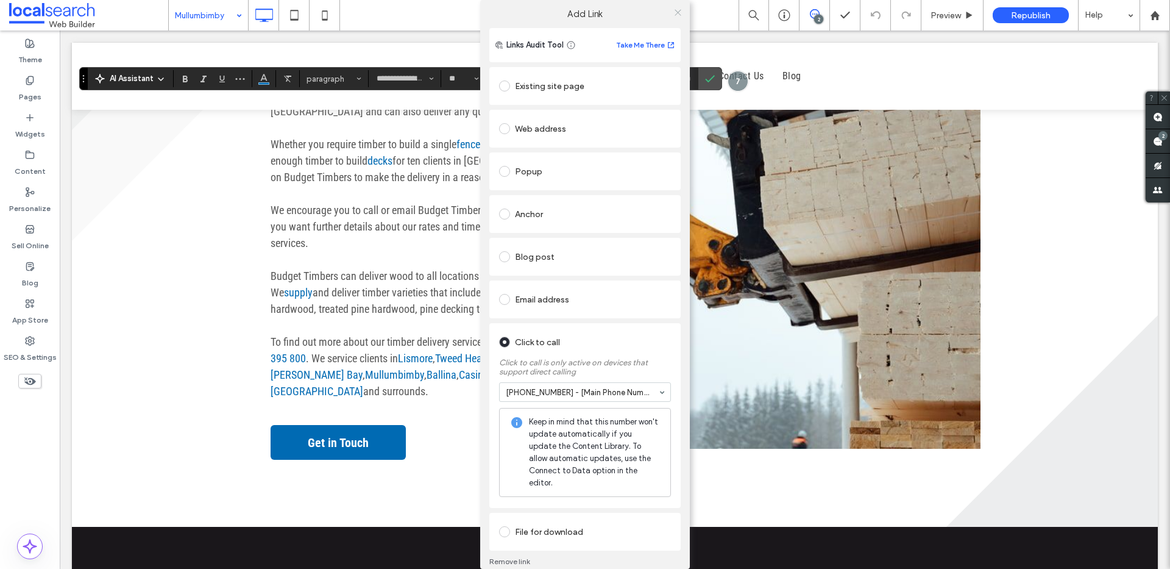
click at [674, 12] on icon at bounding box center [678, 12] width 9 height 9
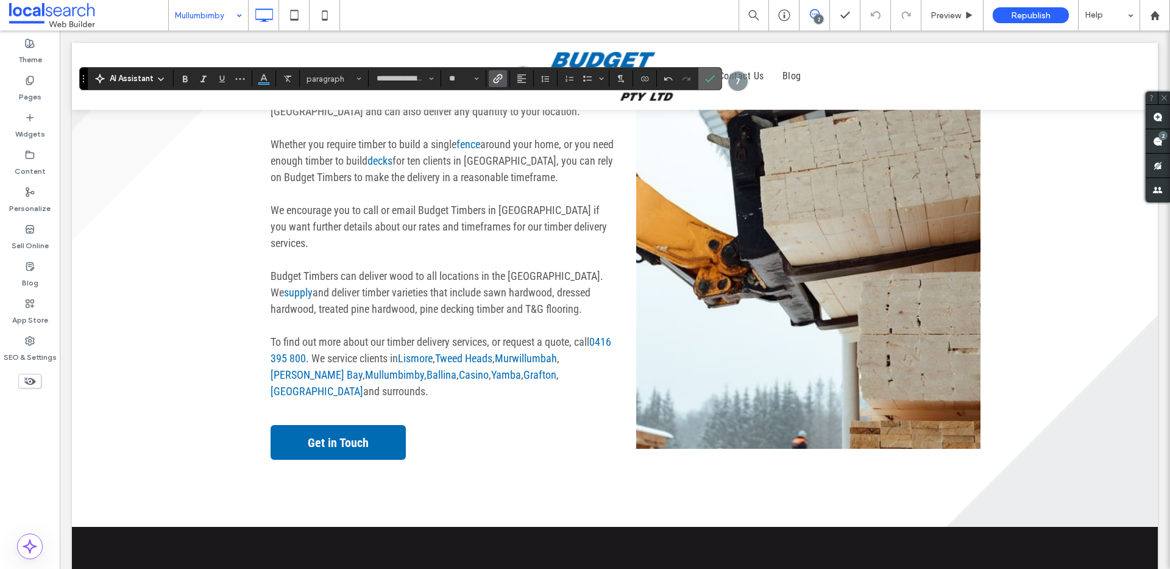
click at [715, 79] on label "Confirm" at bounding box center [710, 79] width 18 height 22
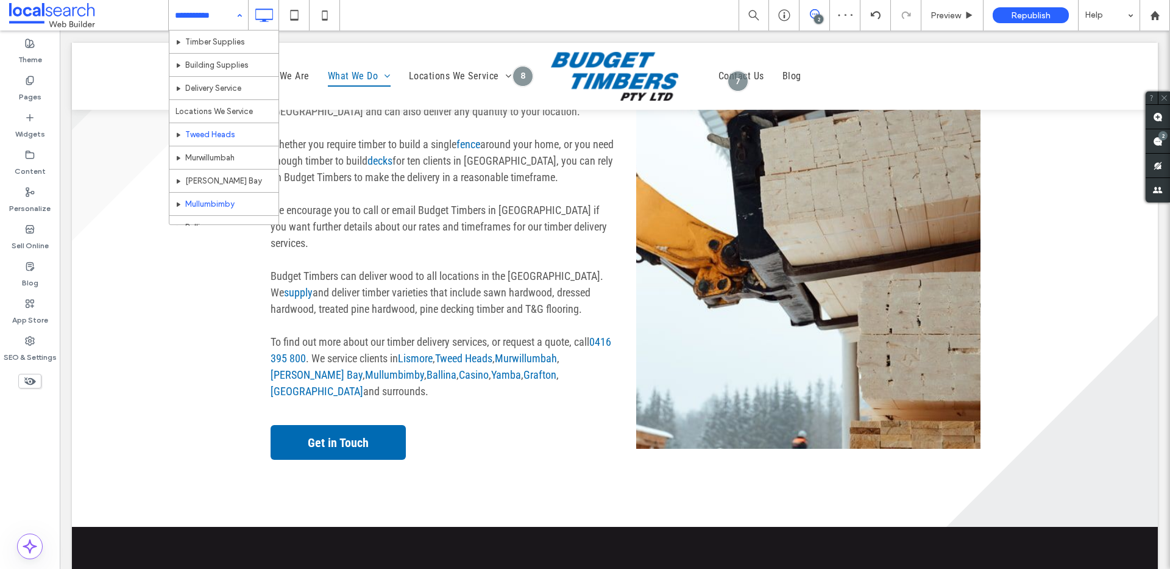
scroll to position [124, 0]
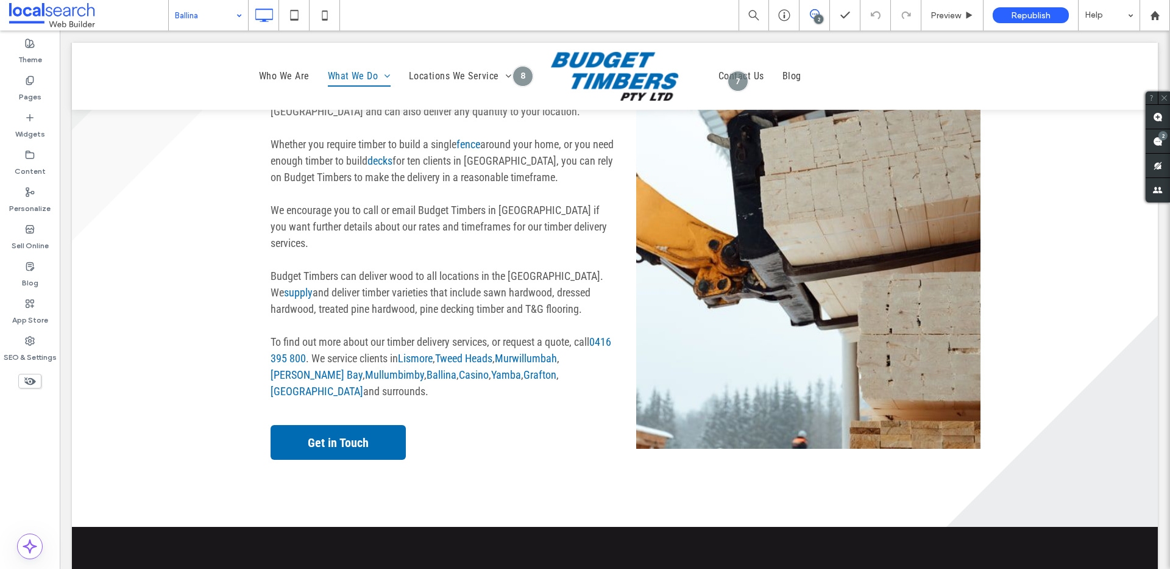
type input "**********"
type input "**"
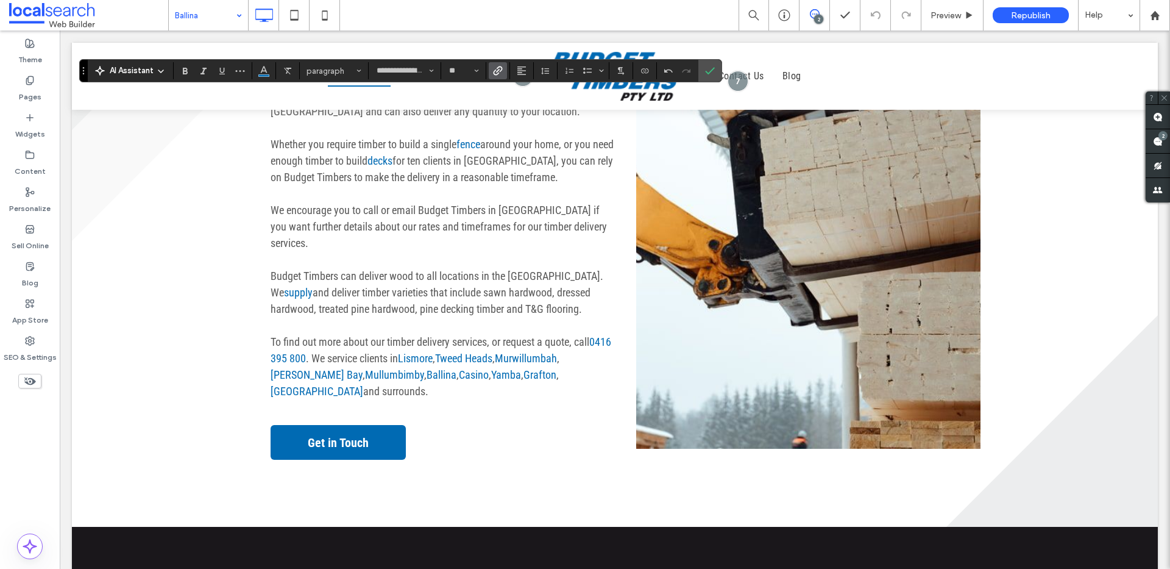
click at [496, 66] on icon "Link" at bounding box center [498, 71] width 10 height 10
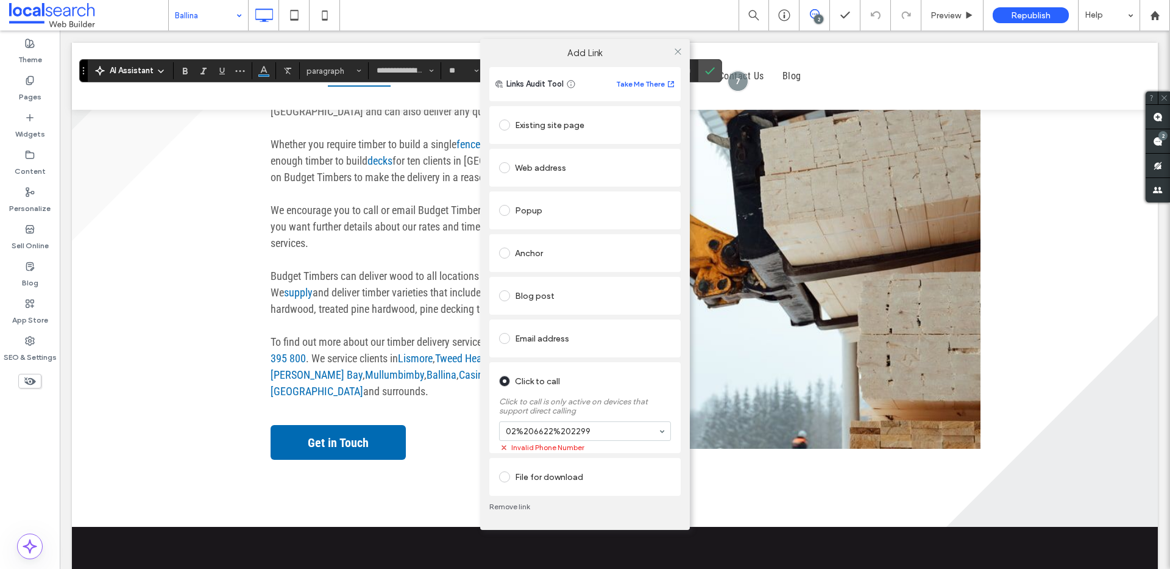
click at [510, 513] on div "Remove link" at bounding box center [584, 507] width 191 height 22
click at [510, 510] on link "Remove link" at bounding box center [584, 507] width 191 height 10
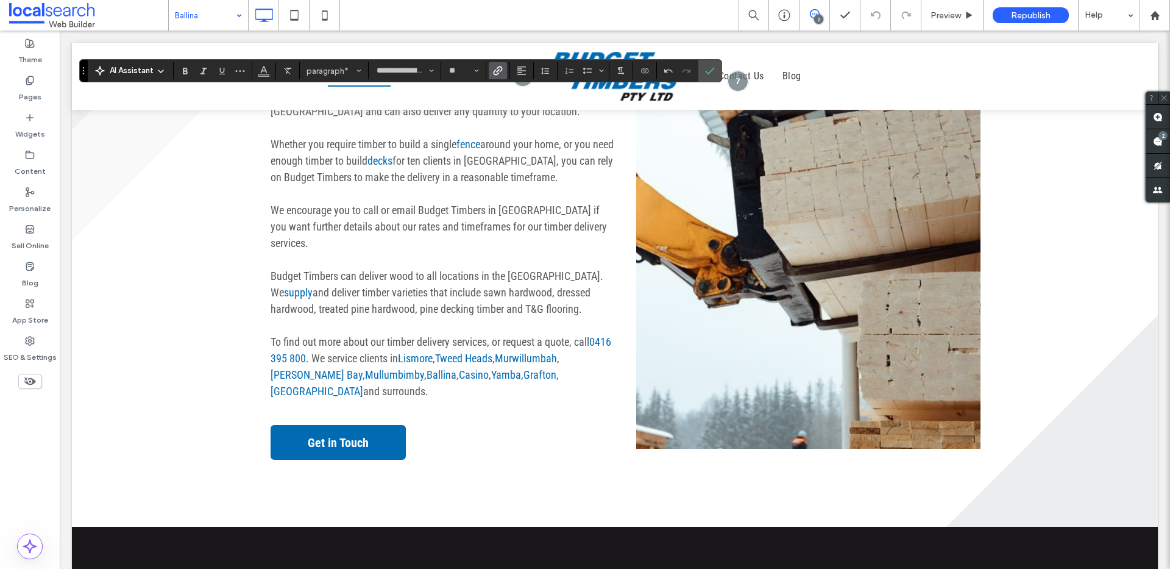
click at [500, 68] on icon "Link" at bounding box center [498, 71] width 10 height 10
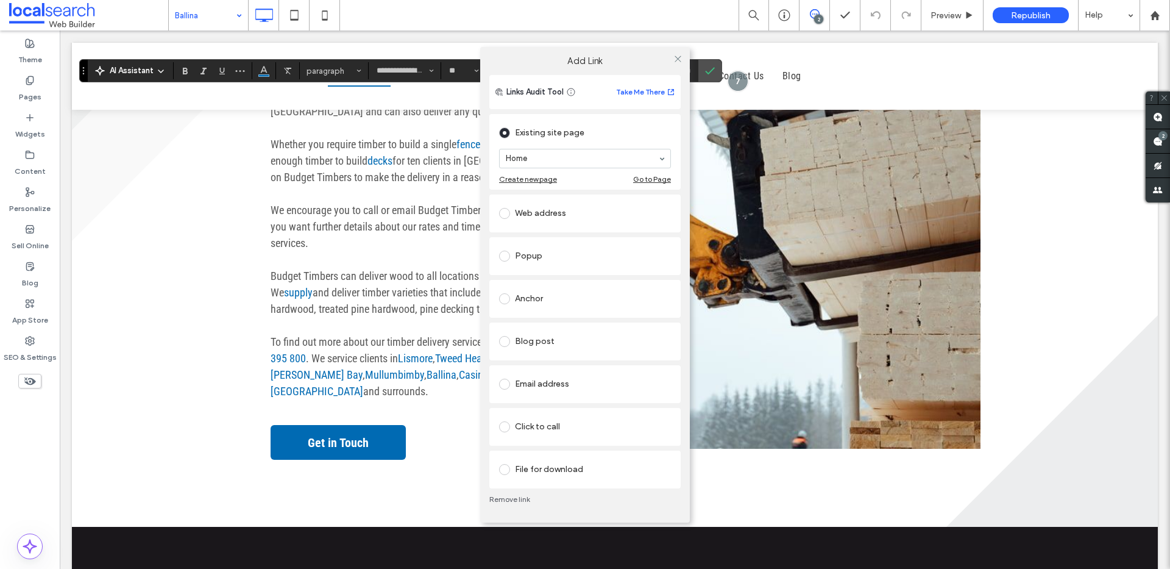
click at [558, 421] on div "Click to call" at bounding box center [585, 427] width 172 height 20
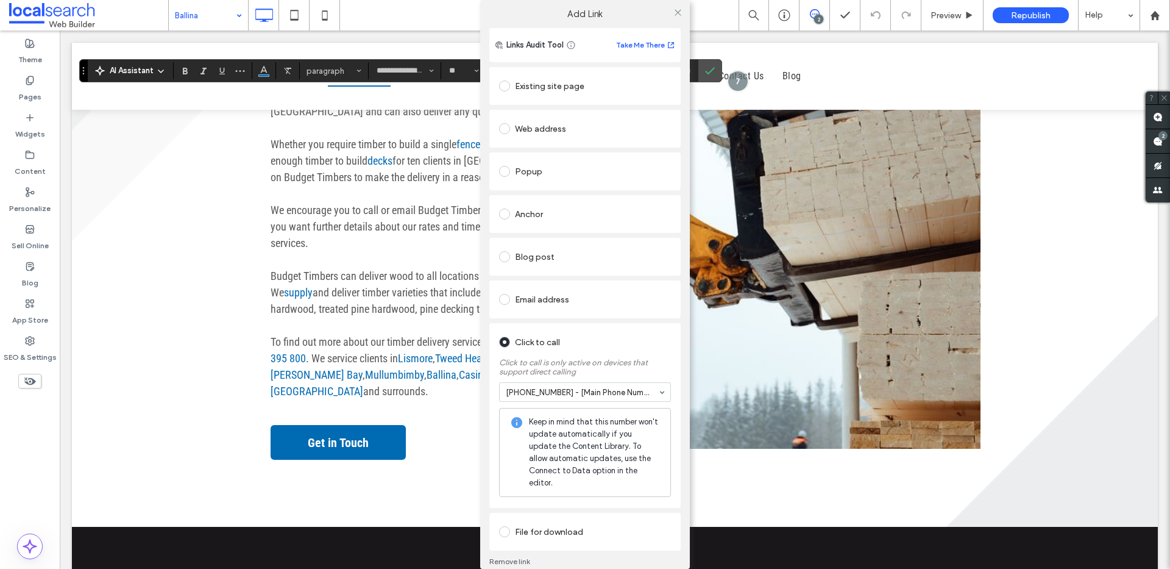
click at [677, 12] on icon at bounding box center [678, 12] width 9 height 9
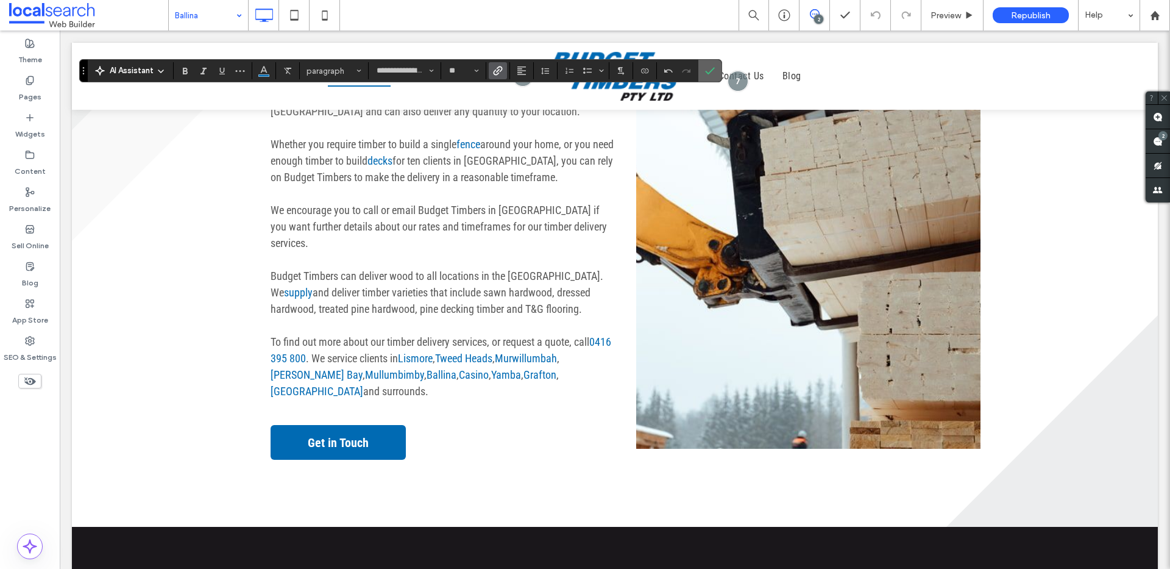
click at [713, 68] on use "Confirm" at bounding box center [710, 70] width 10 height 7
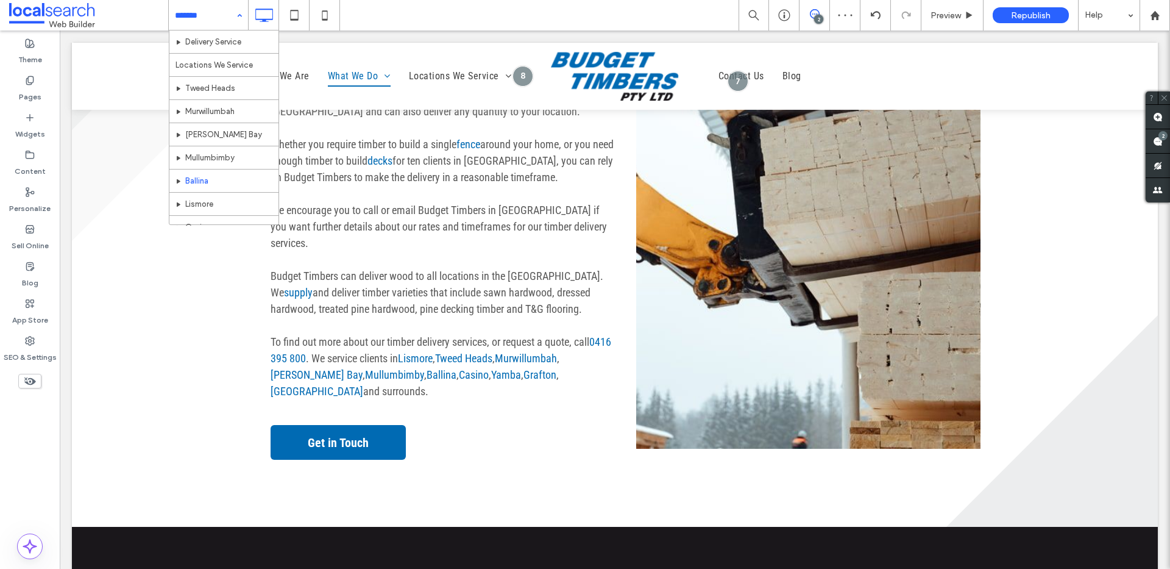
scroll to position [238, 0]
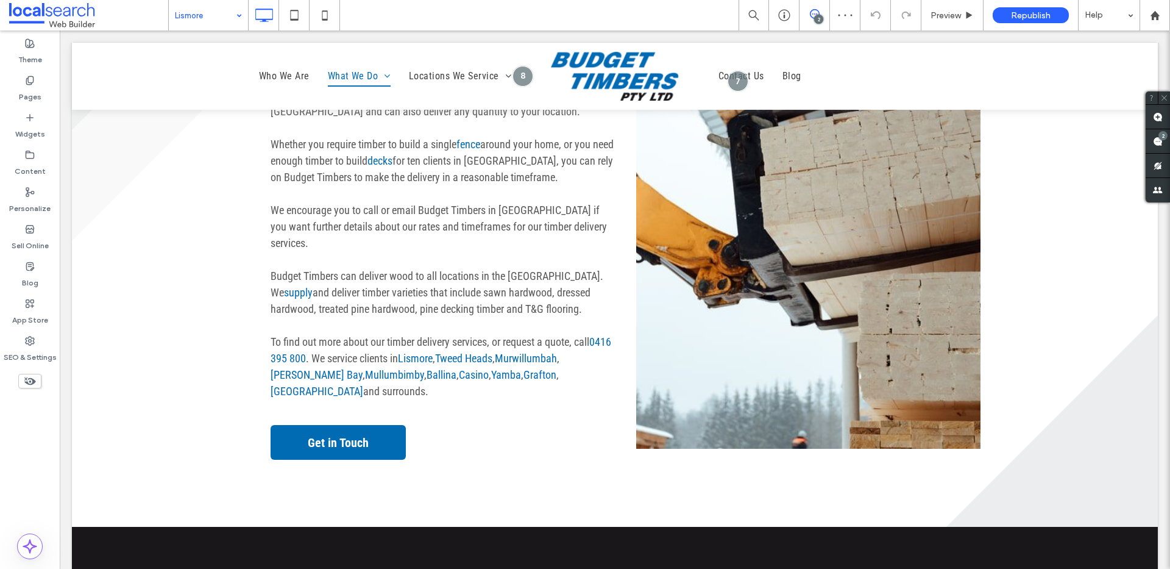
type input "**********"
type input "**"
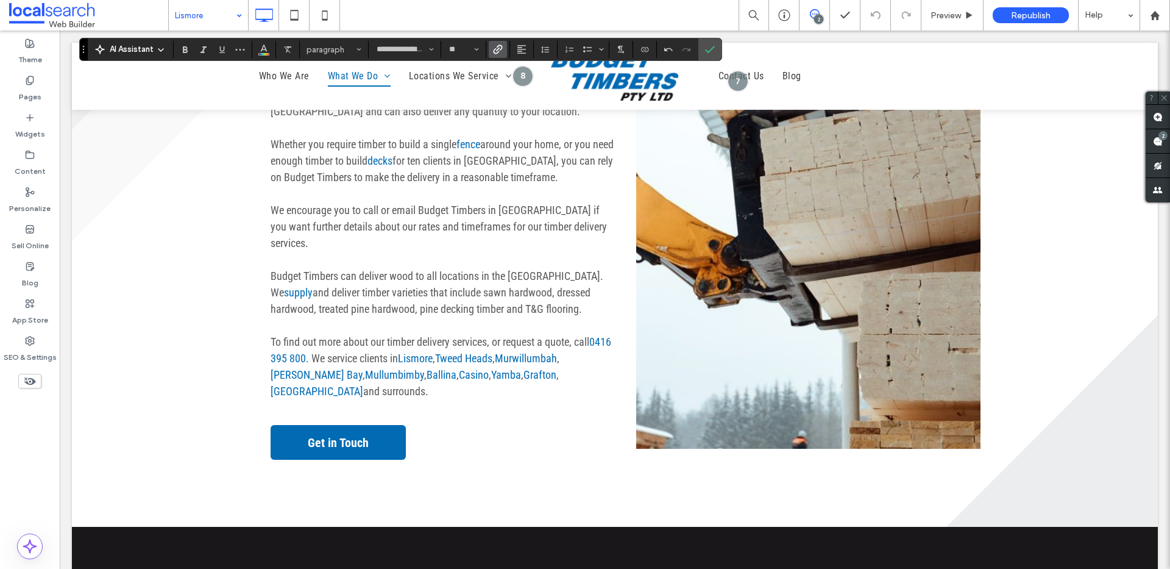
click at [495, 46] on icon "Link" at bounding box center [498, 49] width 10 height 10
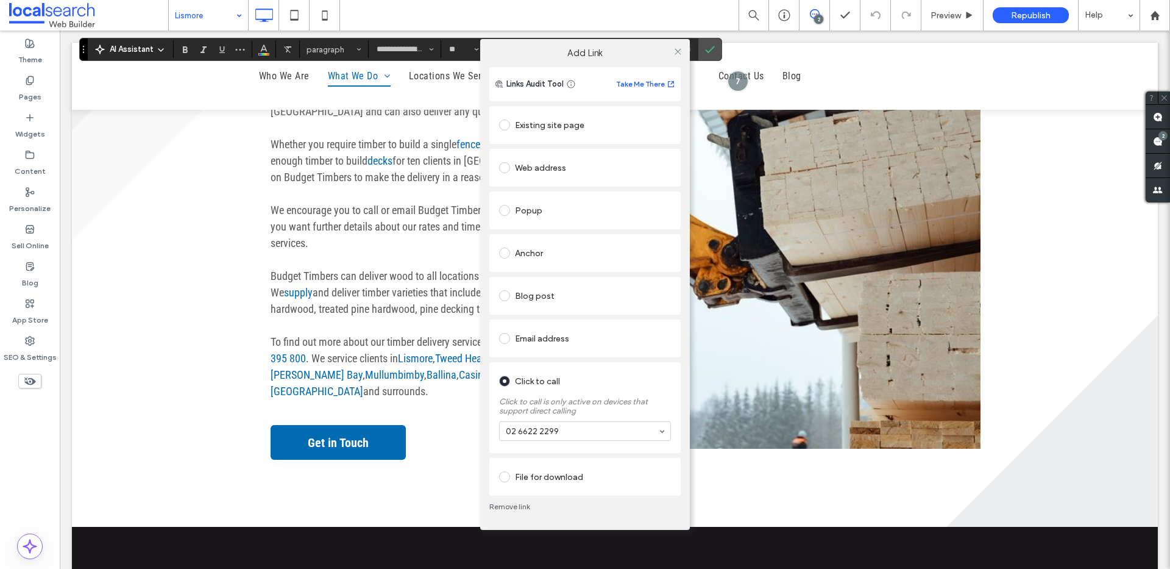
click at [516, 511] on link "Remove link" at bounding box center [584, 507] width 191 height 10
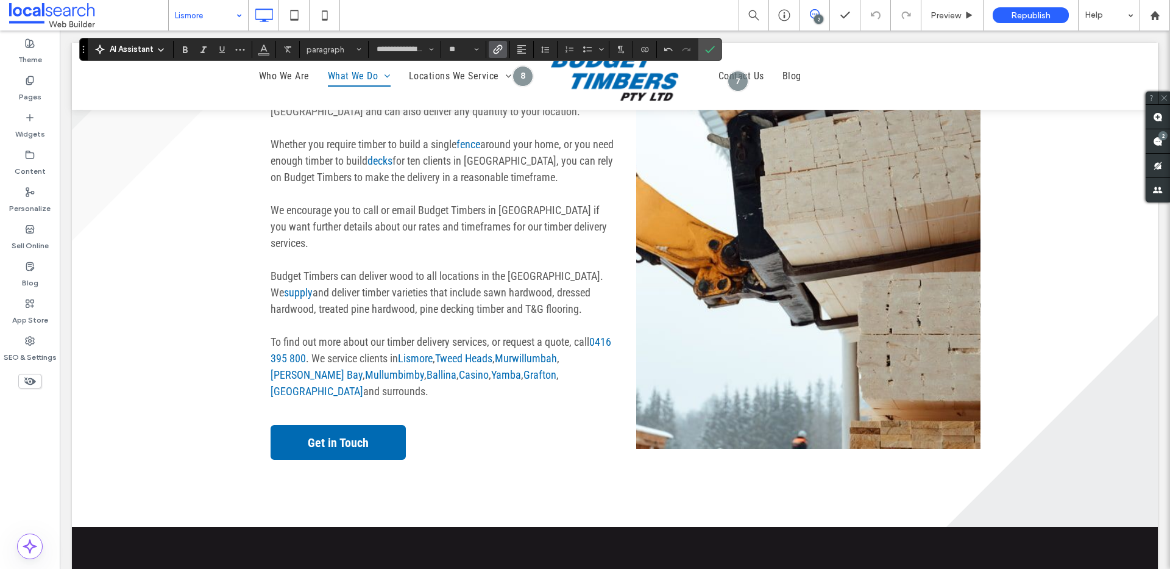
click at [504, 52] on label "Link" at bounding box center [498, 49] width 18 height 17
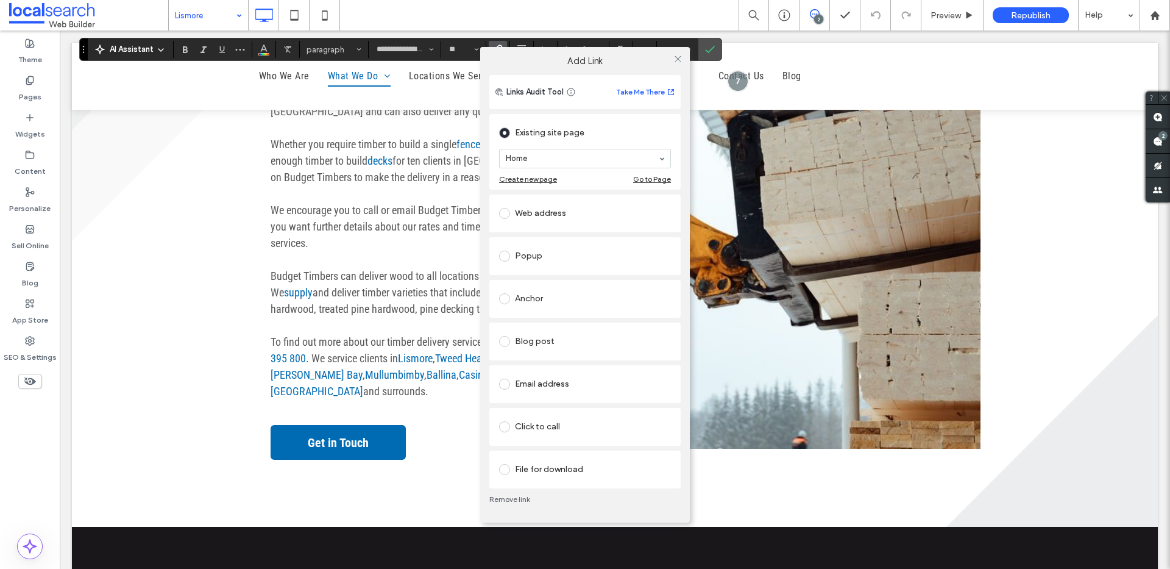
click at [542, 422] on div "Click to call" at bounding box center [585, 427] width 172 height 20
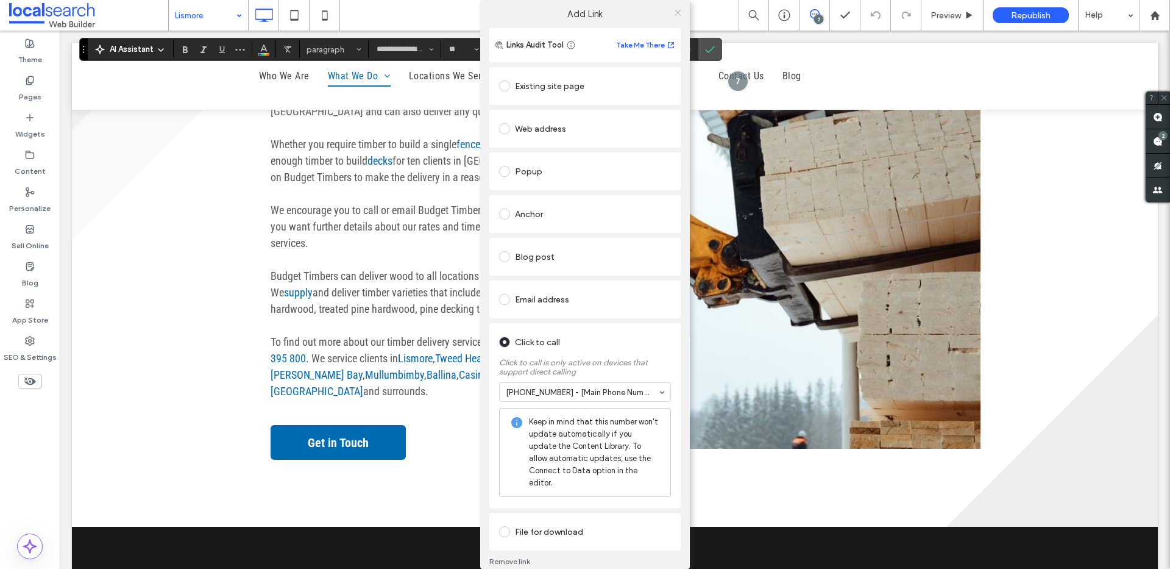
click at [674, 13] on icon at bounding box center [678, 12] width 9 height 9
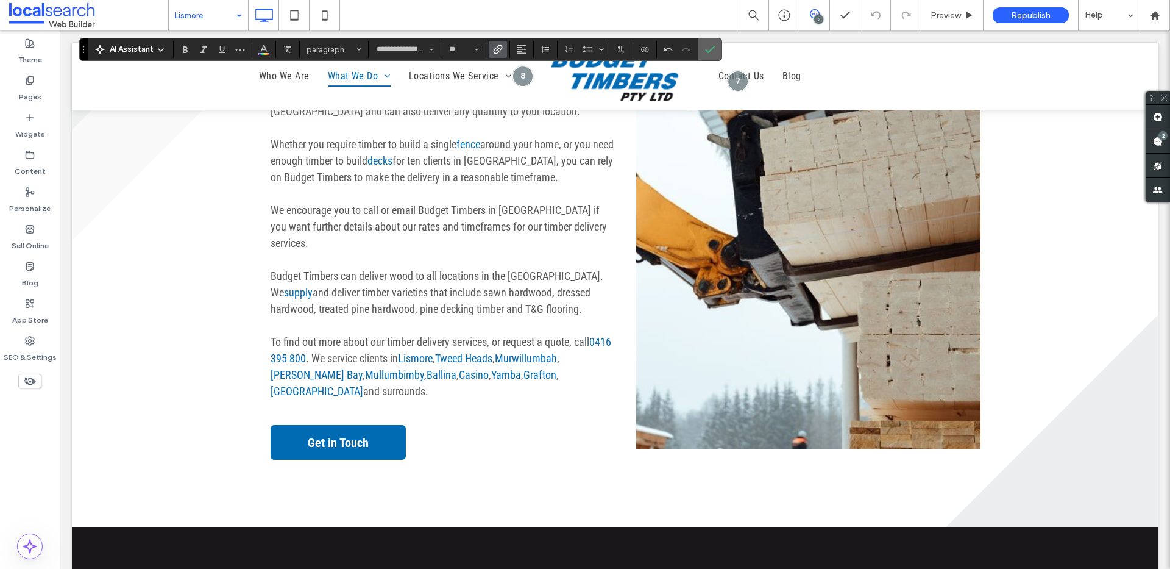
click at [713, 46] on icon "Confirm" at bounding box center [710, 49] width 10 height 10
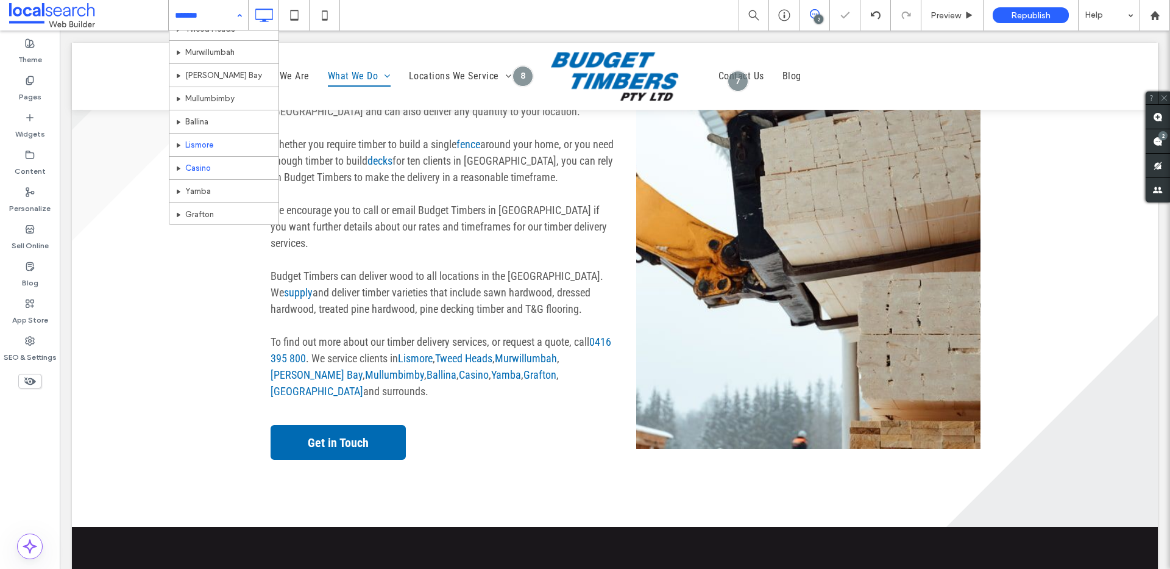
scroll to position [291, 0]
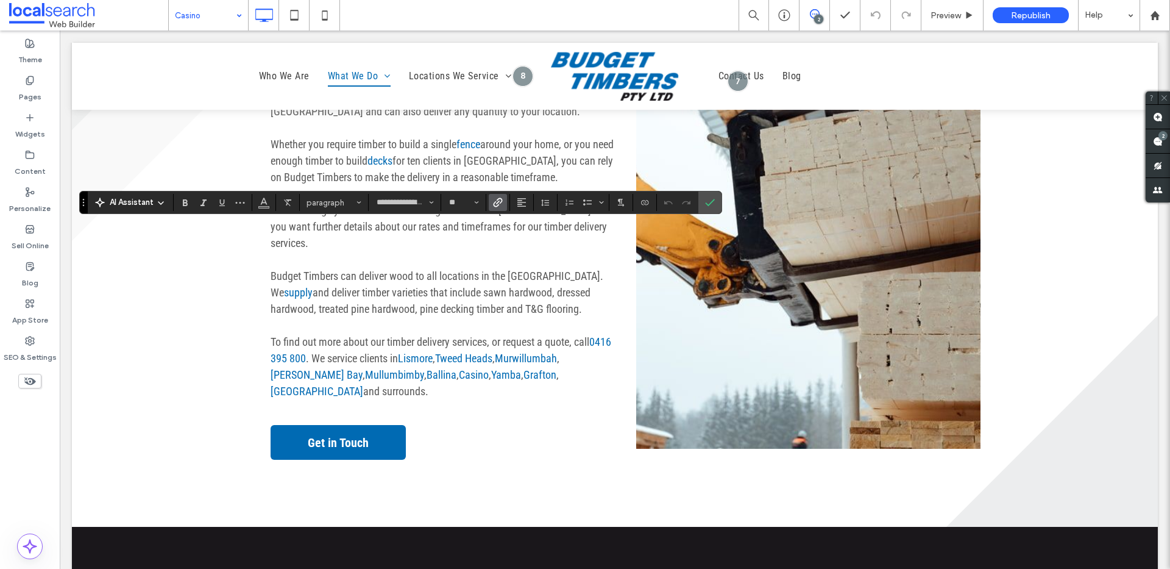
type input "*"
type input "**********"
type input "**"
click at [499, 200] on icon "Link" at bounding box center [498, 202] width 10 height 10
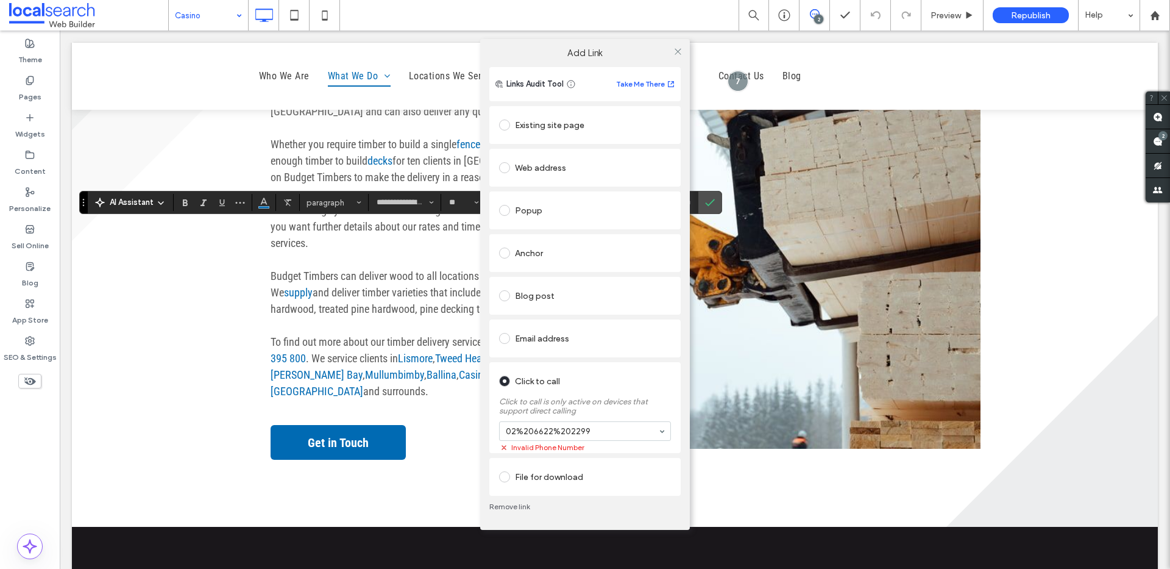
click at [511, 502] on link "Remove link" at bounding box center [584, 507] width 191 height 10
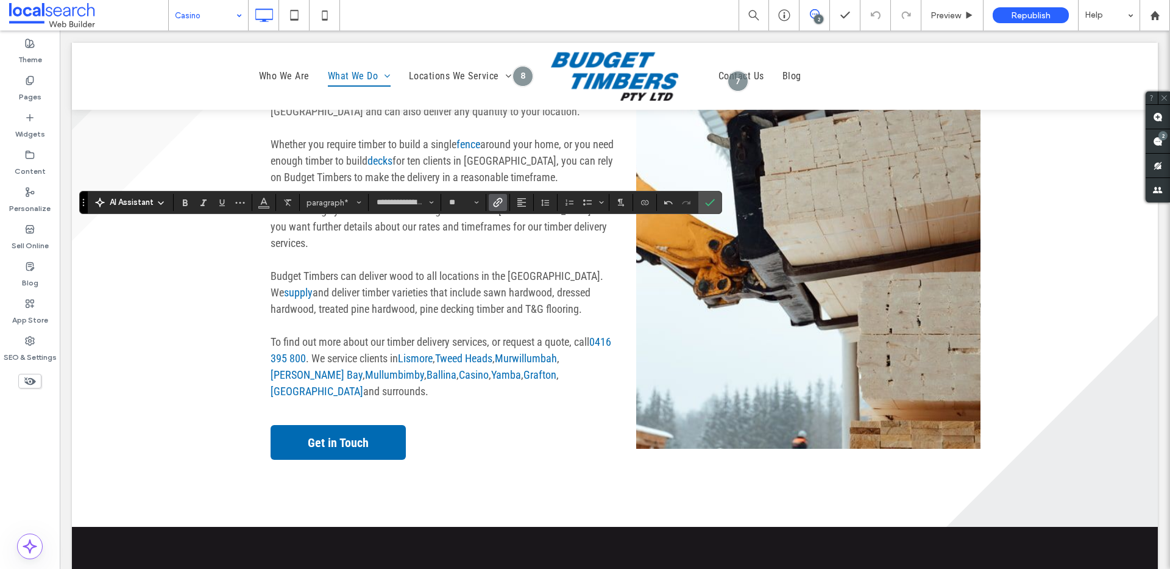
click at [504, 207] on label "Link" at bounding box center [498, 202] width 18 height 17
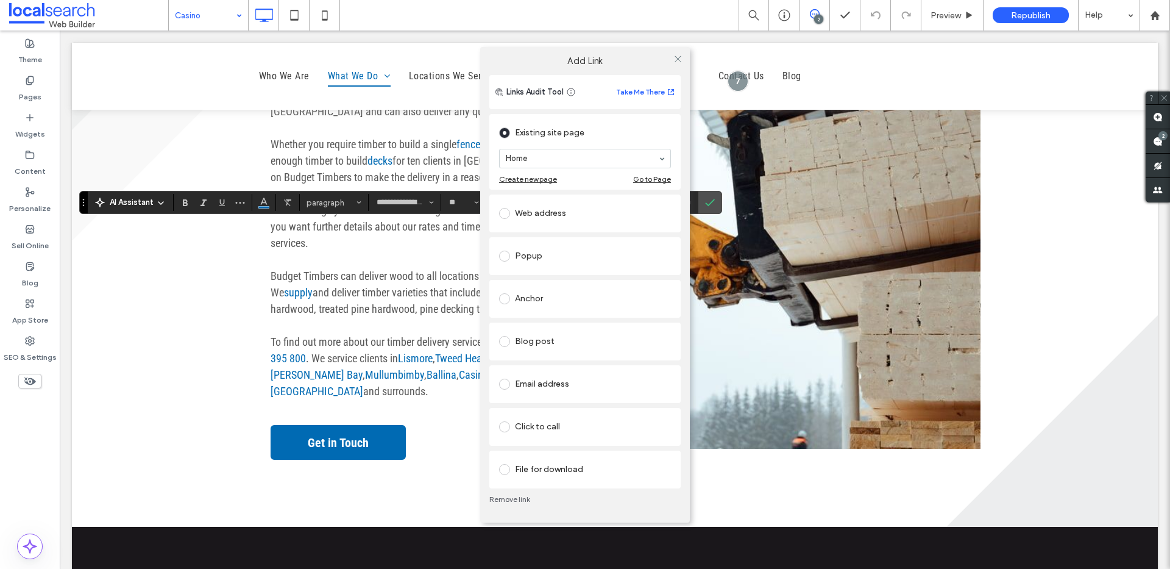
click at [557, 422] on div "Click to call" at bounding box center [585, 427] width 172 height 20
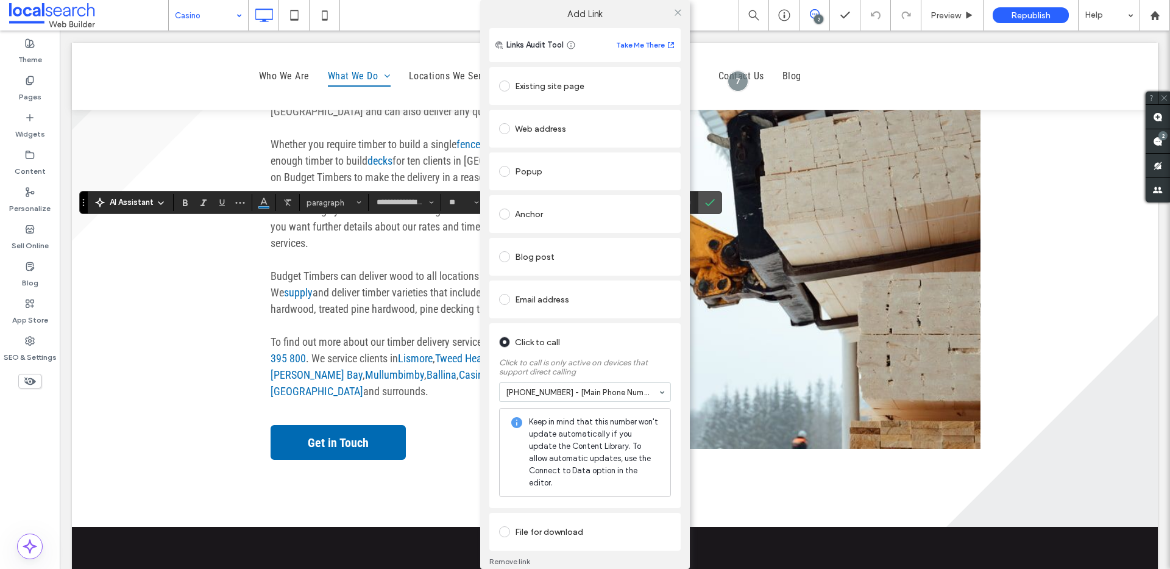
click at [674, 8] on icon at bounding box center [678, 12] width 9 height 9
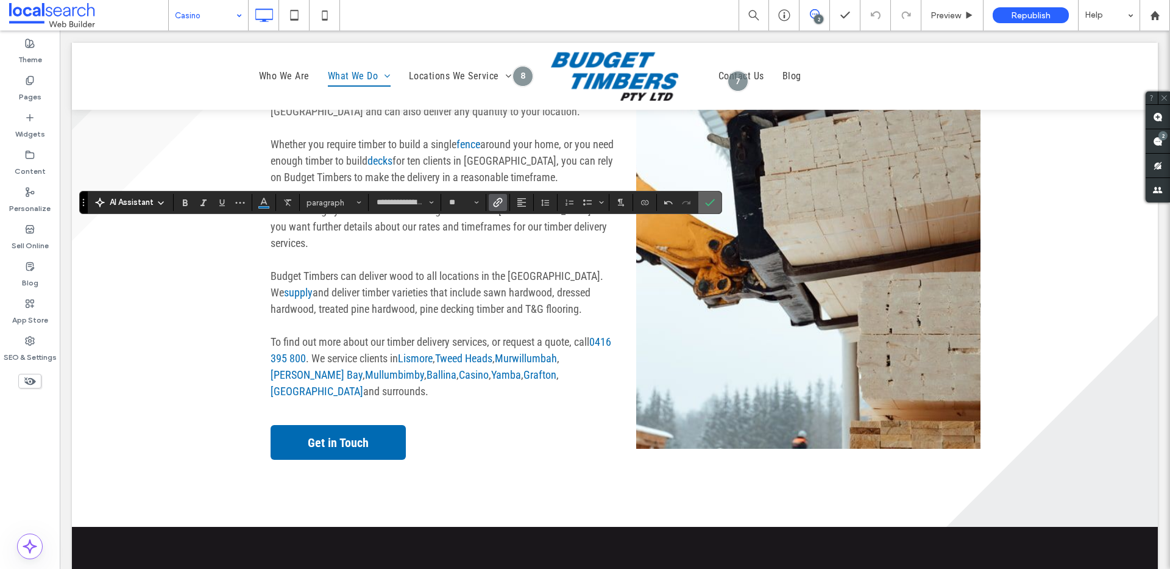
click at [713, 208] on span "Confirm" at bounding box center [710, 202] width 10 height 21
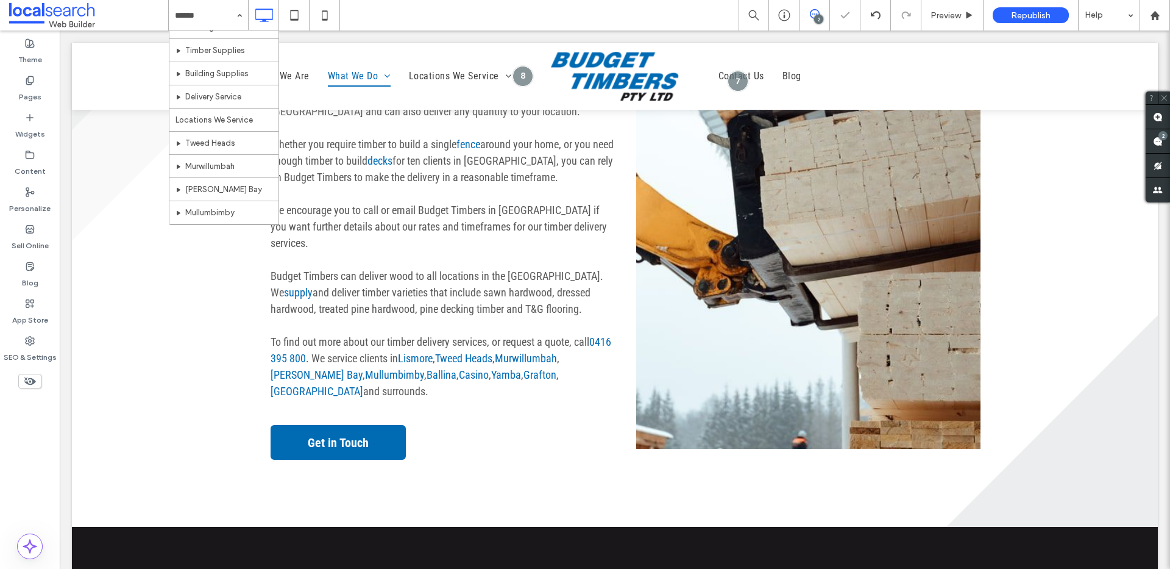
scroll to position [259, 0]
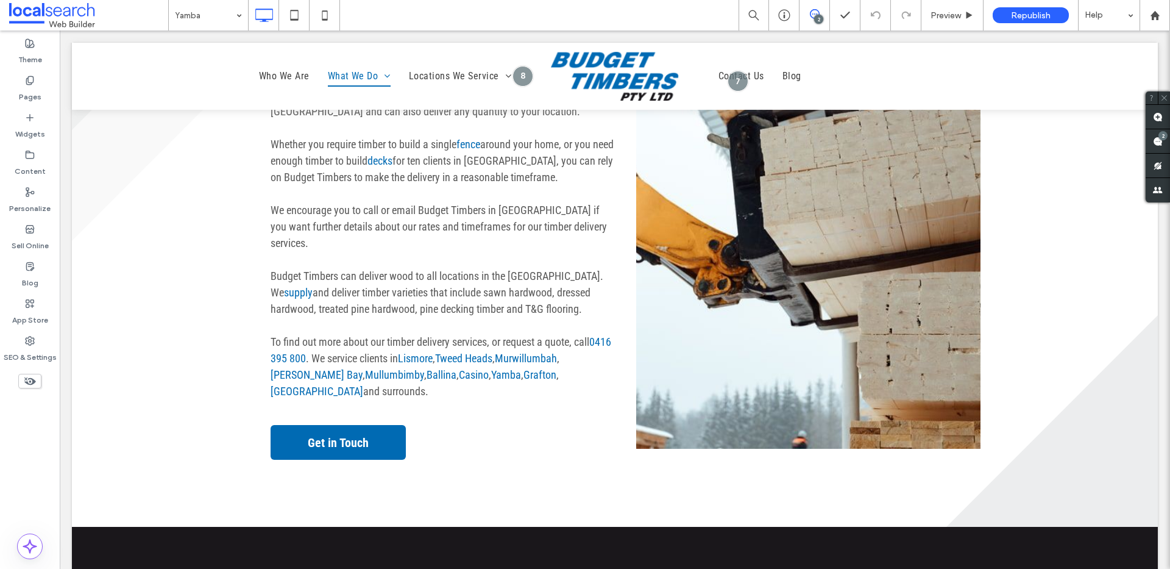
type input "**********"
type input "**"
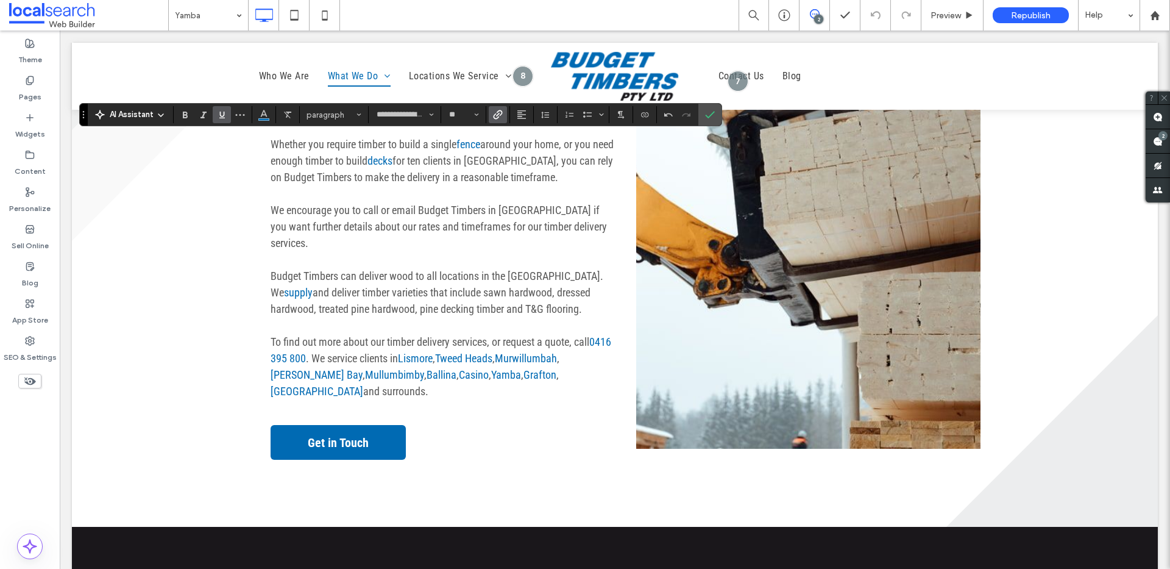
click at [497, 113] on icon "Link" at bounding box center [498, 115] width 10 height 10
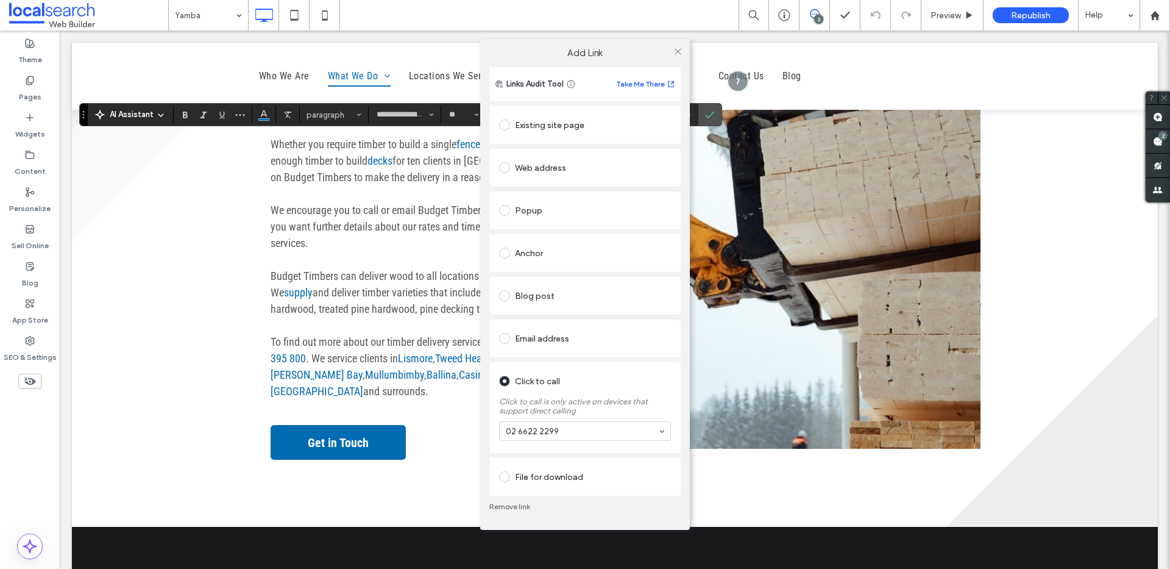
click at [530, 503] on link "Remove link" at bounding box center [584, 507] width 191 height 10
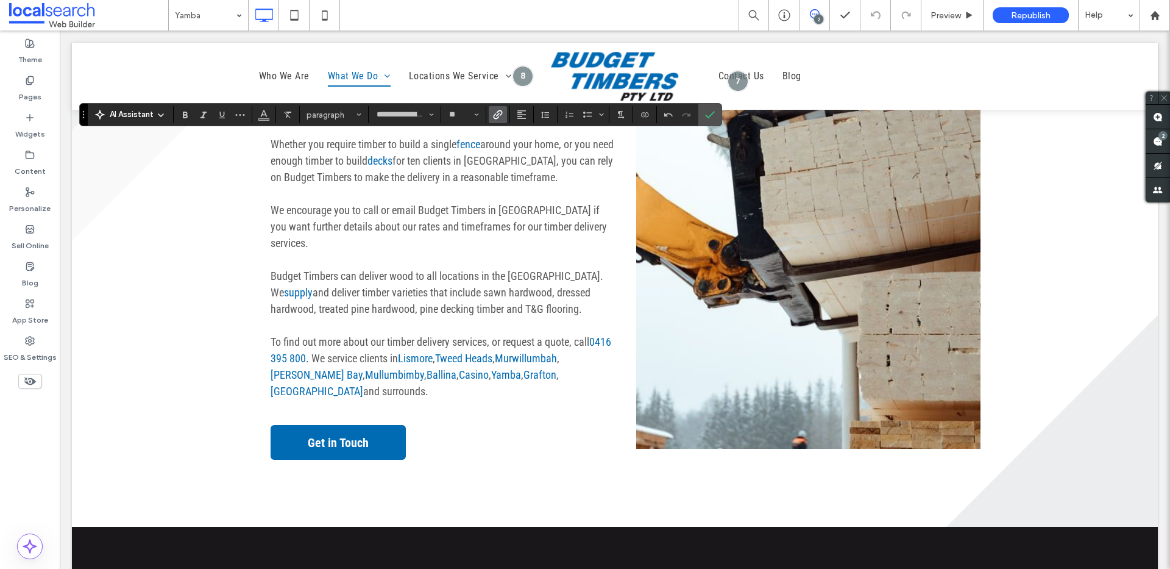
click at [502, 114] on use "Link" at bounding box center [498, 114] width 9 height 9
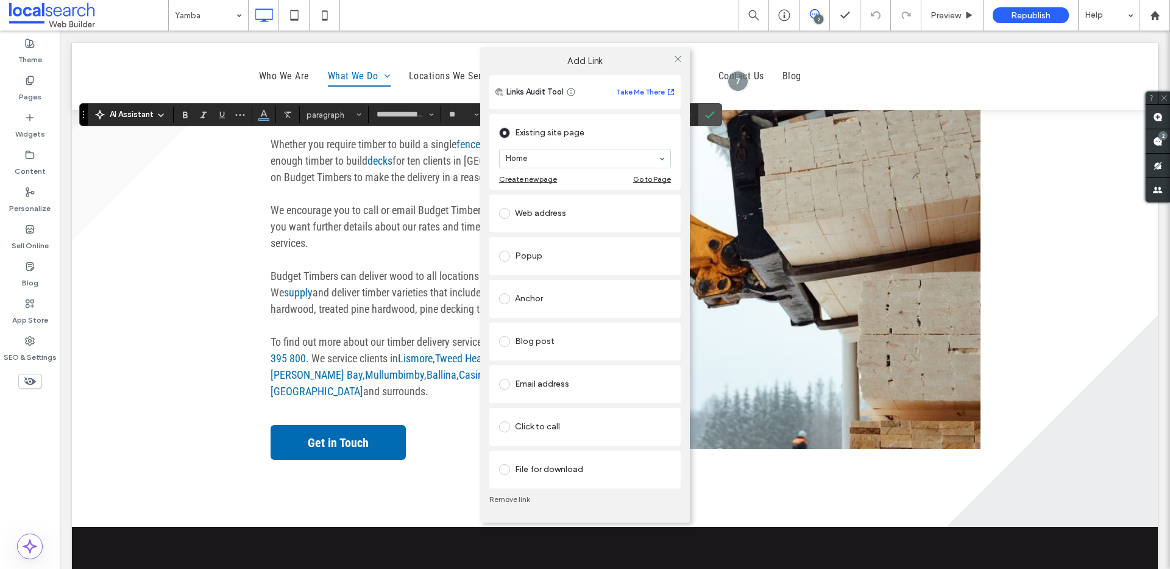
click at [560, 424] on div "Click to call" at bounding box center [585, 427] width 172 height 20
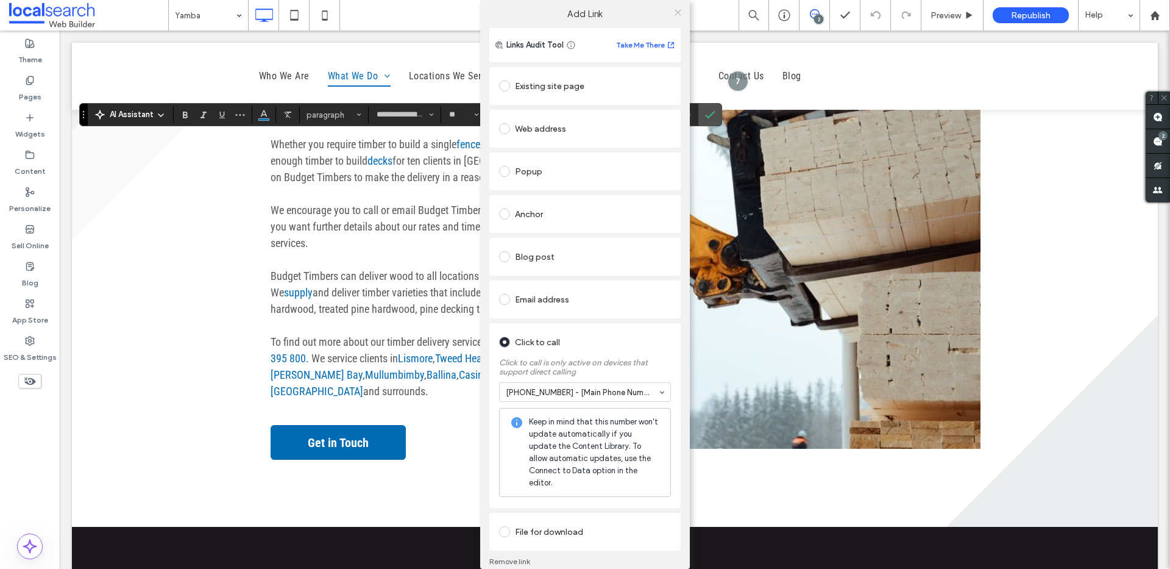
click at [675, 12] on use at bounding box center [678, 12] width 6 height 6
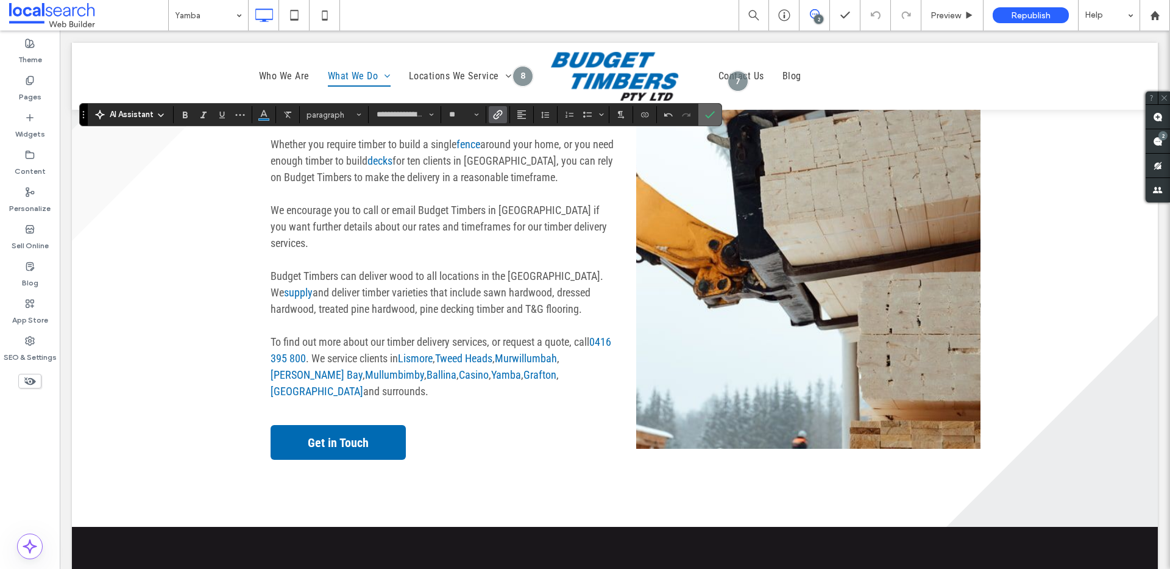
click at [705, 107] on span "Confirm" at bounding box center [707, 115] width 5 height 22
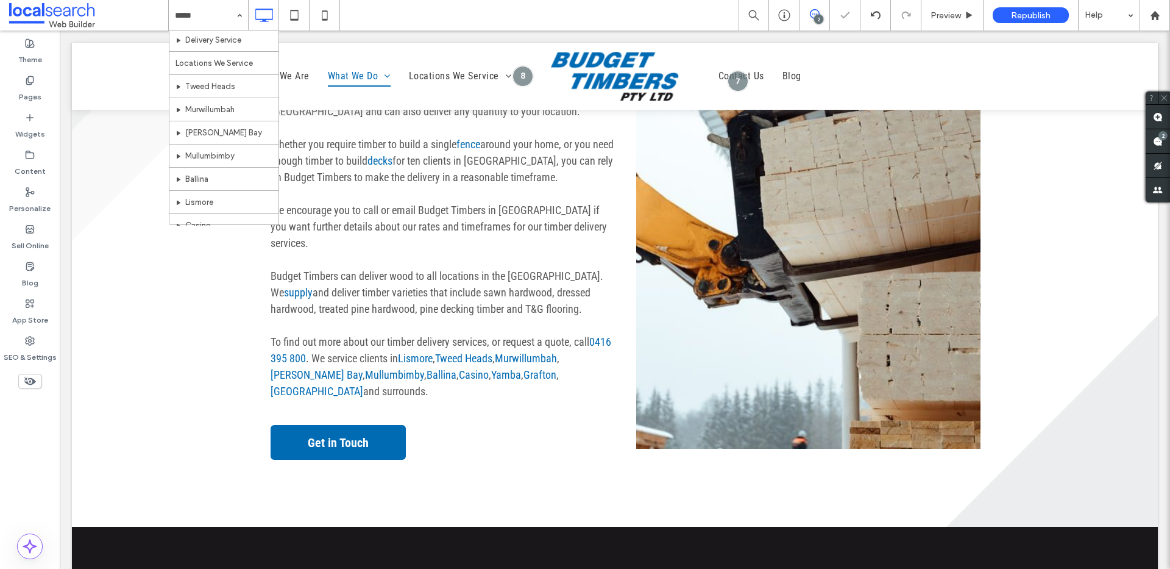
scroll to position [291, 0]
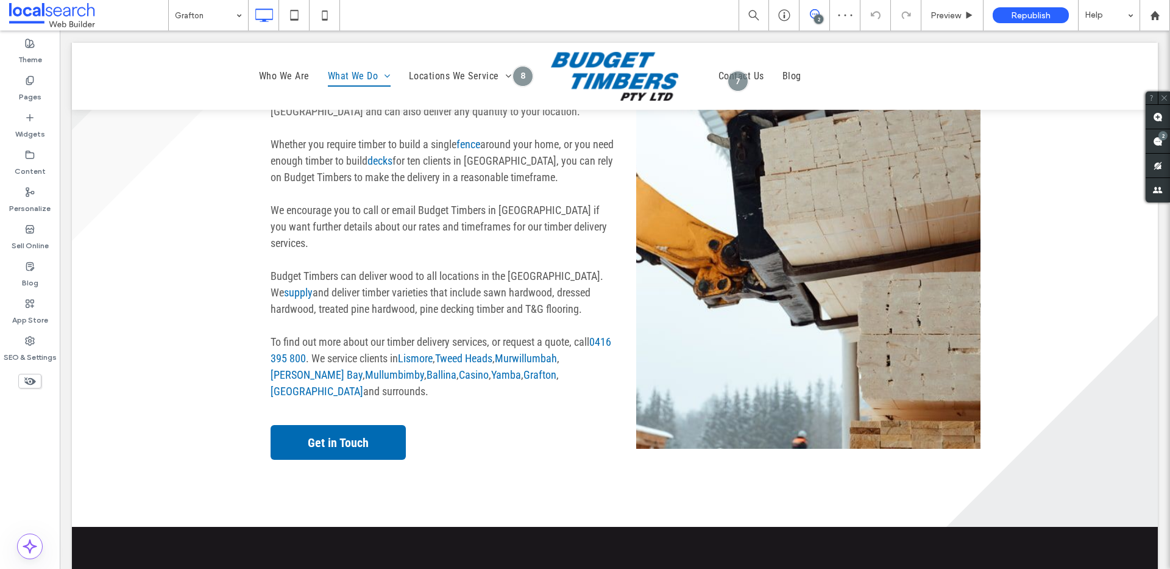
type input "**********"
type input "**"
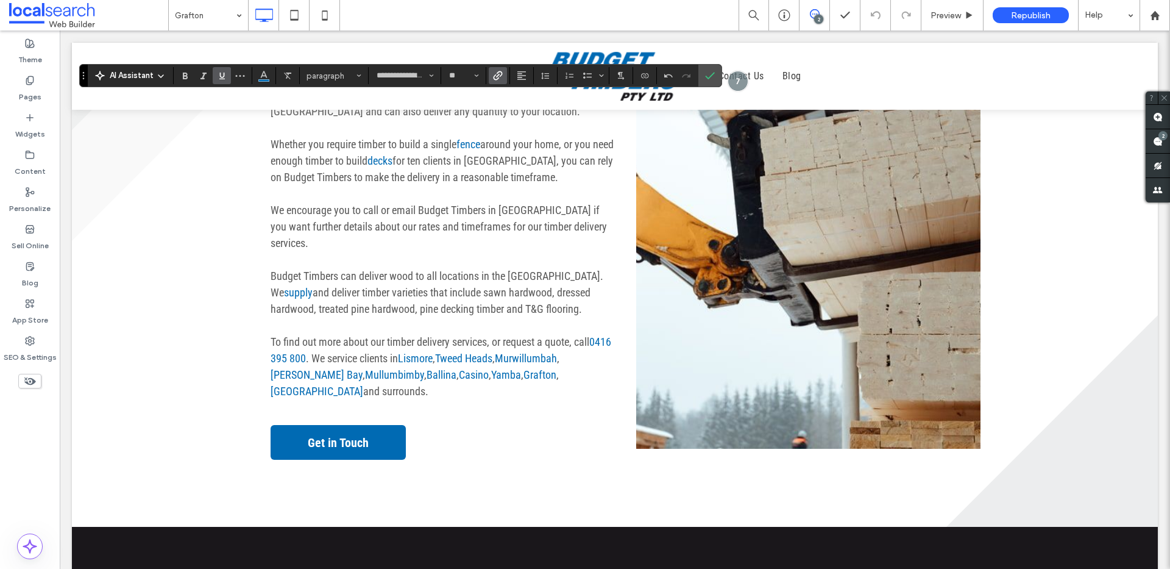
click at [499, 76] on icon "Link" at bounding box center [498, 76] width 10 height 10
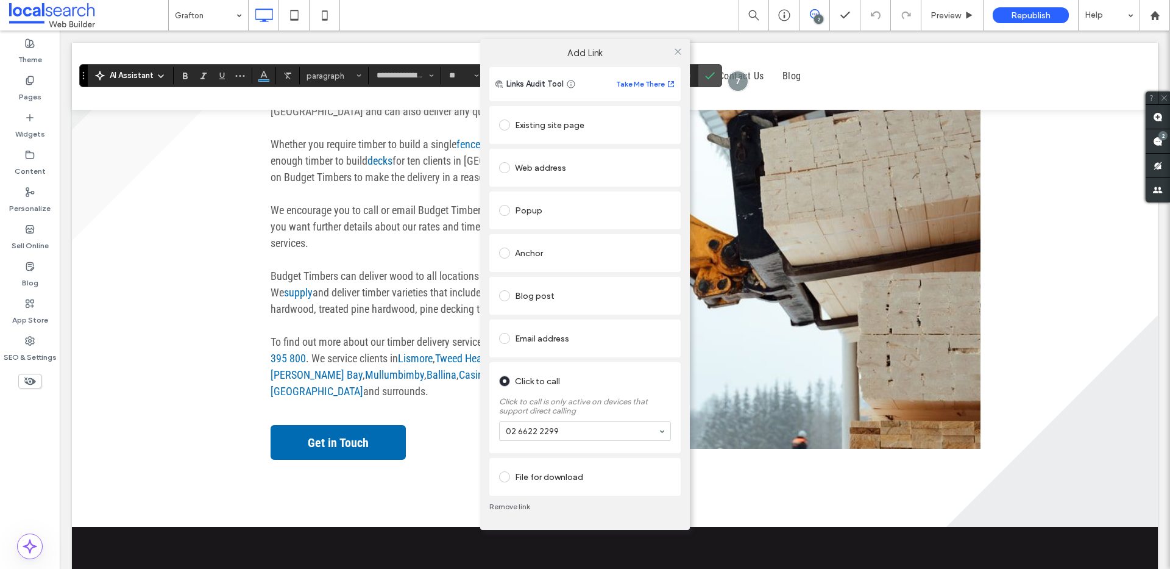
click at [508, 505] on link "Remove link" at bounding box center [584, 507] width 191 height 10
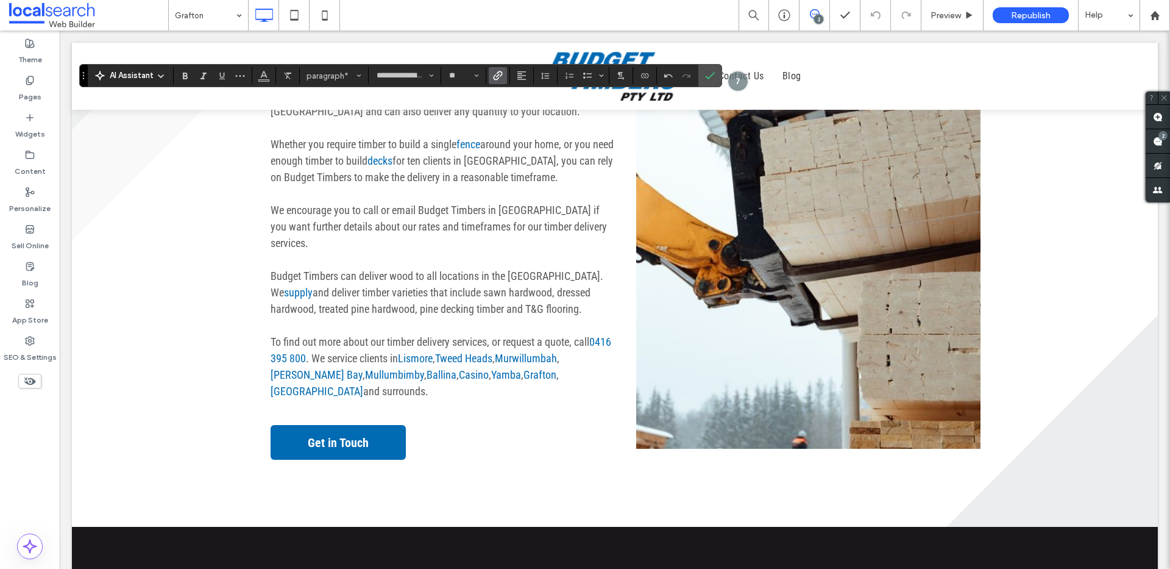
click at [502, 75] on label "Link" at bounding box center [498, 75] width 18 height 17
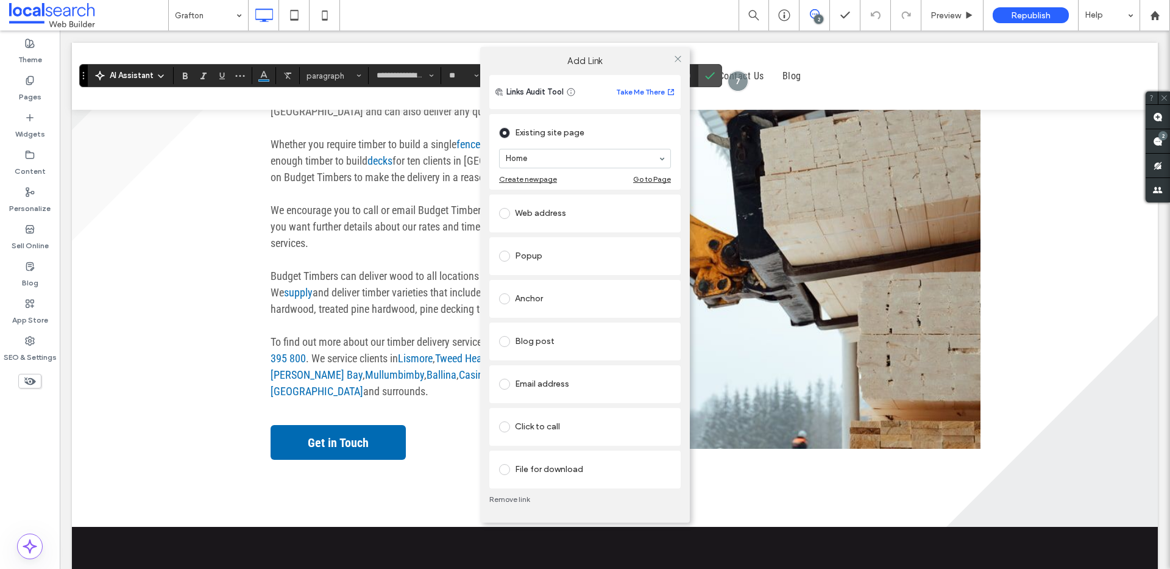
click at [541, 430] on div "Click to call" at bounding box center [585, 427] width 172 height 20
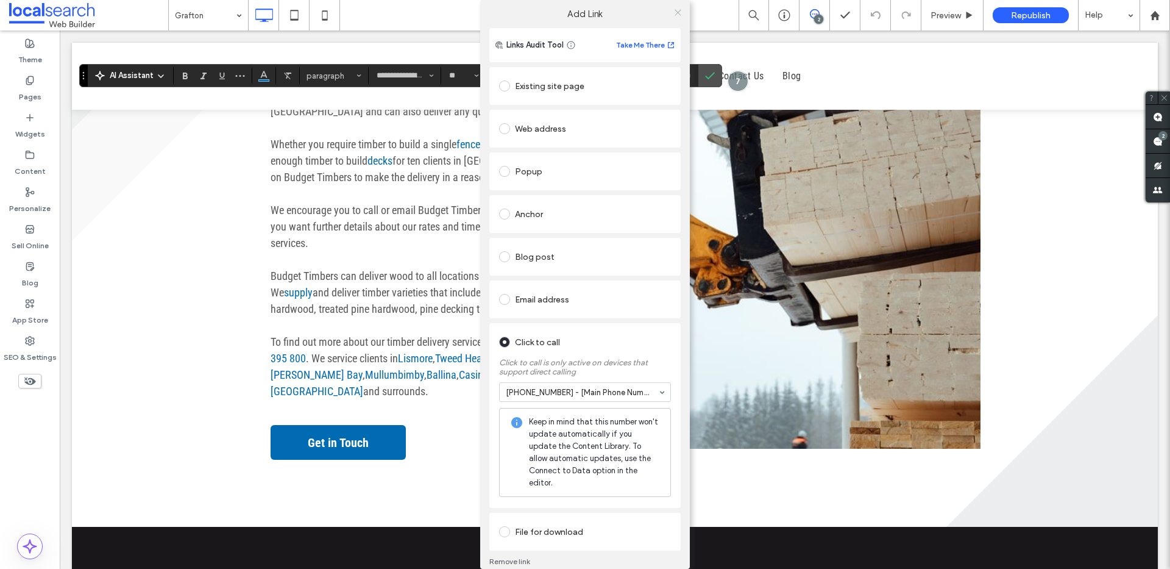
click at [676, 11] on icon at bounding box center [678, 12] width 9 height 9
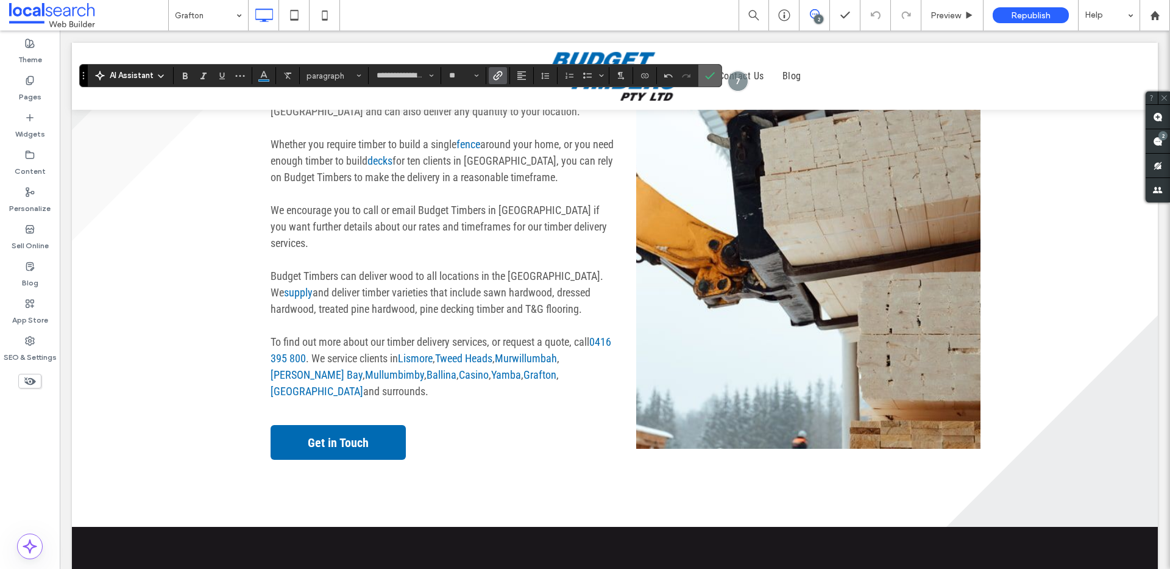
click at [713, 77] on icon "Confirm" at bounding box center [710, 76] width 10 height 10
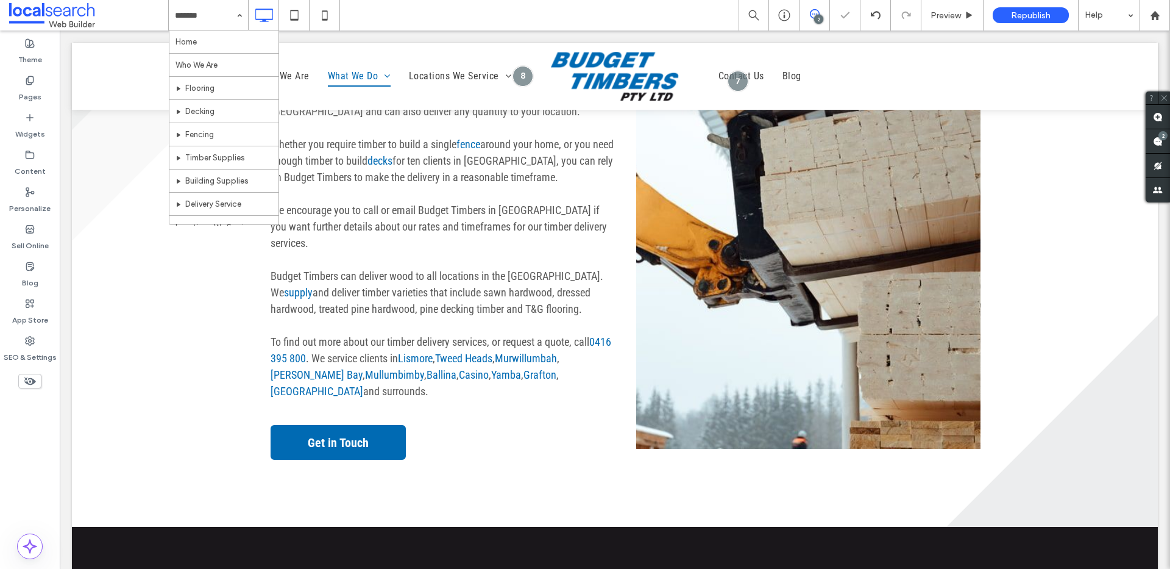
scroll to position [291, 0]
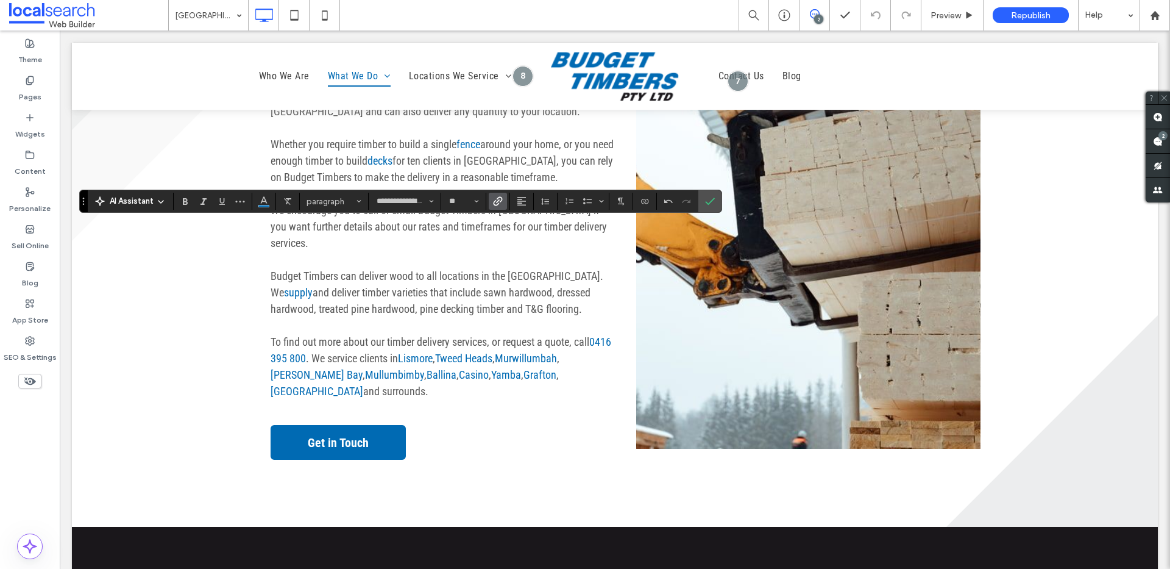
click at [498, 200] on use "Link" at bounding box center [498, 200] width 9 height 9
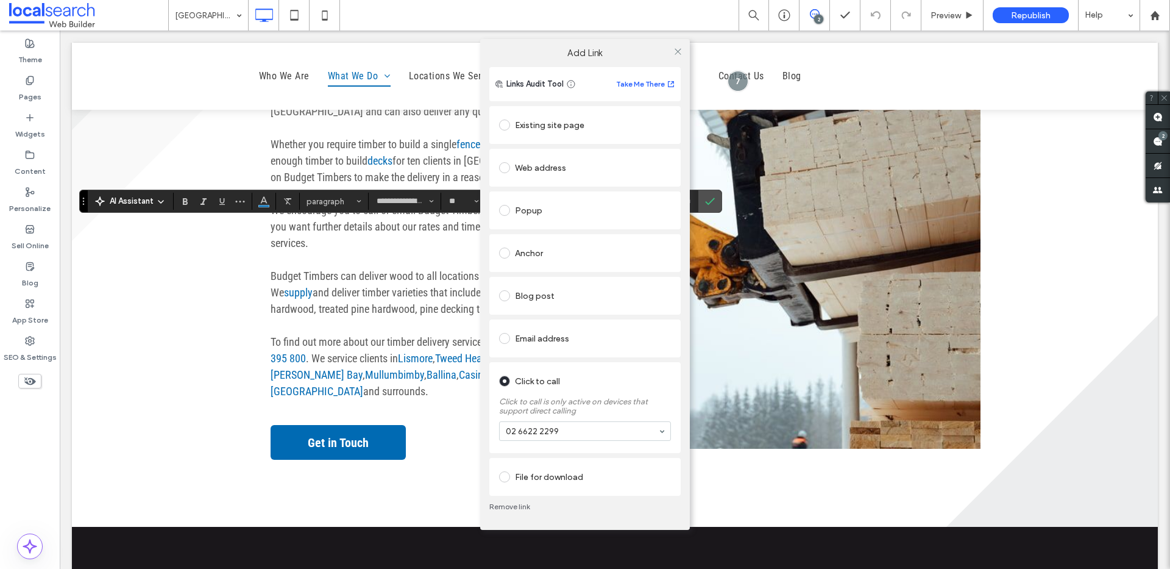
click at [522, 503] on link "Remove link" at bounding box center [584, 507] width 191 height 10
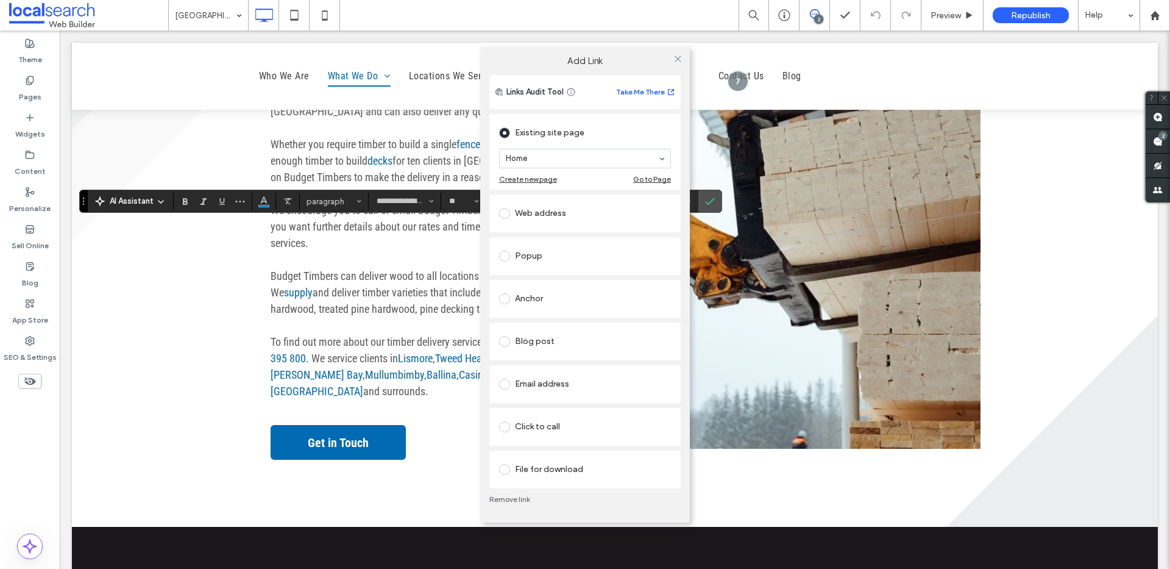
click at [541, 430] on div "Click to call" at bounding box center [585, 427] width 172 height 20
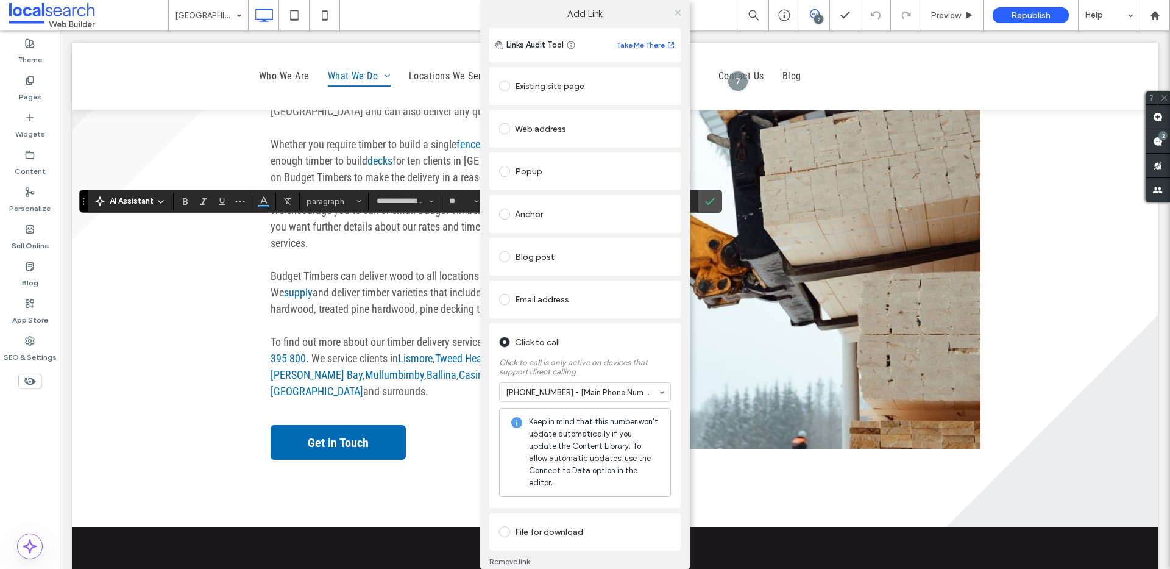
click at [676, 12] on icon at bounding box center [678, 12] width 9 height 9
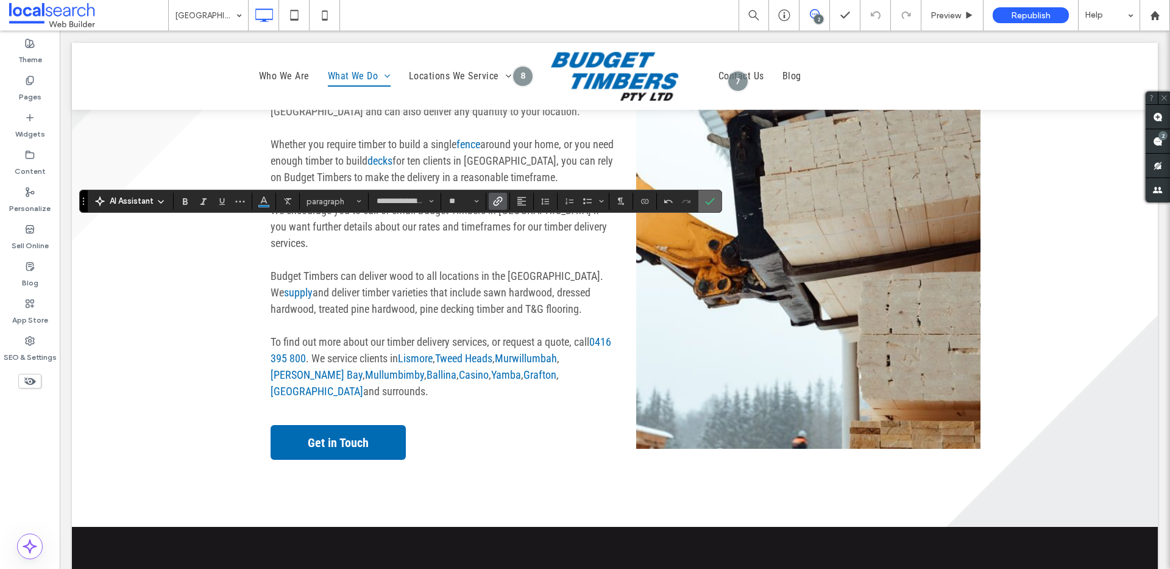
click at [711, 204] on icon "Confirm" at bounding box center [710, 201] width 10 height 10
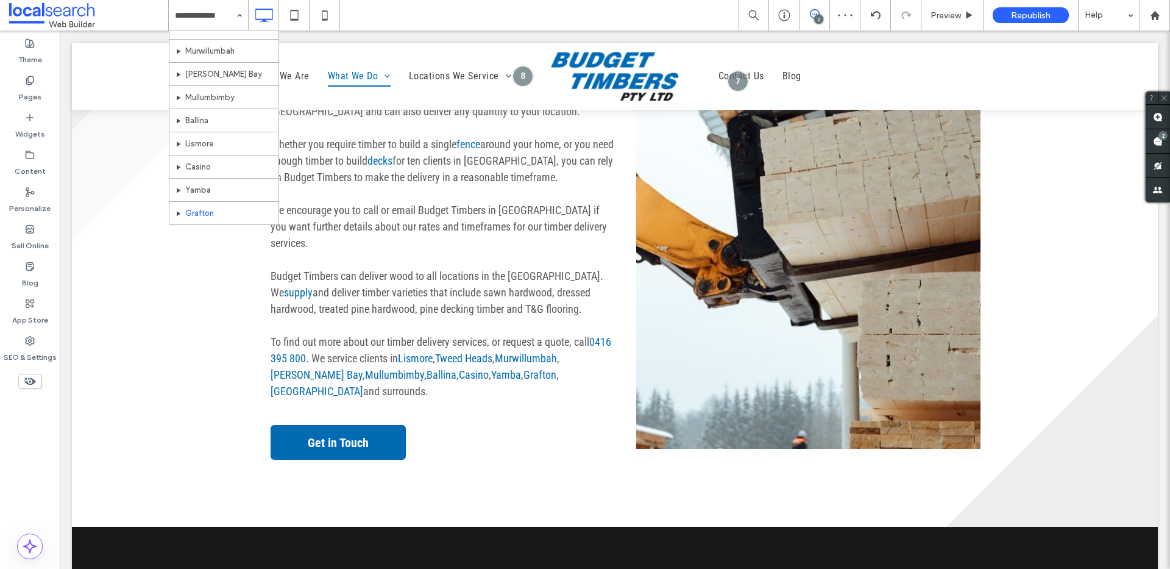
scroll to position [291, 0]
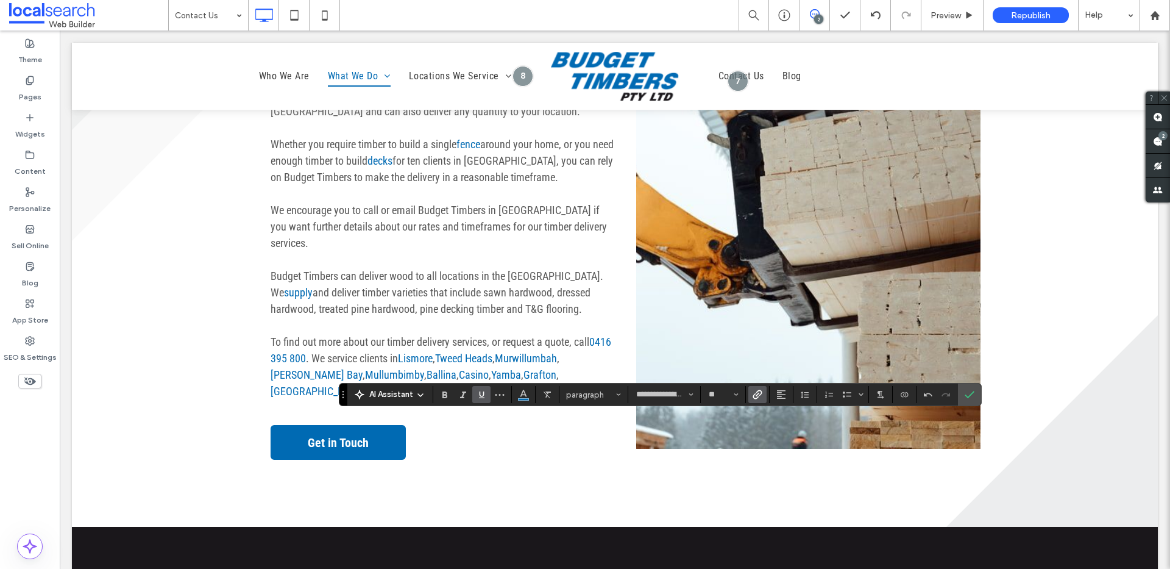
click at [755, 392] on icon "Link" at bounding box center [758, 394] width 10 height 10
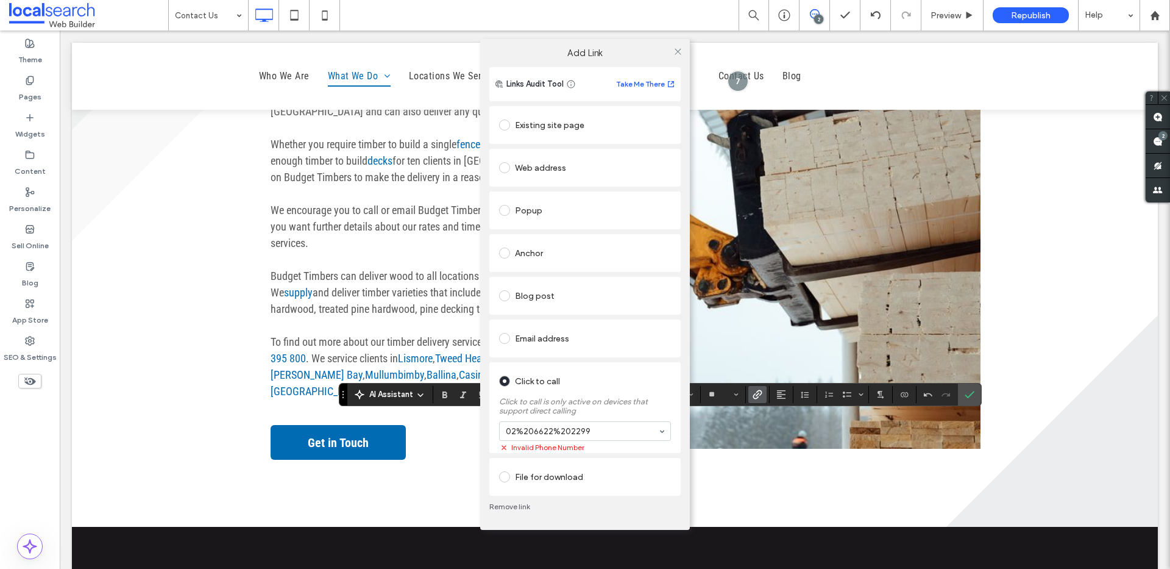
click at [514, 500] on div "Remove link" at bounding box center [584, 507] width 191 height 22
click at [519, 503] on link "Remove link" at bounding box center [584, 507] width 191 height 10
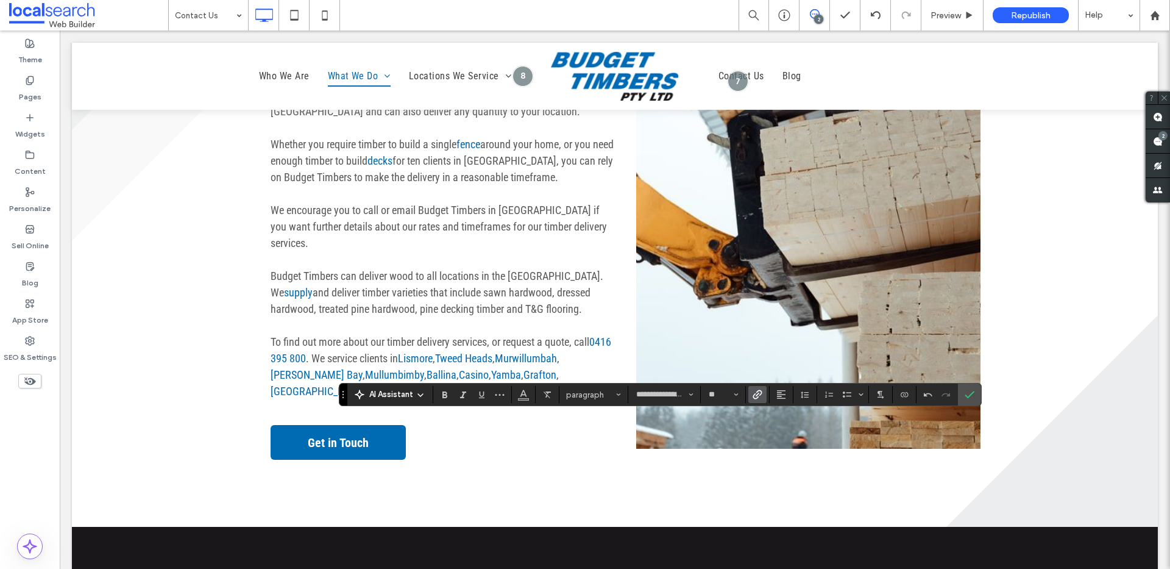
click at [758, 395] on icon "Link" at bounding box center [758, 394] width 10 height 10
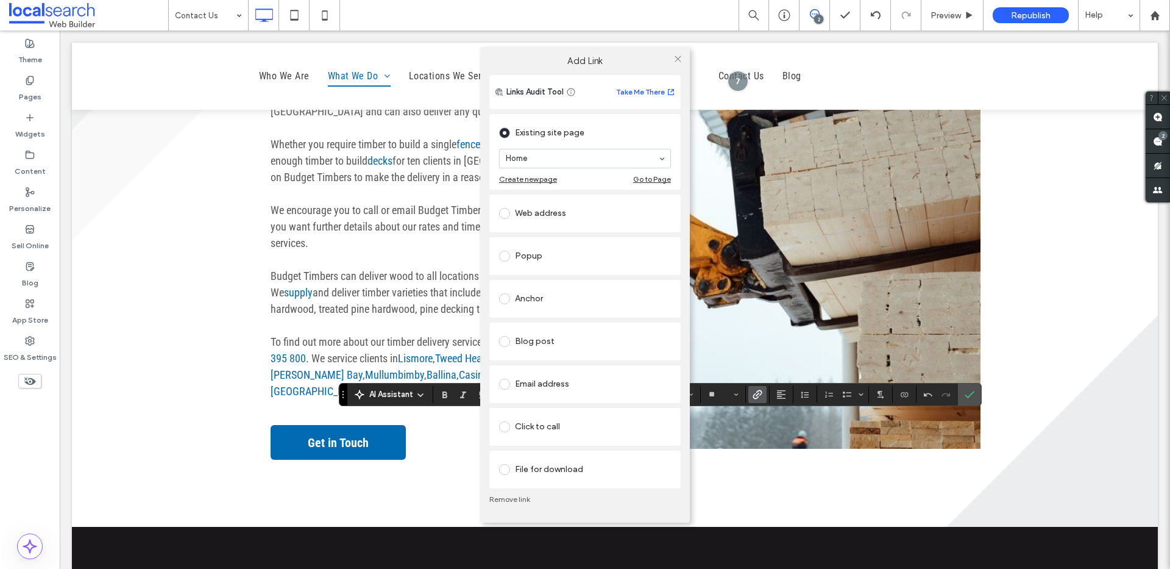
click at [544, 429] on div "Click to call" at bounding box center [585, 427] width 172 height 20
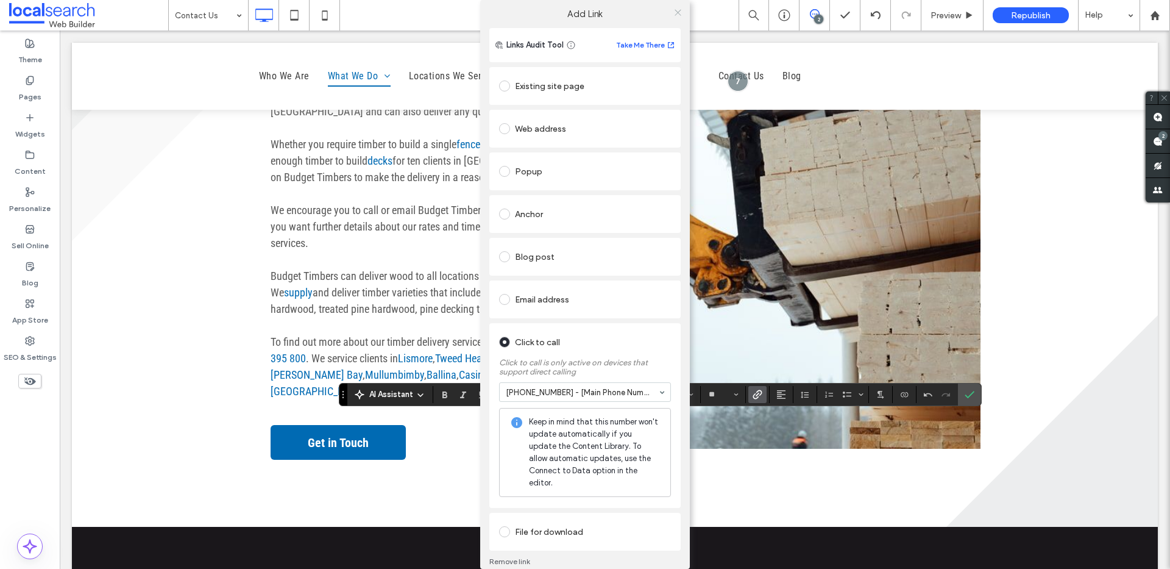
click at [674, 8] on icon at bounding box center [678, 12] width 9 height 9
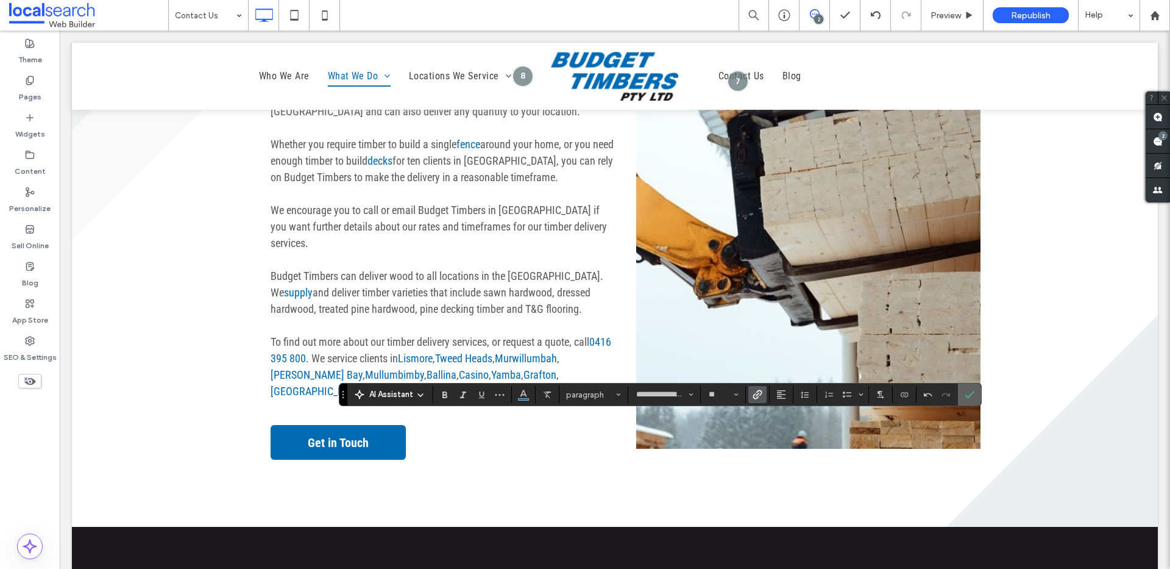
click at [963, 395] on label "Confirm" at bounding box center [970, 394] width 18 height 22
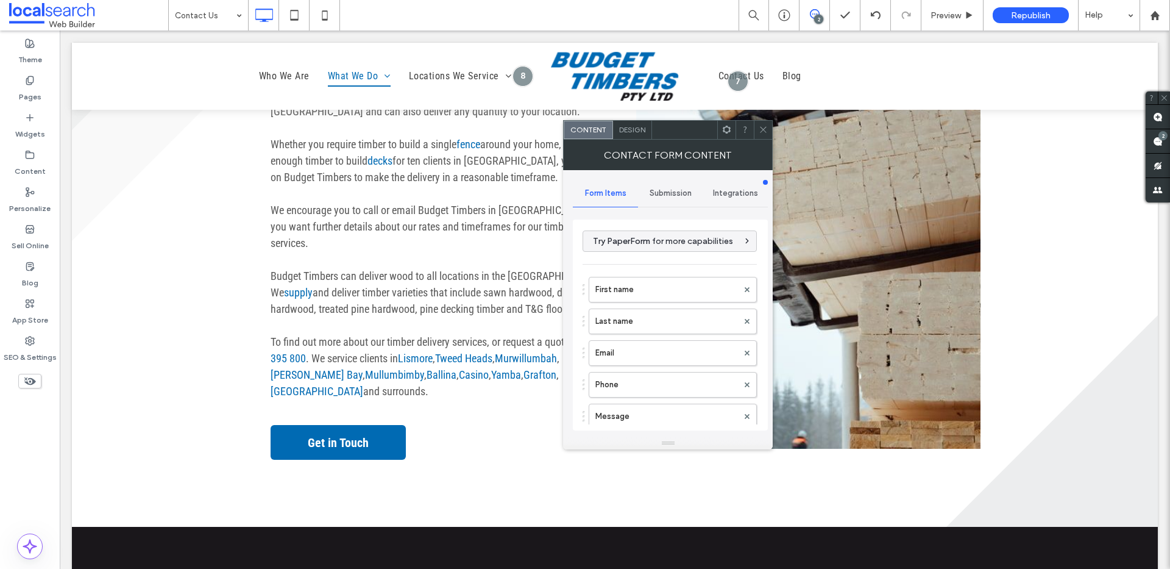
click at [684, 196] on span "Submission" at bounding box center [671, 193] width 42 height 10
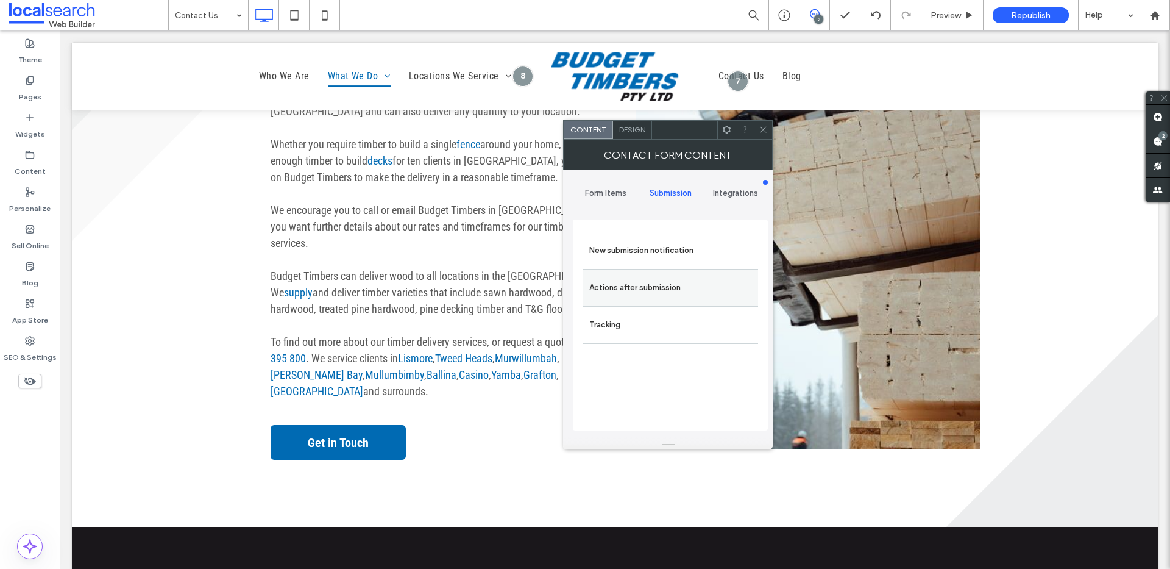
click at [674, 281] on label "Actions after submission" at bounding box center [670, 287] width 163 height 24
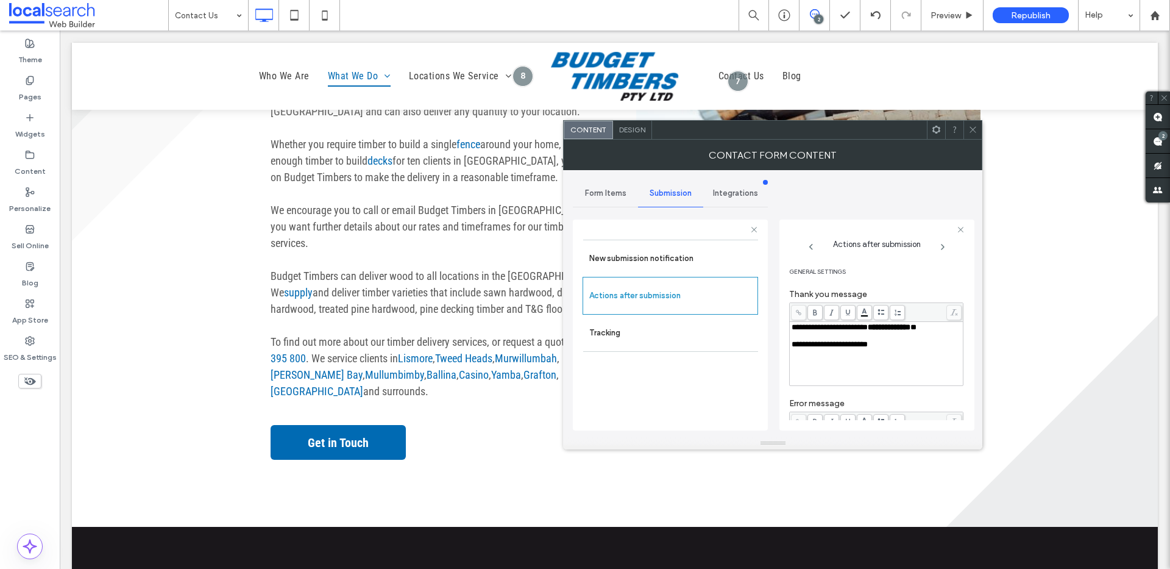
click at [975, 125] on icon at bounding box center [973, 129] width 9 height 9
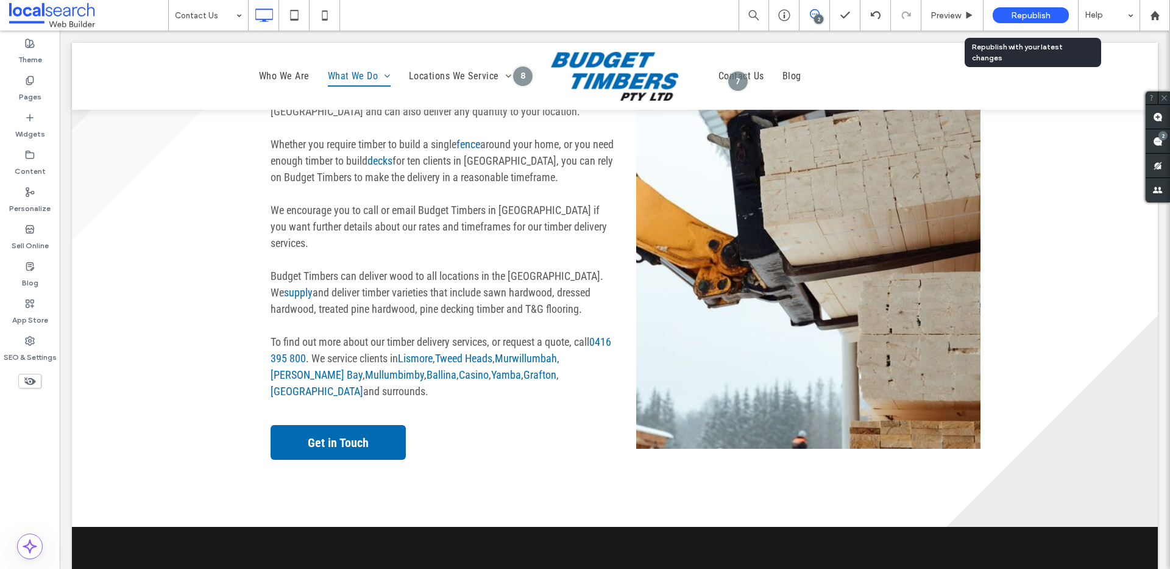
click at [1027, 15] on span "Republish" at bounding box center [1031, 15] width 40 height 10
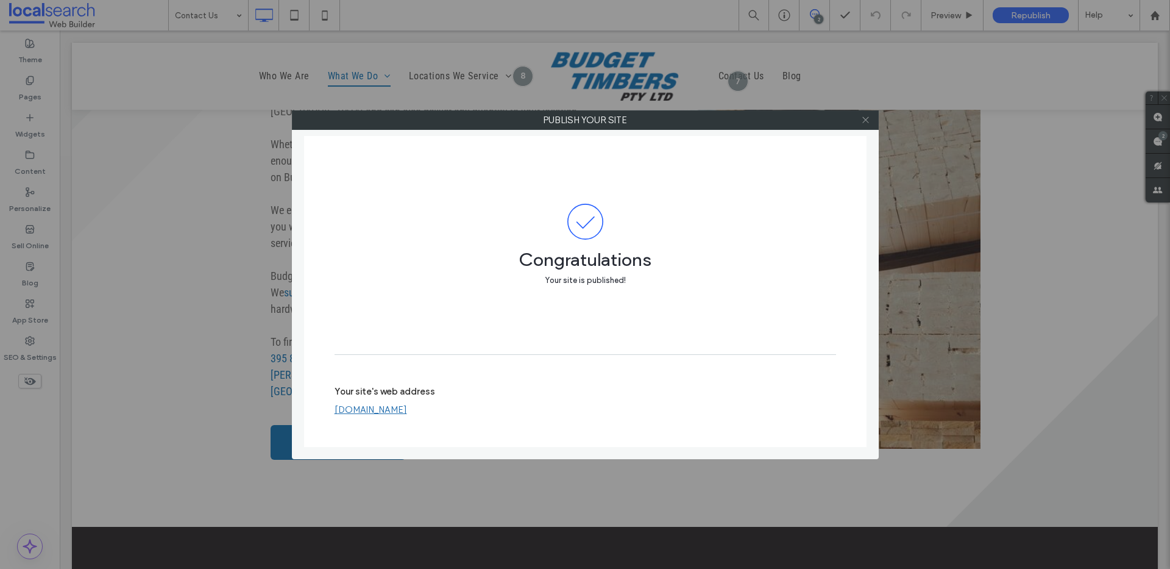
click at [864, 118] on icon at bounding box center [865, 119] width 9 height 9
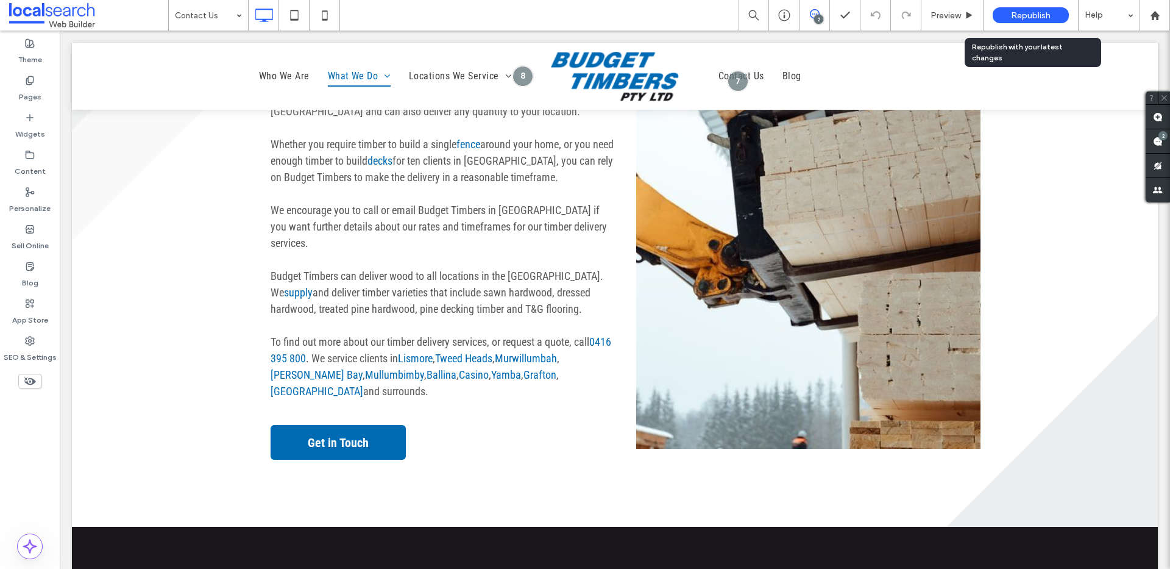
click at [1033, 24] on div "Republish" at bounding box center [1031, 15] width 76 height 30
click at [1022, 18] on span "Republish" at bounding box center [1031, 15] width 40 height 10
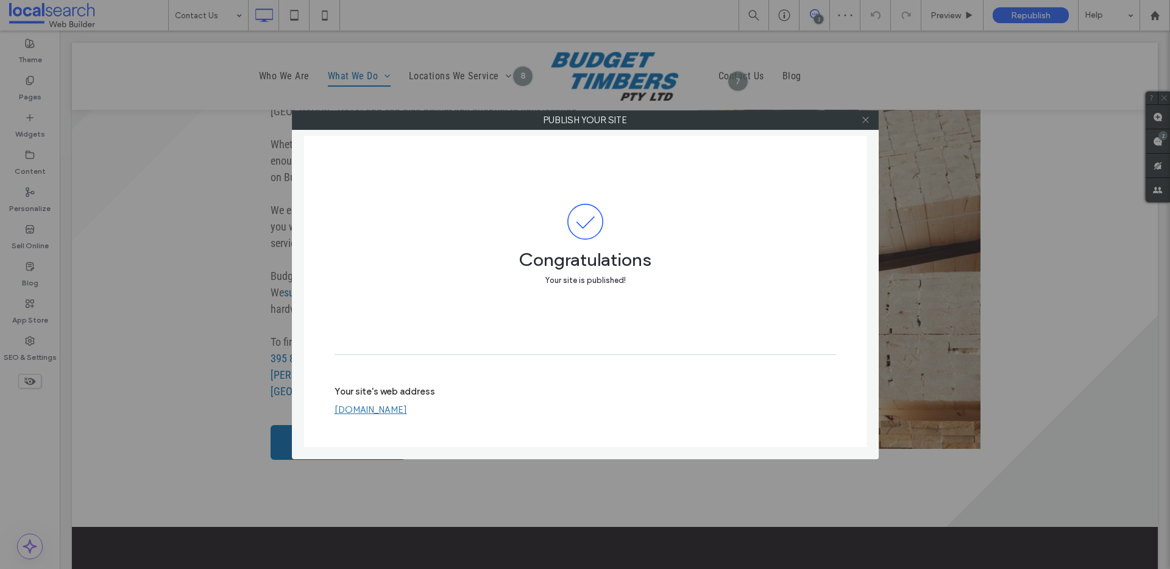
click at [864, 119] on icon at bounding box center [865, 119] width 9 height 9
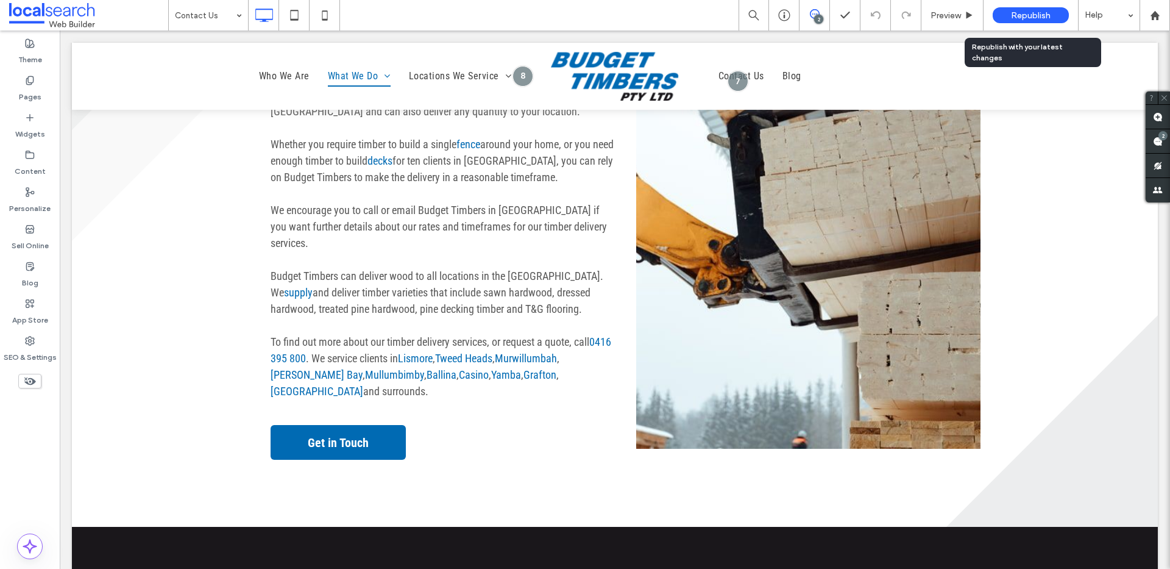
drag, startPoint x: 1042, startPoint y: 16, endPoint x: 1035, endPoint y: 20, distance: 8.5
click at [1042, 16] on span "Republish" at bounding box center [1031, 15] width 40 height 10
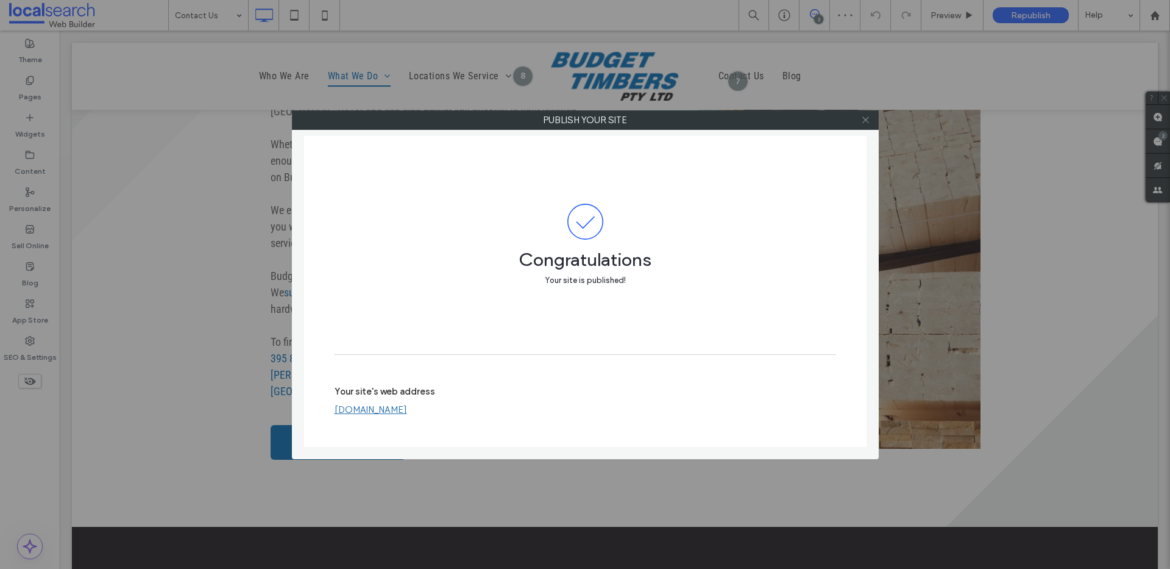
click at [867, 123] on icon at bounding box center [865, 119] width 9 height 9
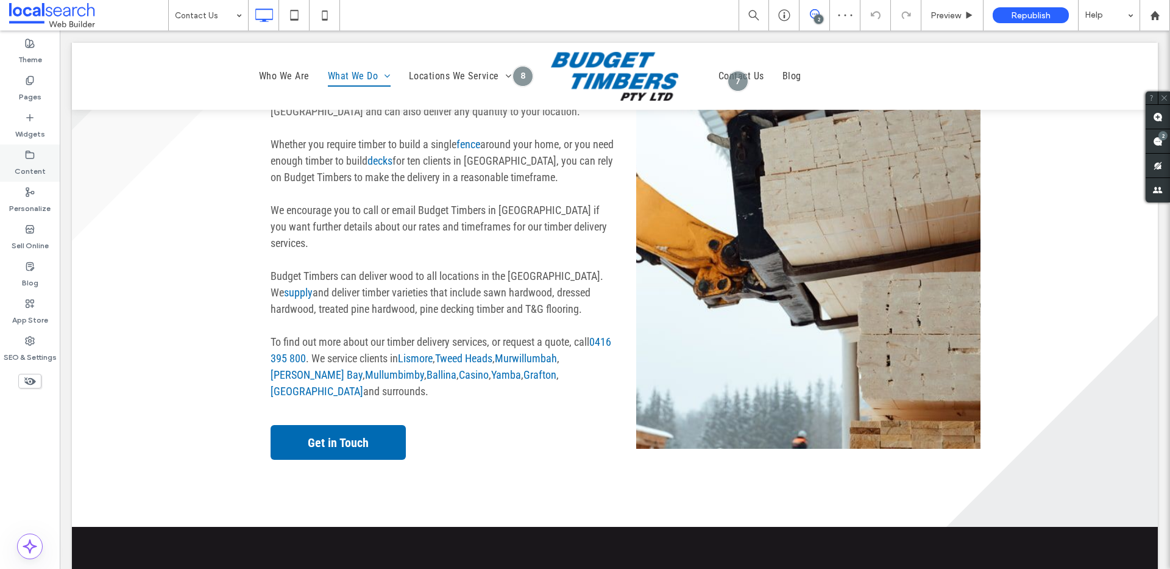
click at [26, 158] on icon at bounding box center [30, 155] width 10 height 10
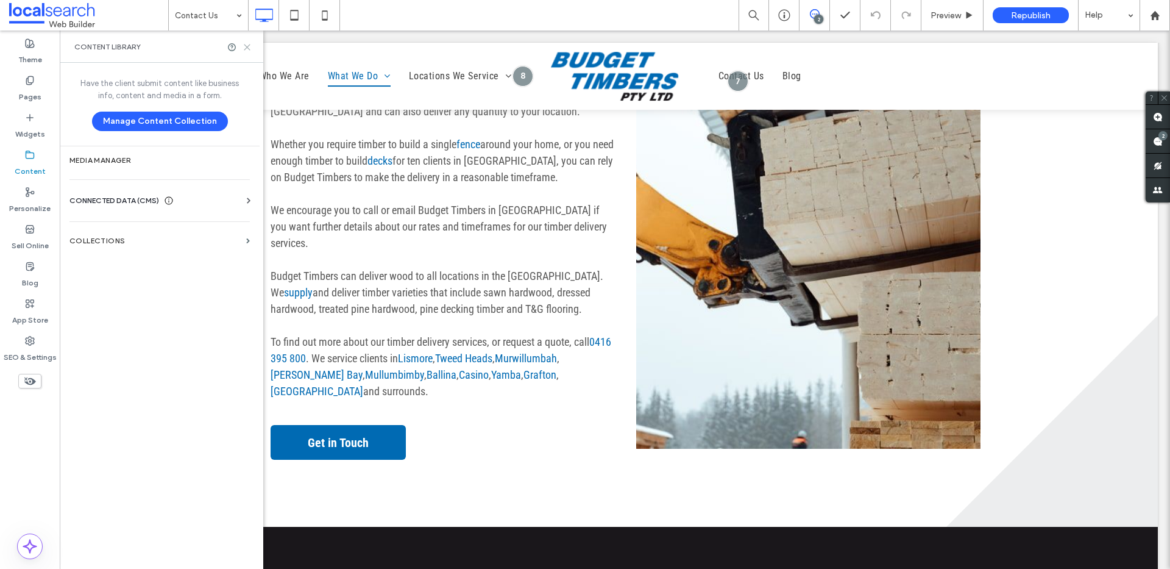
click at [247, 49] on icon at bounding box center [247, 47] width 9 height 9
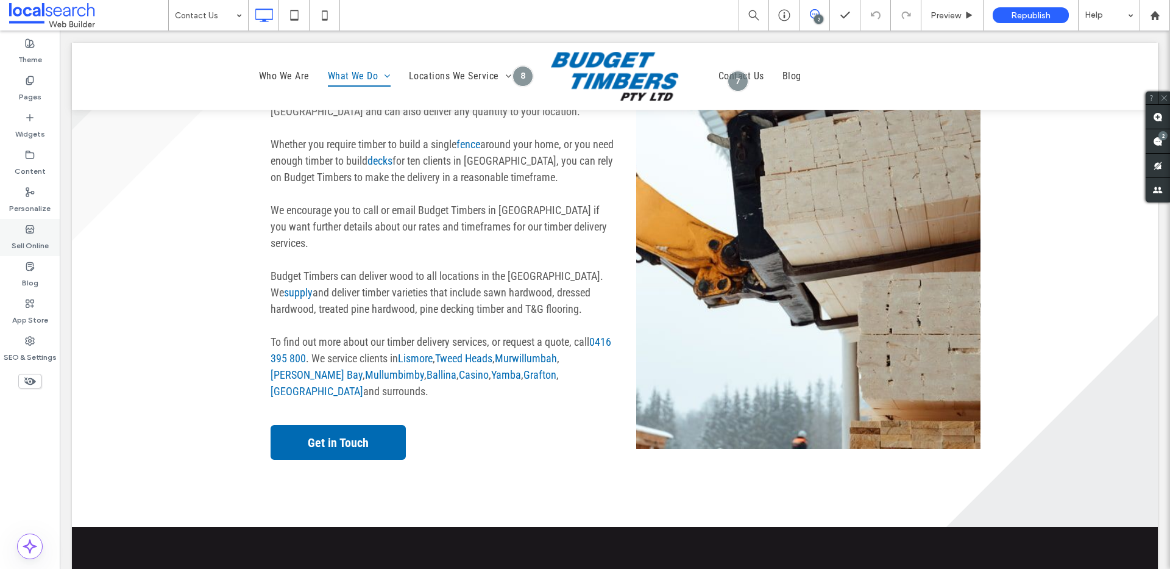
click at [41, 240] on label "Sell Online" at bounding box center [30, 242] width 37 height 17
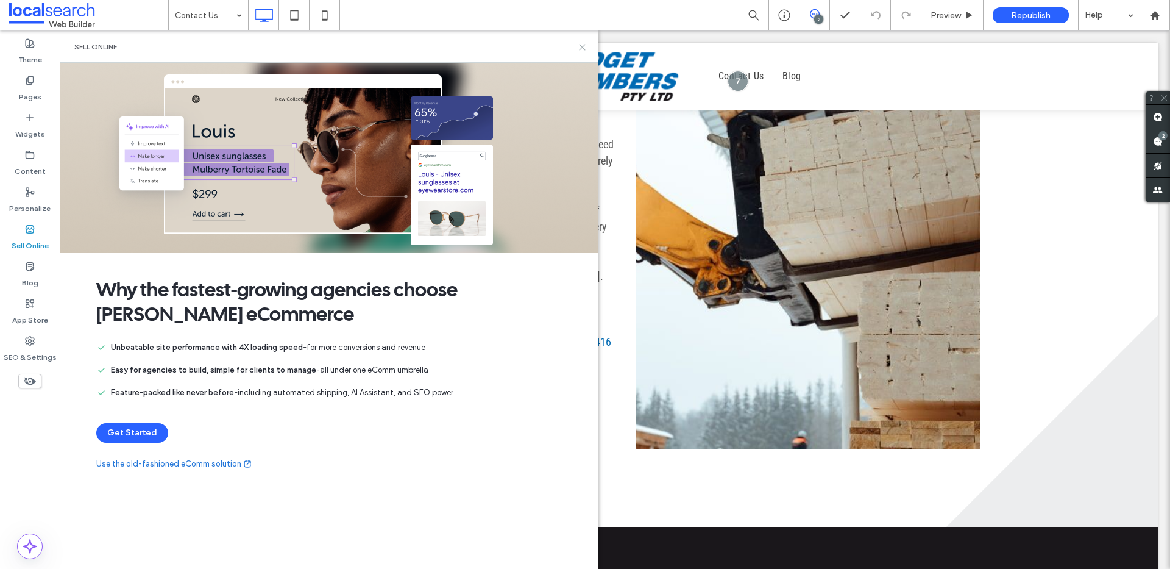
click at [582, 46] on icon at bounding box center [582, 47] width 9 height 9
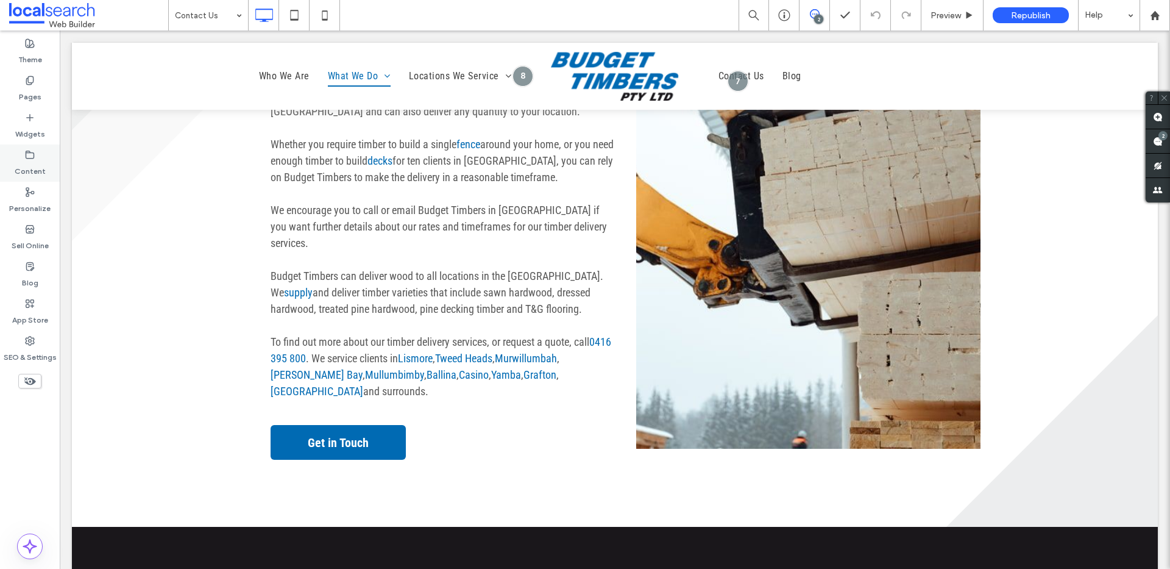
click at [29, 158] on use at bounding box center [30, 154] width 8 height 7
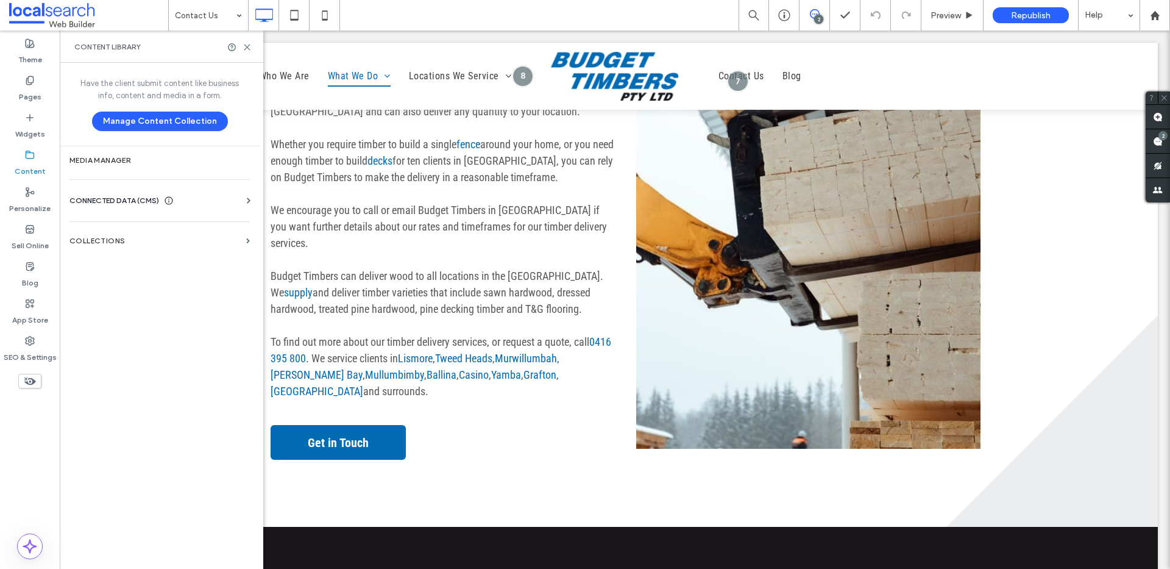
click at [126, 197] on span "CONNECTED DATA (CMS)" at bounding box center [114, 200] width 90 height 12
click at [127, 228] on label "Business Info" at bounding box center [162, 230] width 166 height 9
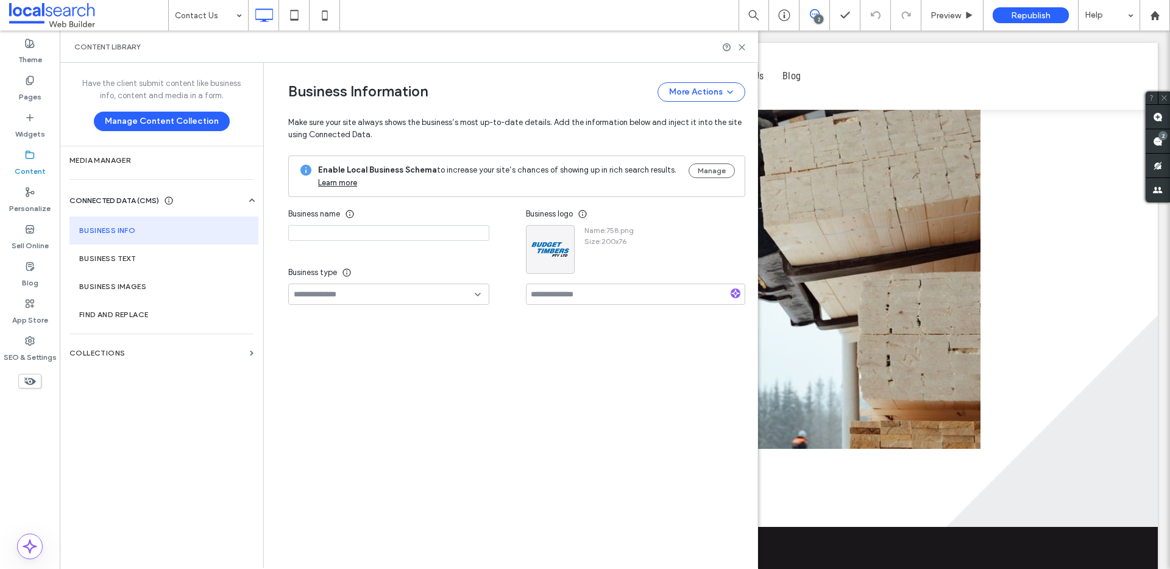
type input "**********"
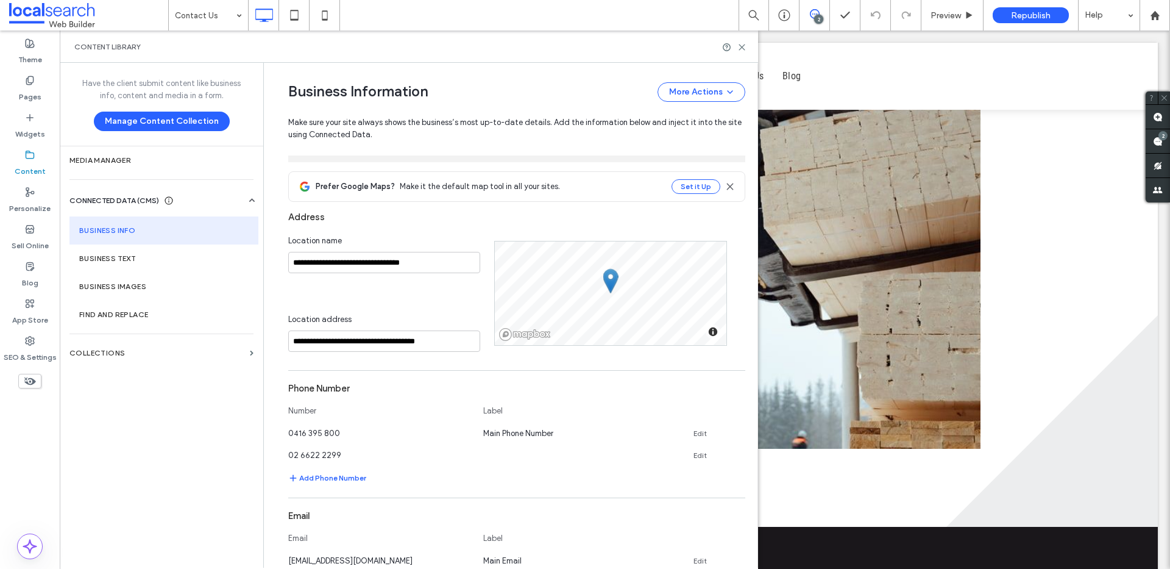
scroll to position [190, 0]
click at [739, 454] on use at bounding box center [740, 451] width 5 height 5
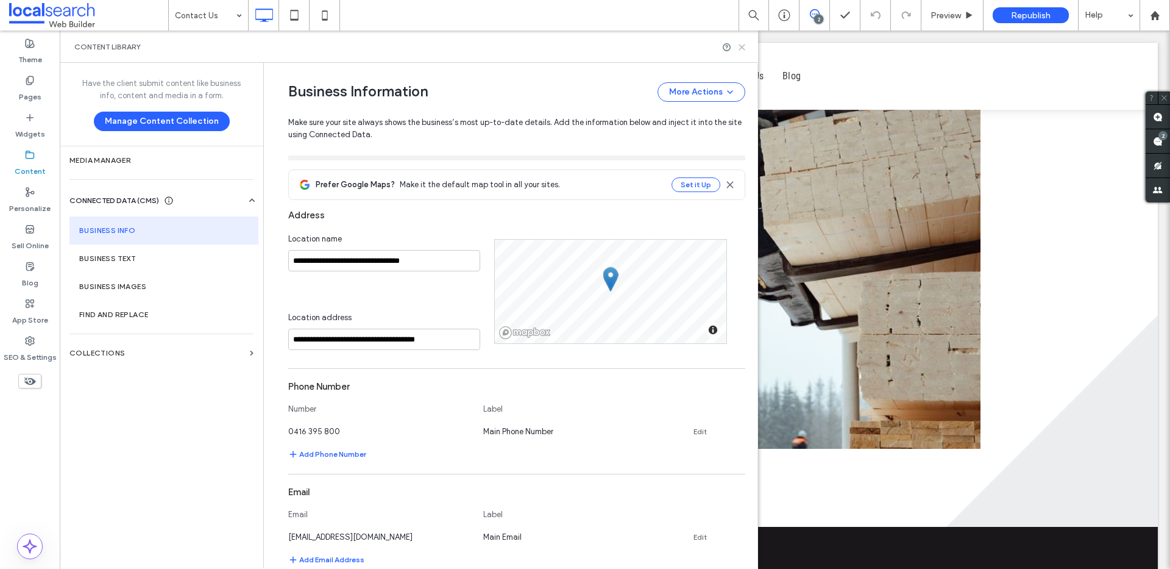
click at [740, 44] on use at bounding box center [741, 46] width 5 height 5
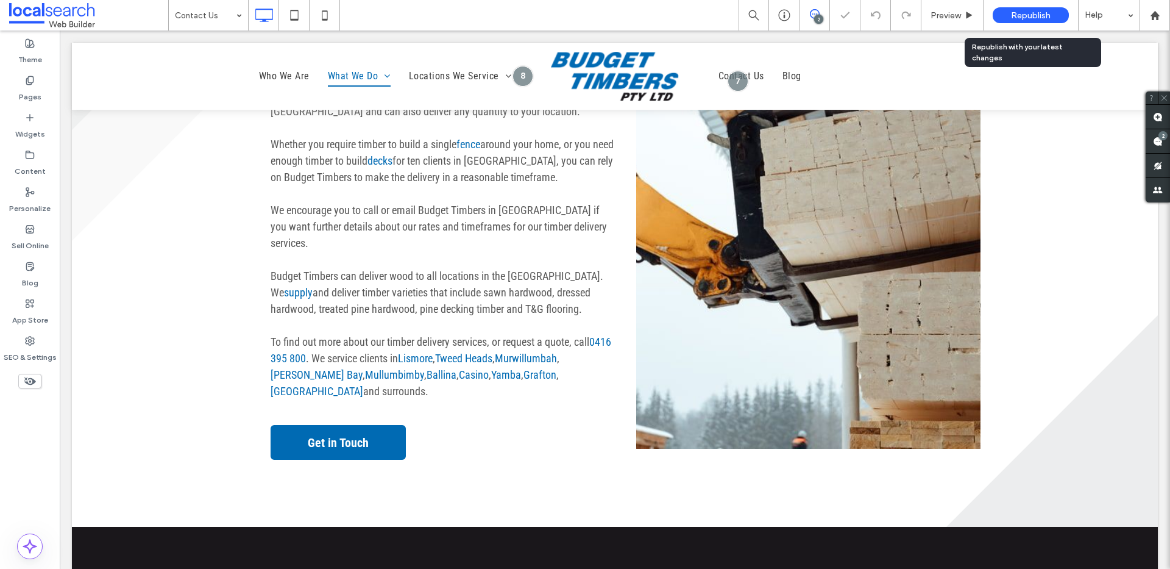
click at [1023, 14] on span "Republish" at bounding box center [1031, 15] width 40 height 10
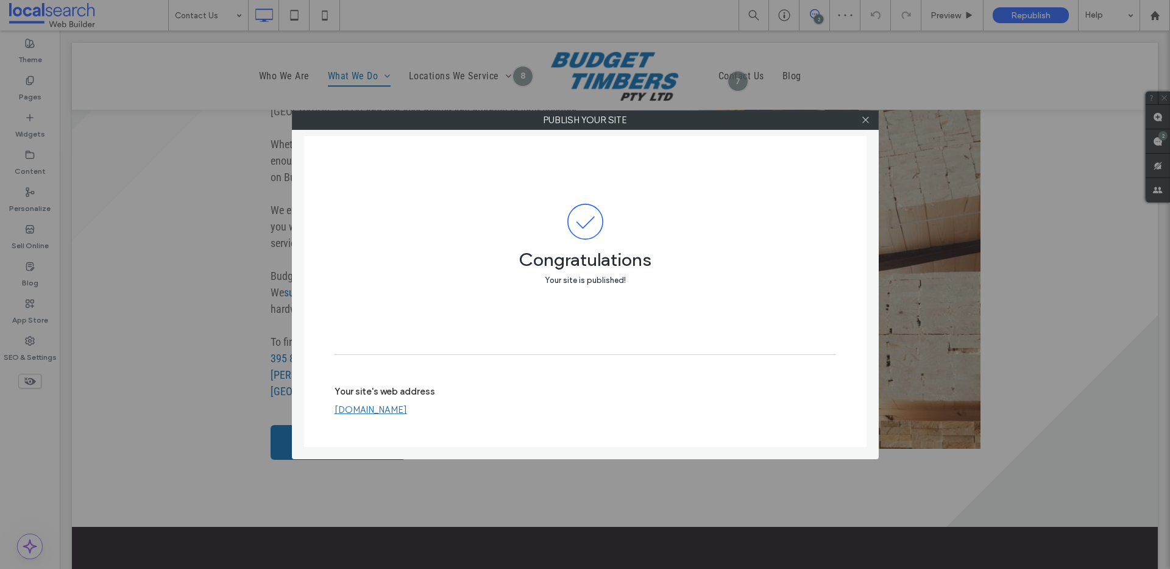
click at [269, 40] on div "Publish your site Congratulations Your site is published! Your site's web addre…" at bounding box center [585, 284] width 1170 height 569
click at [864, 125] on span at bounding box center [865, 120] width 9 height 18
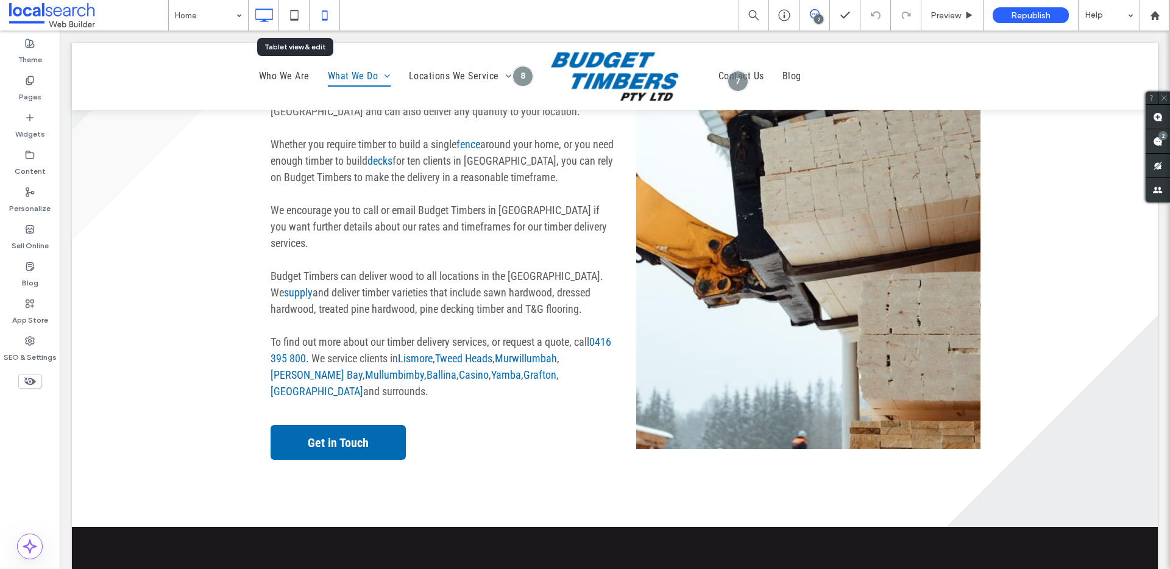
click at [314, 12] on icon at bounding box center [325, 15] width 24 height 24
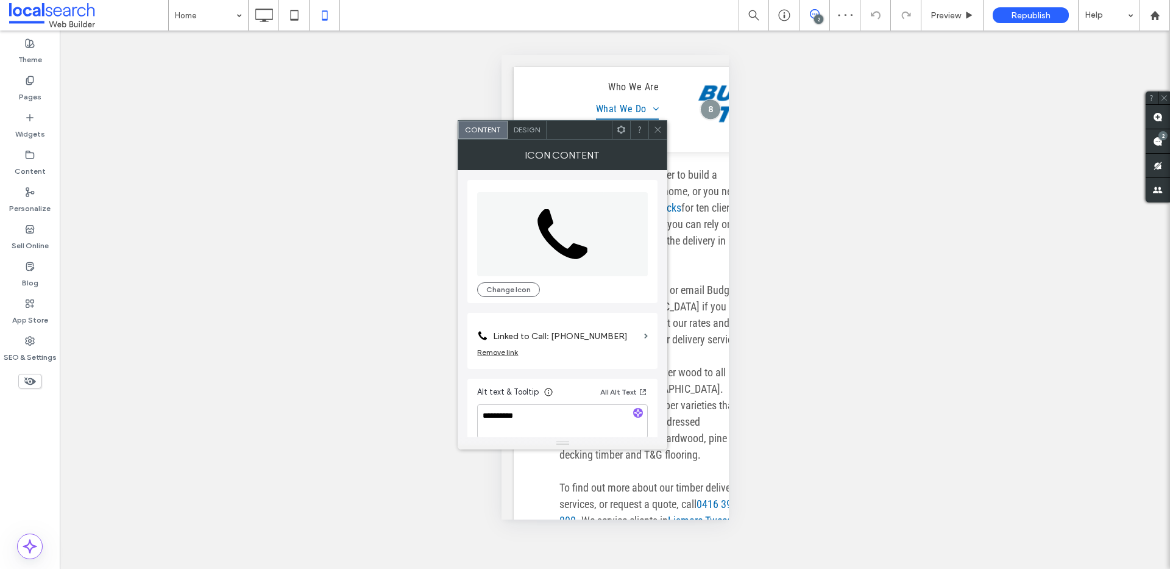
click at [655, 130] on icon at bounding box center [657, 129] width 9 height 9
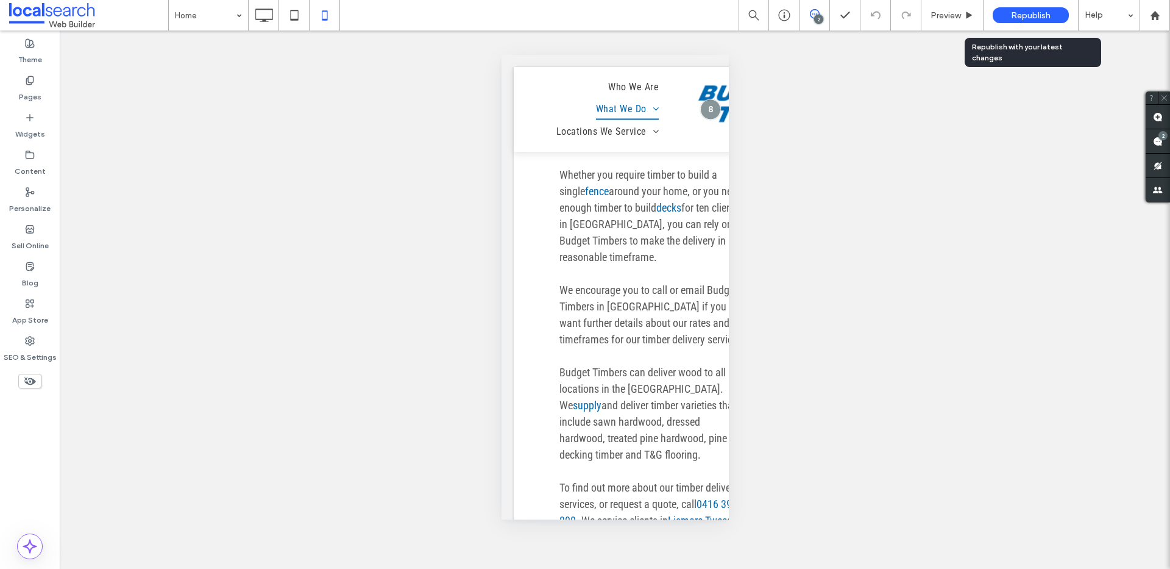
click at [1017, 16] on span "Republish" at bounding box center [1031, 15] width 40 height 10
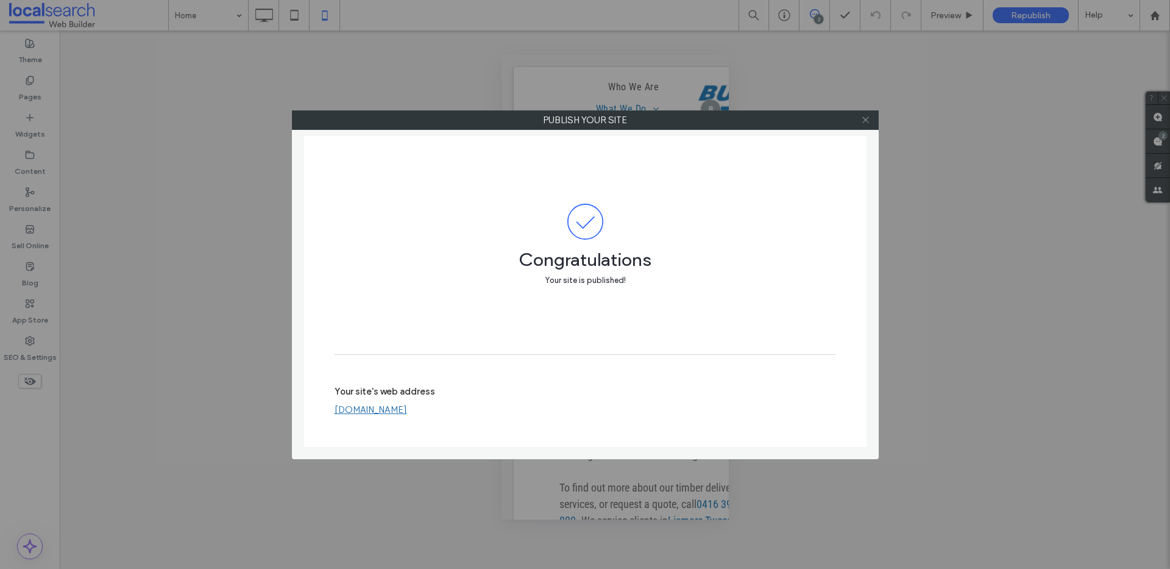
click at [867, 115] on icon at bounding box center [865, 119] width 9 height 9
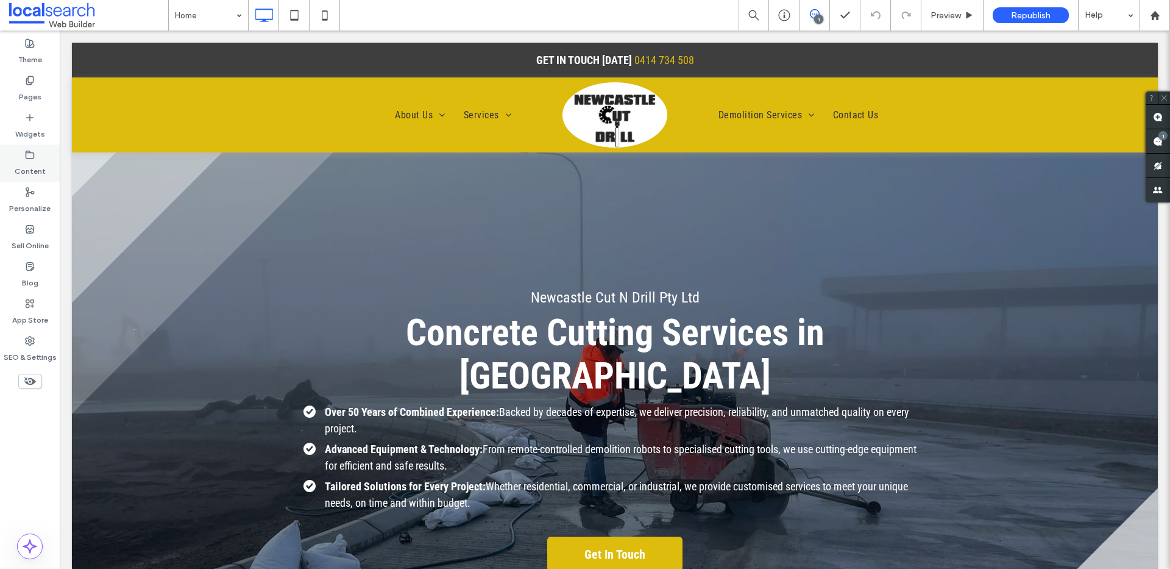
click at [24, 162] on label "Content" at bounding box center [30, 168] width 31 height 17
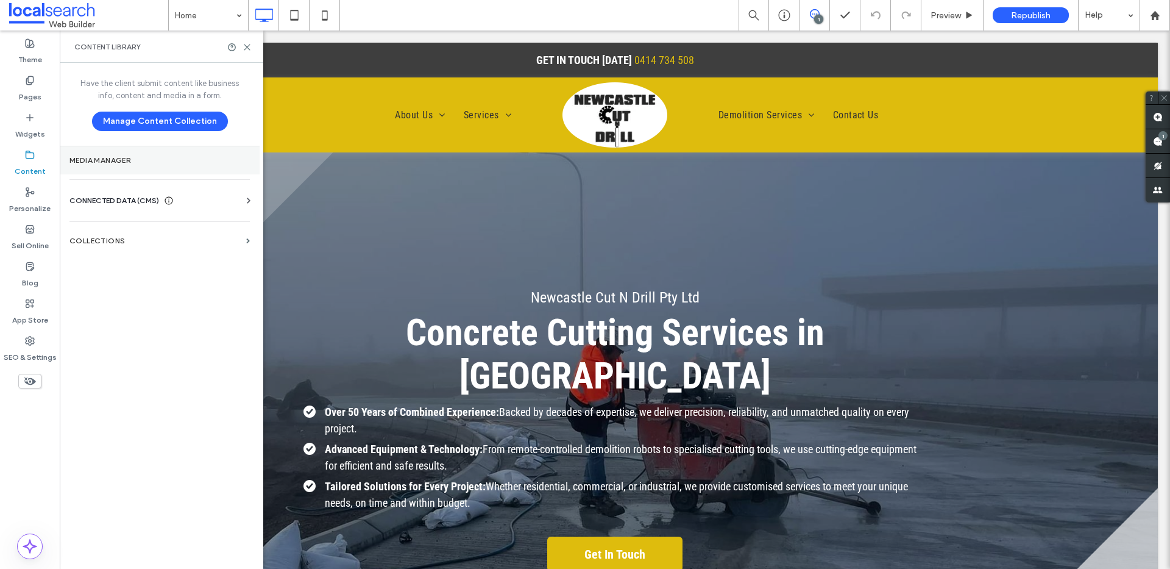
click at [126, 160] on label "Media Manager" at bounding box center [159, 160] width 180 height 9
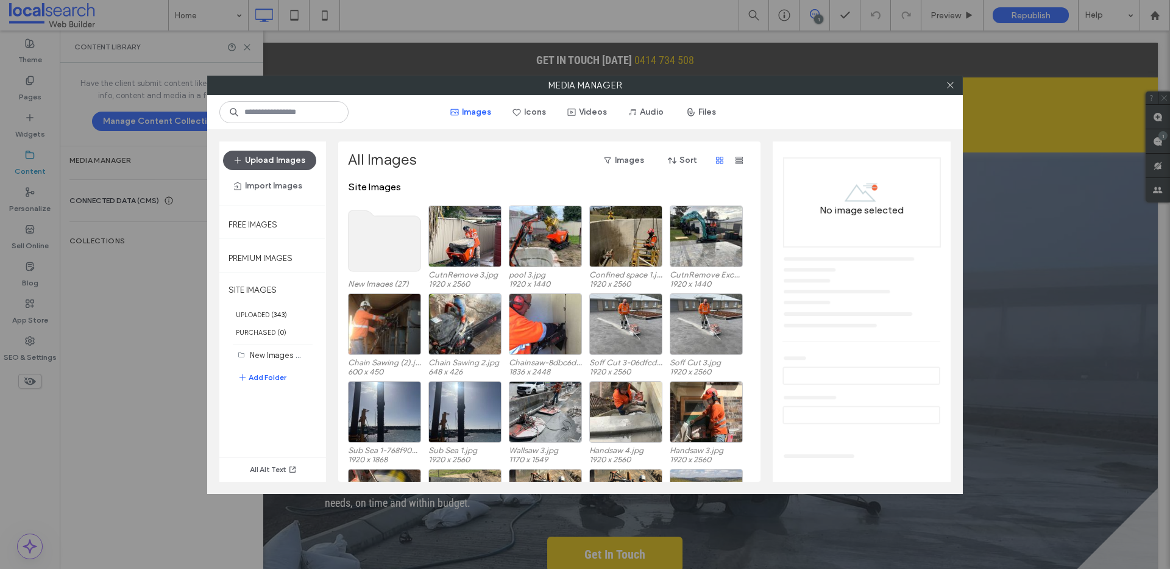
click at [263, 168] on button "Upload Images" at bounding box center [269, 161] width 93 height 20
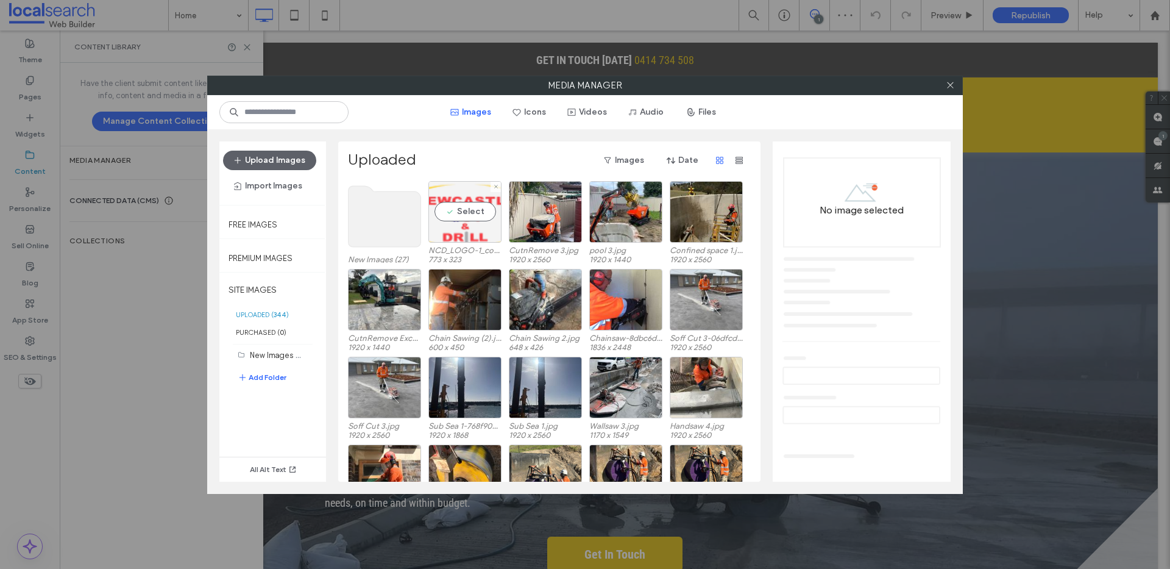
click at [473, 217] on div "Select" at bounding box center [464, 212] width 73 height 62
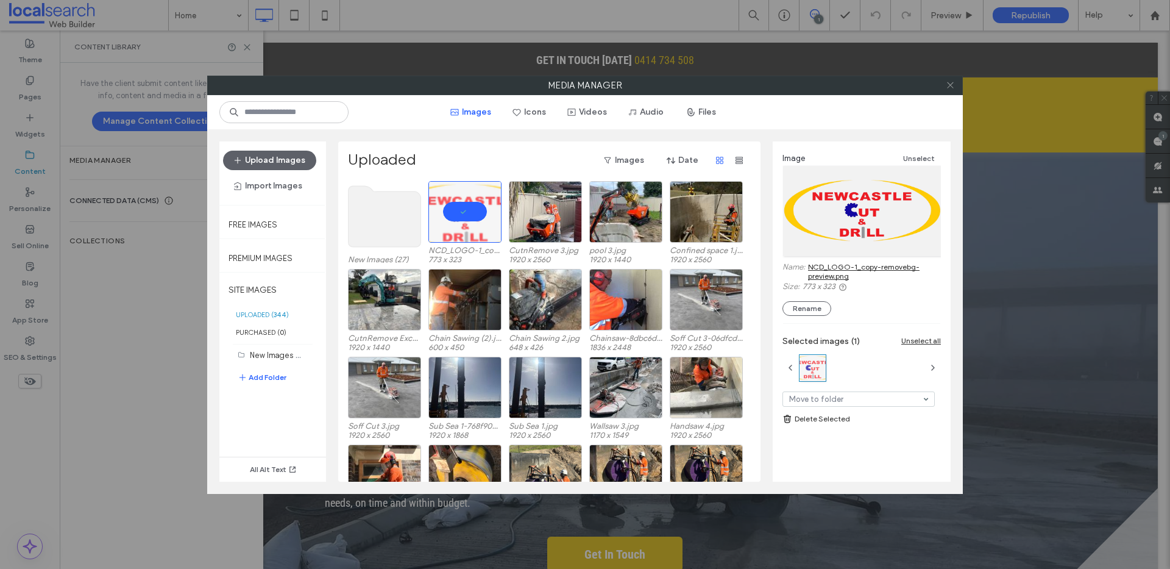
click at [951, 87] on icon at bounding box center [950, 84] width 9 height 9
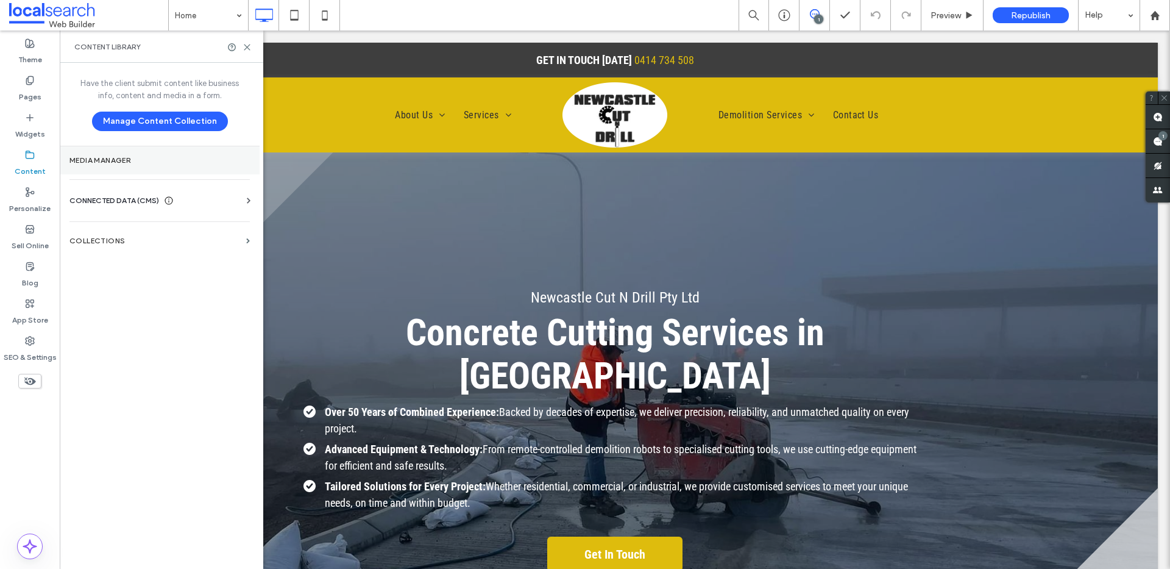
click at [110, 154] on section "Media Manager" at bounding box center [160, 160] width 200 height 28
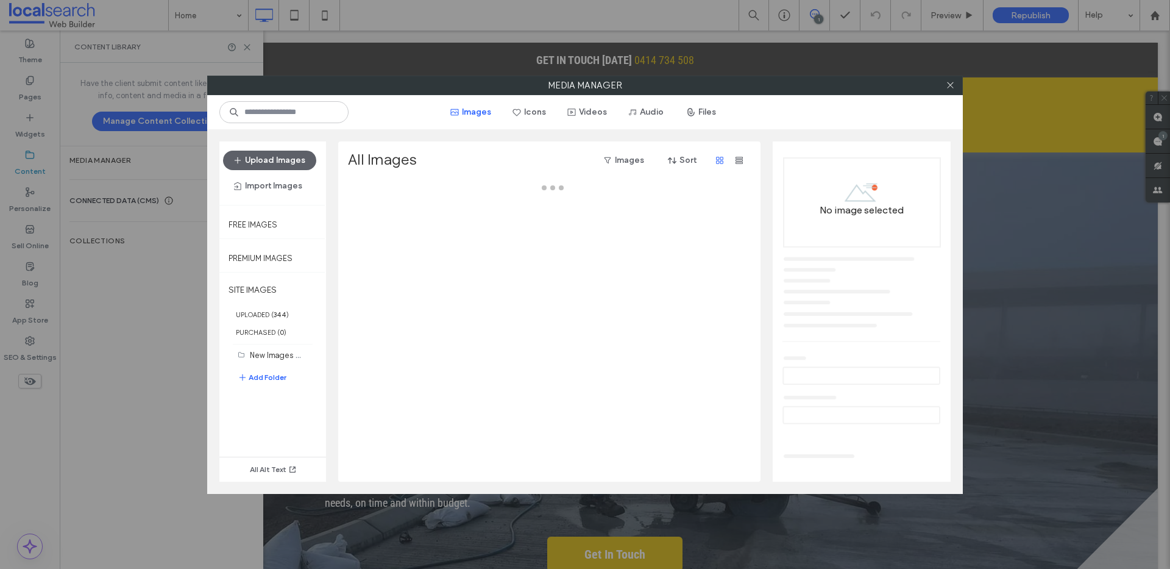
click at [119, 191] on div "Media Manager Images Icons Videos Audio Files Upload Images Import Images Free …" at bounding box center [585, 284] width 1170 height 569
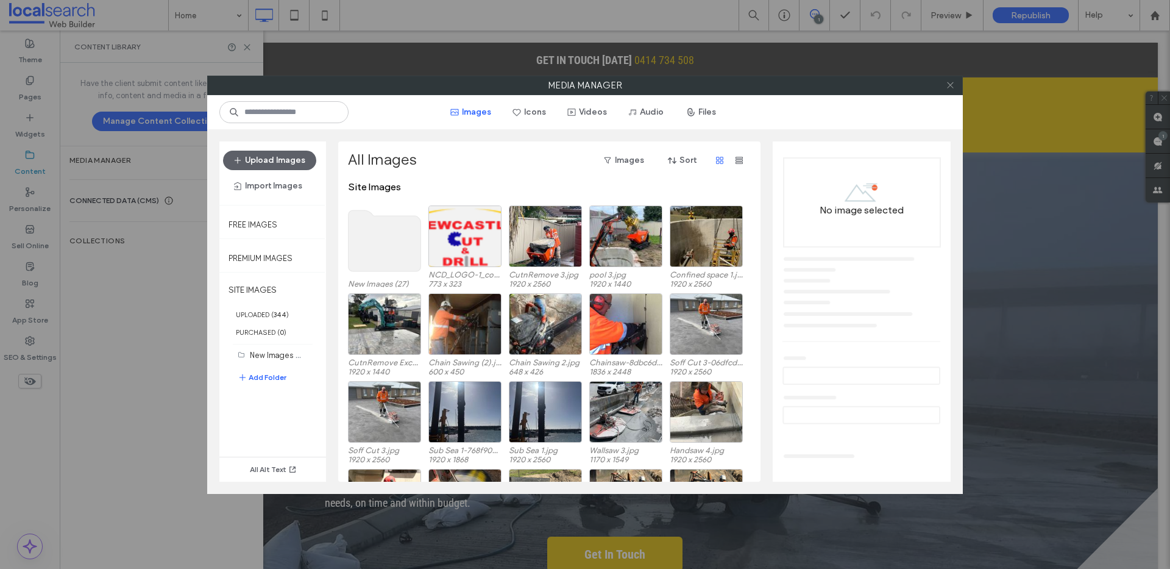
click at [951, 86] on use at bounding box center [950, 85] width 6 height 6
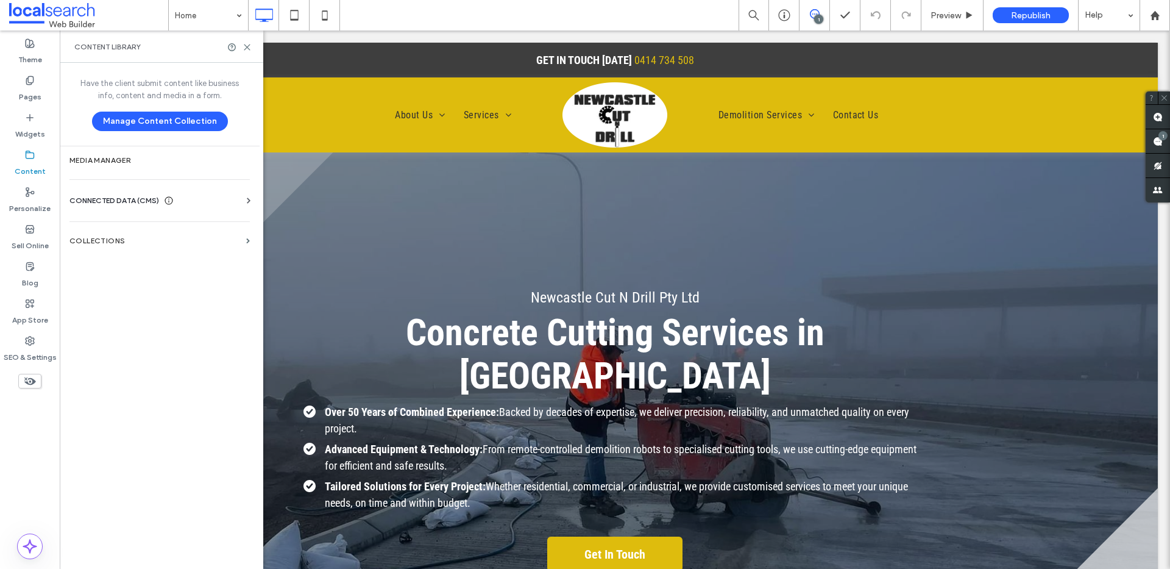
click at [89, 204] on span "CONNECTED DATA (CMS)" at bounding box center [114, 200] width 90 height 12
click at [161, 233] on label "Business Info" at bounding box center [162, 230] width 166 height 9
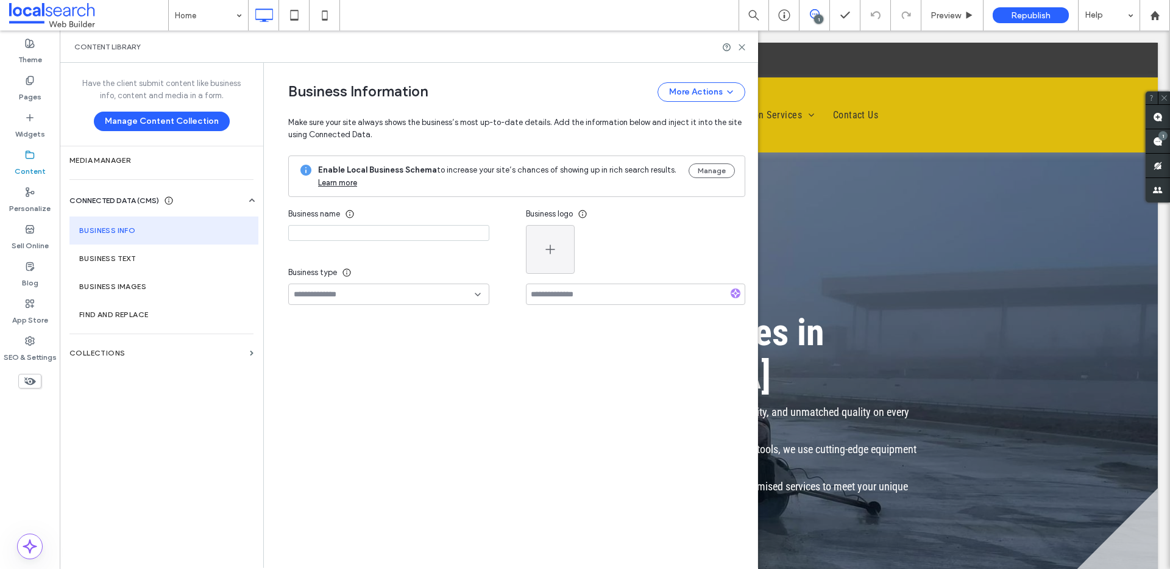
type input "**********"
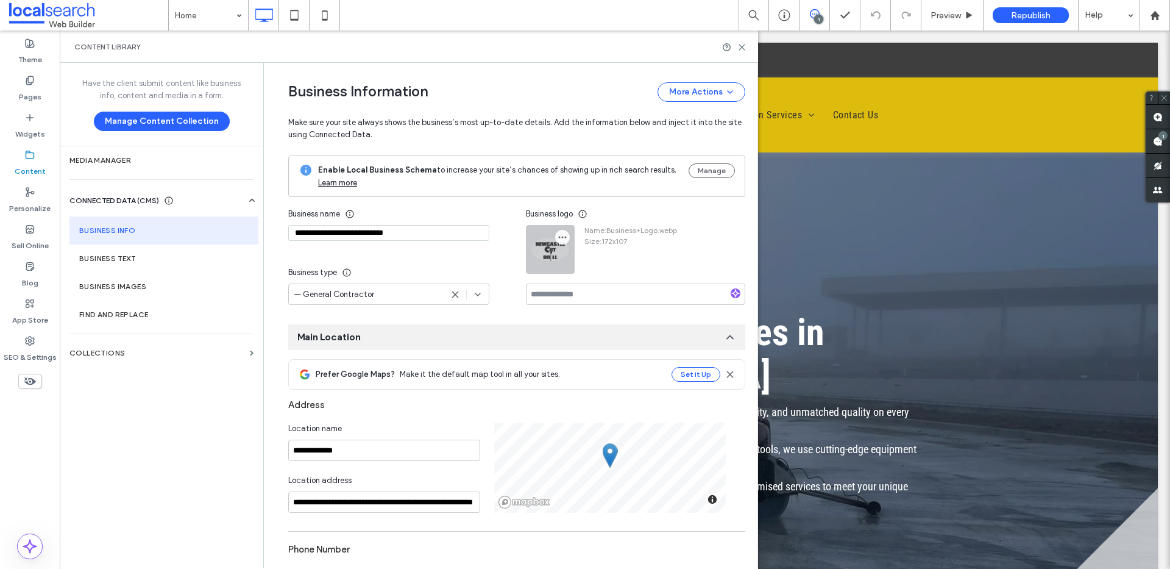
click at [557, 243] on span "button" at bounding box center [562, 237] width 15 height 15
click at [595, 274] on div "Replace Image" at bounding box center [606, 266] width 108 height 23
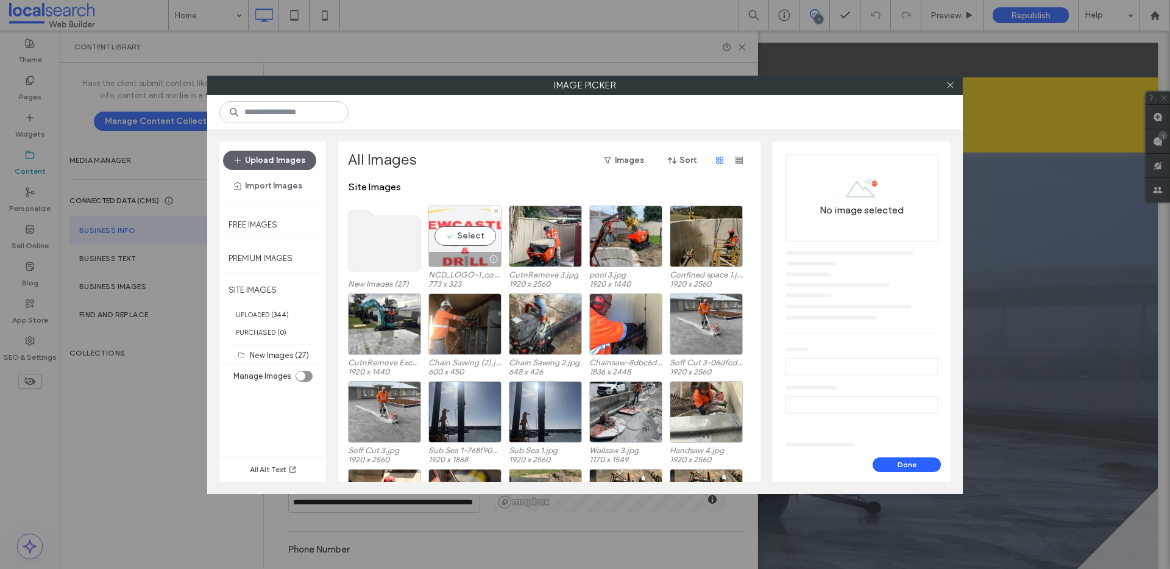
click at [473, 246] on div "Select" at bounding box center [464, 236] width 73 height 62
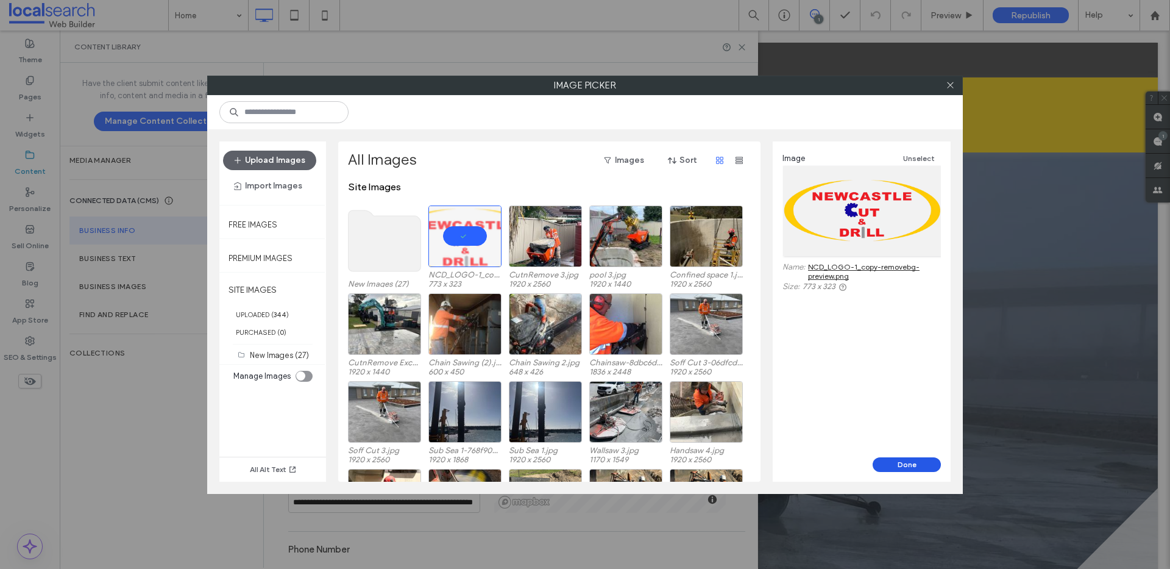
click at [914, 467] on button "Done" at bounding box center [907, 464] width 68 height 15
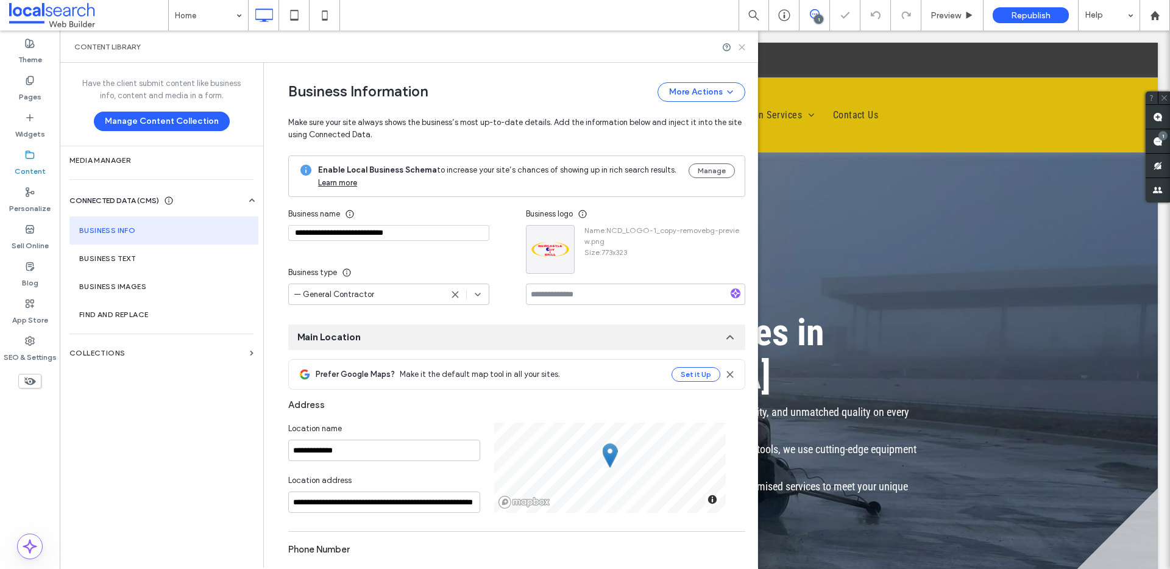
drag, startPoint x: 743, startPoint y: 44, endPoint x: 688, endPoint y: 21, distance: 59.8
click at [743, 44] on use at bounding box center [741, 46] width 5 height 5
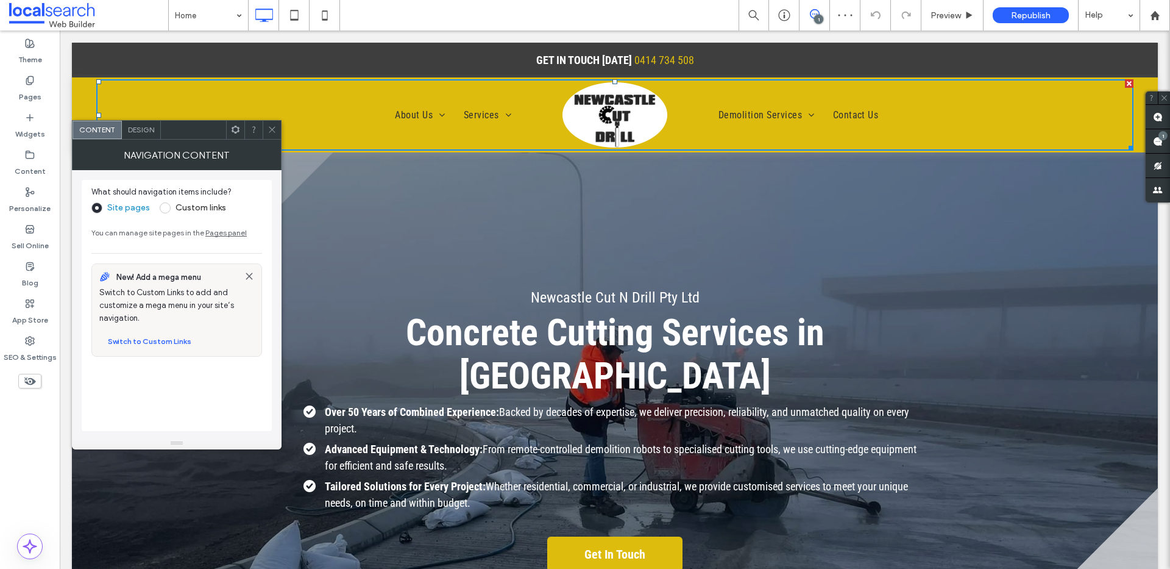
click at [144, 134] on div "Design" at bounding box center [141, 130] width 39 height 18
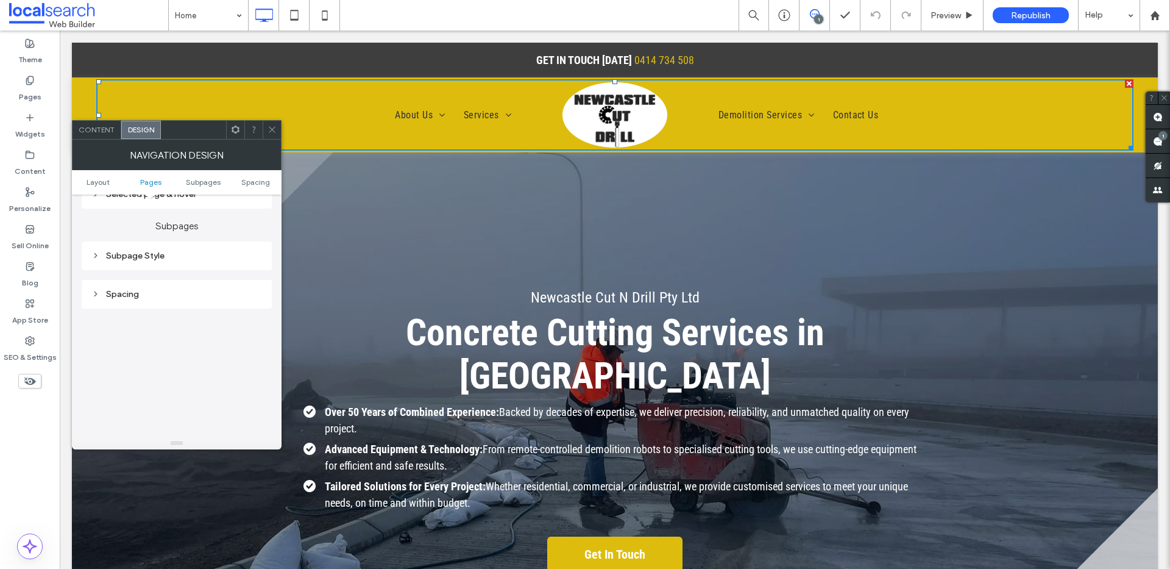
scroll to position [208, 0]
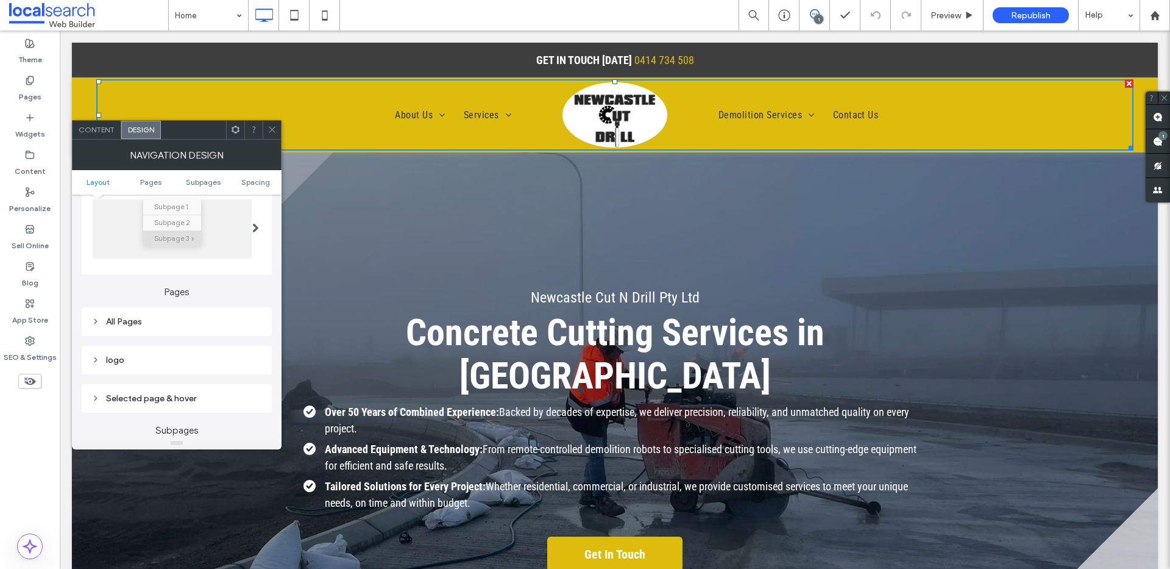
click at [129, 352] on div "logo" at bounding box center [176, 360] width 171 height 16
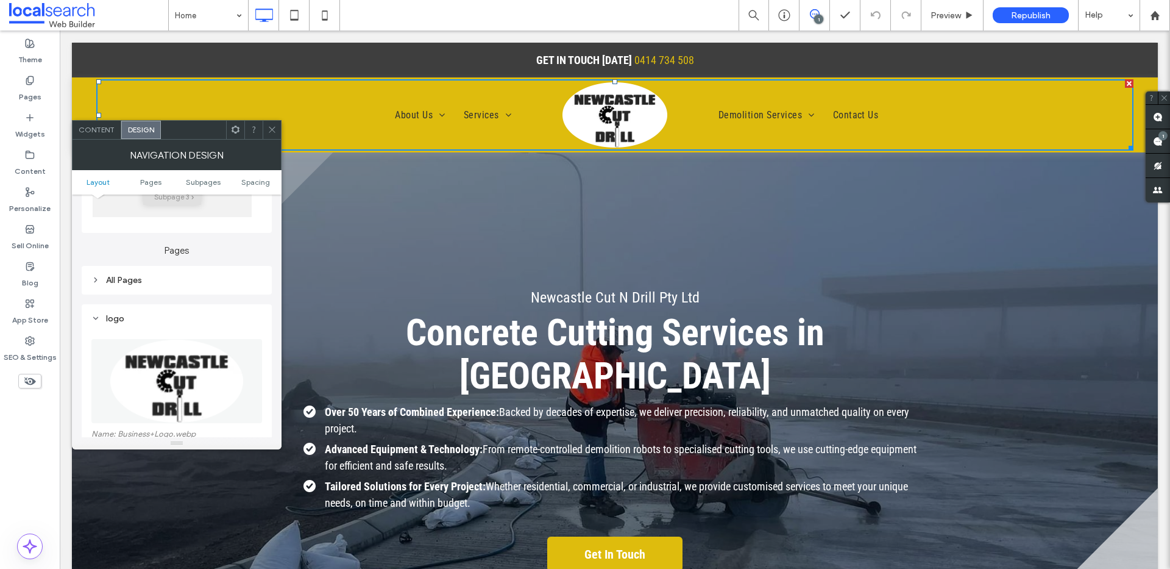
scroll to position [327, 0]
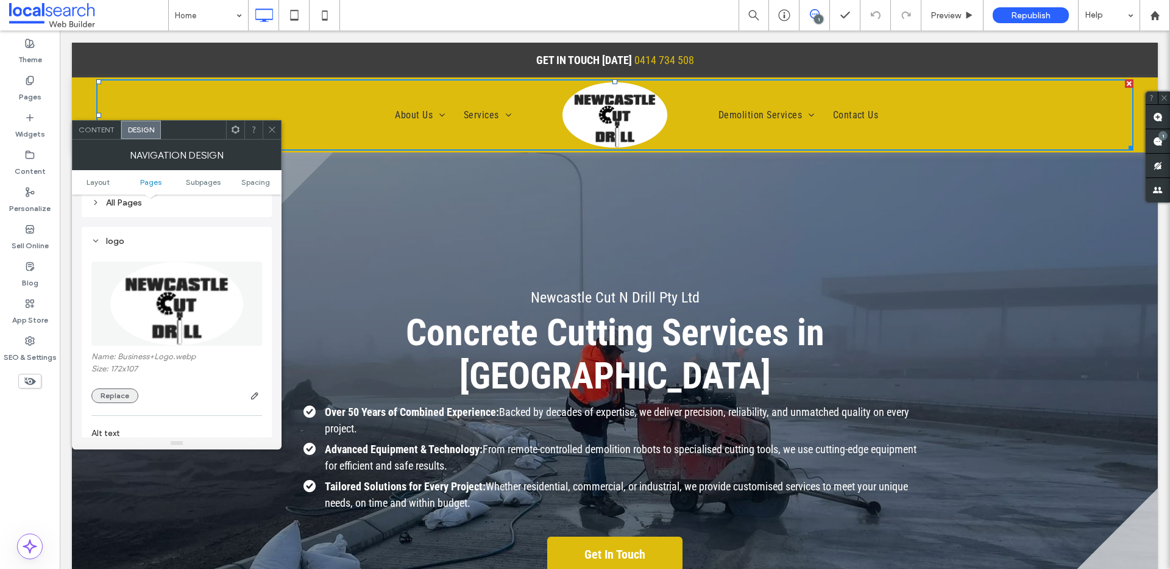
click at [124, 395] on button "Replace" at bounding box center [114, 395] width 47 height 15
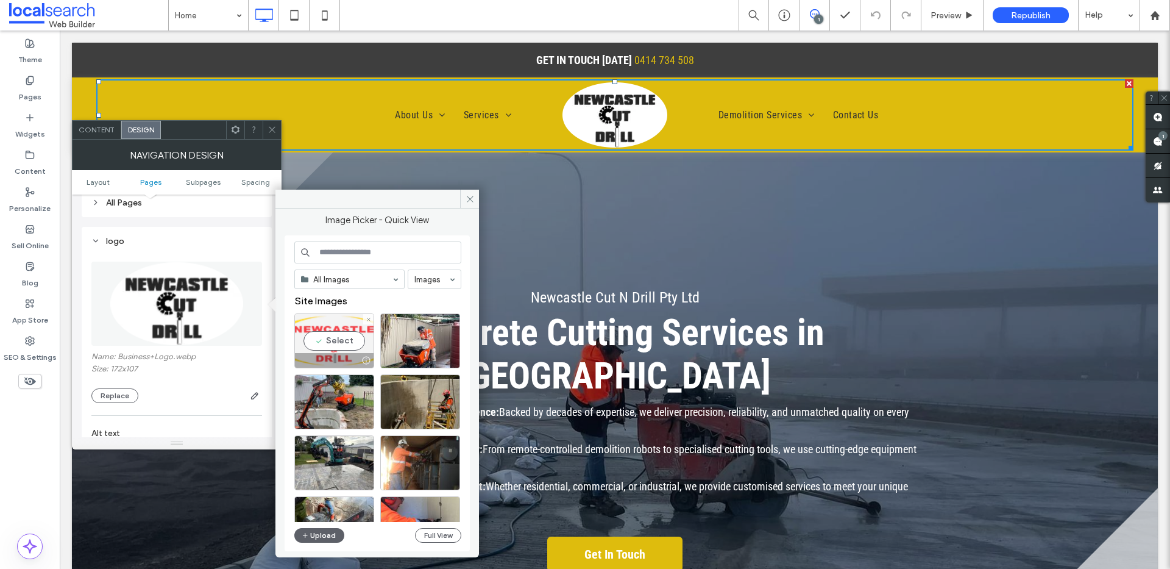
click at [336, 339] on div "Select" at bounding box center [334, 340] width 80 height 55
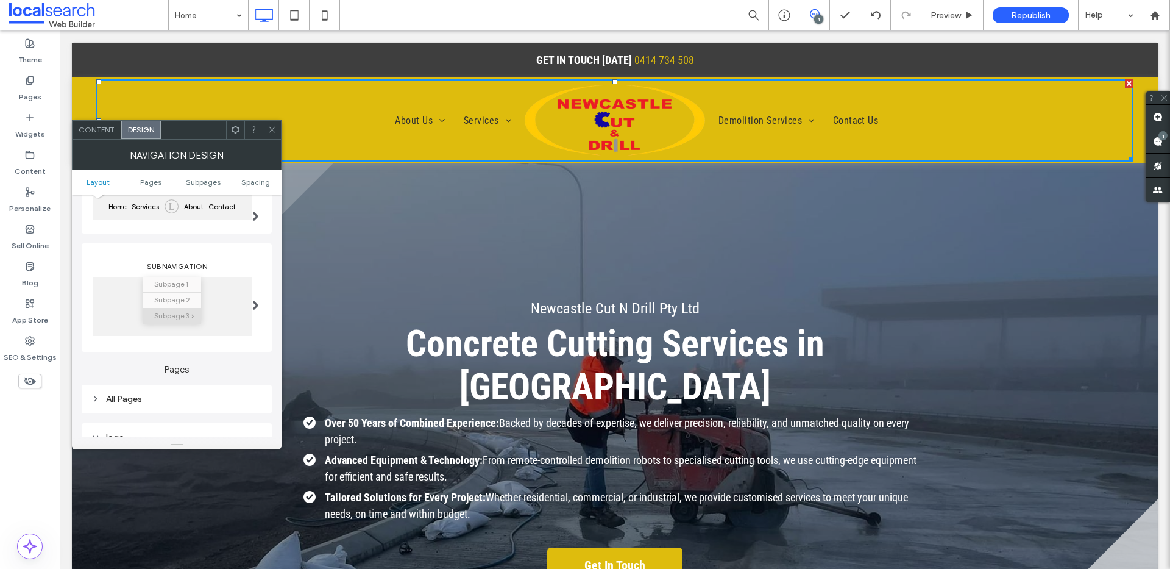
scroll to position [219, 0]
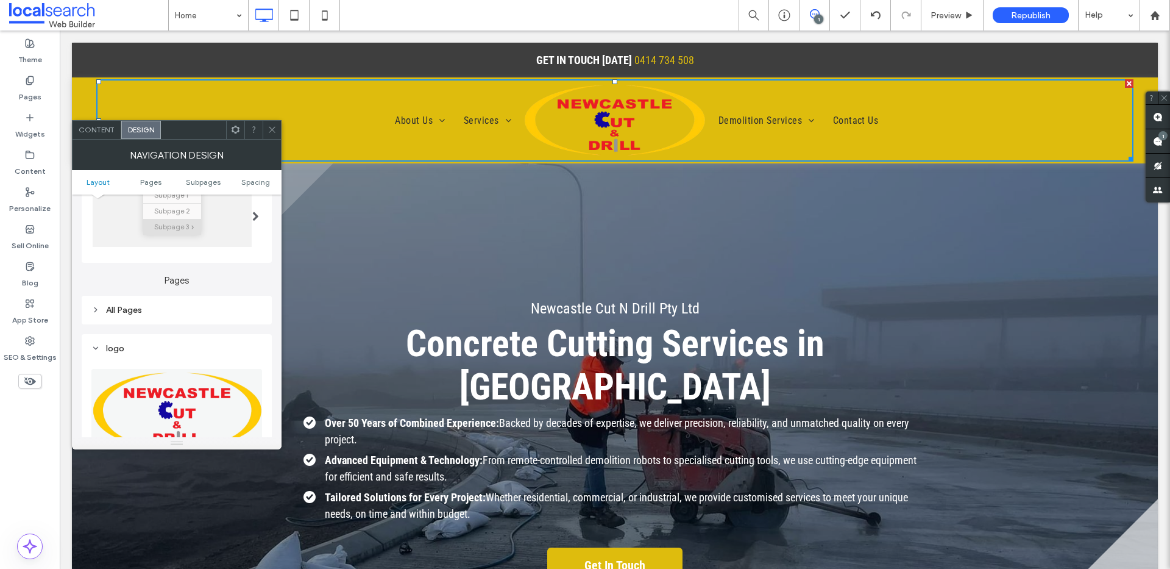
click at [133, 321] on div "All Pages" at bounding box center [177, 310] width 190 height 29
click at [128, 313] on div "All Pages" at bounding box center [176, 310] width 171 height 10
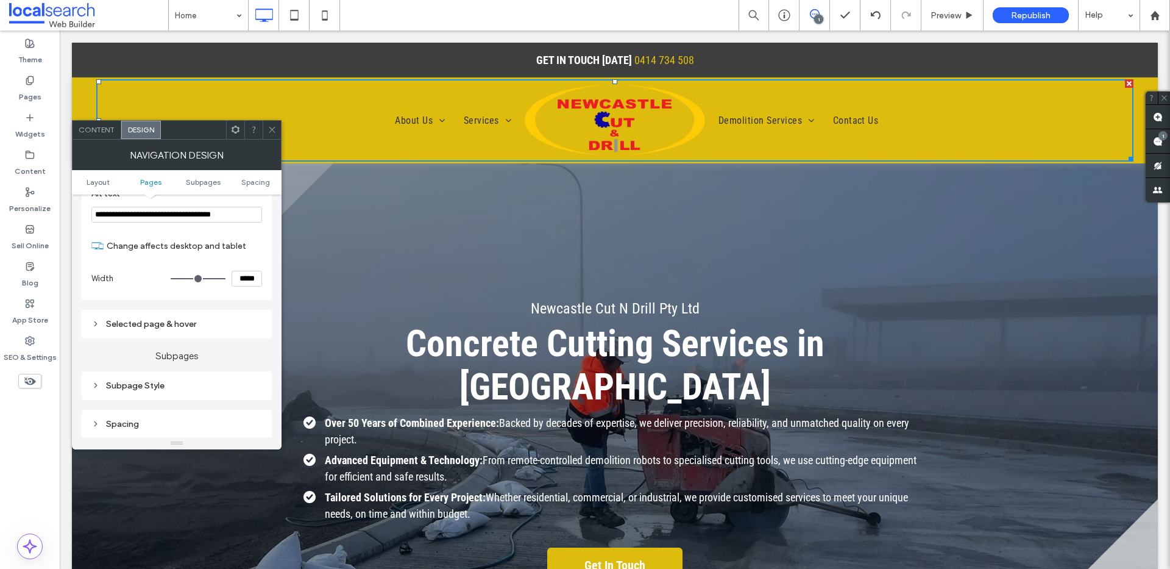
scroll to position [840, 0]
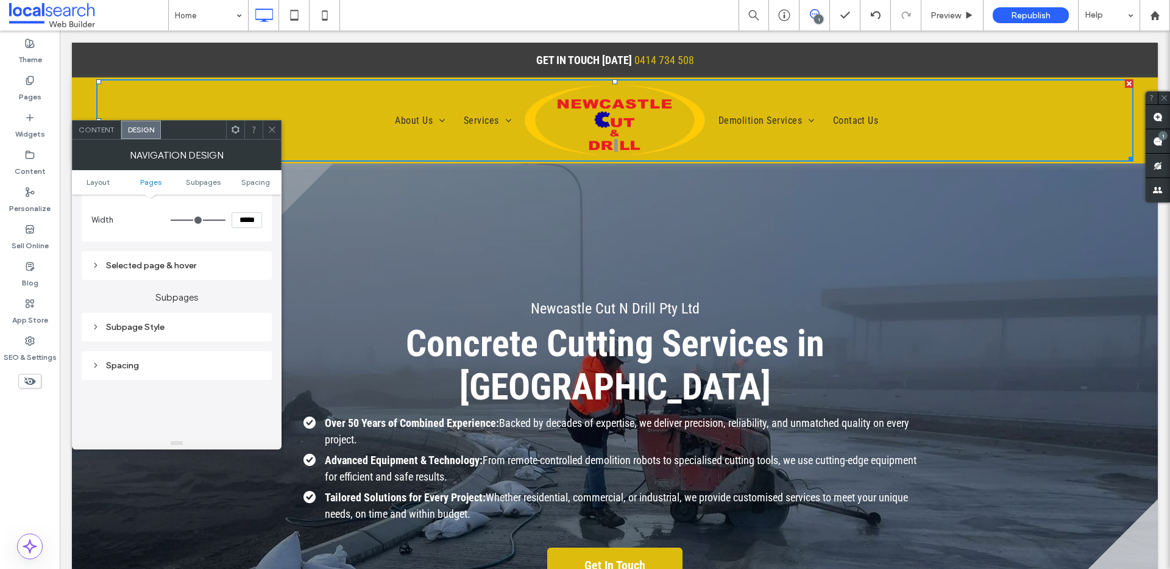
click at [137, 263] on div "Selected page & hover" at bounding box center [176, 265] width 171 height 10
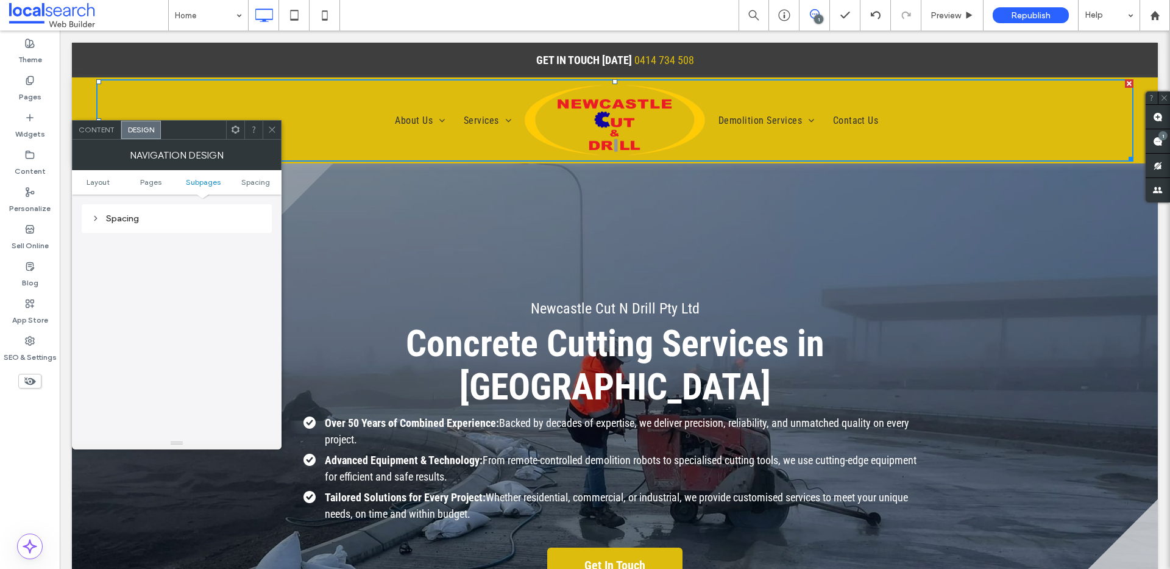
scroll to position [1050, 0]
click at [275, 130] on icon at bounding box center [272, 129] width 9 height 9
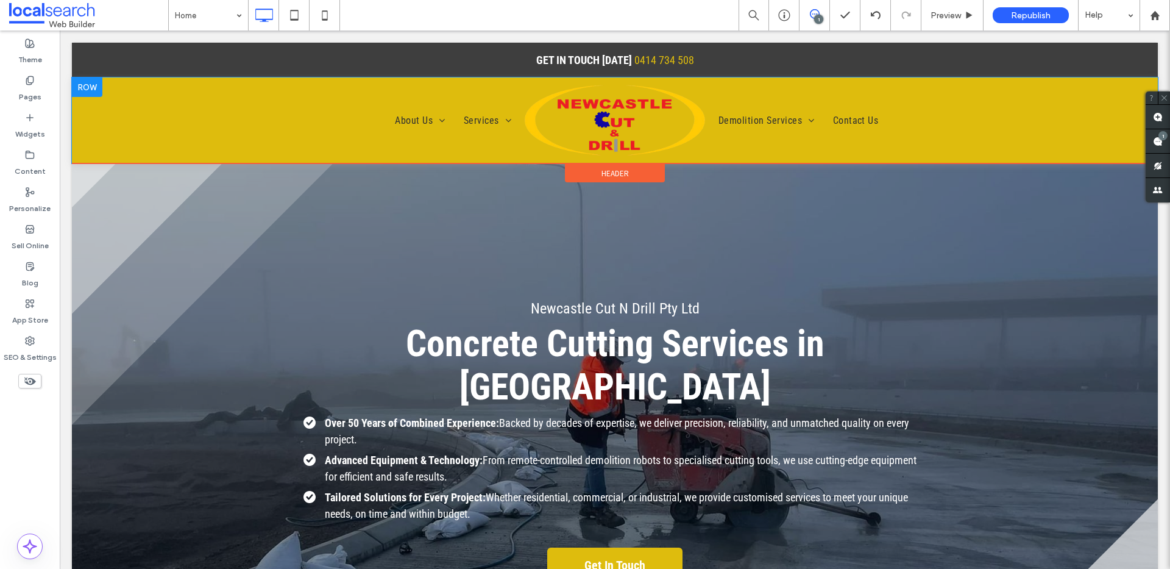
click at [84, 90] on div at bounding box center [87, 87] width 30 height 20
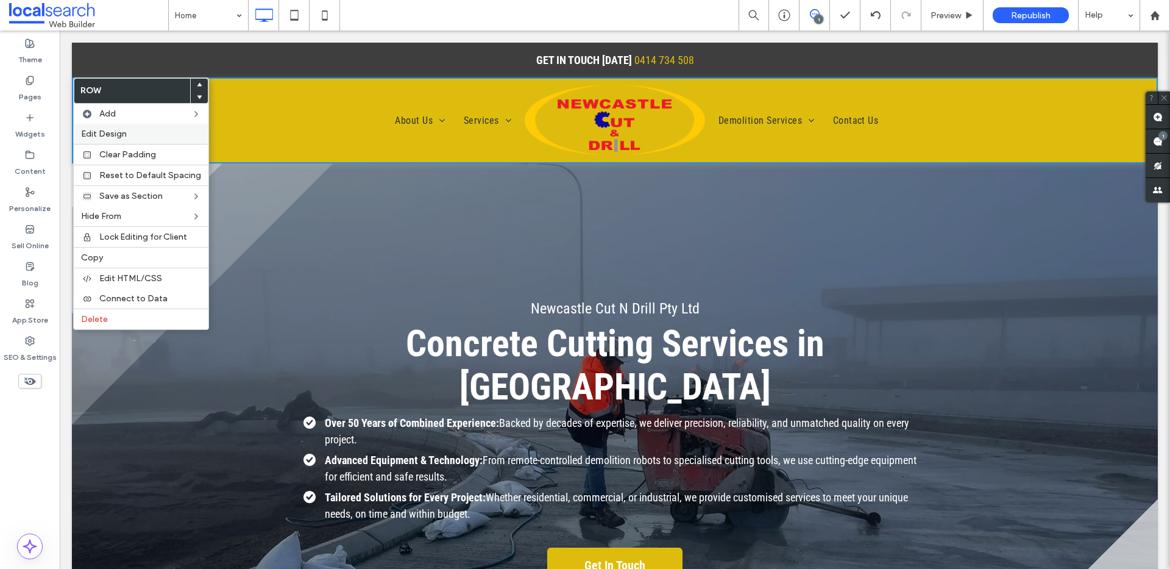
click at [120, 133] on span "Edit Design" at bounding box center [104, 134] width 46 height 10
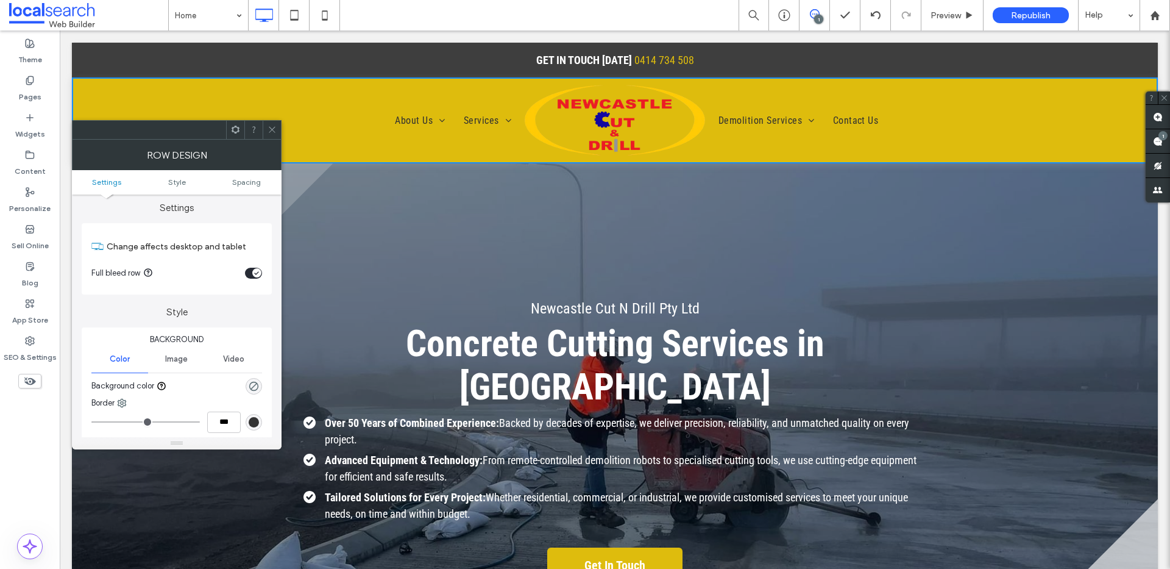
scroll to position [0, 0]
click at [183, 360] on span "Image" at bounding box center [176, 363] width 23 height 10
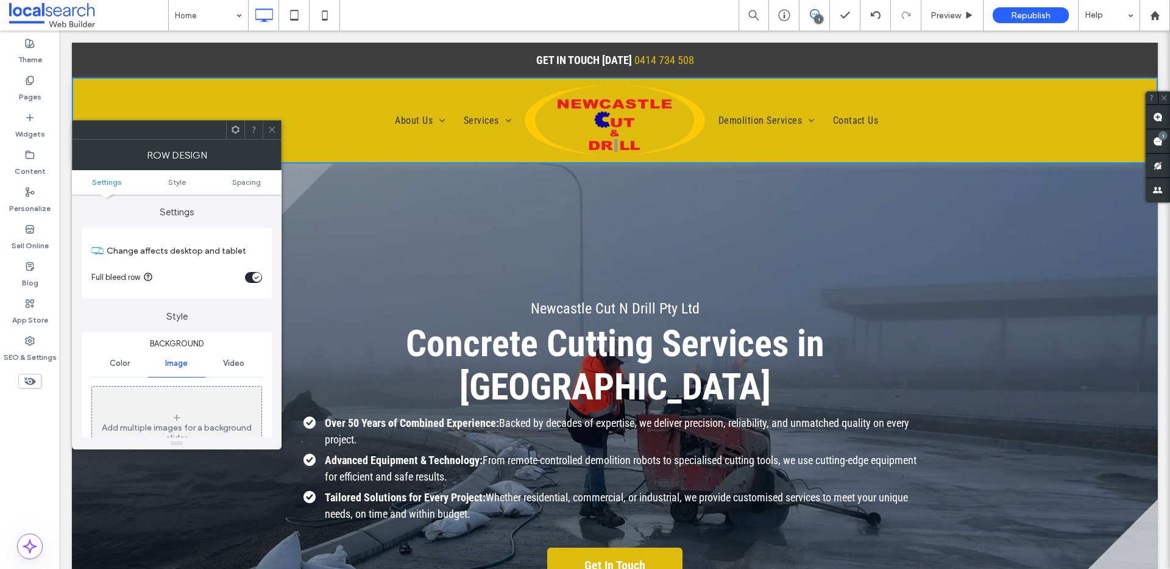
click at [115, 358] on span "Color" at bounding box center [120, 363] width 20 height 10
click at [207, 356] on div "Video" at bounding box center [233, 363] width 57 height 27
click at [219, 355] on div "Video" at bounding box center [233, 363] width 57 height 27
click at [271, 132] on icon at bounding box center [272, 129] width 9 height 9
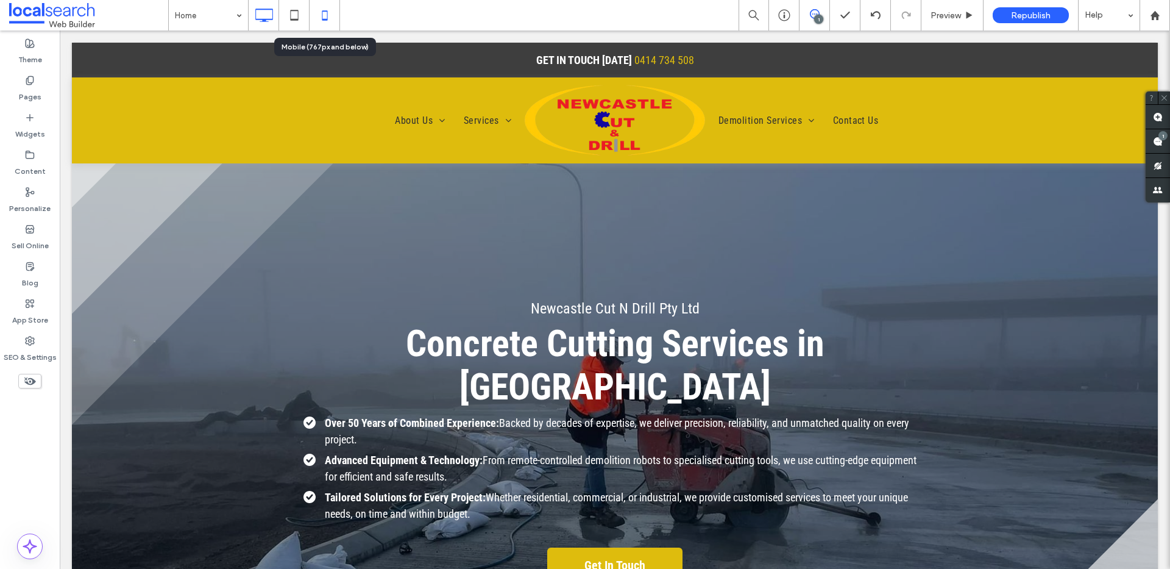
click at [332, 15] on icon at bounding box center [325, 15] width 24 height 24
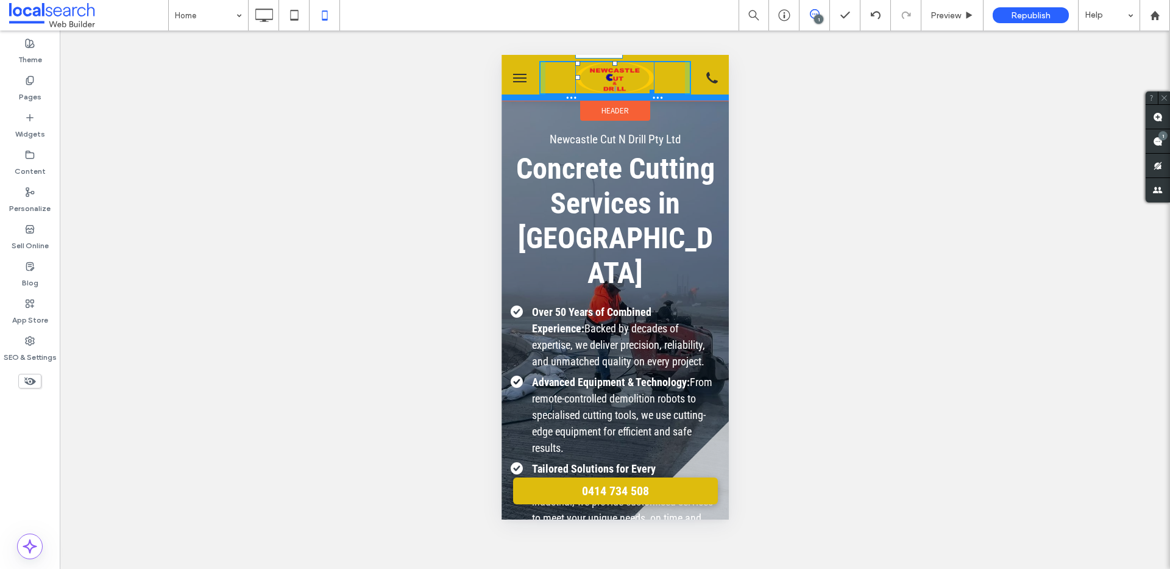
drag, startPoint x: 643, startPoint y: 90, endPoint x: 653, endPoint y: 106, distance: 19.4
click at [653, 101] on div "W:162 H:67 Phone Icon" at bounding box center [614, 78] width 227 height 46
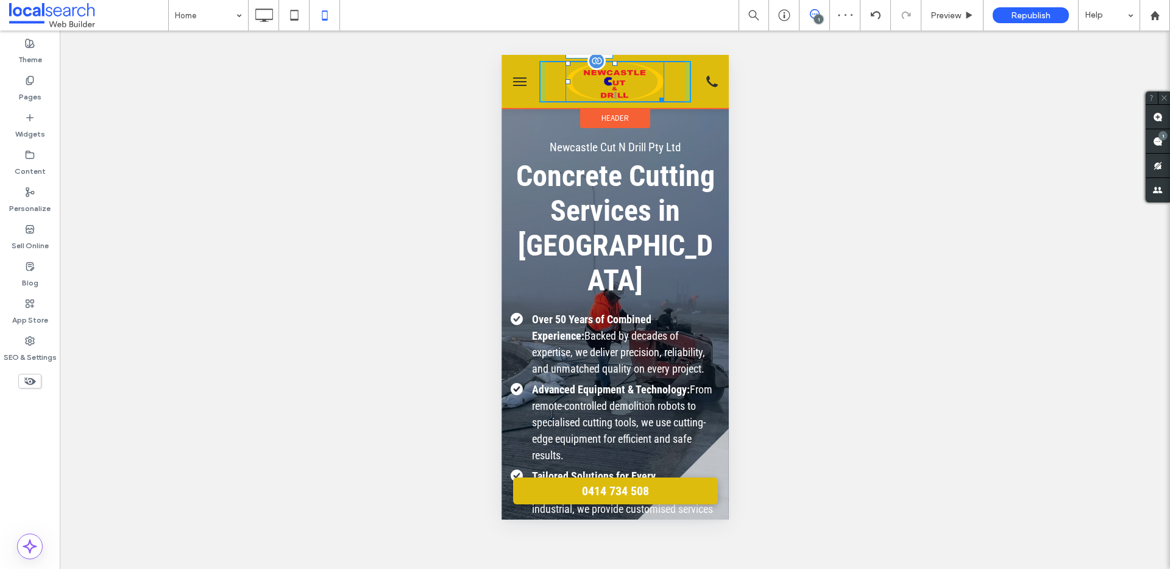
drag, startPoint x: 657, startPoint y: 97, endPoint x: 662, endPoint y: 104, distance: 8.3
click at [662, 102] on div at bounding box center [659, 97] width 9 height 9
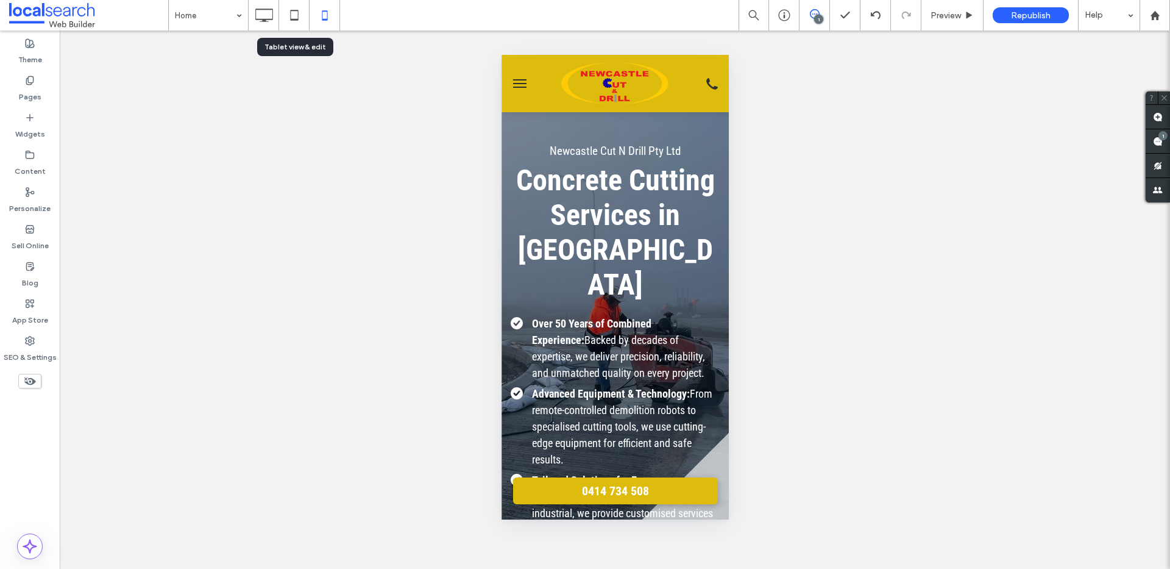
click at [267, 15] on icon at bounding box center [264, 15] width 24 height 24
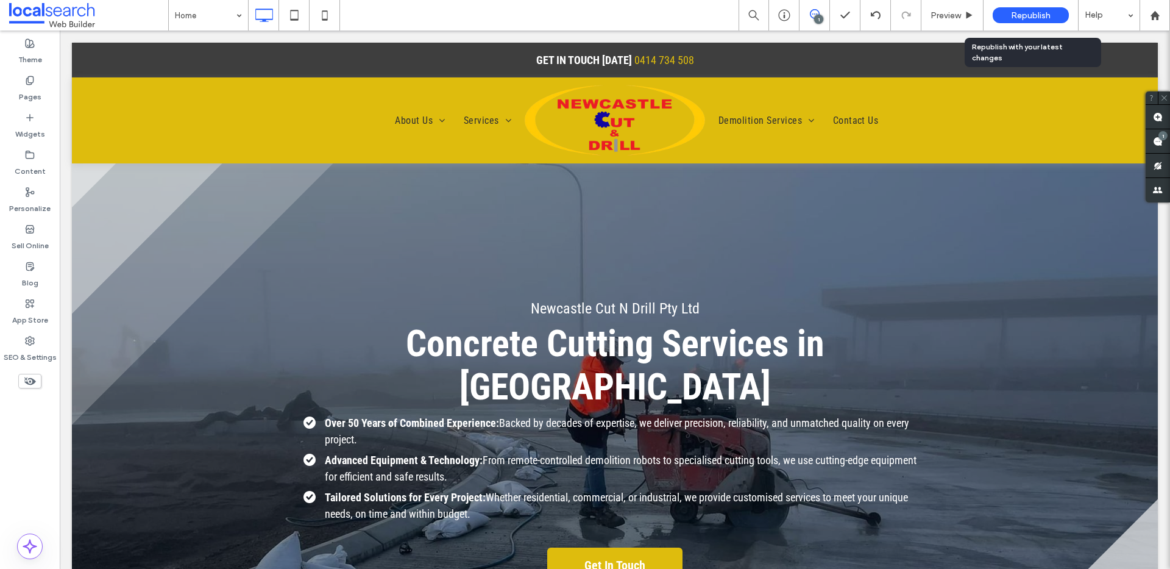
click at [1037, 11] on span "Republish" at bounding box center [1031, 15] width 40 height 10
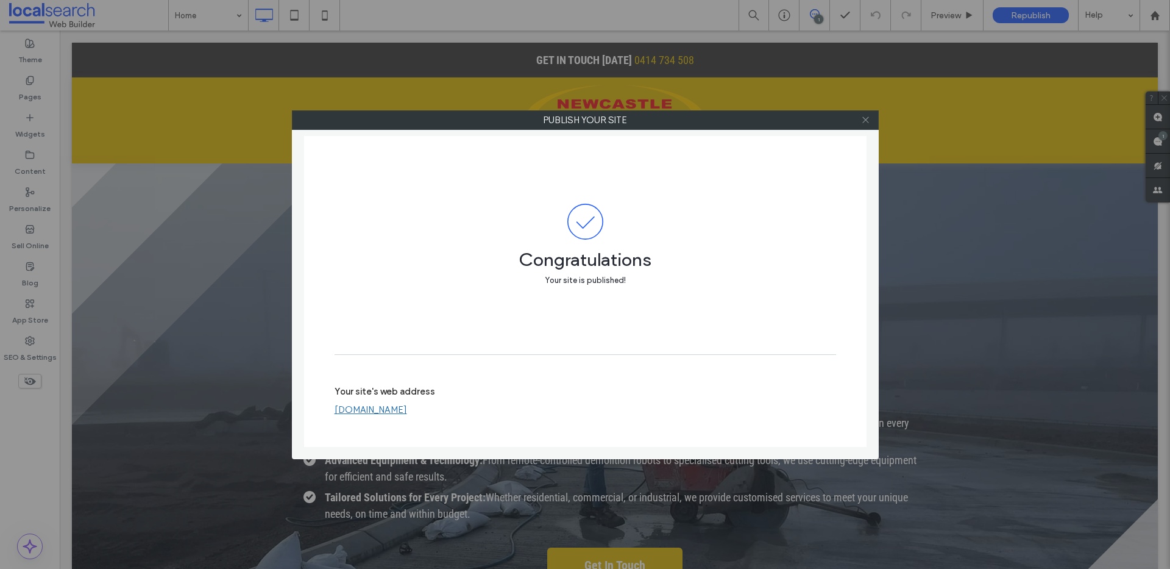
click at [864, 118] on use at bounding box center [865, 120] width 6 height 6
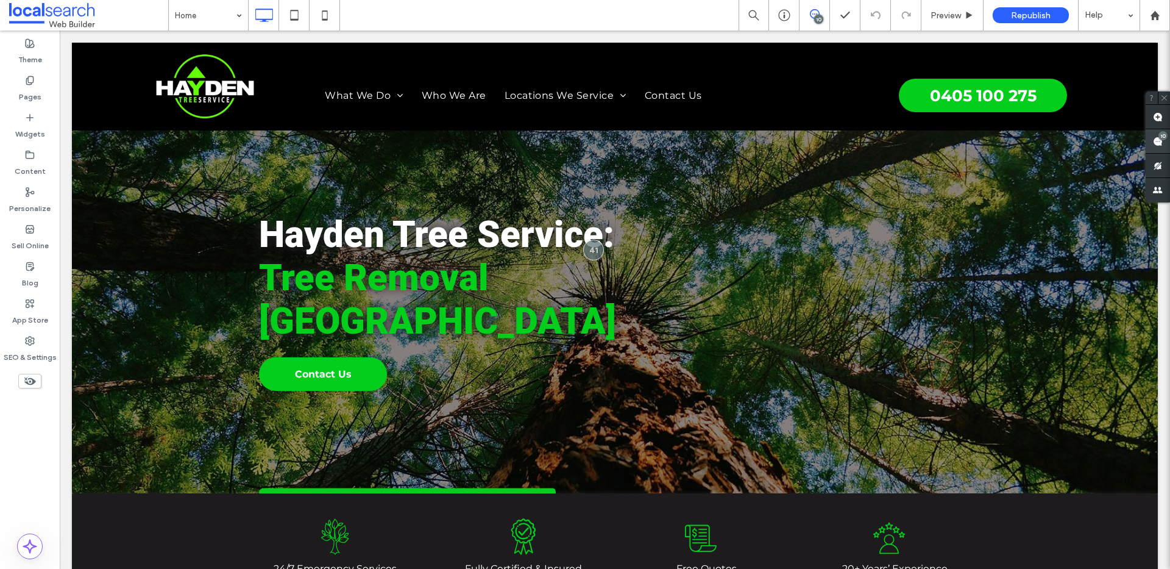
click at [1159, 135] on div "10" at bounding box center [1163, 135] width 9 height 9
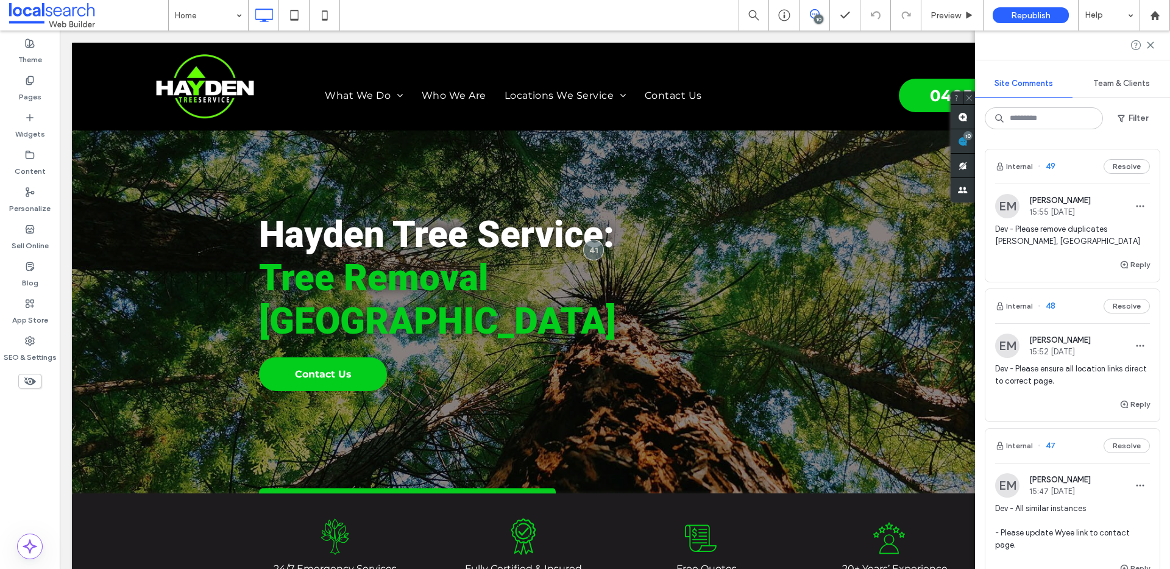
click at [1064, 244] on span "Dev - Please remove duplicates [PERSON_NAME], [GEOGRAPHIC_DATA]" at bounding box center [1072, 235] width 155 height 24
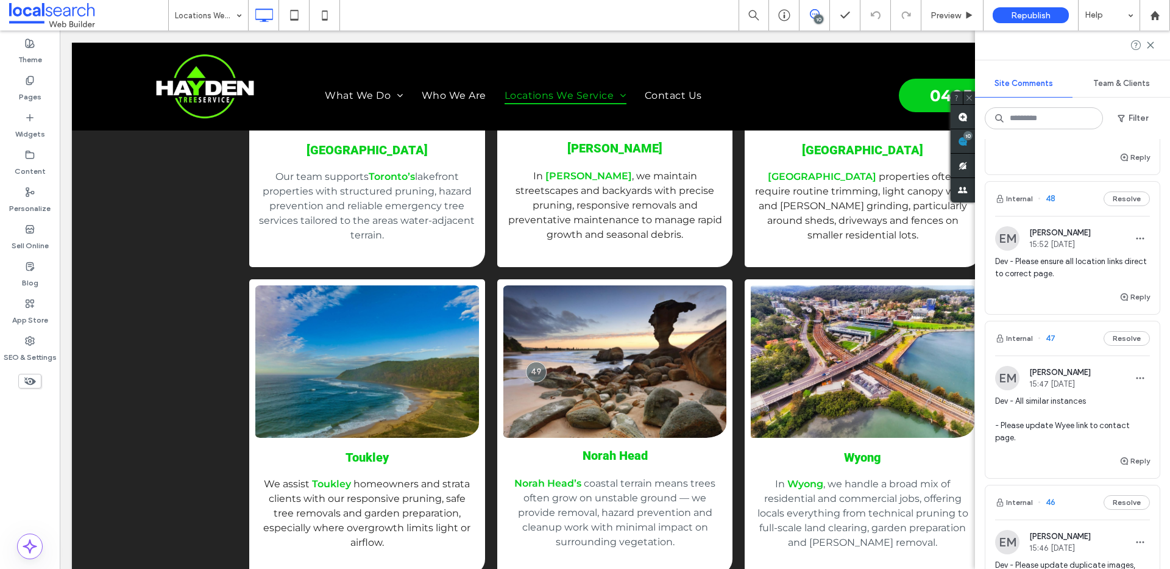
scroll to position [112, 0]
click at [1084, 268] on span "Dev - Please ensure all location links direct to correct page." at bounding box center [1072, 263] width 155 height 24
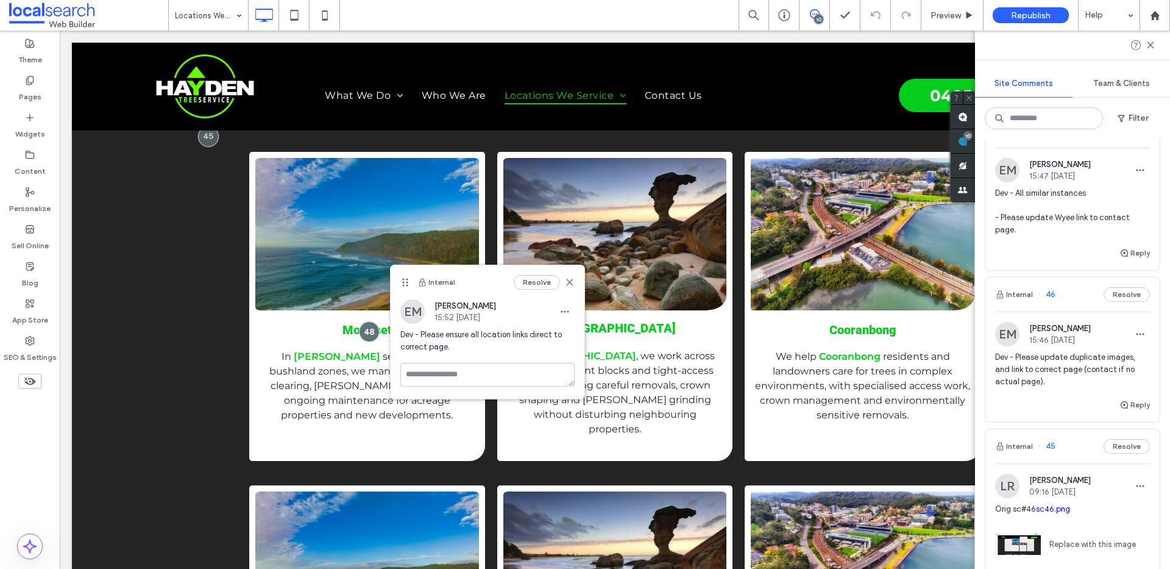
scroll to position [357, 0]
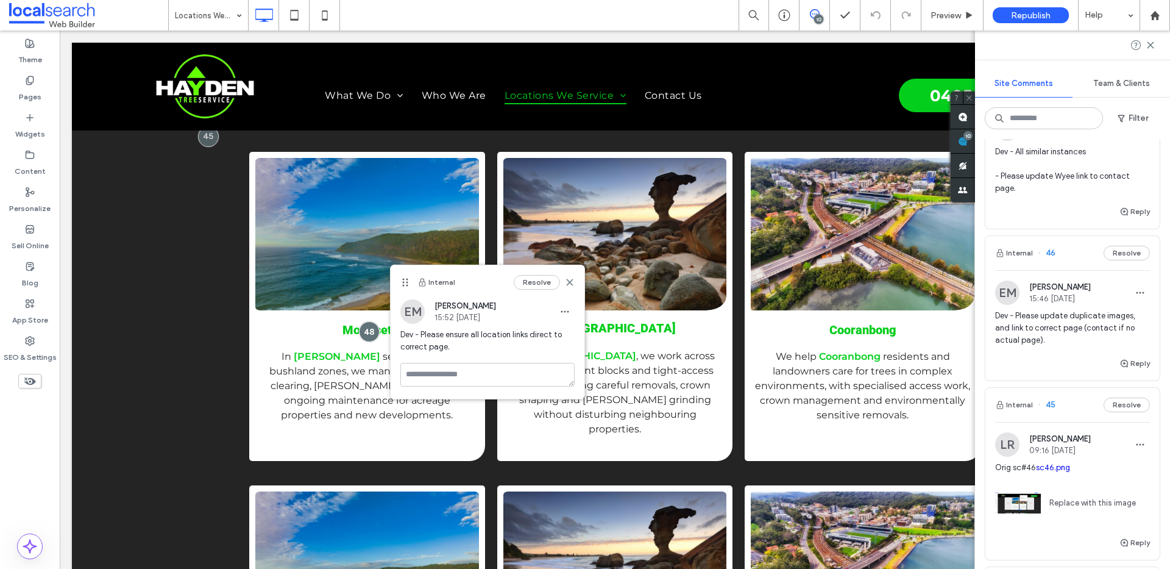
click at [1069, 335] on span "Dev - Please update duplicate images, and link to correct page (contact if no a…" at bounding box center [1072, 328] width 155 height 37
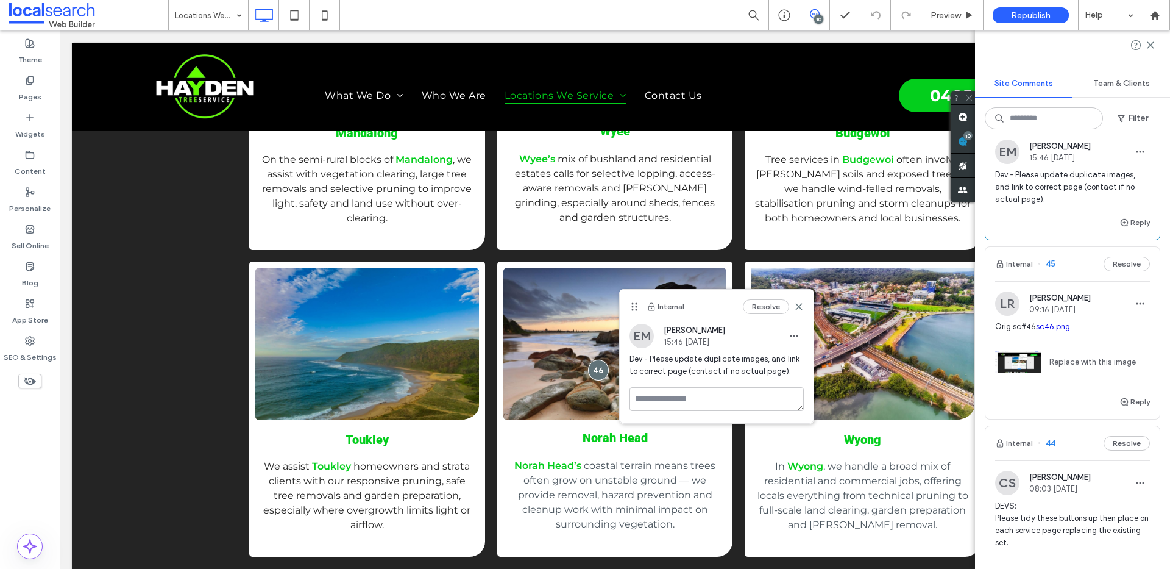
scroll to position [528, 0]
